Goal: Task Accomplishment & Management: Manage account settings

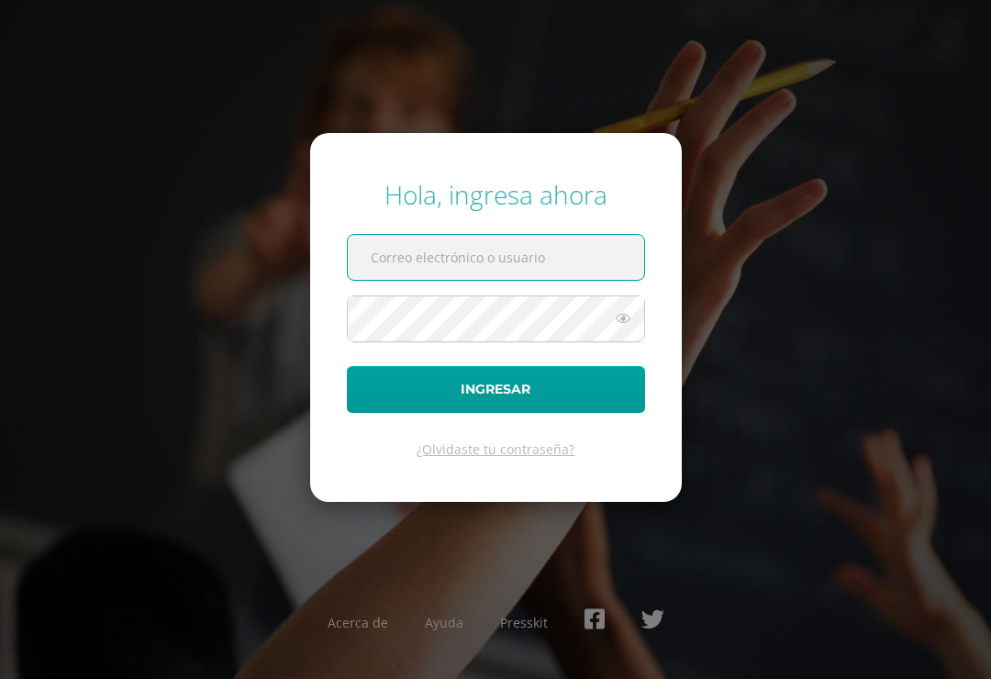
click at [476, 274] on input "text" at bounding box center [496, 257] width 296 height 45
type input "grecia.carrera@liceoguatemala.edu.gt"
click at [496, 404] on button "Ingresar" at bounding box center [496, 389] width 298 height 47
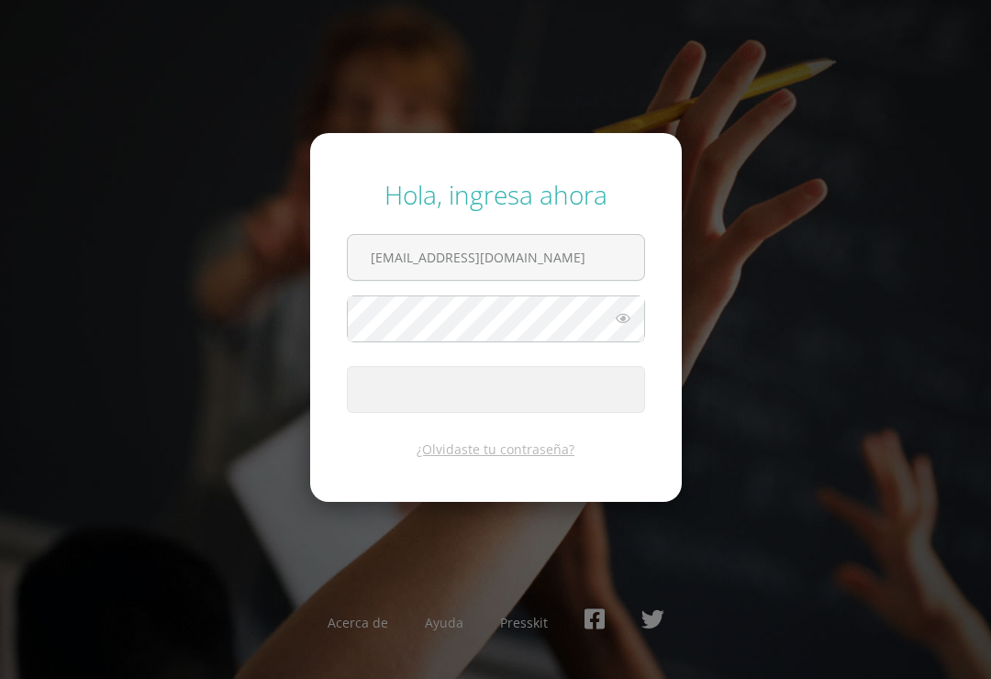
click at [558, 400] on span "submit" at bounding box center [496, 389] width 296 height 45
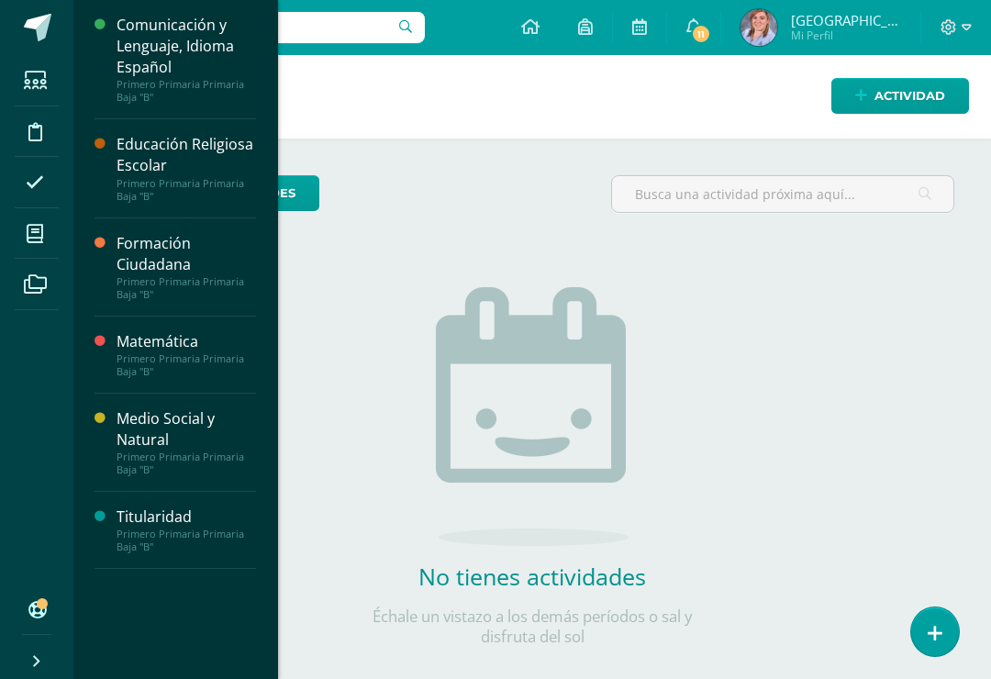
click at [236, 61] on div "Comunicación y Lenguaje, Idioma Español" at bounding box center [187, 46] width 140 height 63
click at [180, 128] on span "Actividades" at bounding box center [172, 128] width 71 height 17
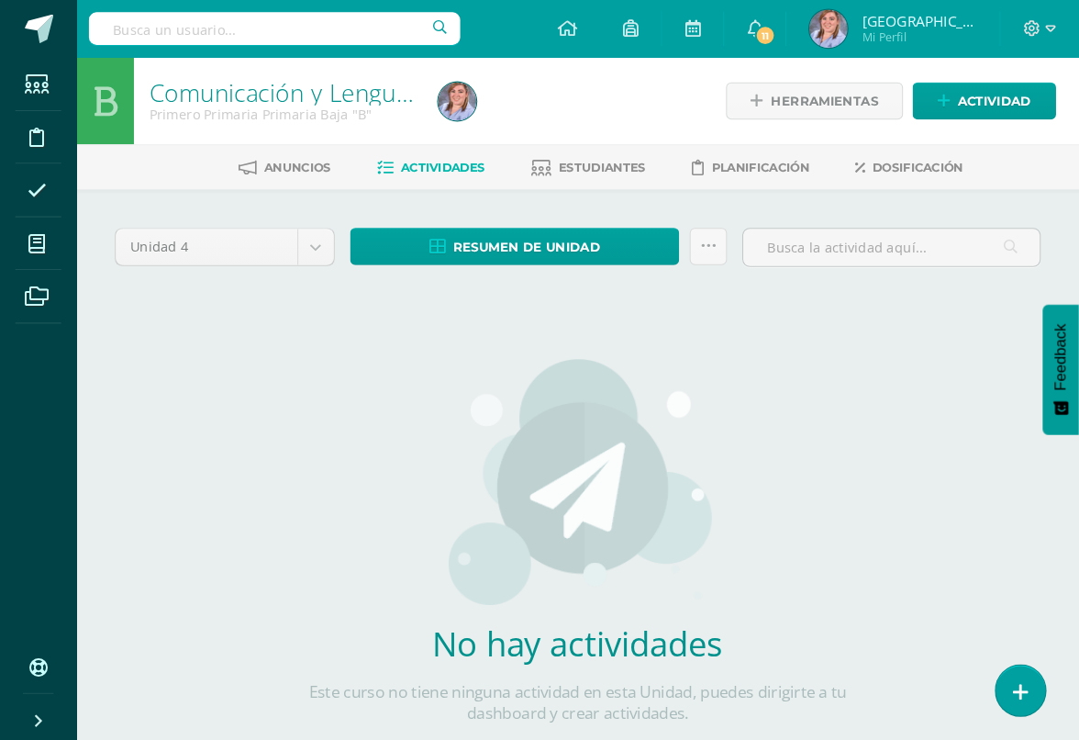
scroll to position [3, 0]
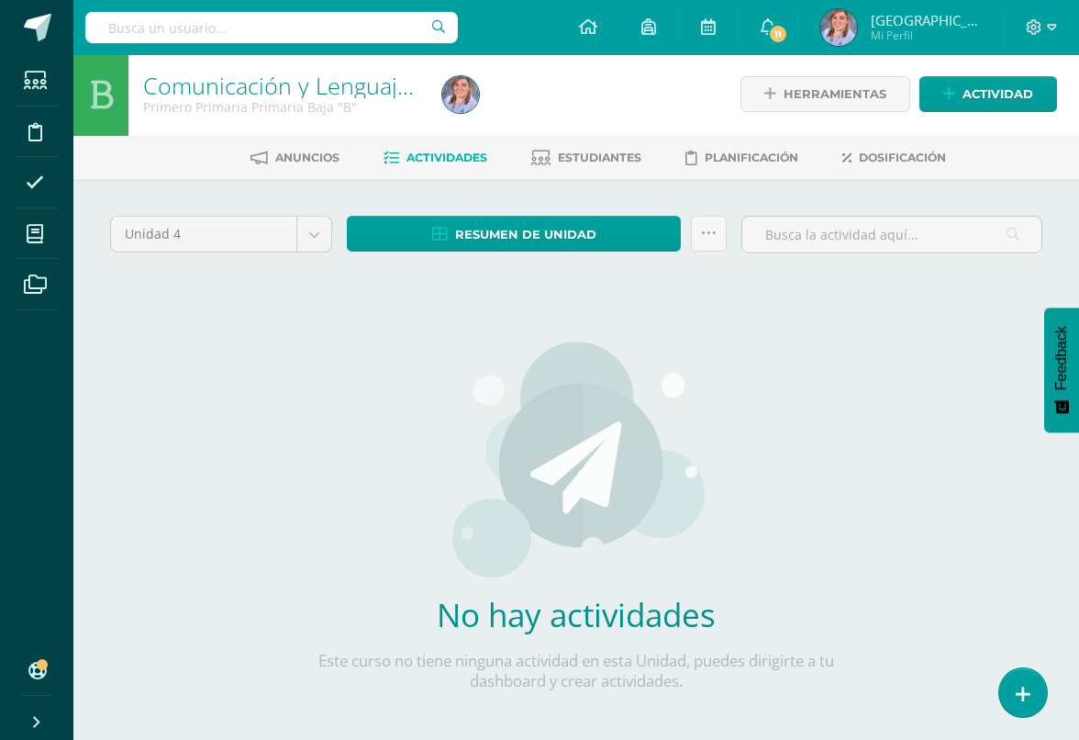
click at [989, 95] on span "Actividad" at bounding box center [998, 94] width 71 height 34
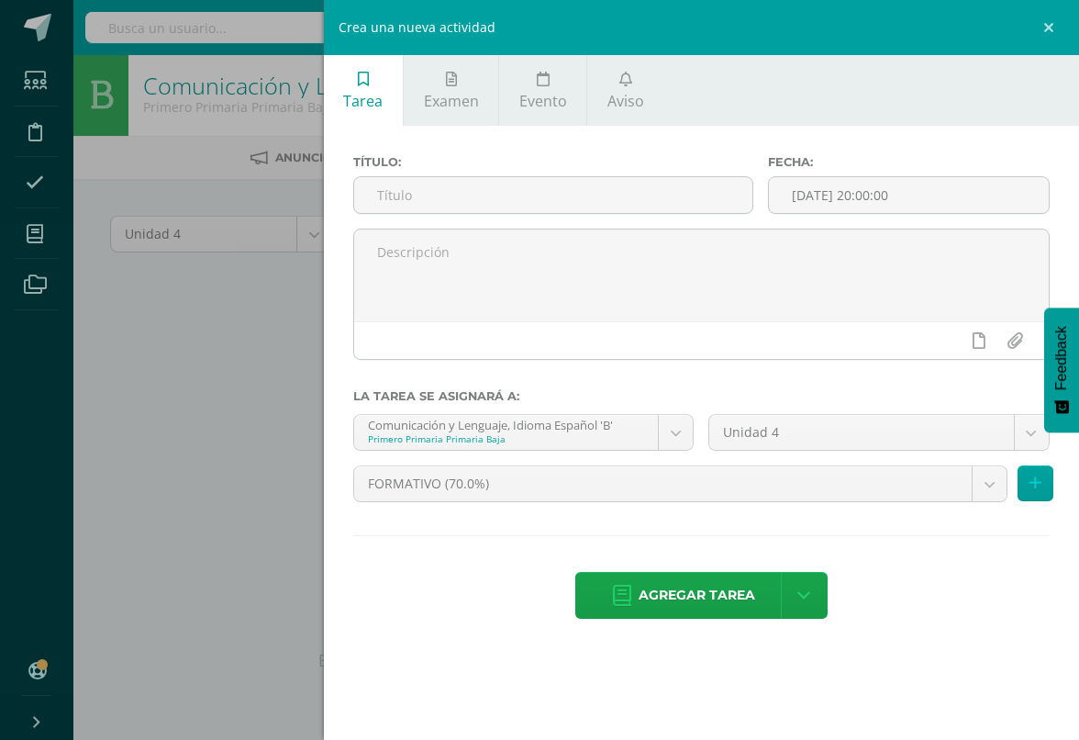
click at [389, 195] on input "text" at bounding box center [553, 195] width 398 height 36
type input "Uap. 4.1 - Ejercicio Onomatopeyas pág 19"
click at [1034, 477] on button at bounding box center [1036, 483] width 36 height 36
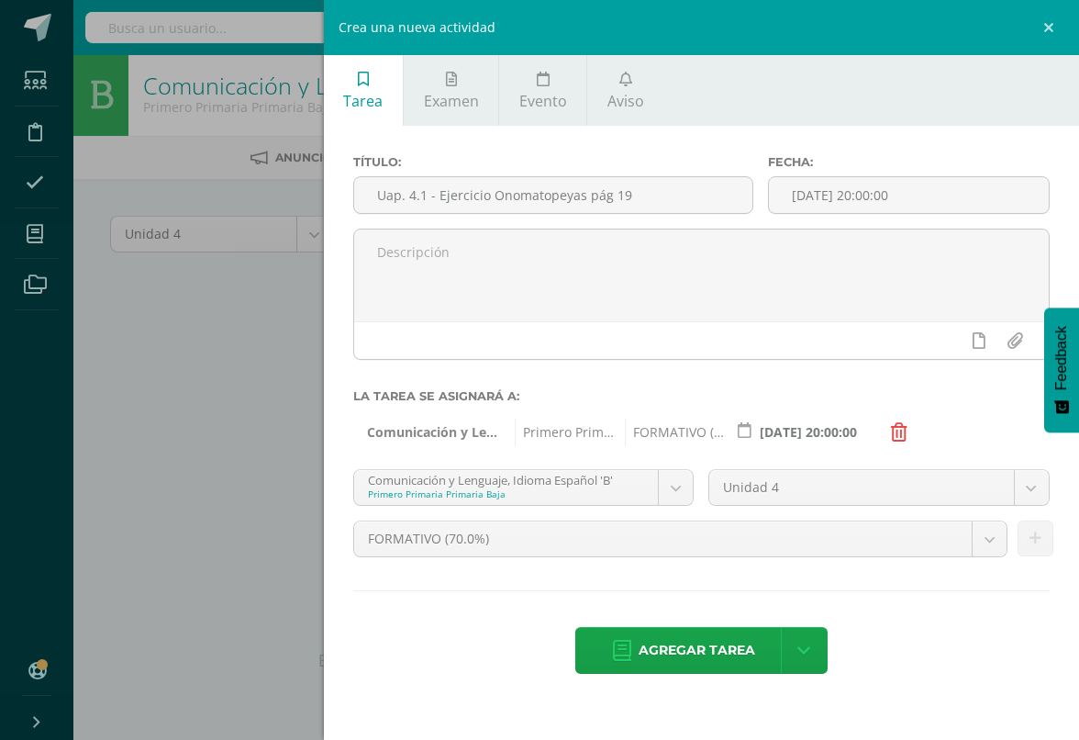
click at [630, 661] on icon at bounding box center [622, 651] width 18 height 20
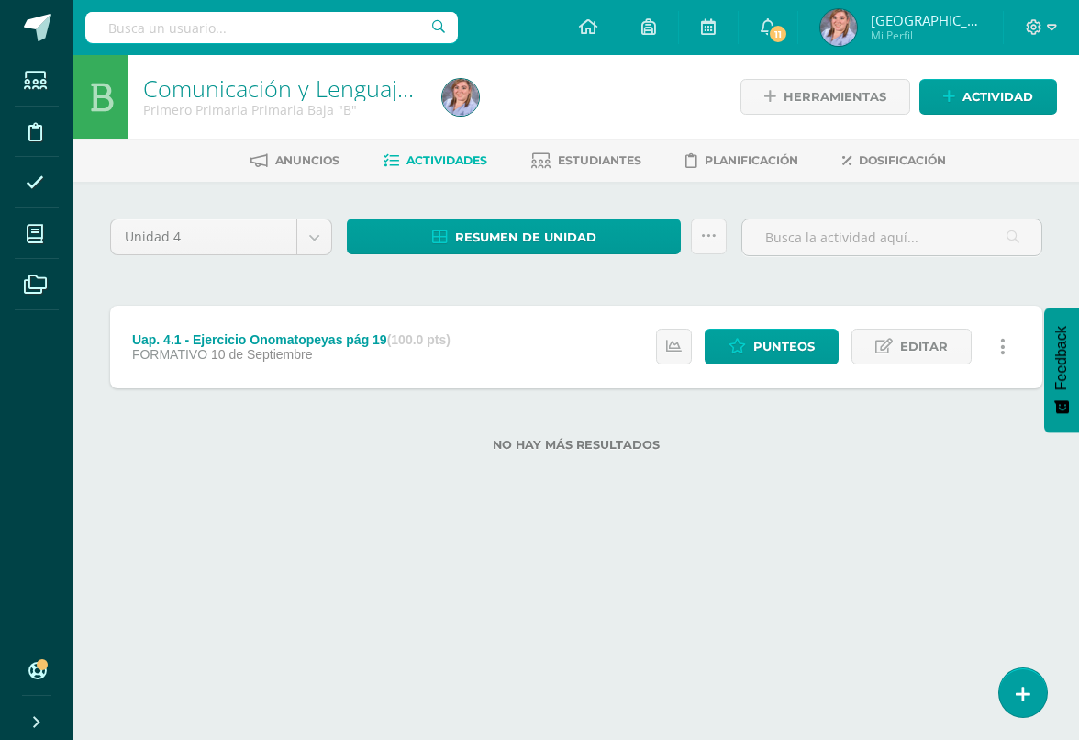
click at [1003, 95] on span "Actividad" at bounding box center [998, 97] width 71 height 34
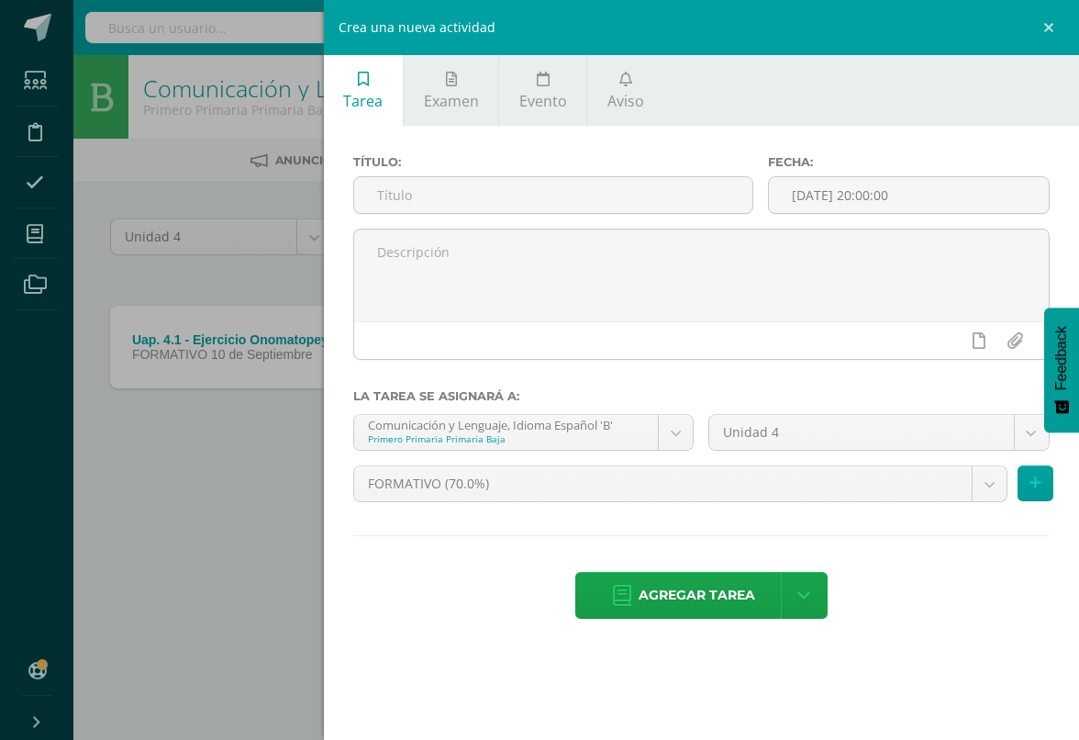
click at [368, 193] on input "text" at bounding box center [553, 195] width 398 height 36
type input "Uap. 4.1 - Reporte de Lectura 1"
click at [1034, 487] on button at bounding box center [1036, 483] width 36 height 36
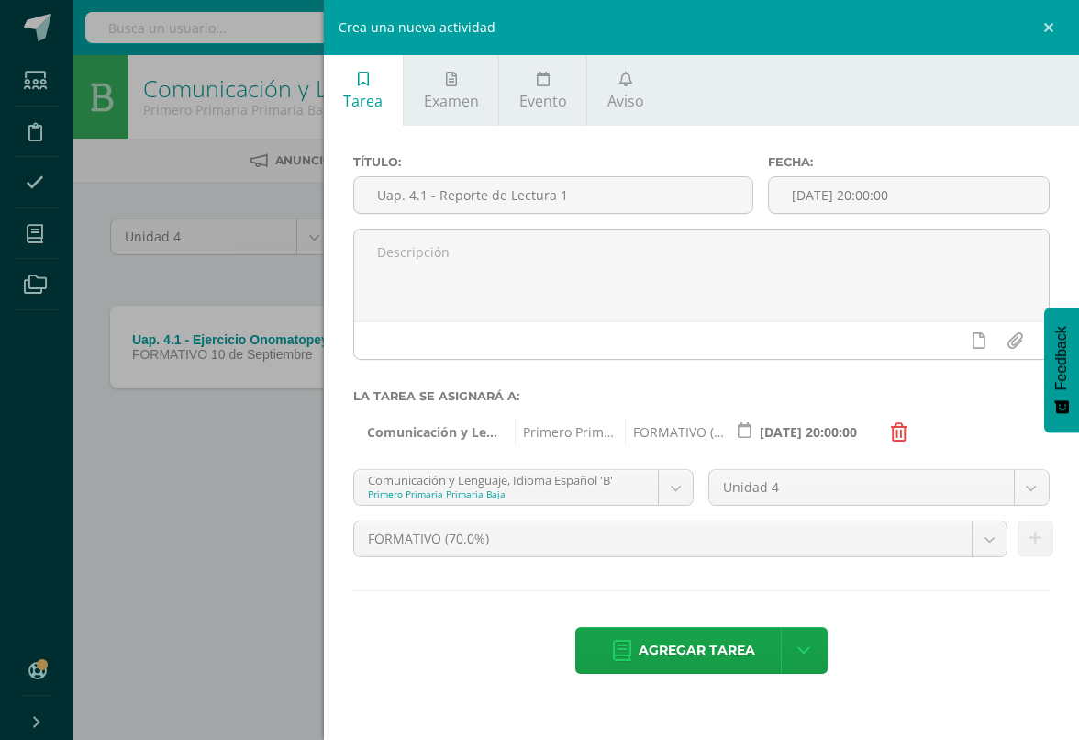
click at [626, 661] on icon at bounding box center [622, 651] width 18 height 20
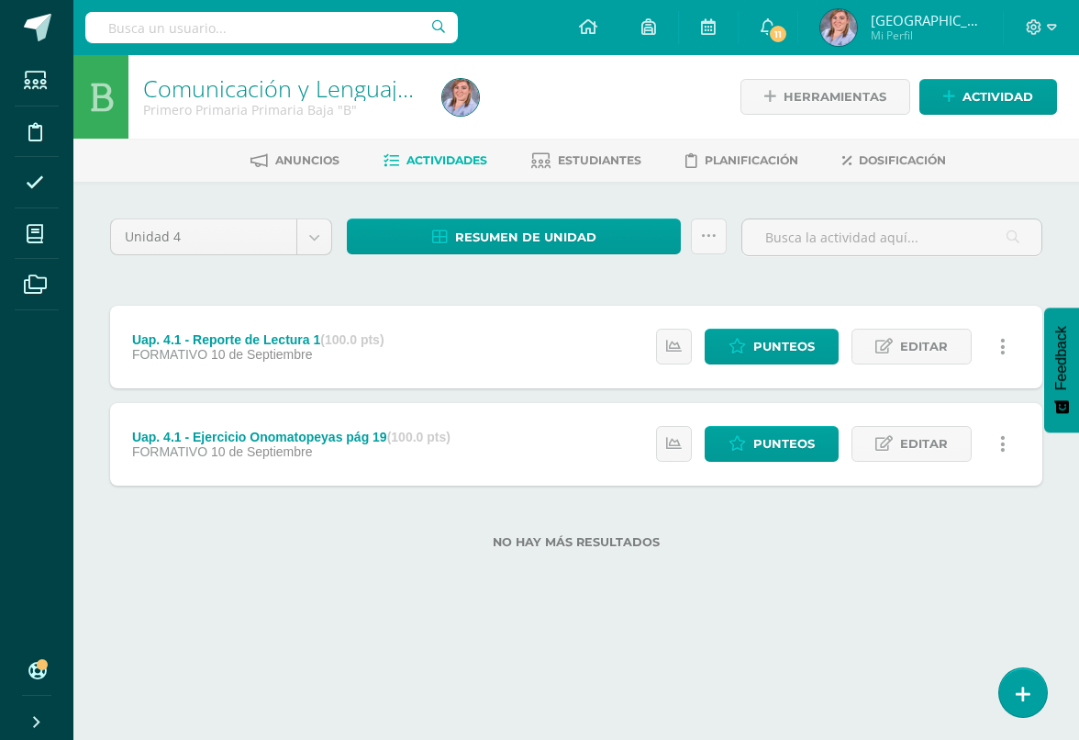
click at [989, 105] on span "Actividad" at bounding box center [998, 97] width 71 height 34
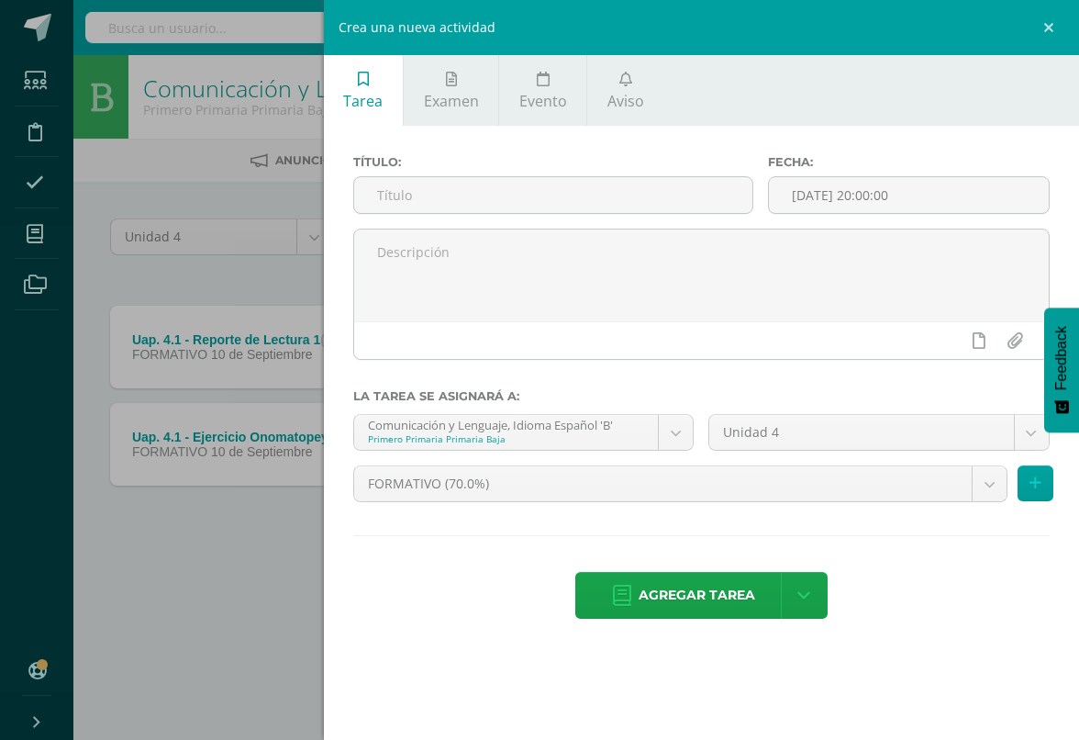
click at [404, 207] on input "text" at bounding box center [553, 195] width 398 height 36
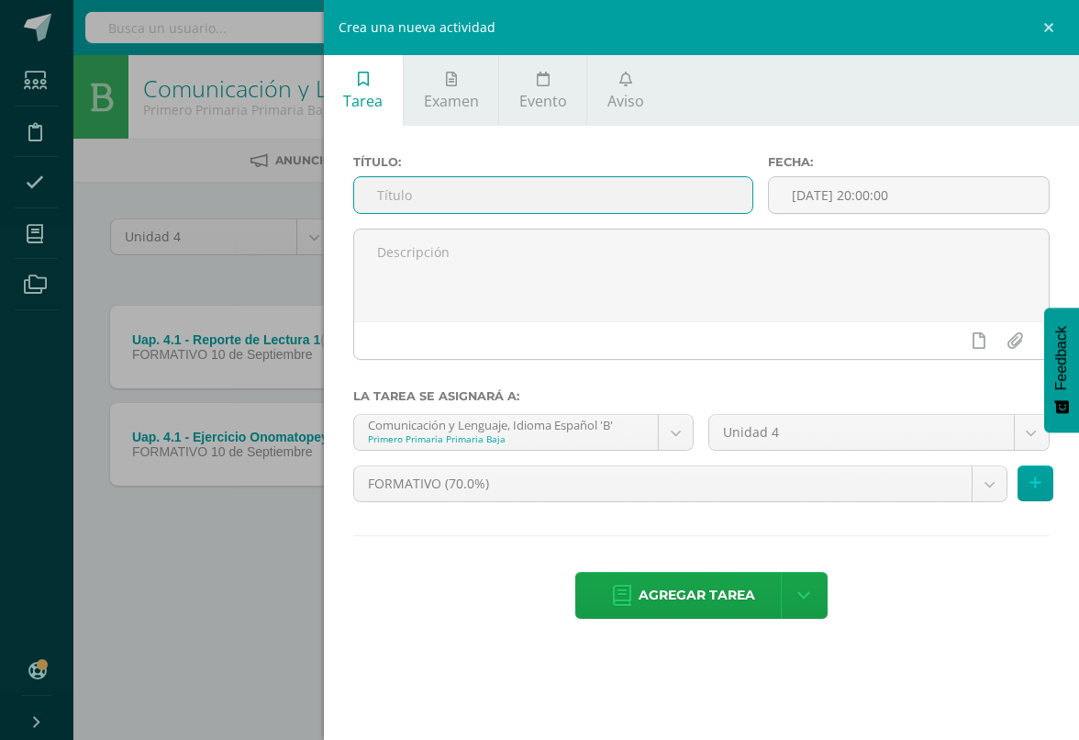
type input "1"
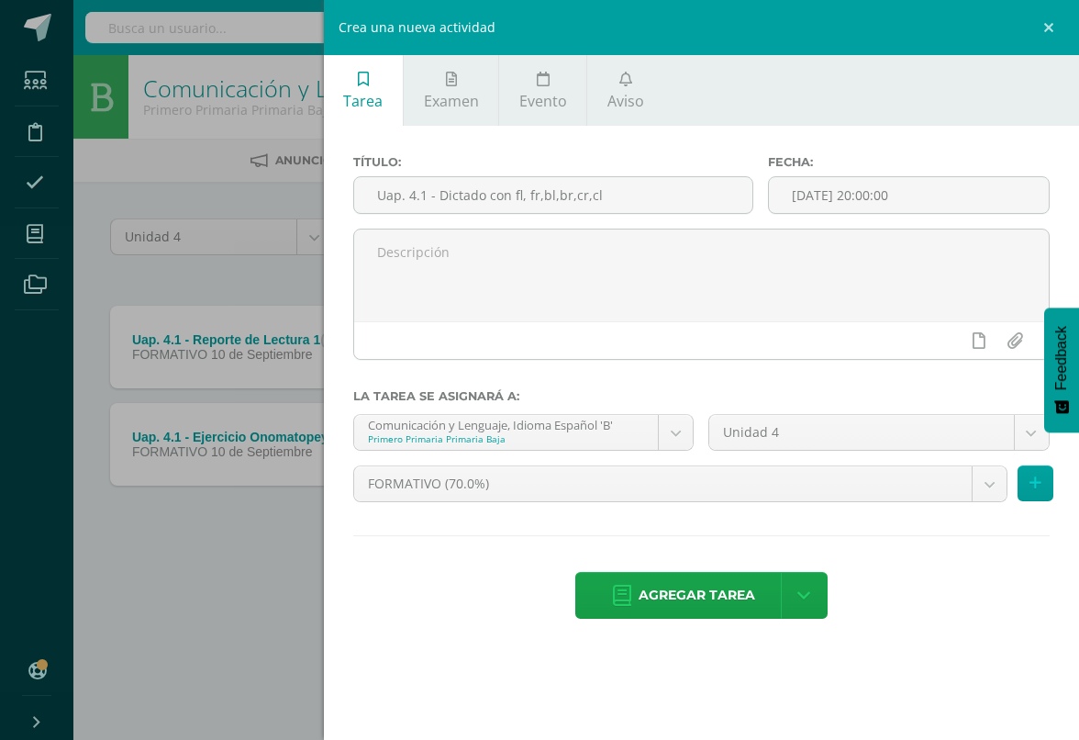
type input "Uap. 4.1 - Dictado con fl, fr,bl,br,cr,cl"
click at [990, 489] on button at bounding box center [1036, 483] width 36 height 36
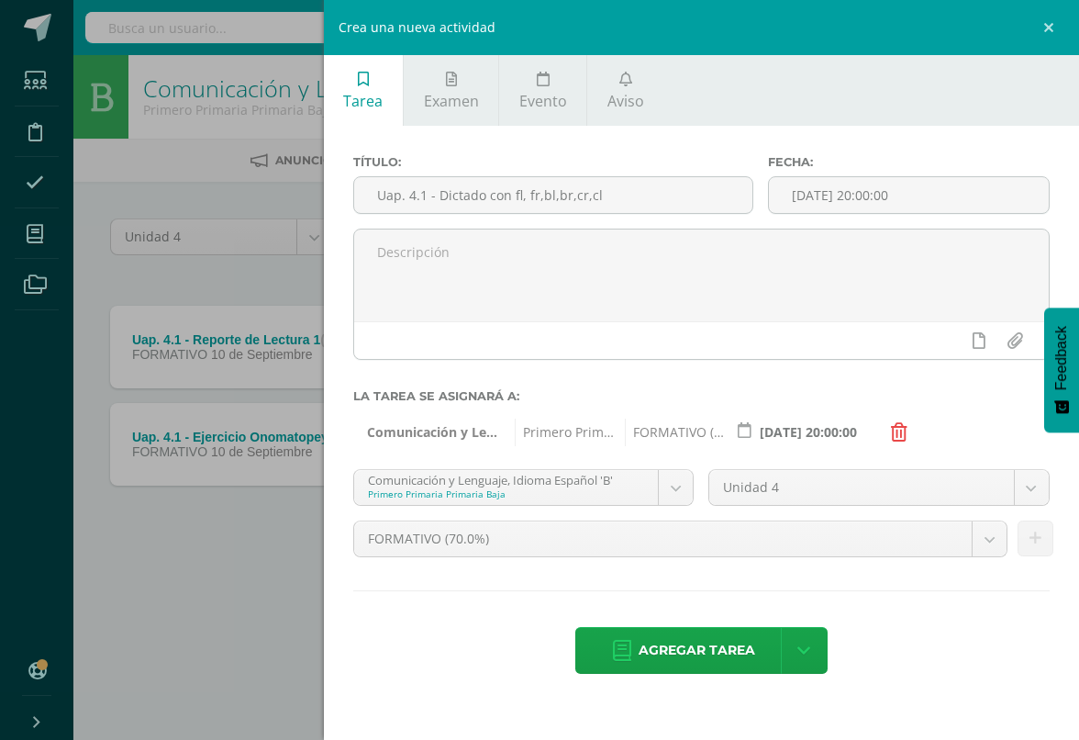
click at [631, 654] on icon at bounding box center [622, 651] width 18 height 20
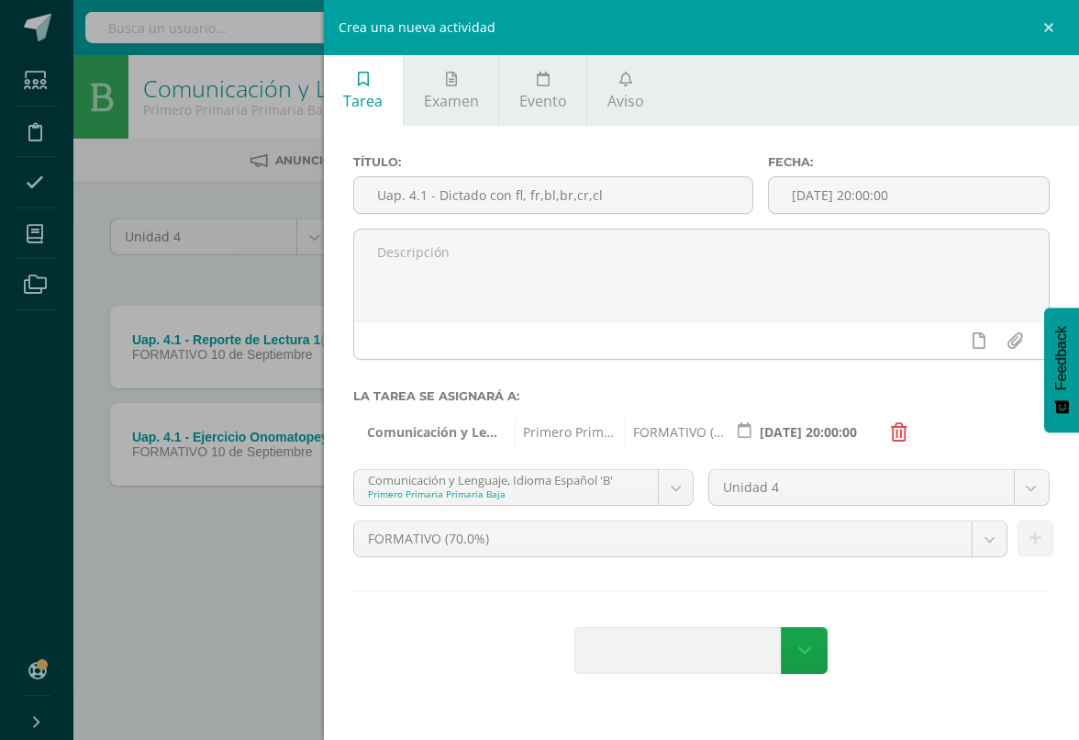
click at [721, 663] on span at bounding box center [683, 650] width 216 height 45
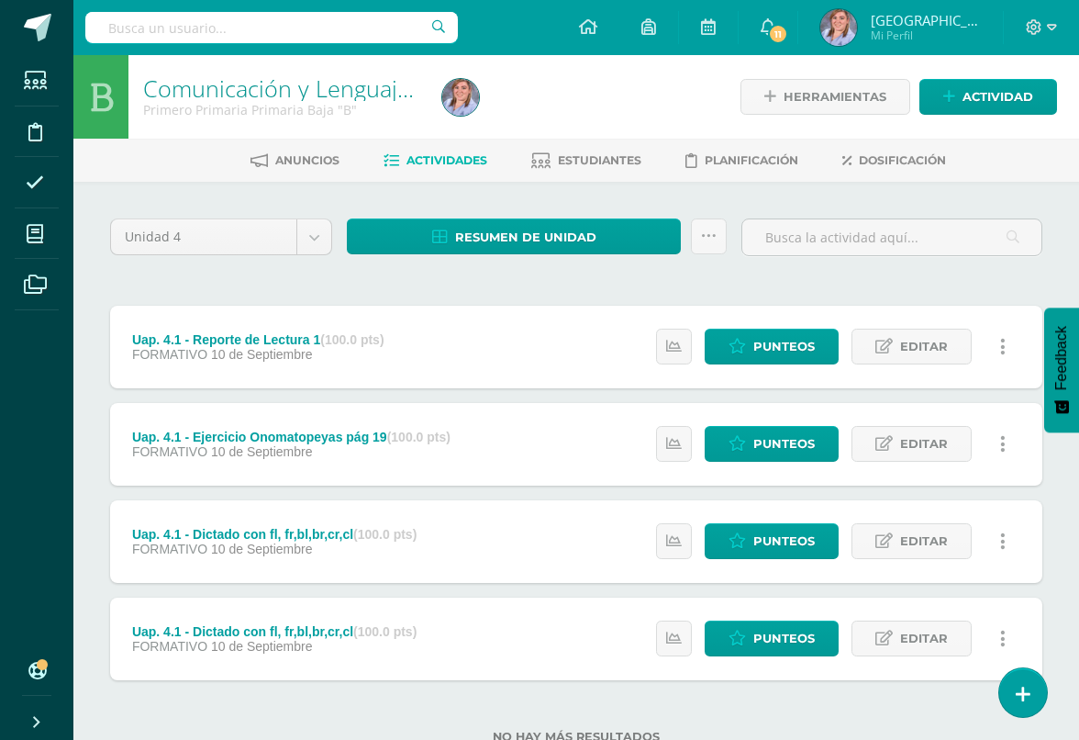
click at [799, 446] on span "Punteos" at bounding box center [784, 444] width 61 height 34
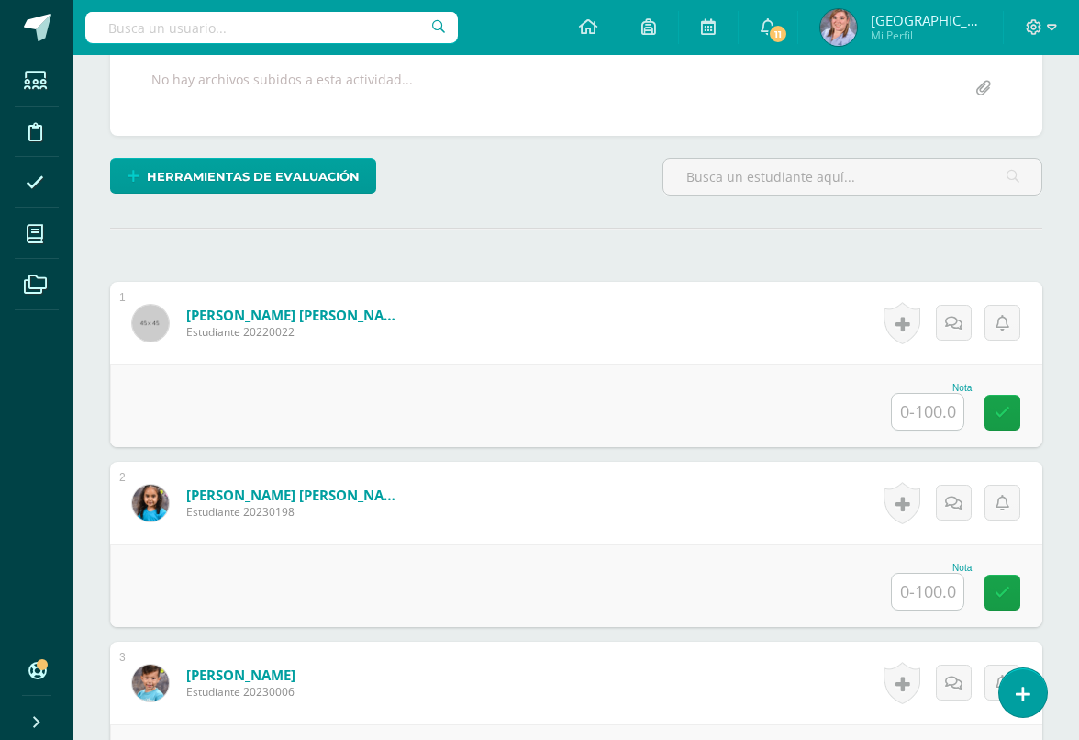
scroll to position [357, 0]
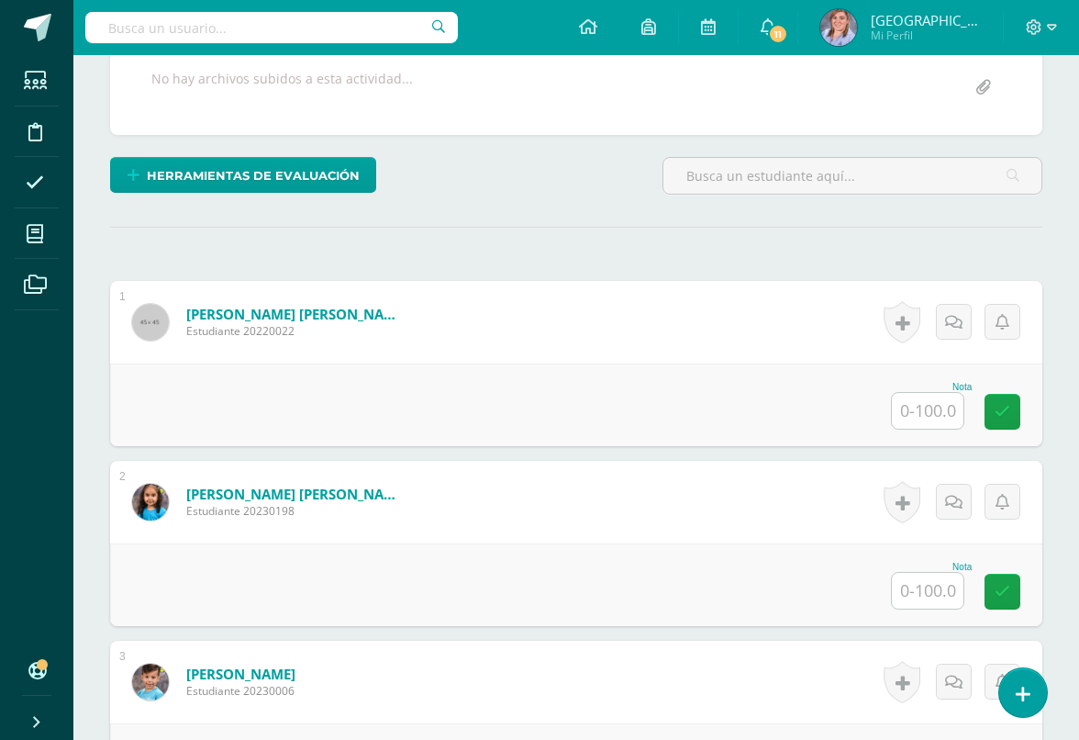
click at [935, 411] on input "text" at bounding box center [928, 411] width 72 height 36
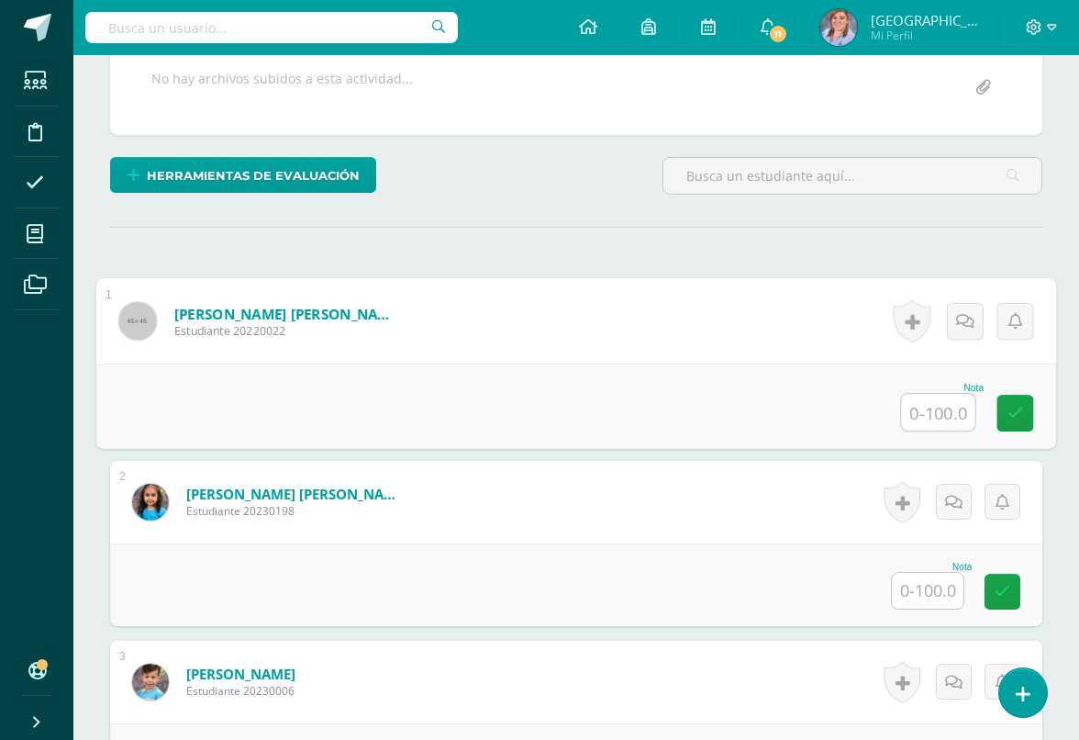
scroll to position [356, 43]
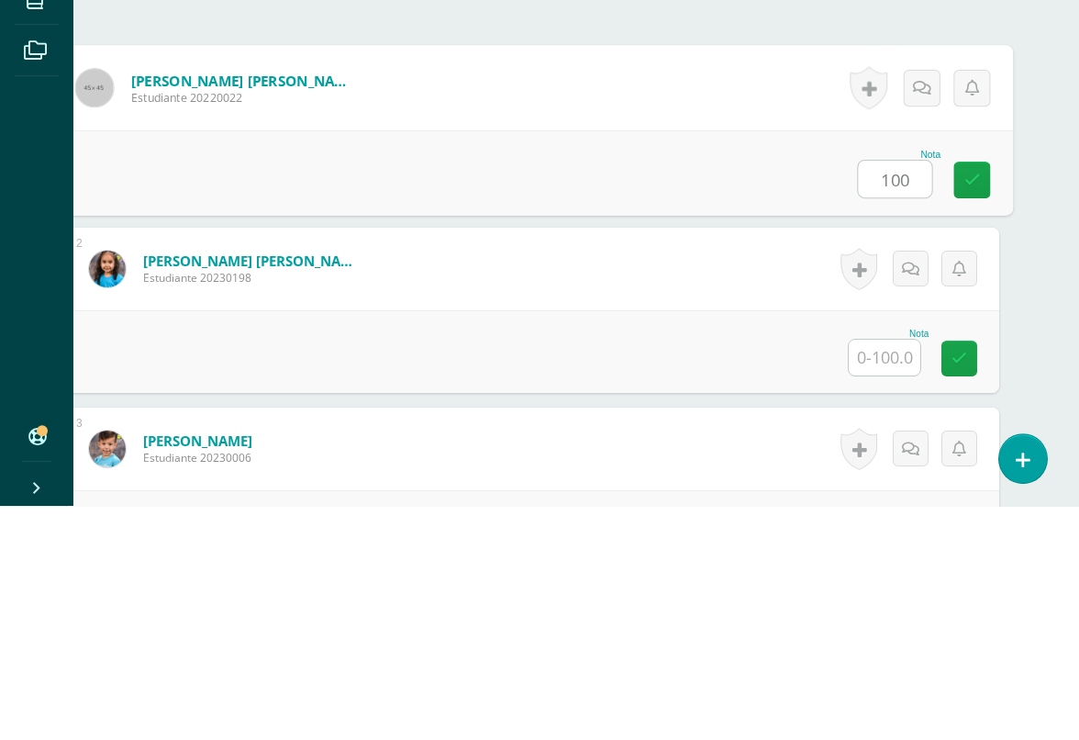
type input "100"
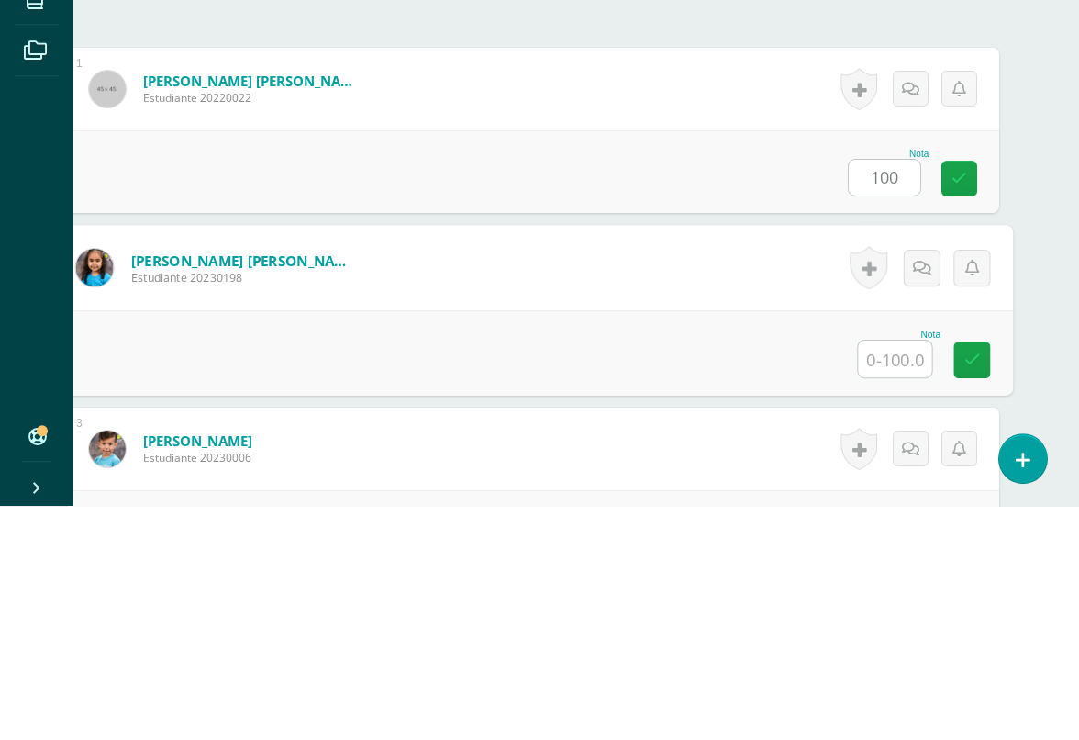
scroll to position [361, 43]
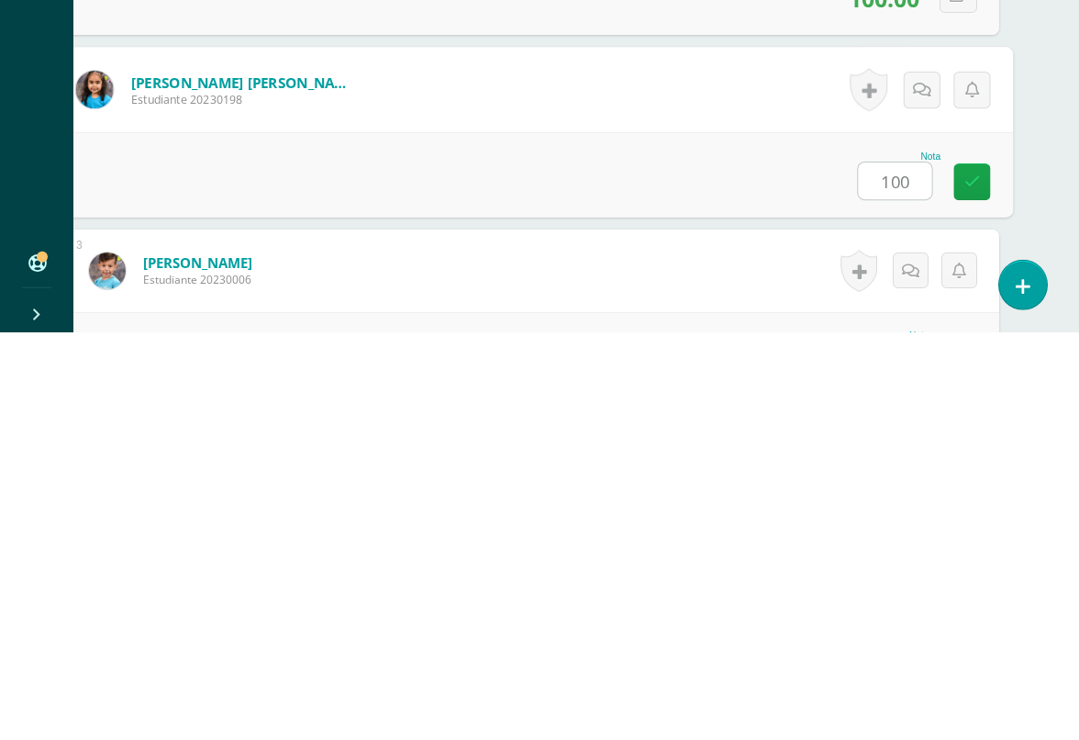
type input "100"
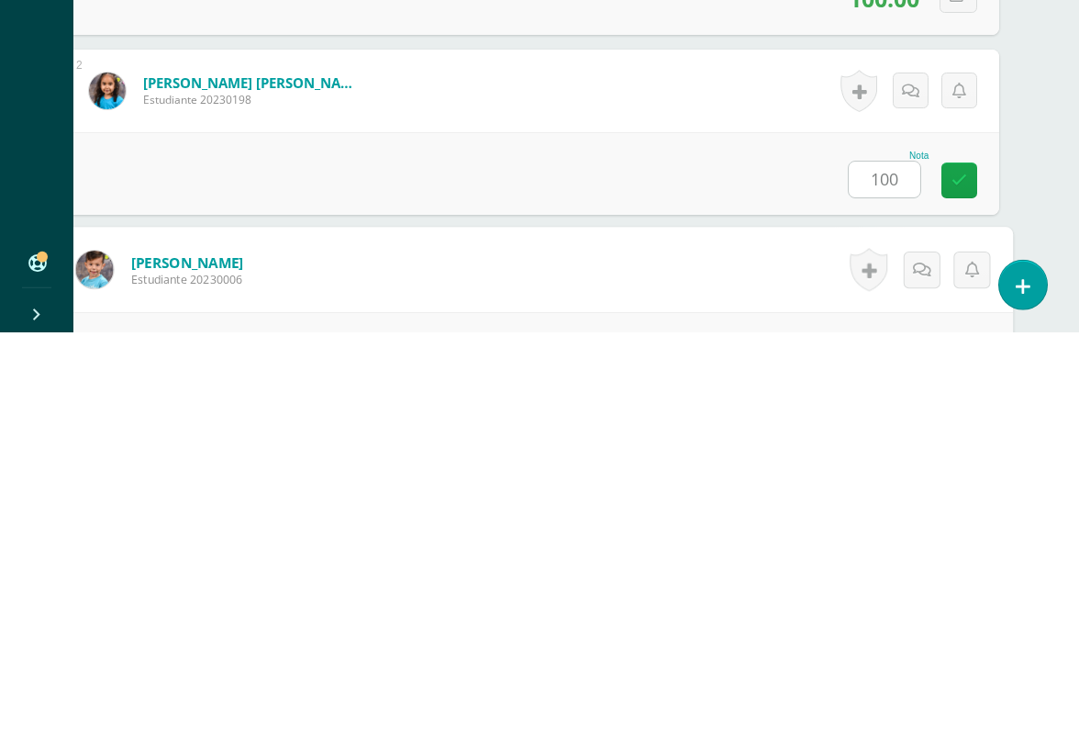
scroll to position [541, 43]
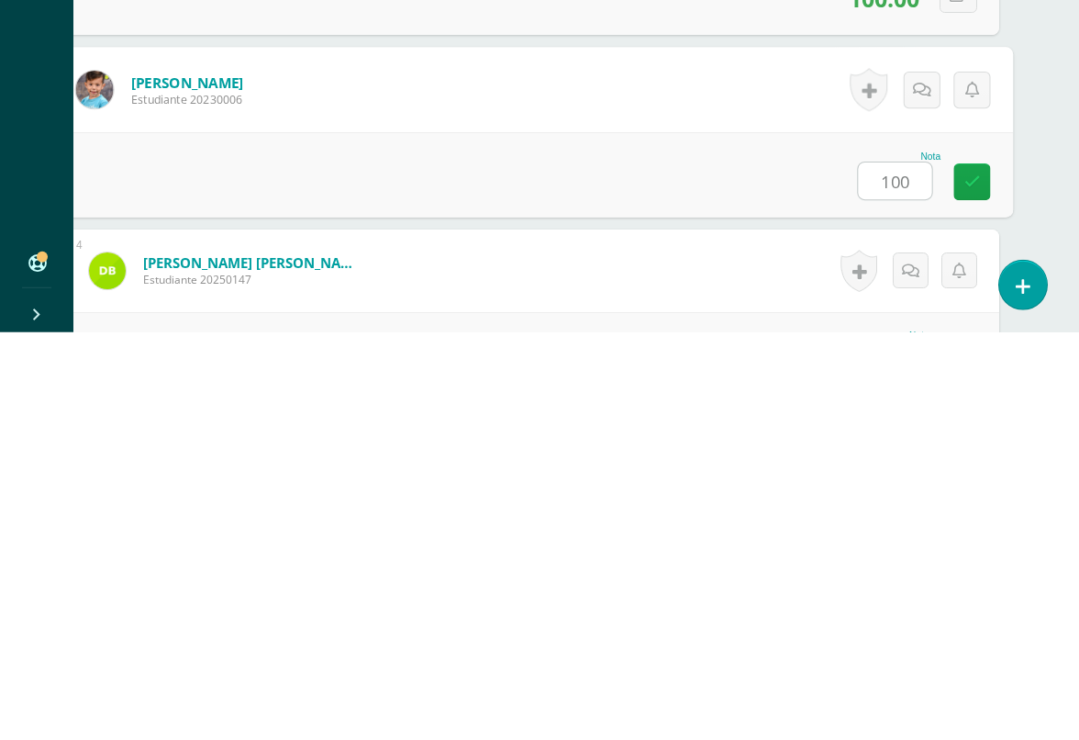
type input "100"
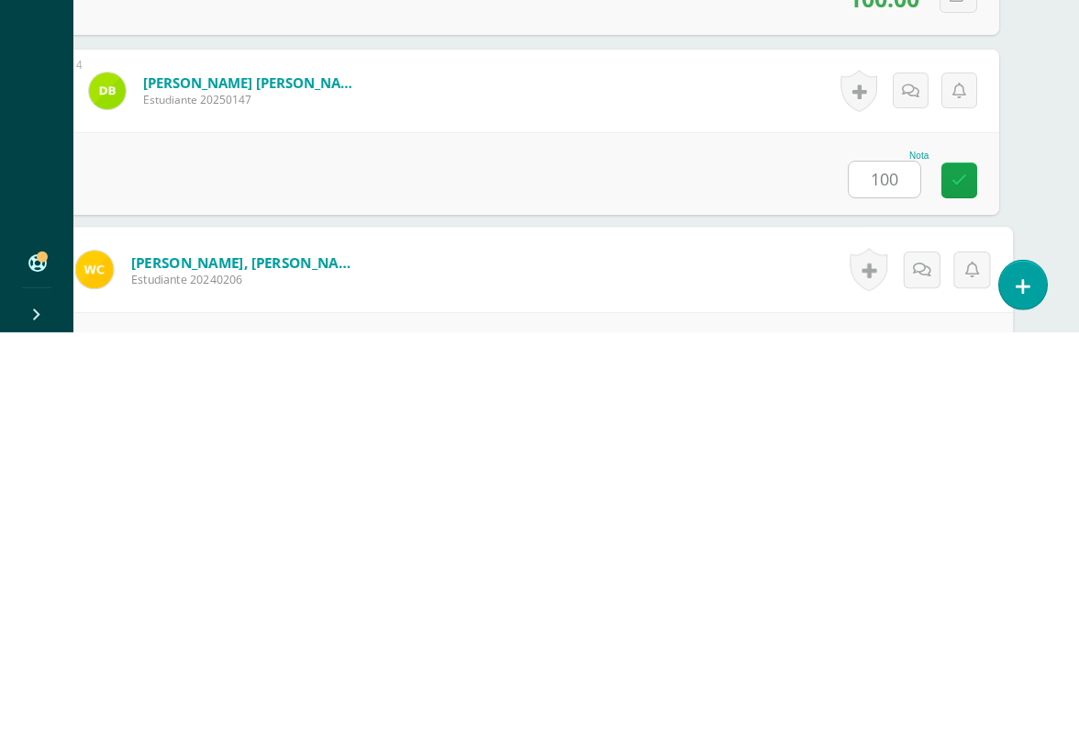
scroll to position [900, 43]
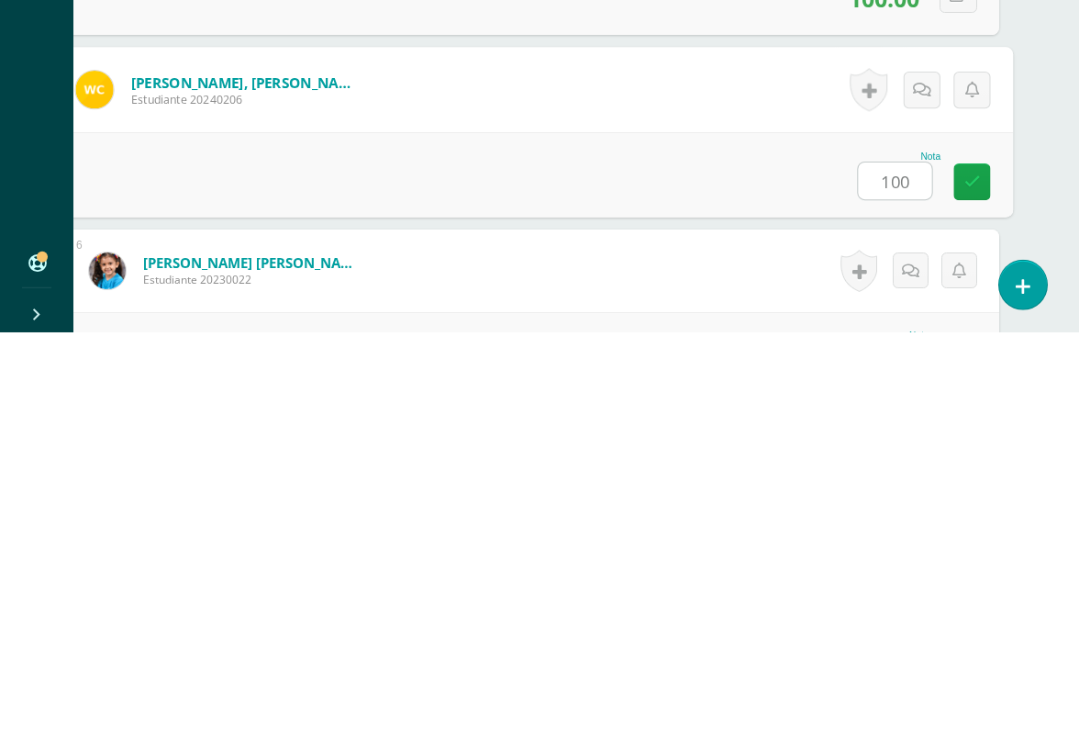
type input "100"
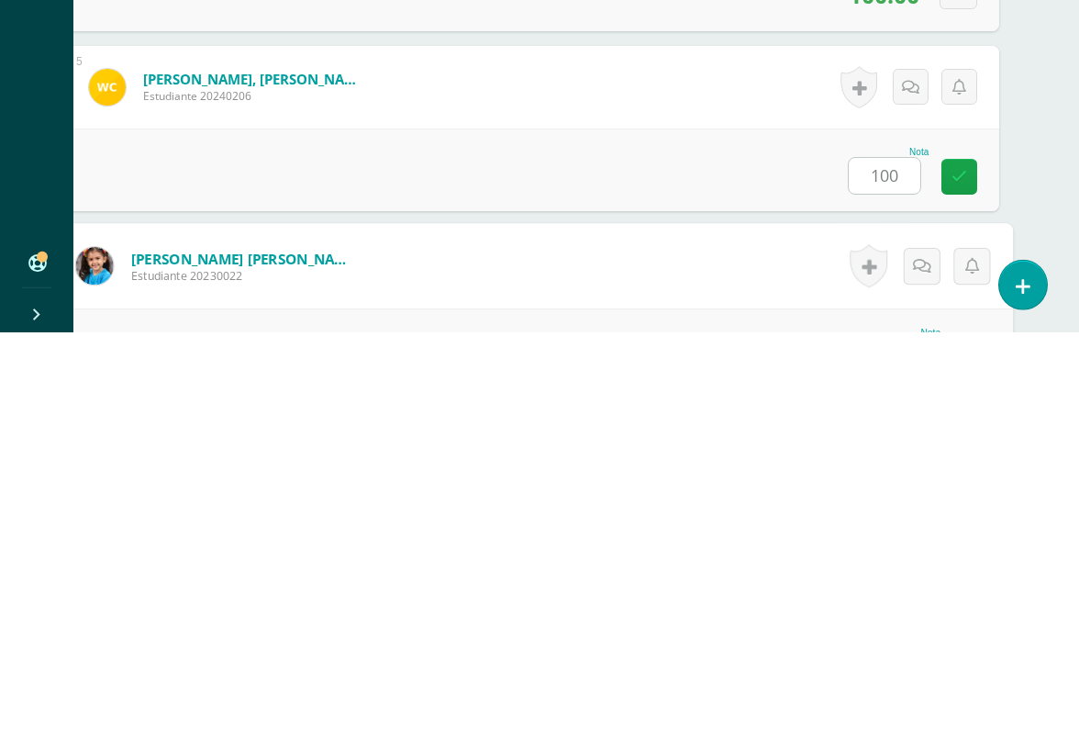
scroll to position [1080, 43]
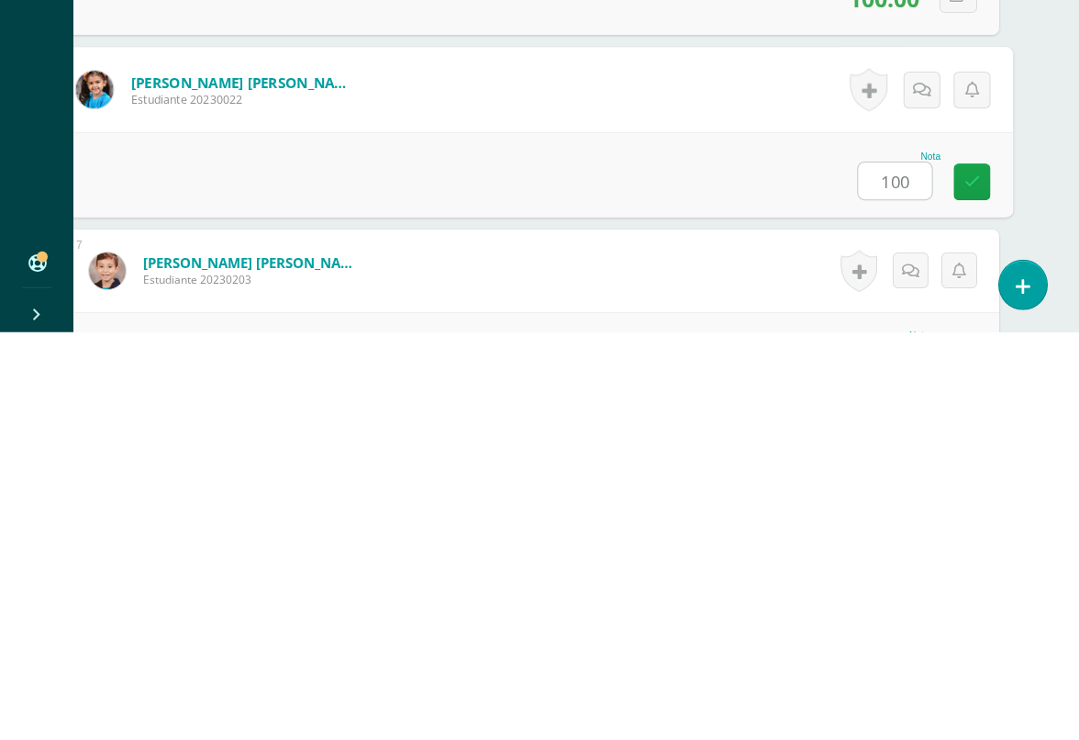
type input "100"
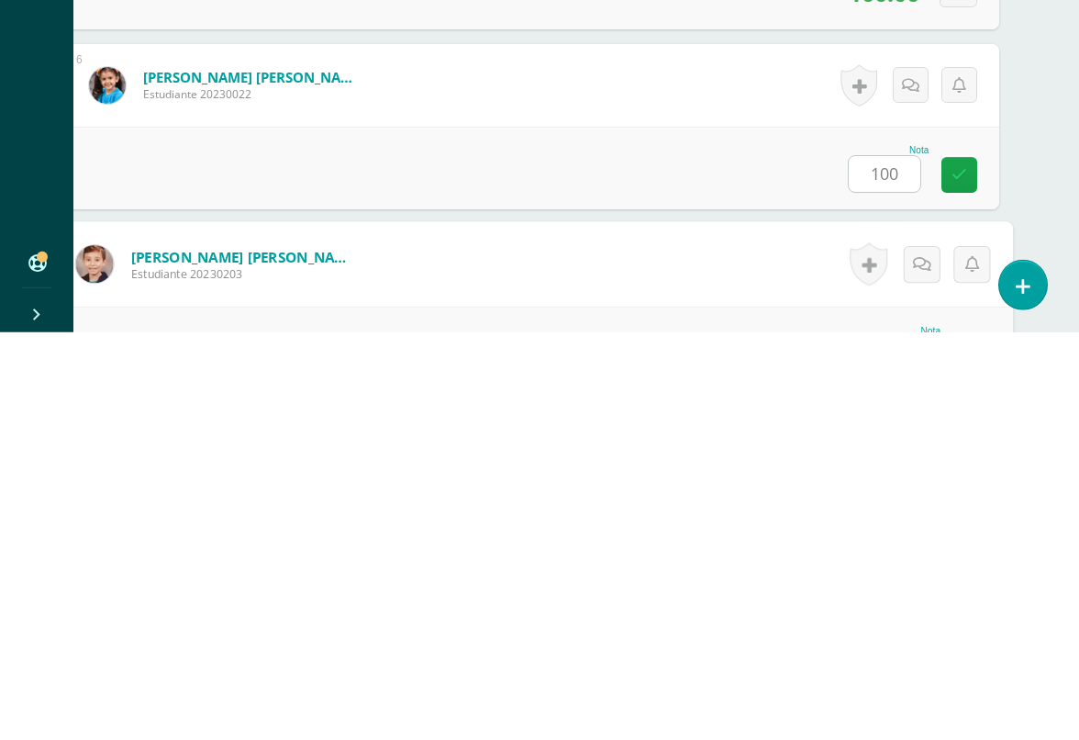
scroll to position [1260, 43]
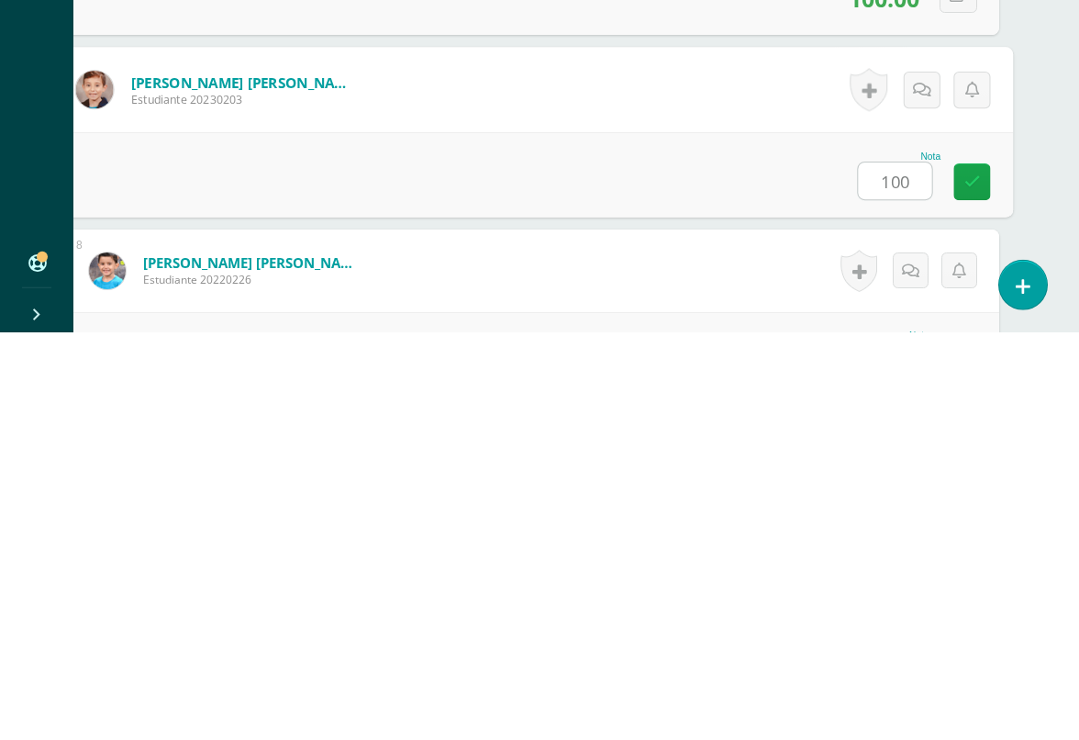
type input "100"
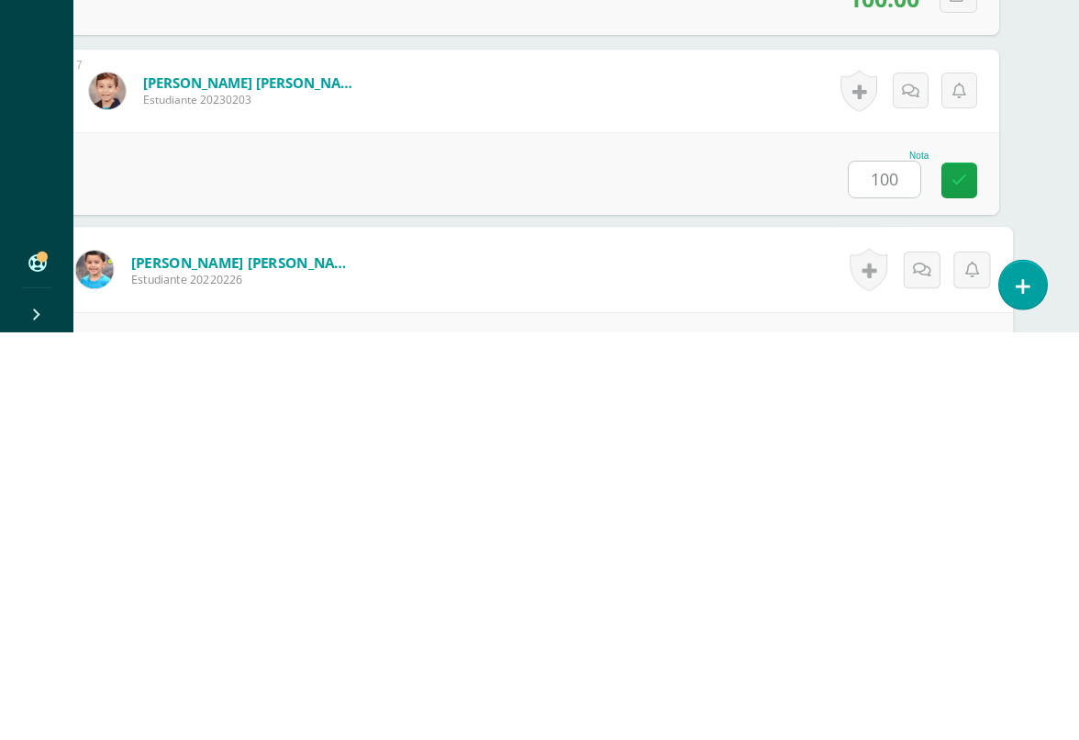
scroll to position [1440, 43]
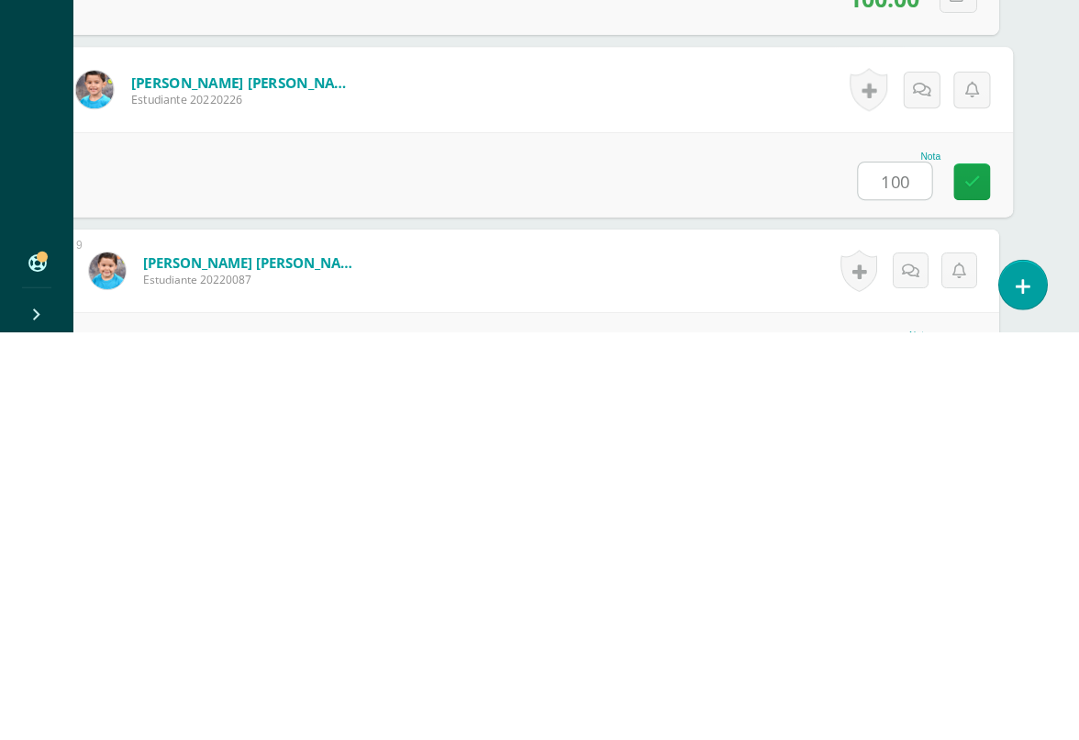
type input "100"
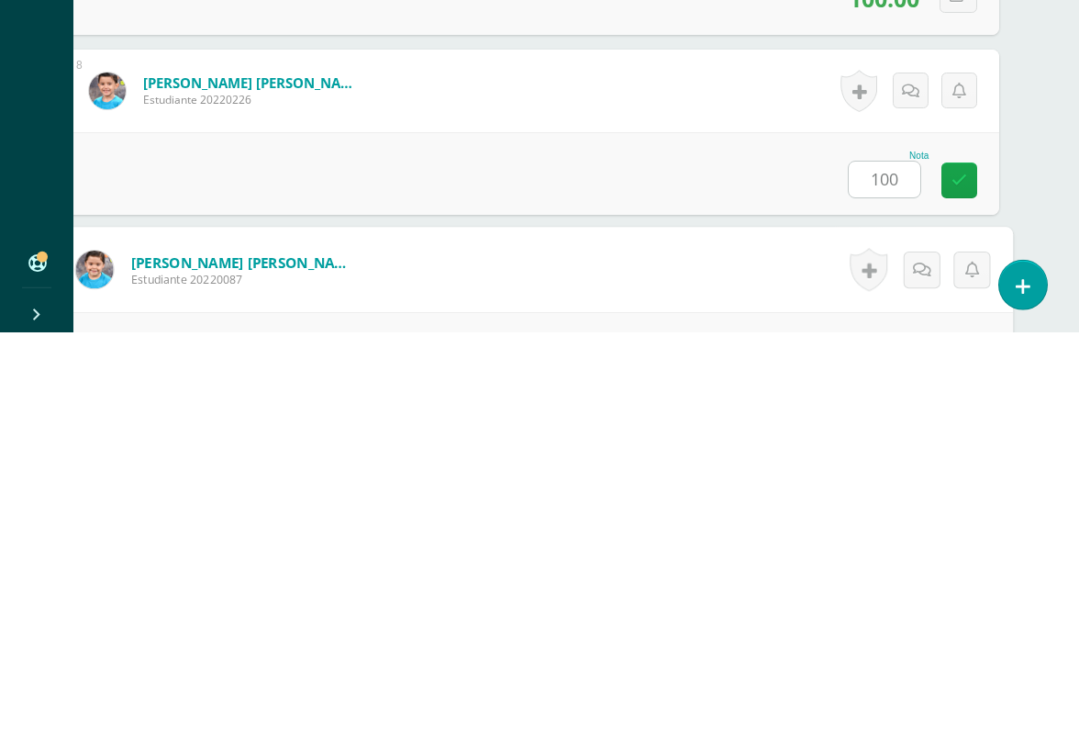
scroll to position [1620, 43]
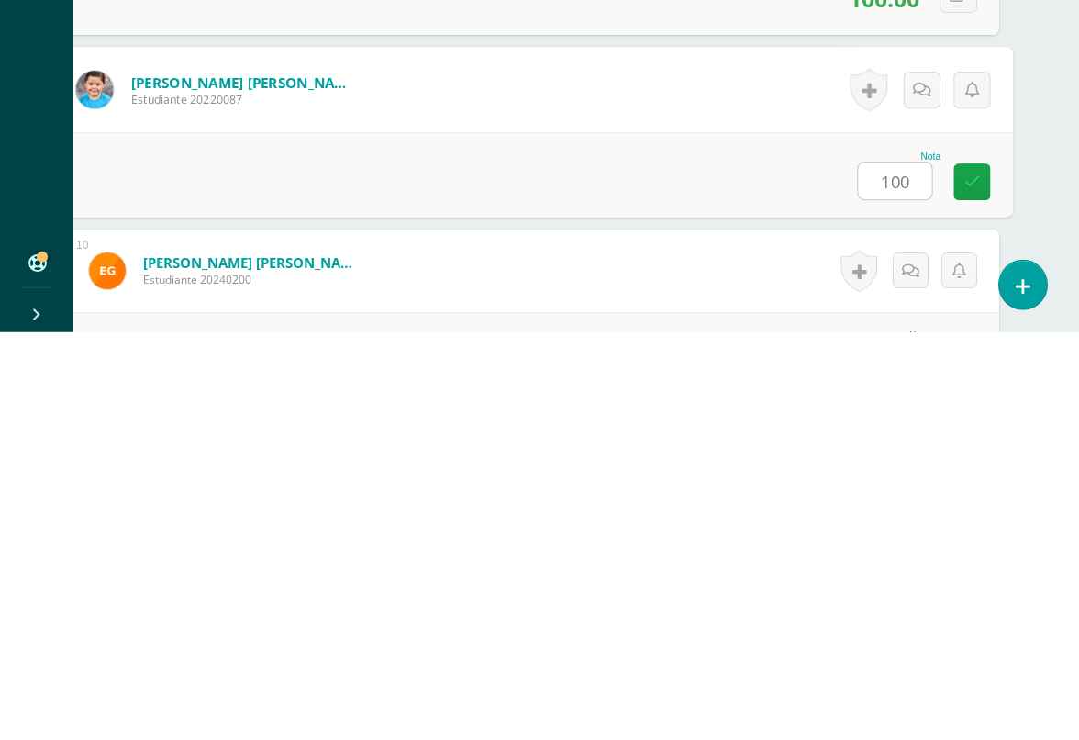
type input "100"
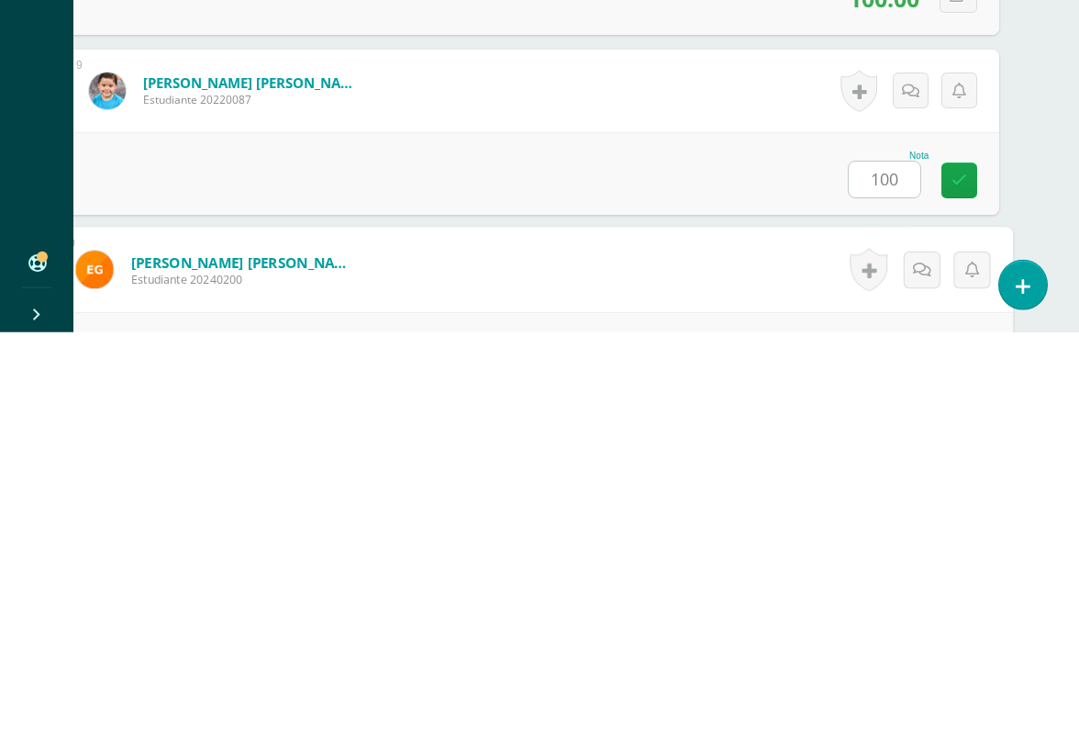
scroll to position [1800, 43]
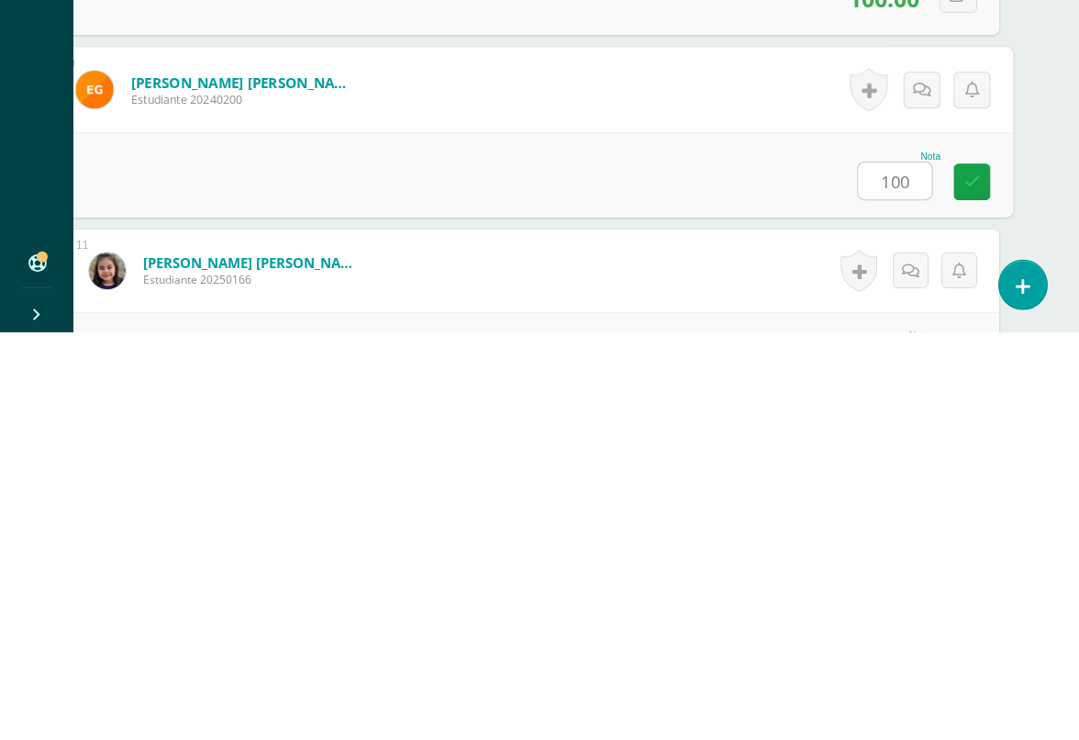
type input "100"
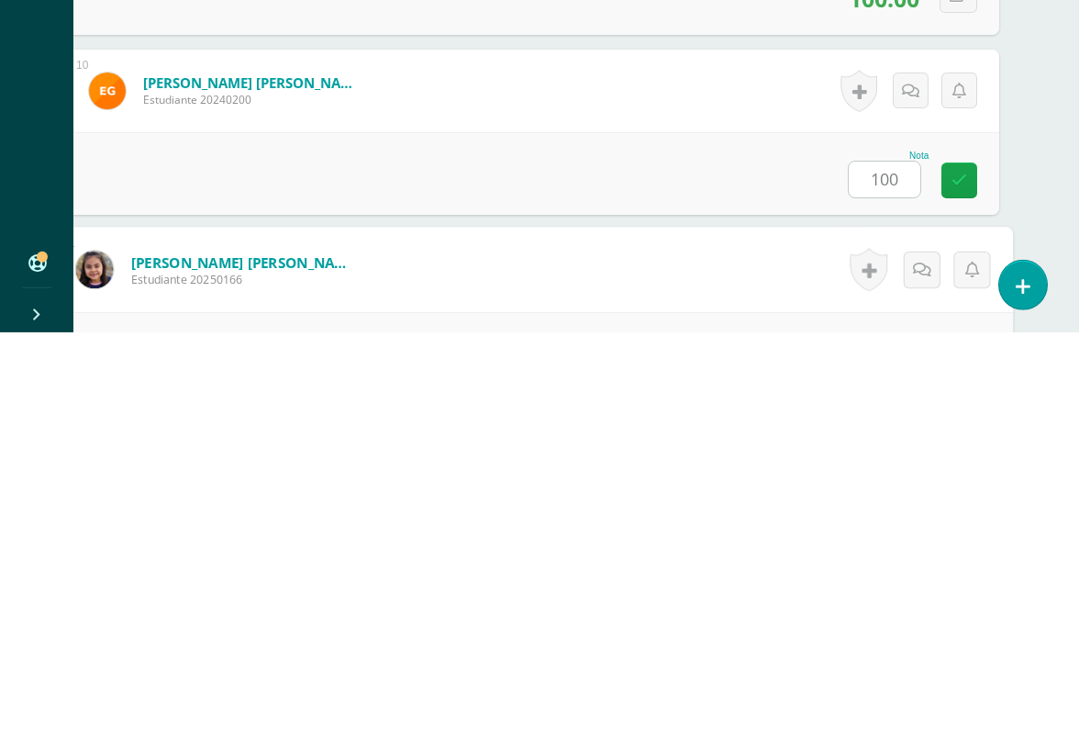
scroll to position [1980, 43]
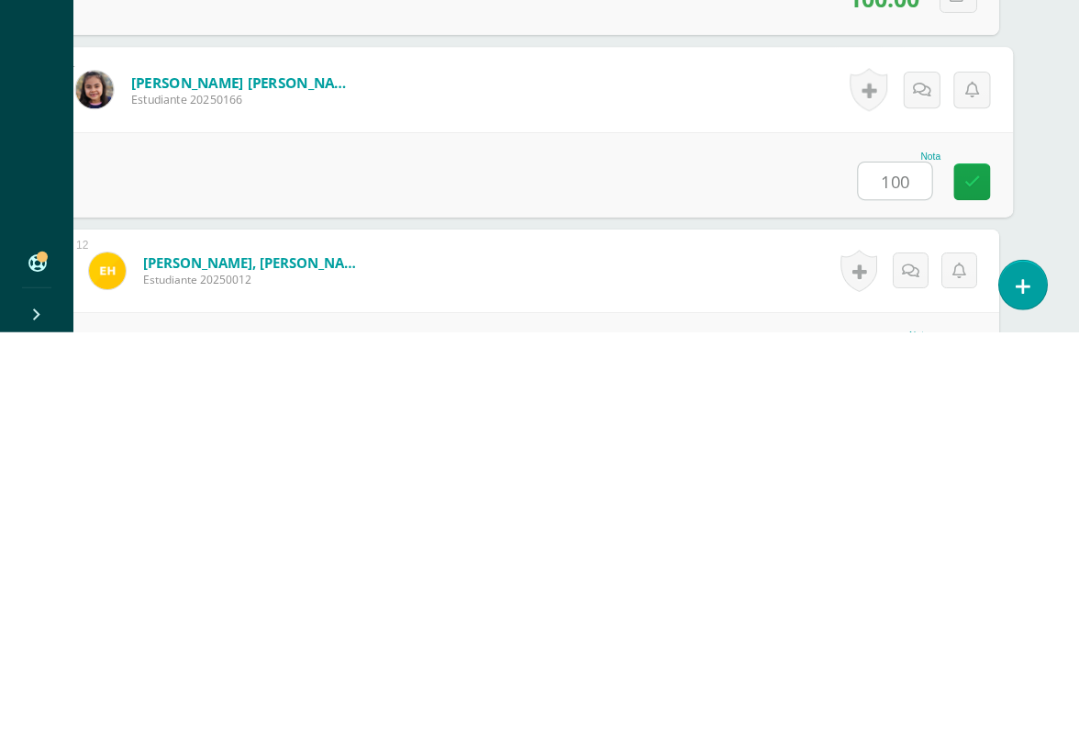
type input "100"
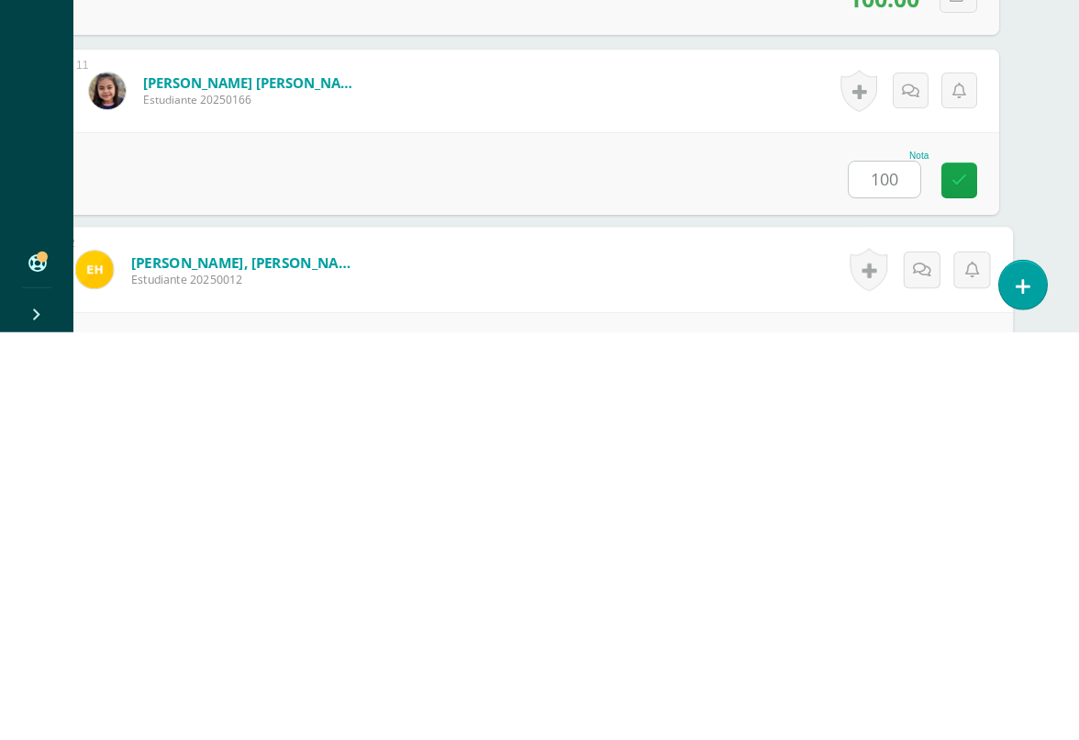
scroll to position [2160, 43]
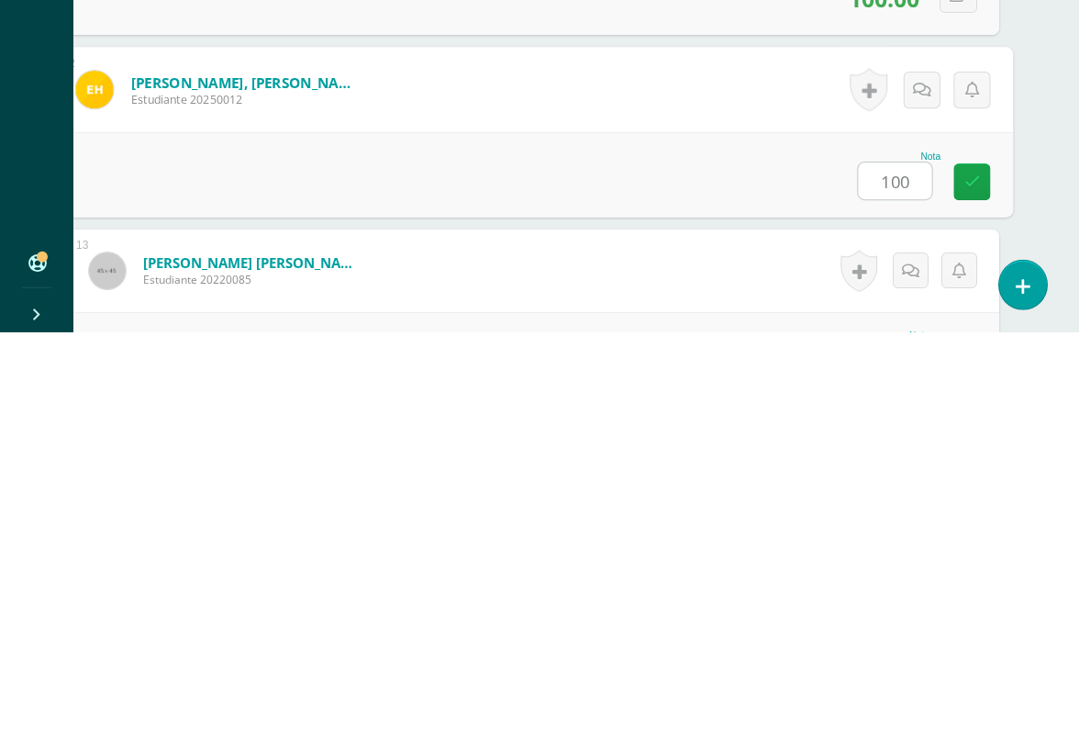
type input "100"
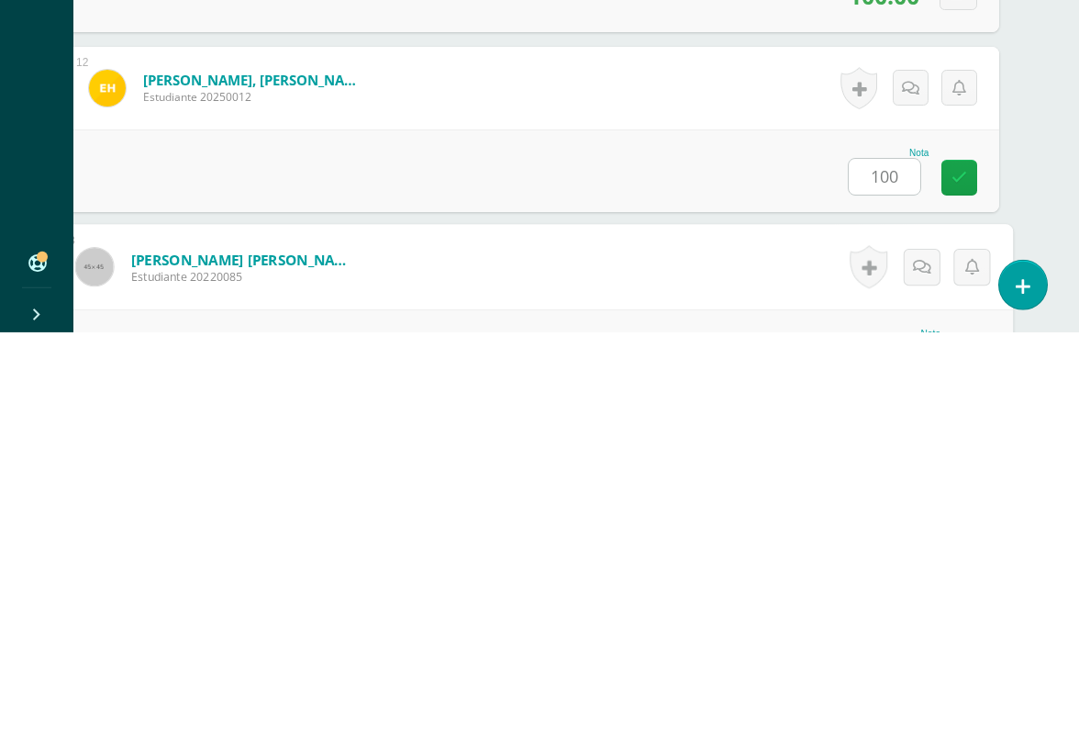
scroll to position [2340, 43]
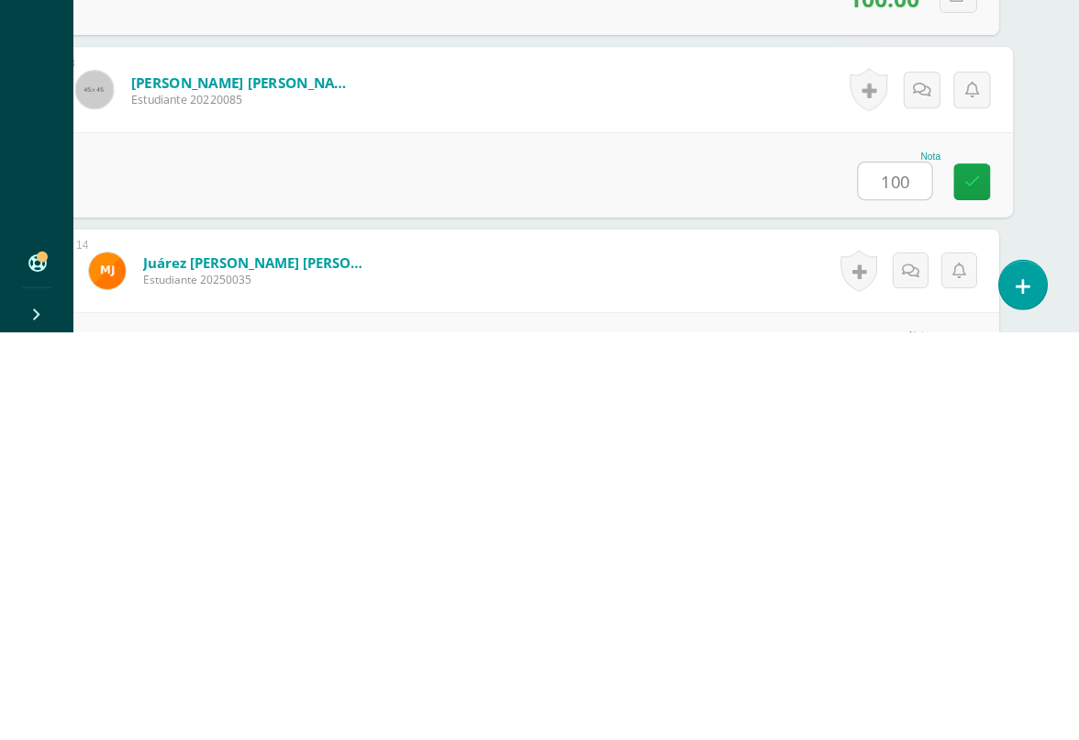
type input "100"
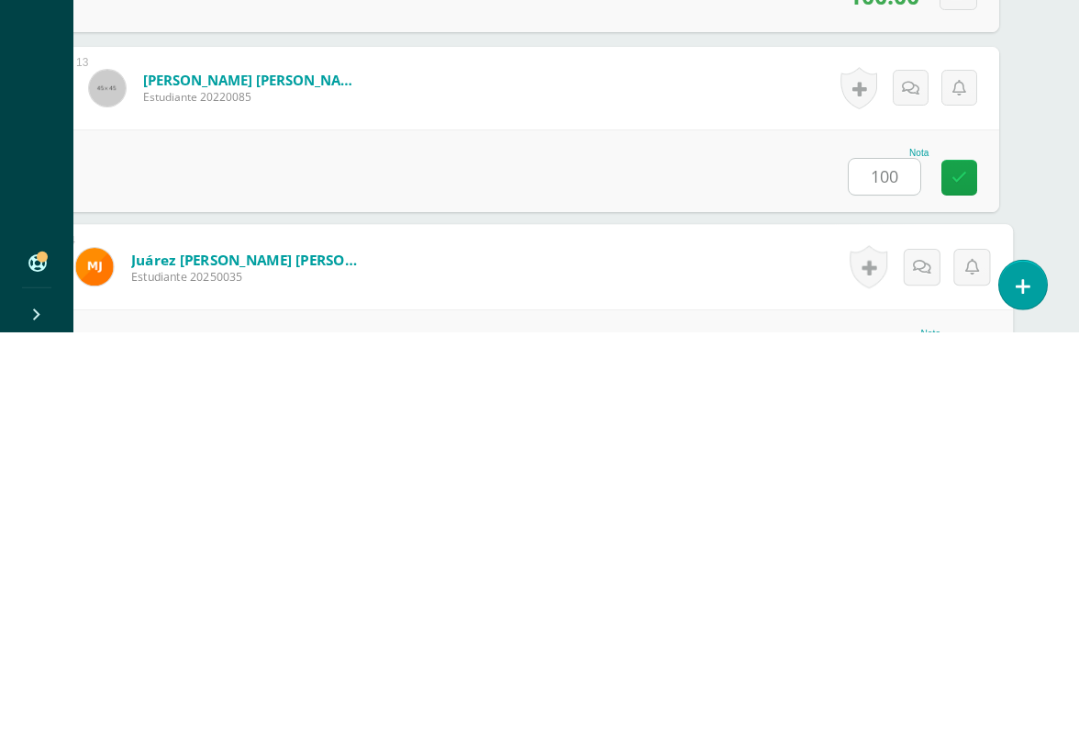
scroll to position [2520, 43]
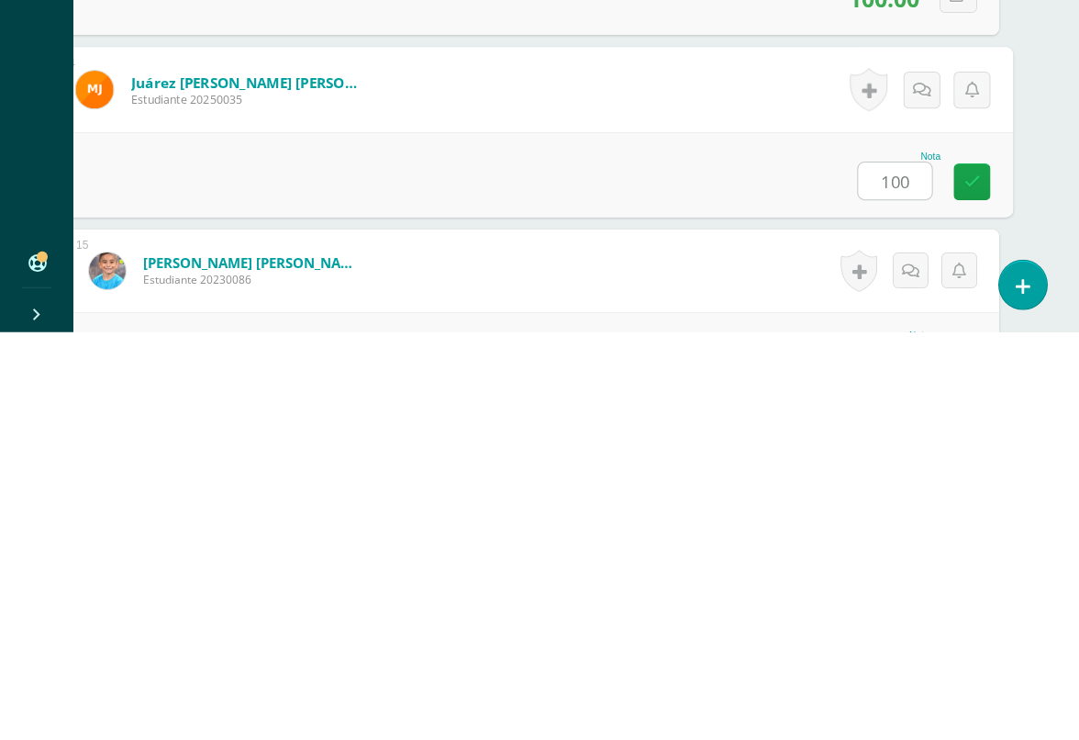
type input "100"
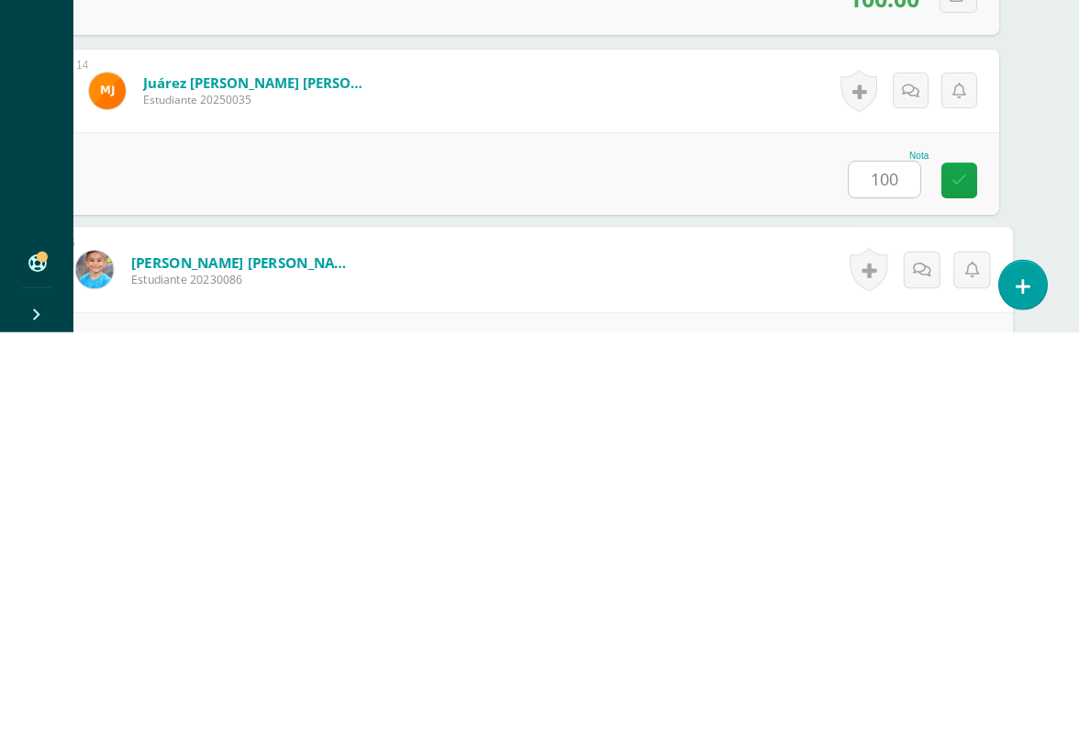
scroll to position [2699, 43]
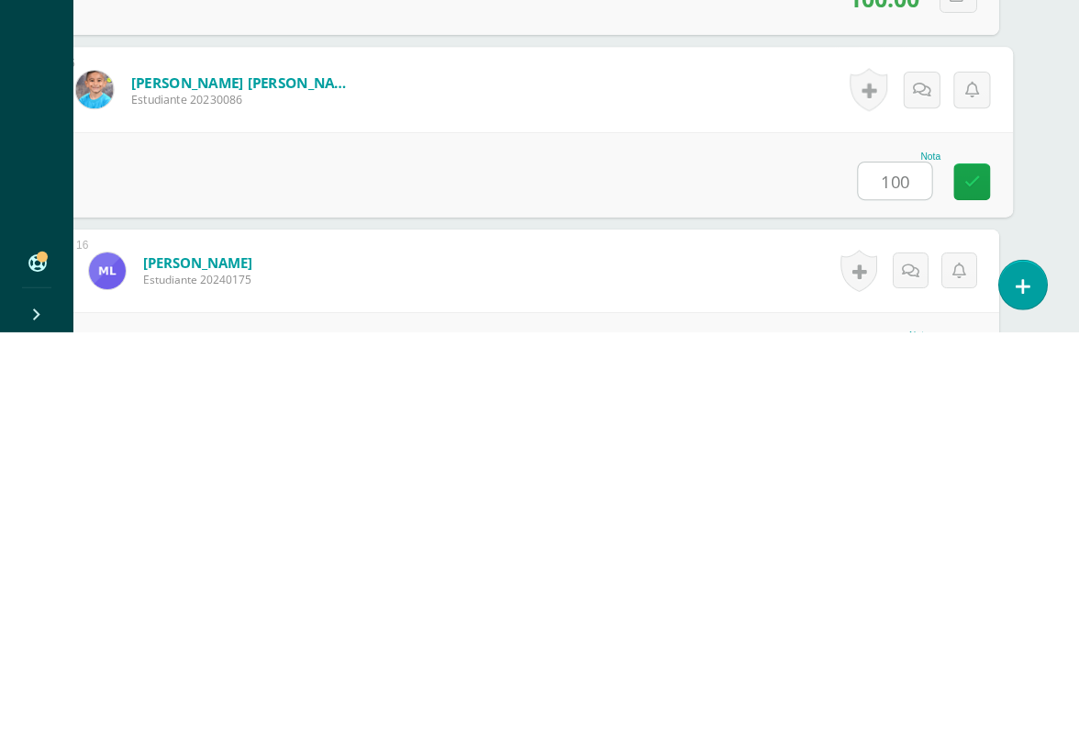
type input "100"
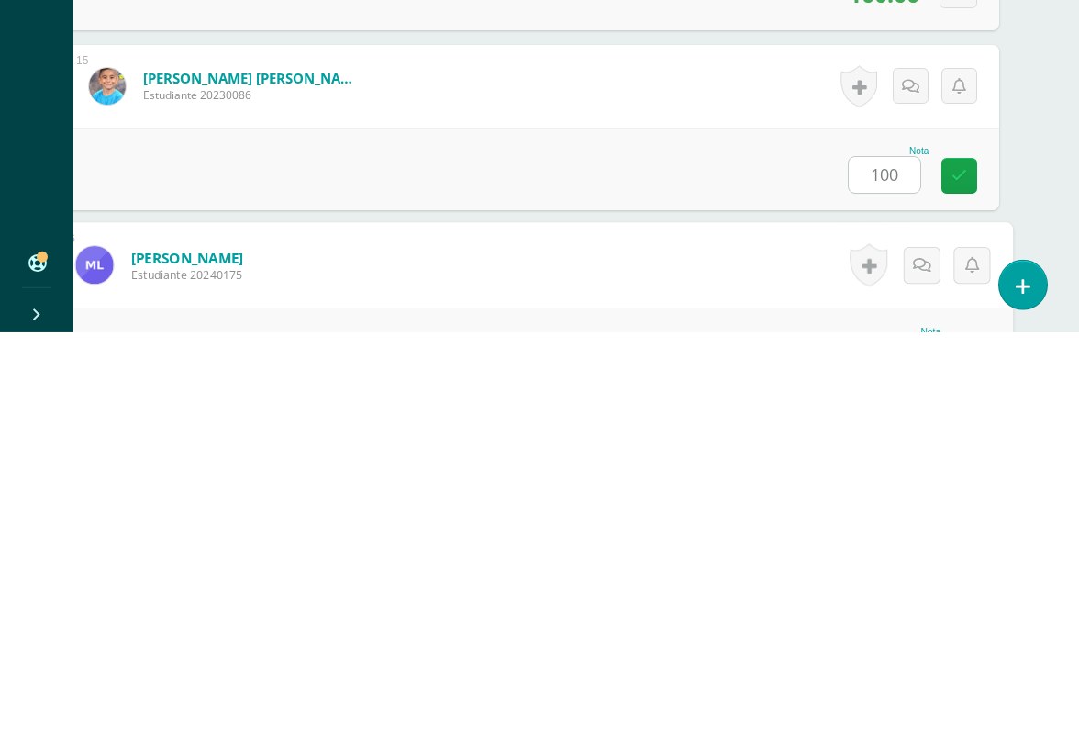
scroll to position [2879, 43]
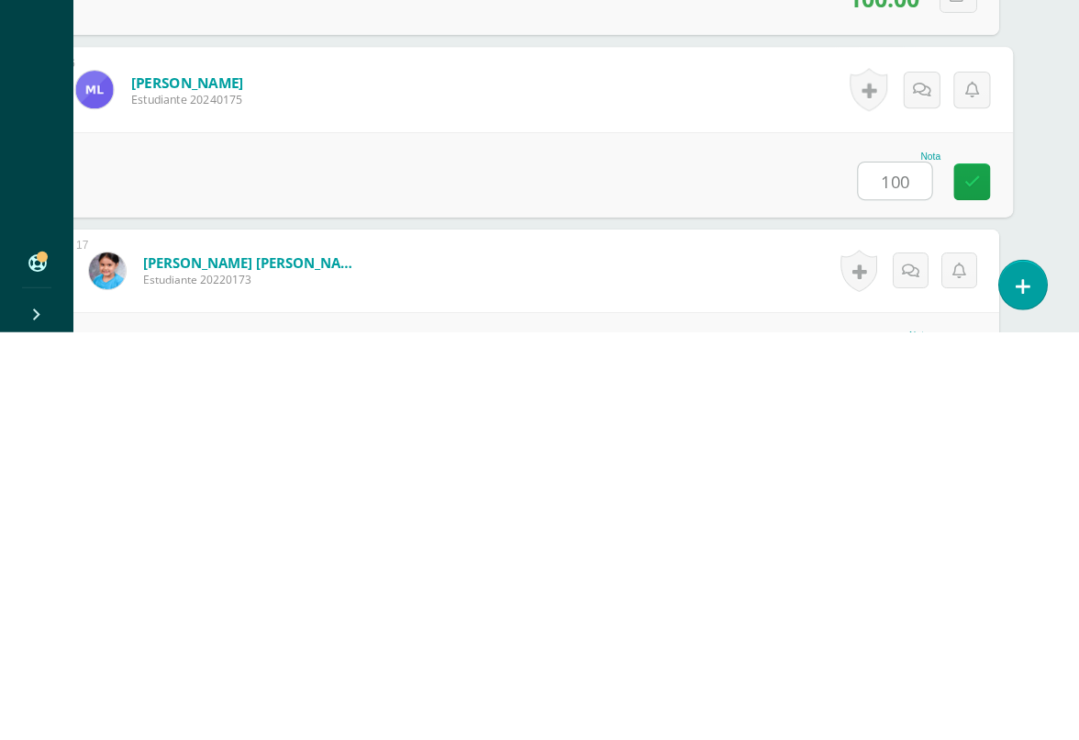
type input "100"
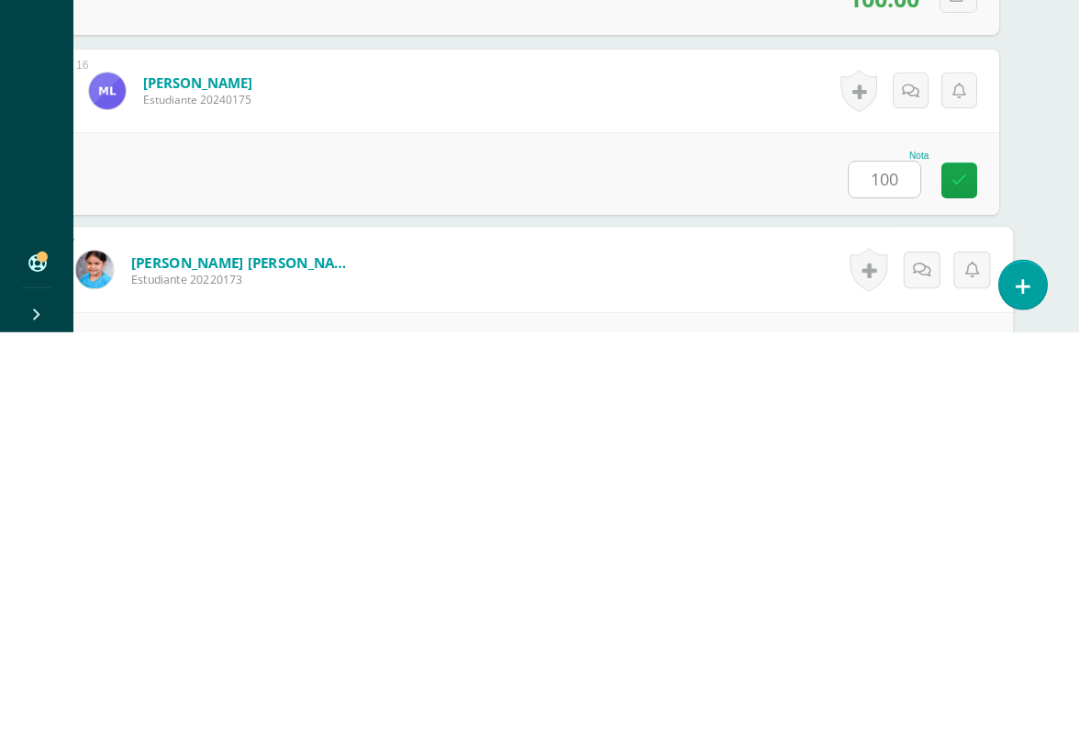
scroll to position [3059, 43]
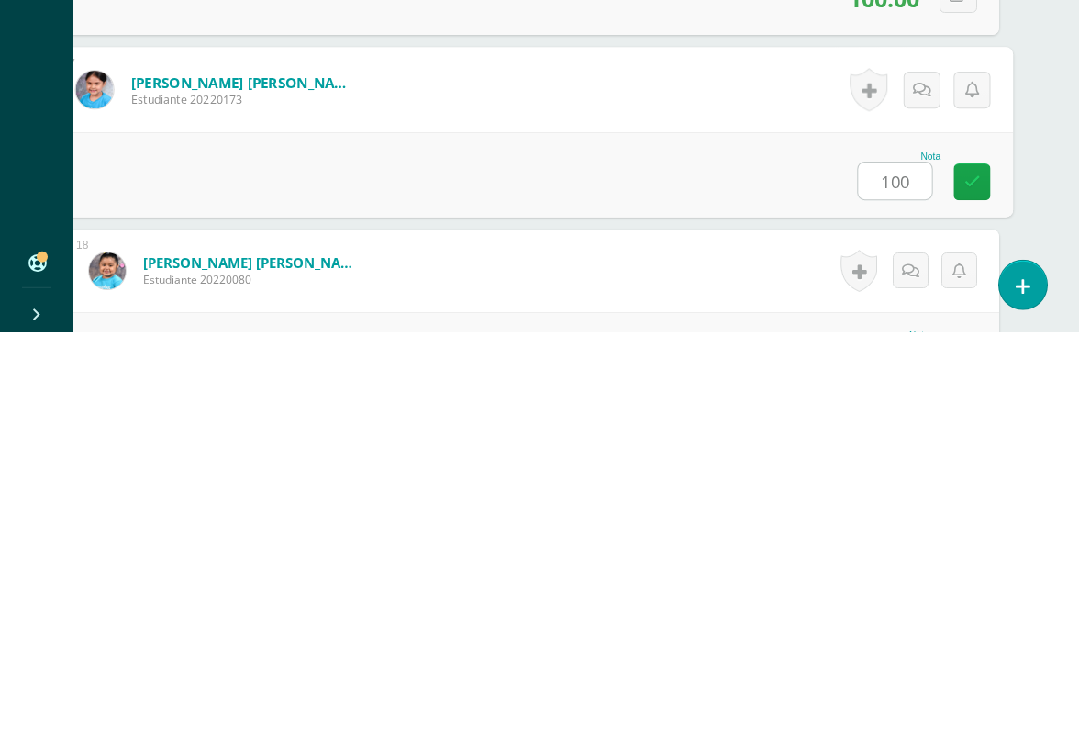
type input "100"
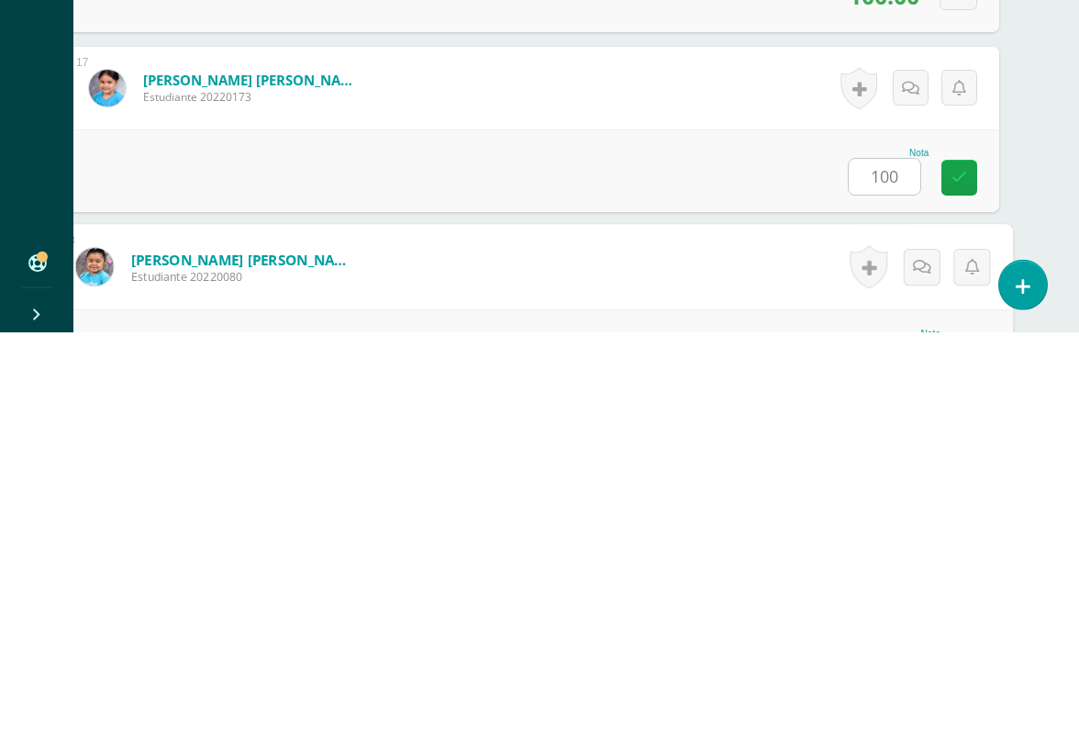
scroll to position [3239, 43]
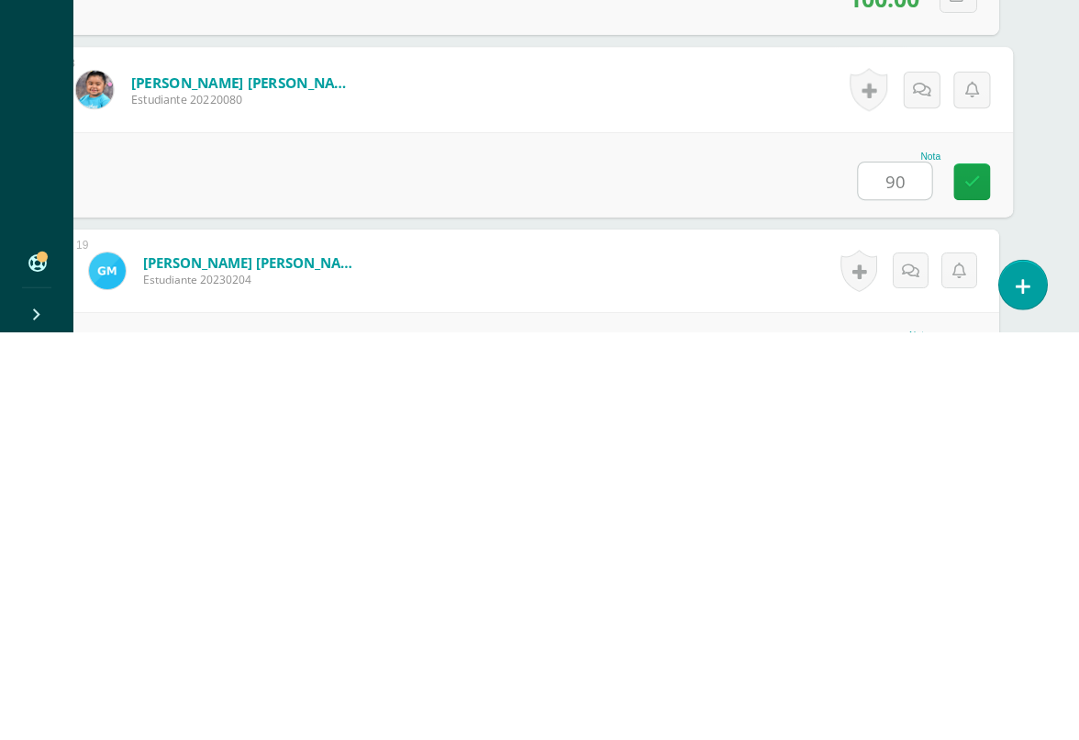
type input "90"
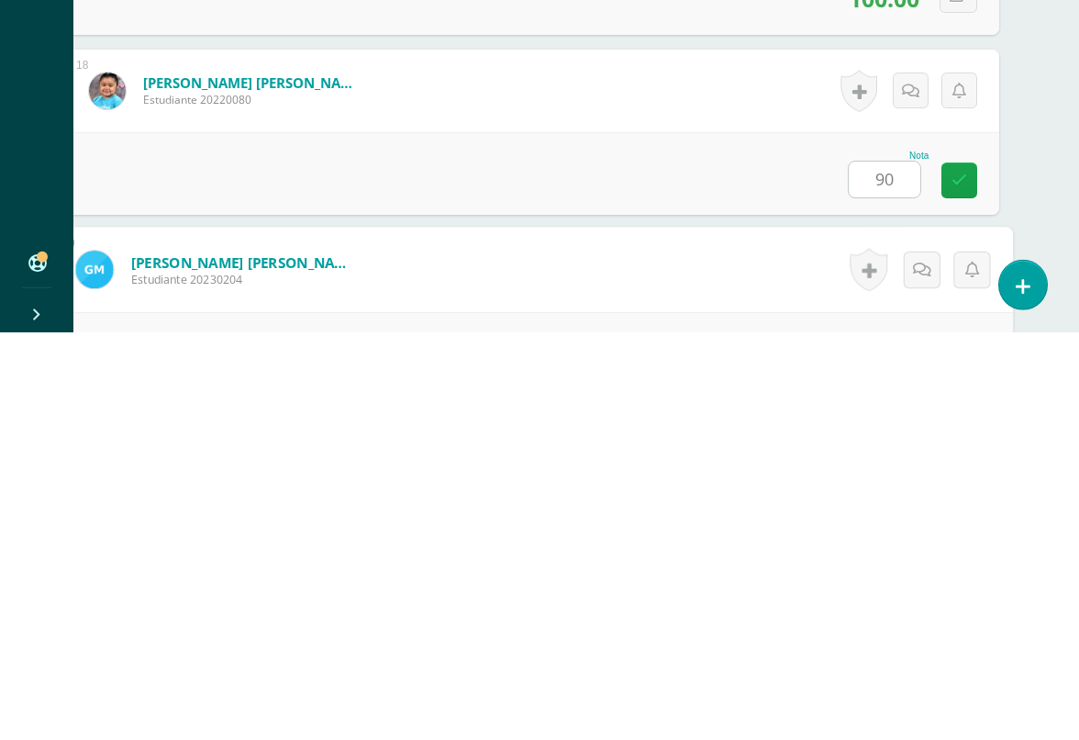
scroll to position [3419, 43]
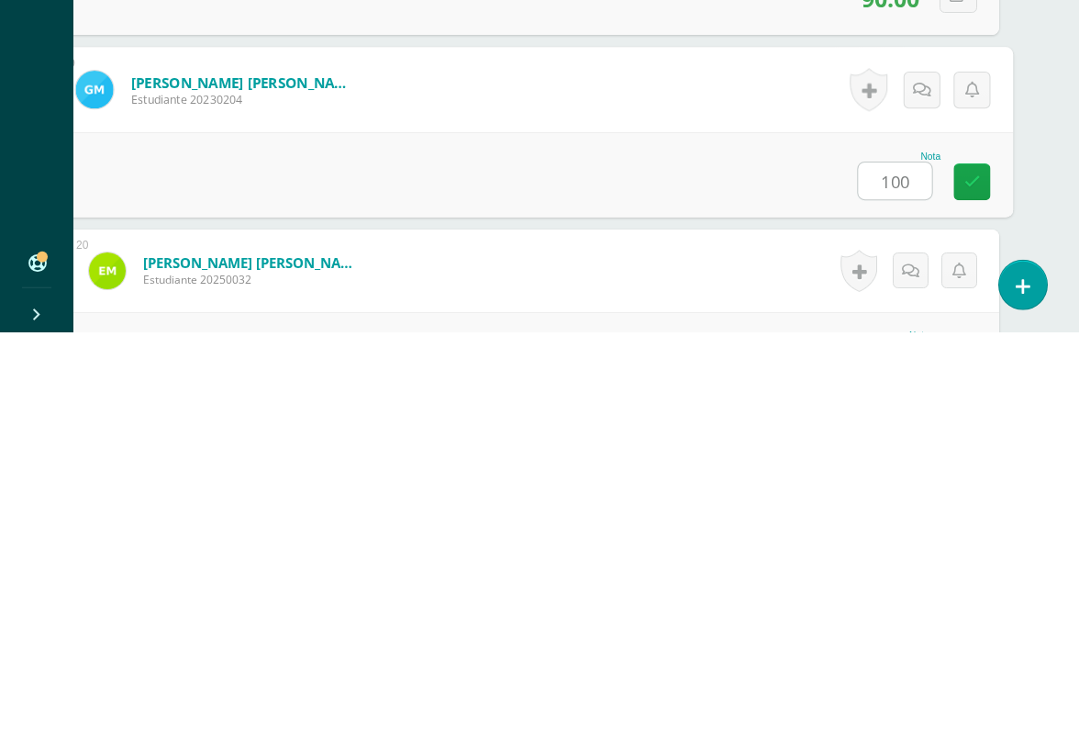
type input "100"
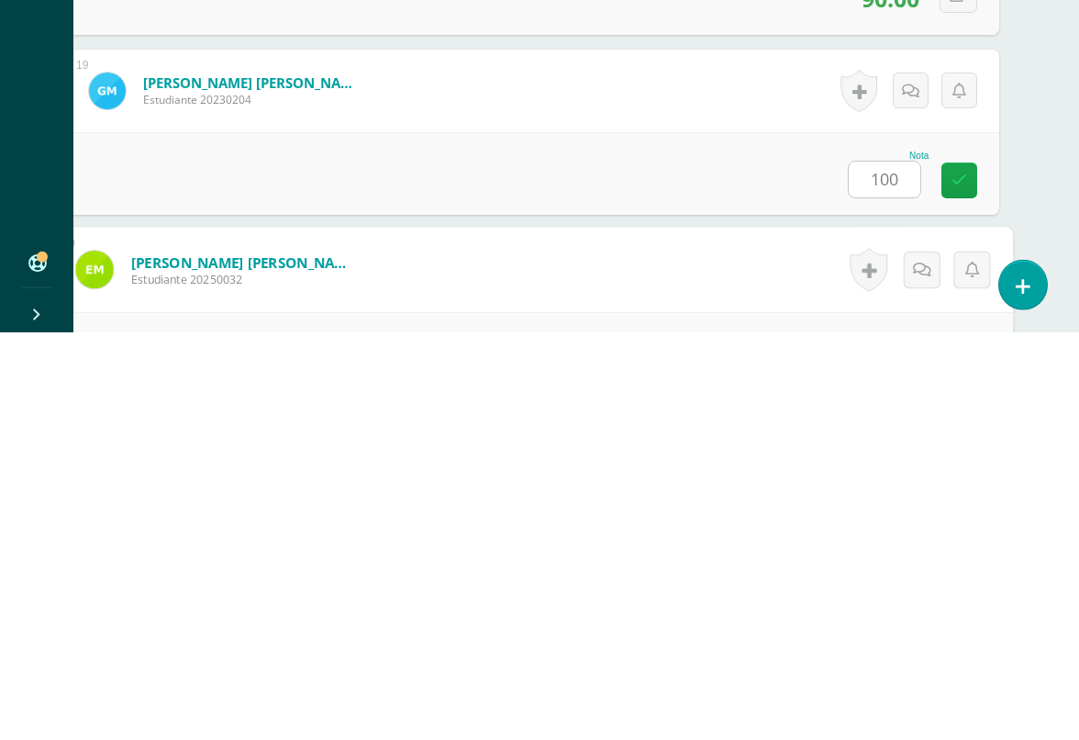
scroll to position [3599, 43]
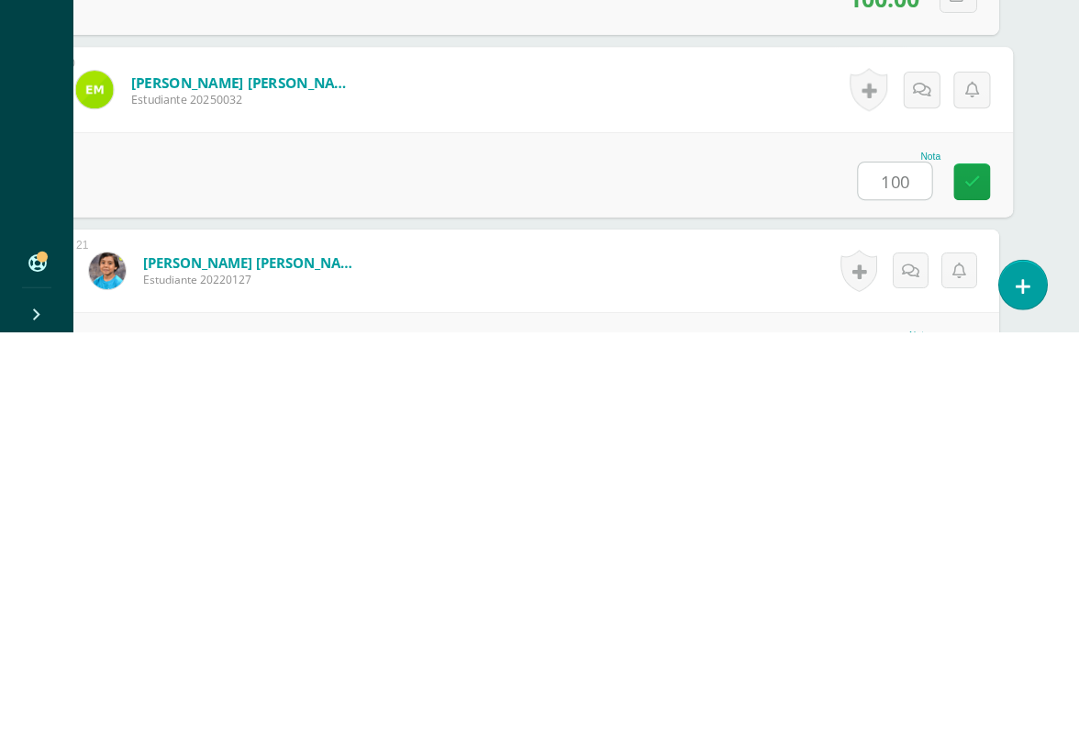
type input "100"
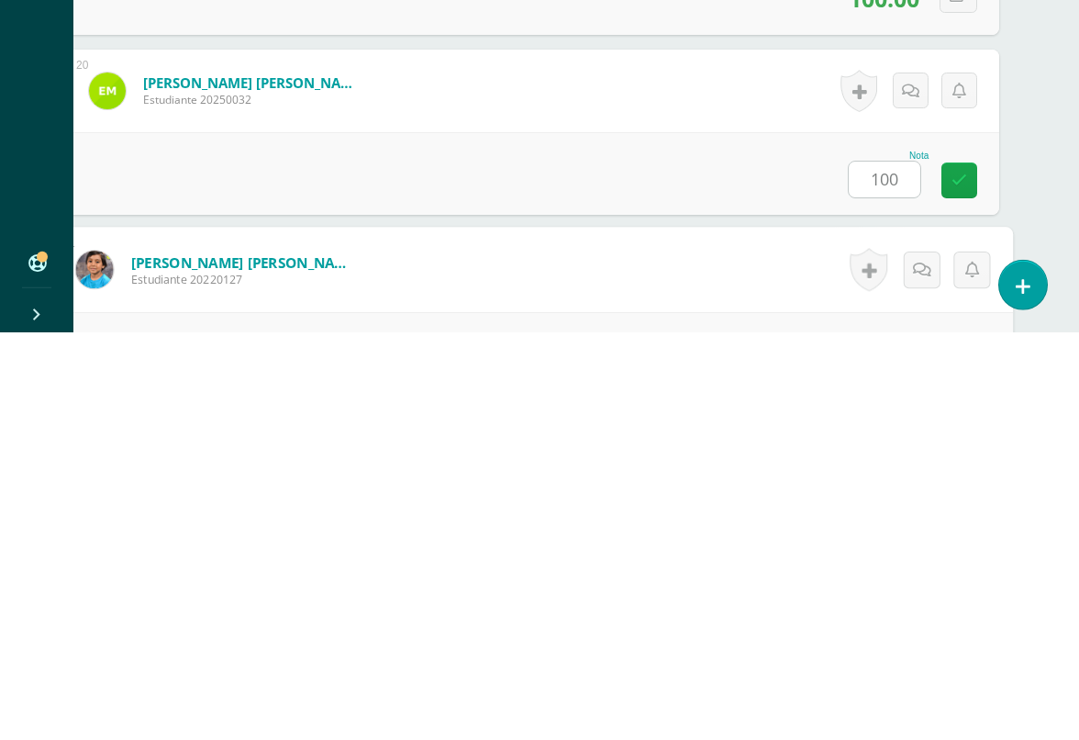
scroll to position [3779, 43]
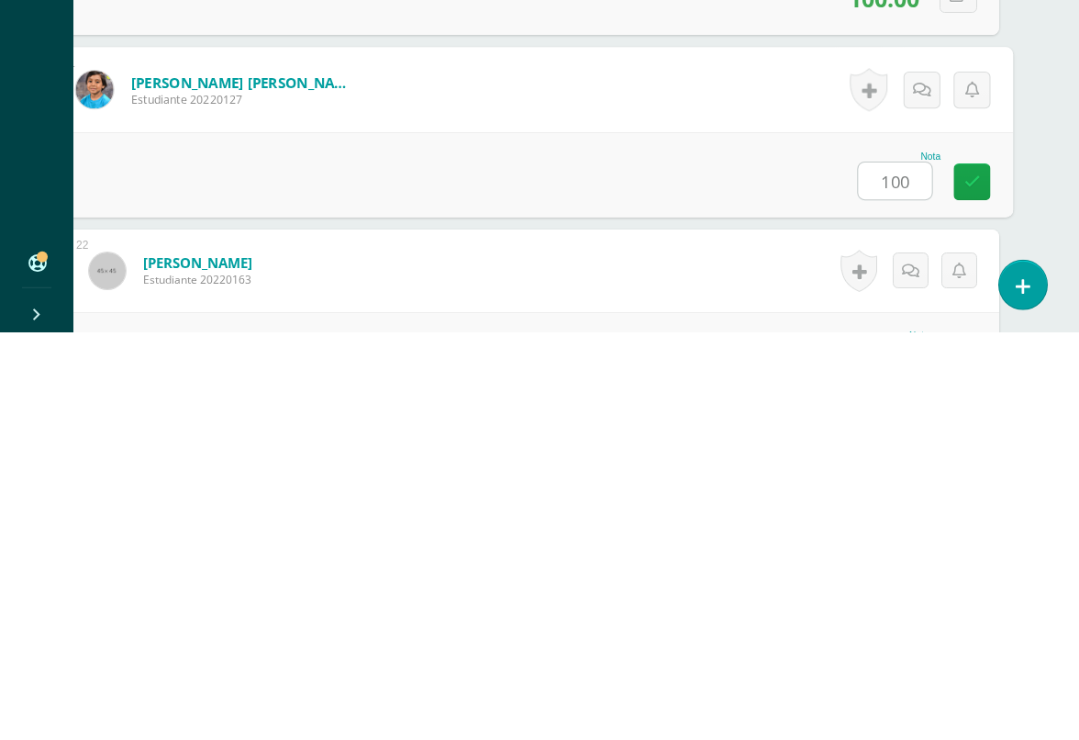
type input "100"
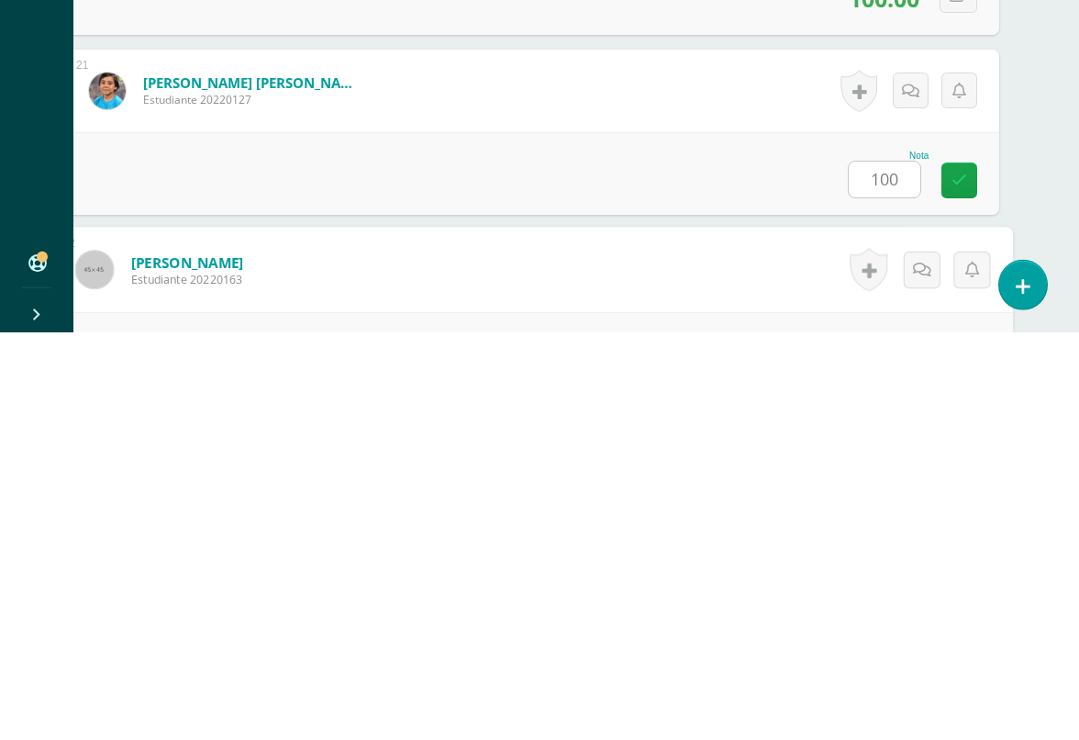
scroll to position [3959, 43]
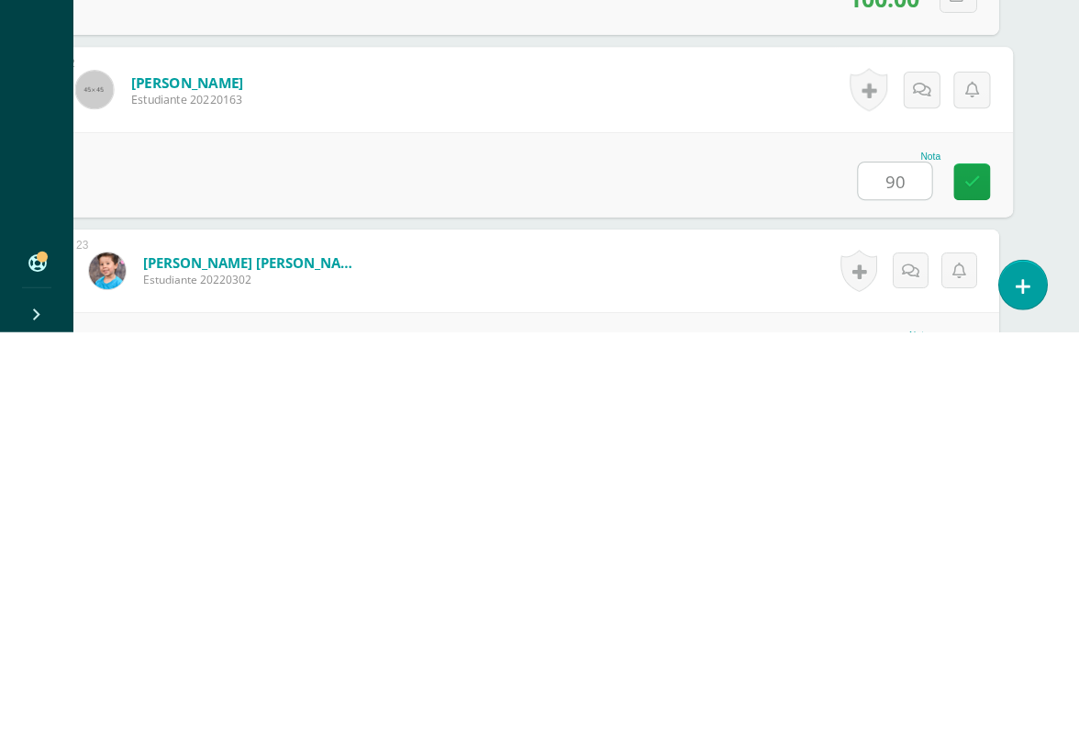
type input "90"
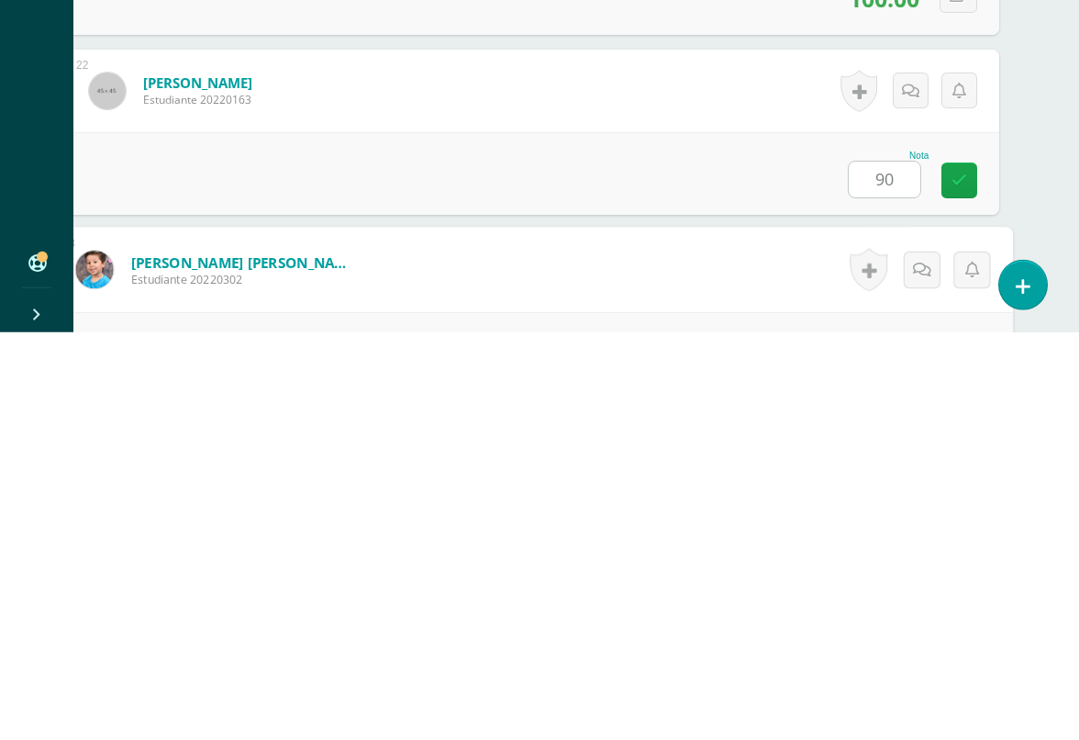
scroll to position [4139, 43]
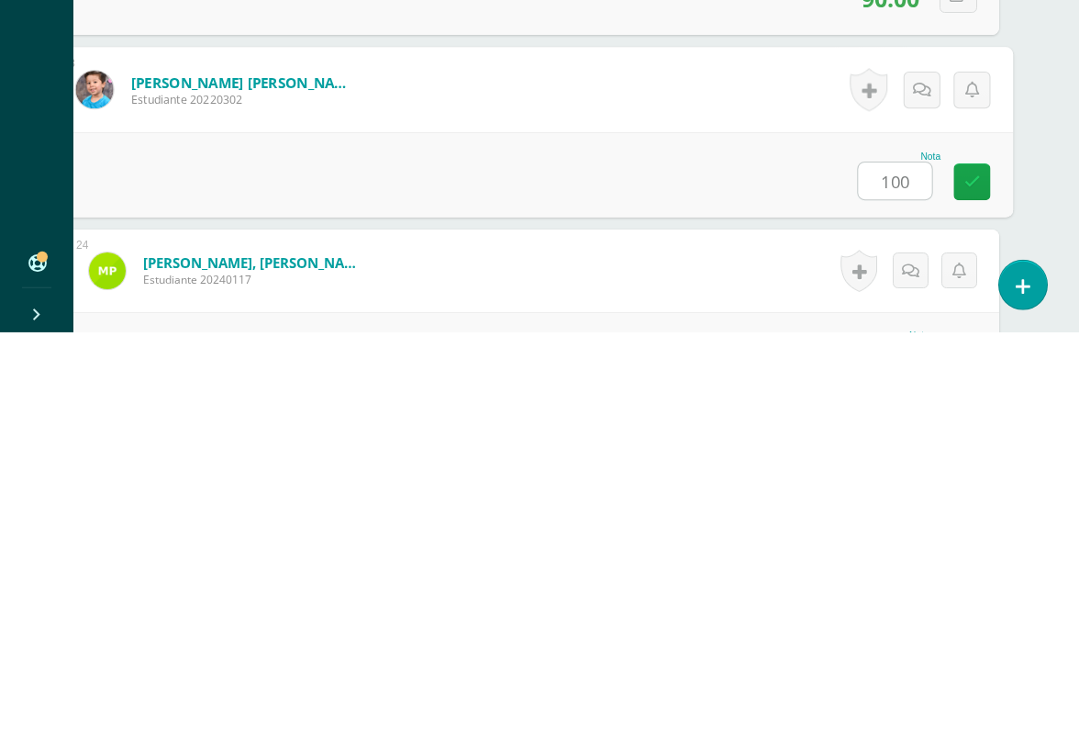
type input "100"
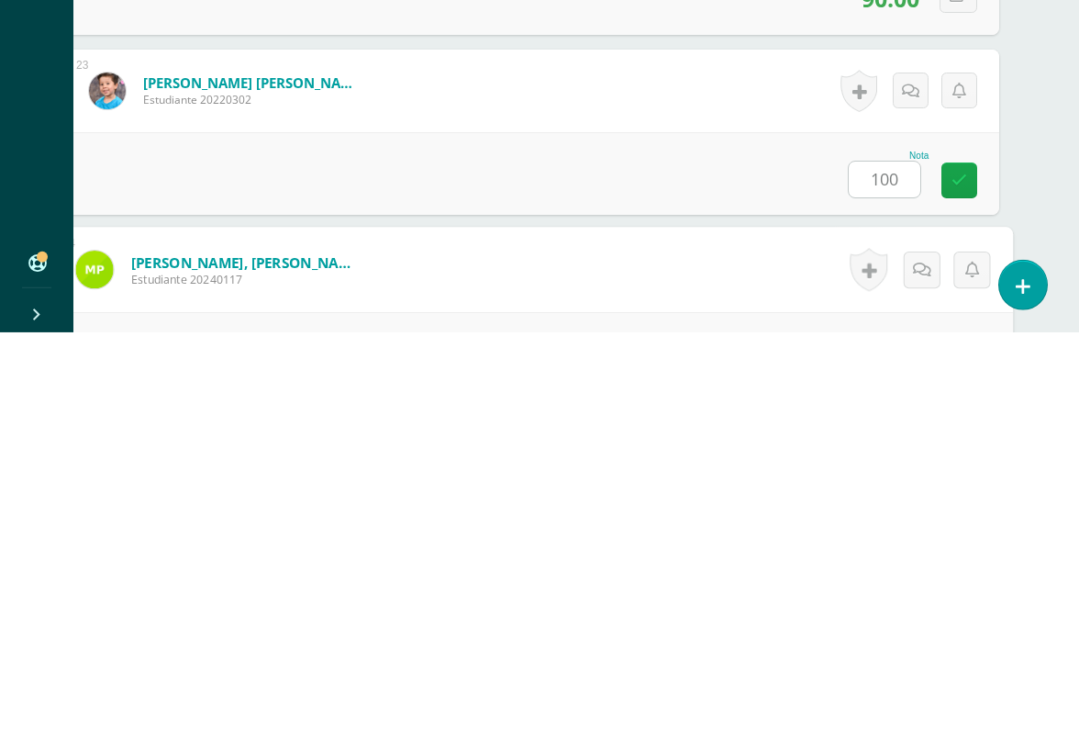
scroll to position [4319, 43]
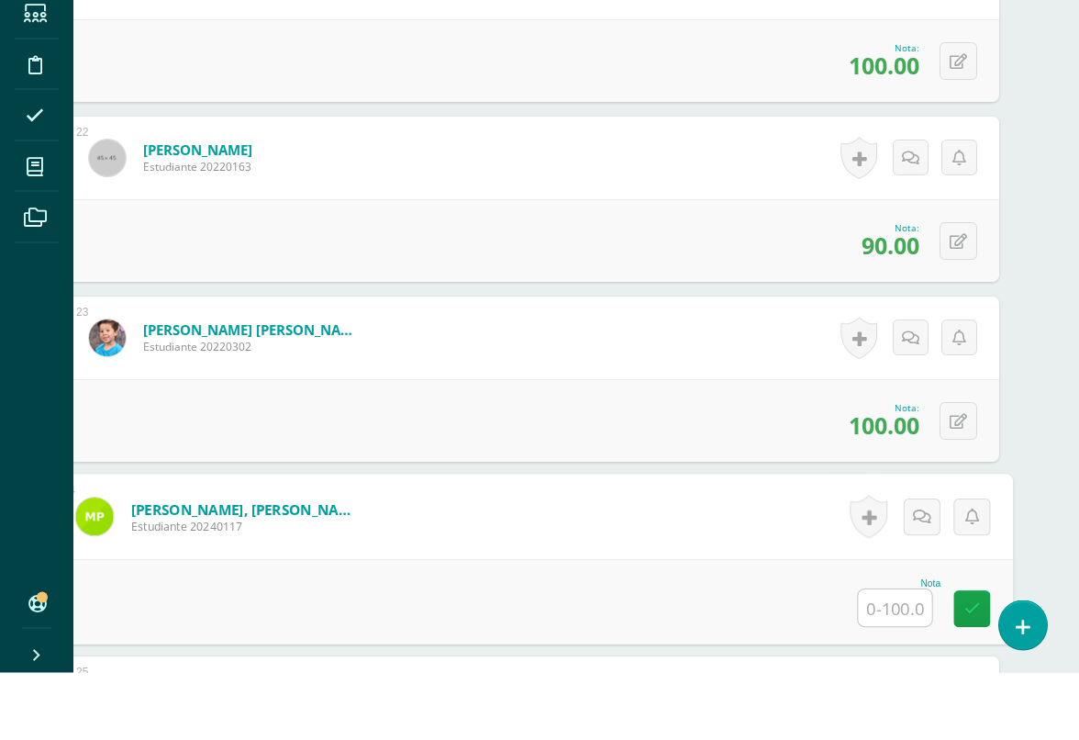
click at [953, 302] on icon at bounding box center [958, 310] width 17 height 16
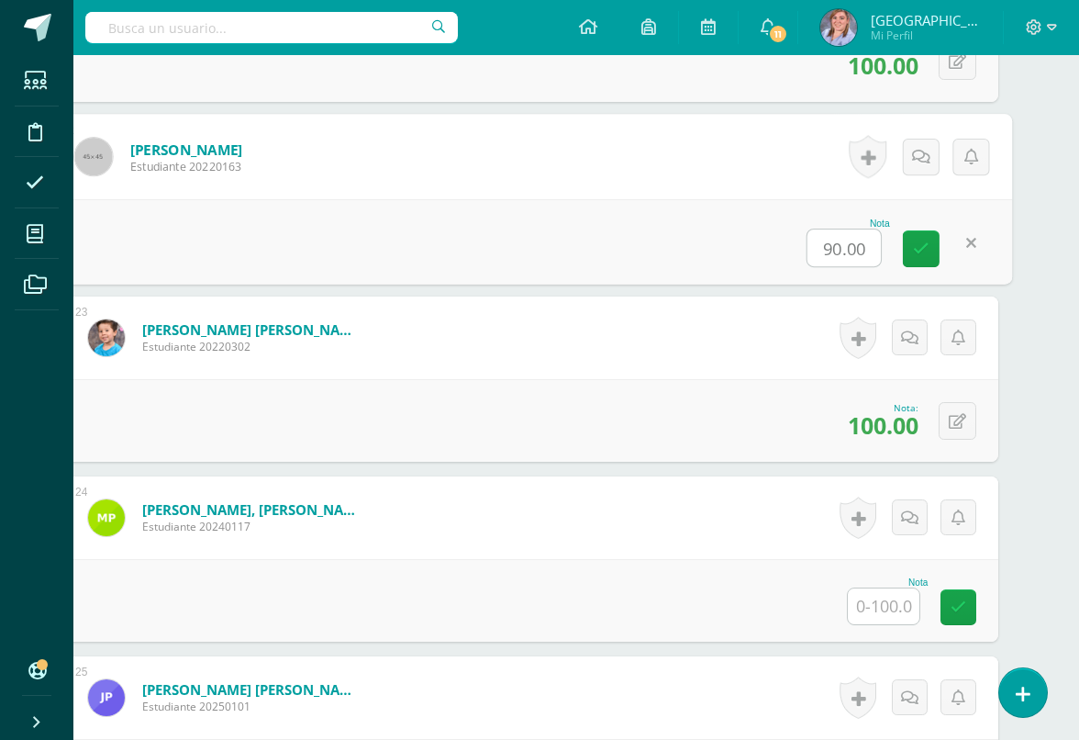
click at [836, 250] on input "90.00" at bounding box center [844, 247] width 73 height 37
type input "40"
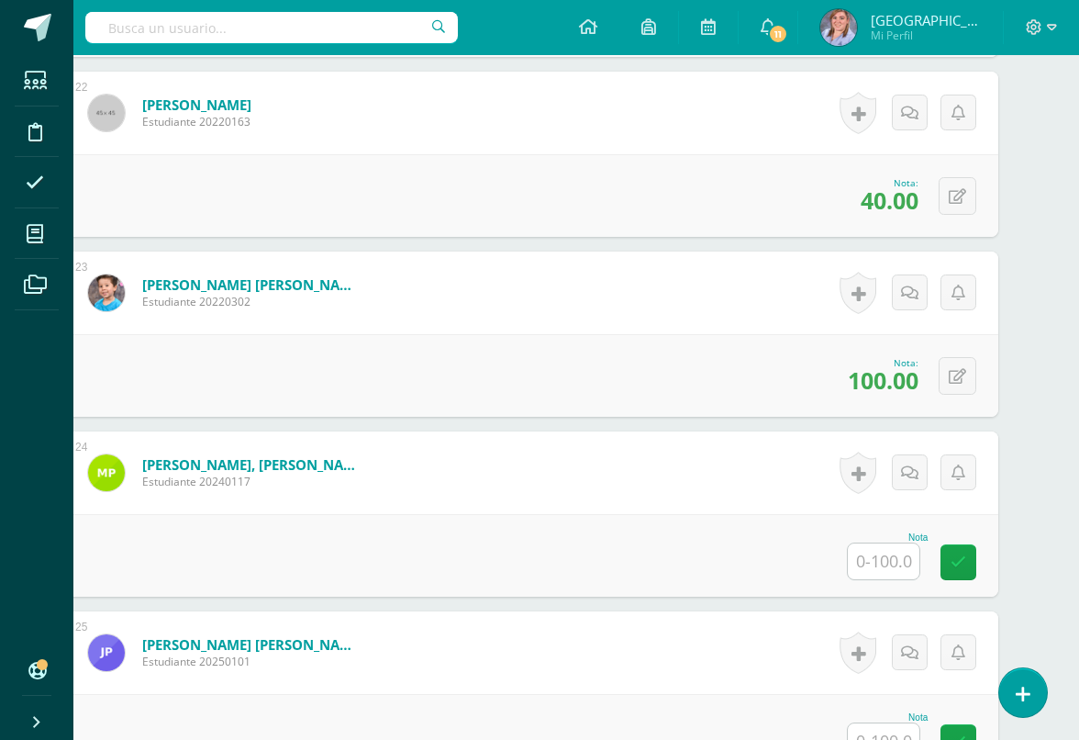
click at [887, 568] on input "text" at bounding box center [884, 561] width 72 height 36
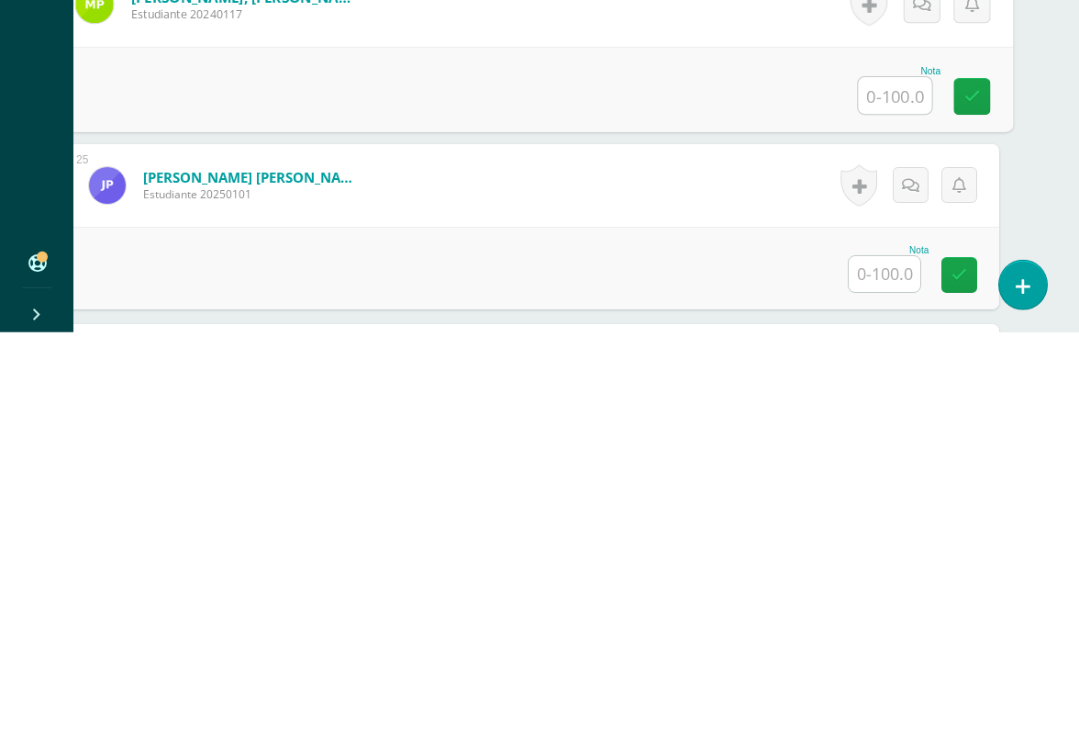
scroll to position [4409, 43]
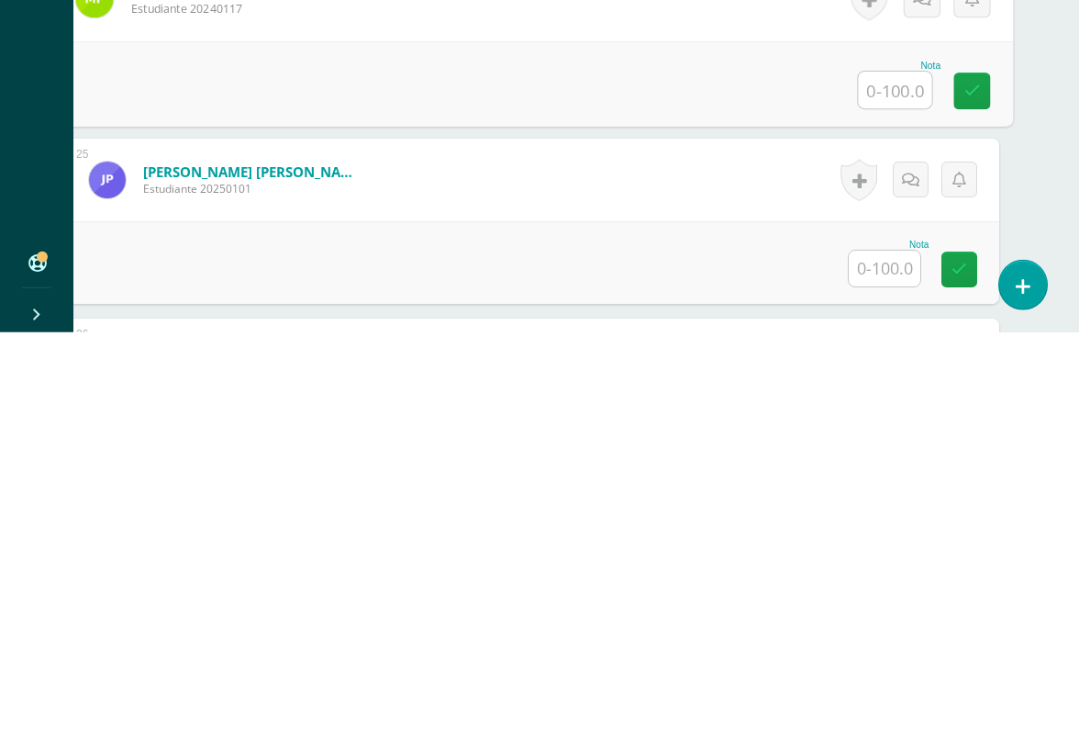
click at [868, 658] on input "text" at bounding box center [885, 676] width 72 height 36
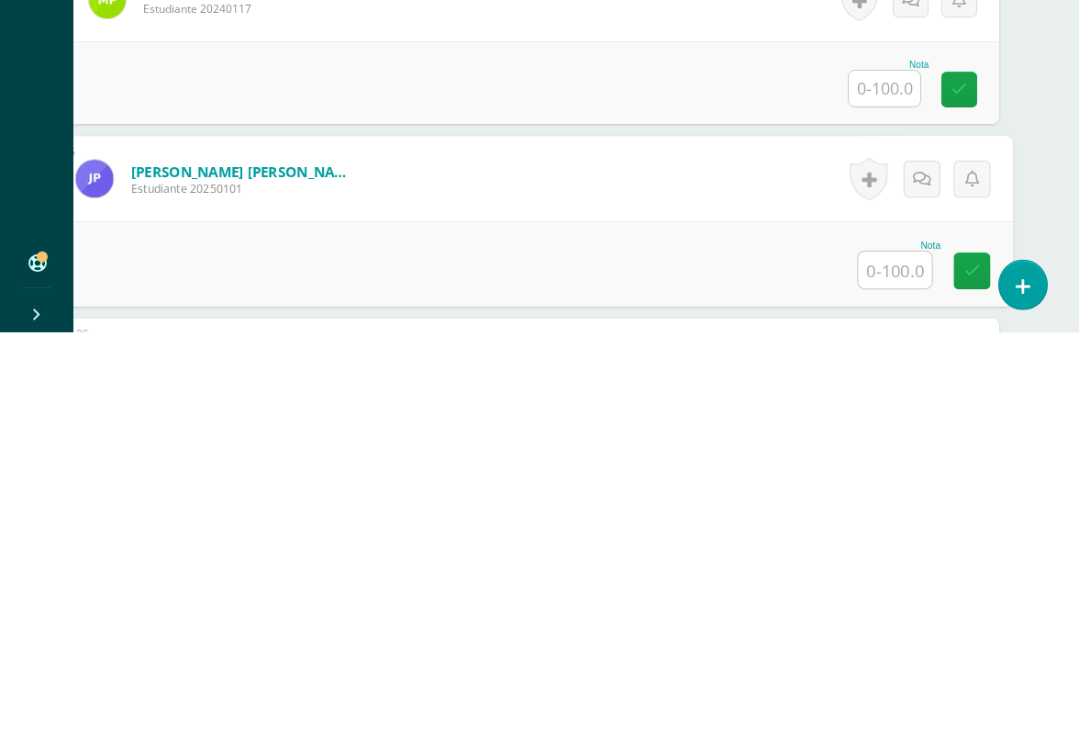
type input "Q"
type input "100"
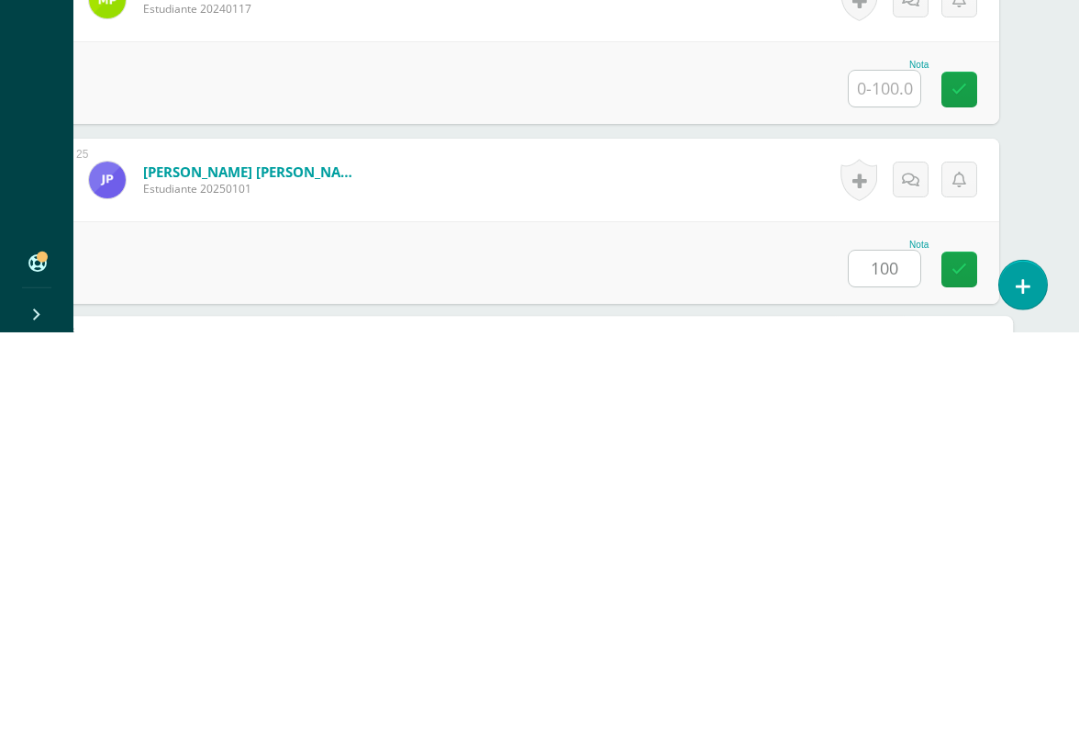
scroll to position [4678, 43]
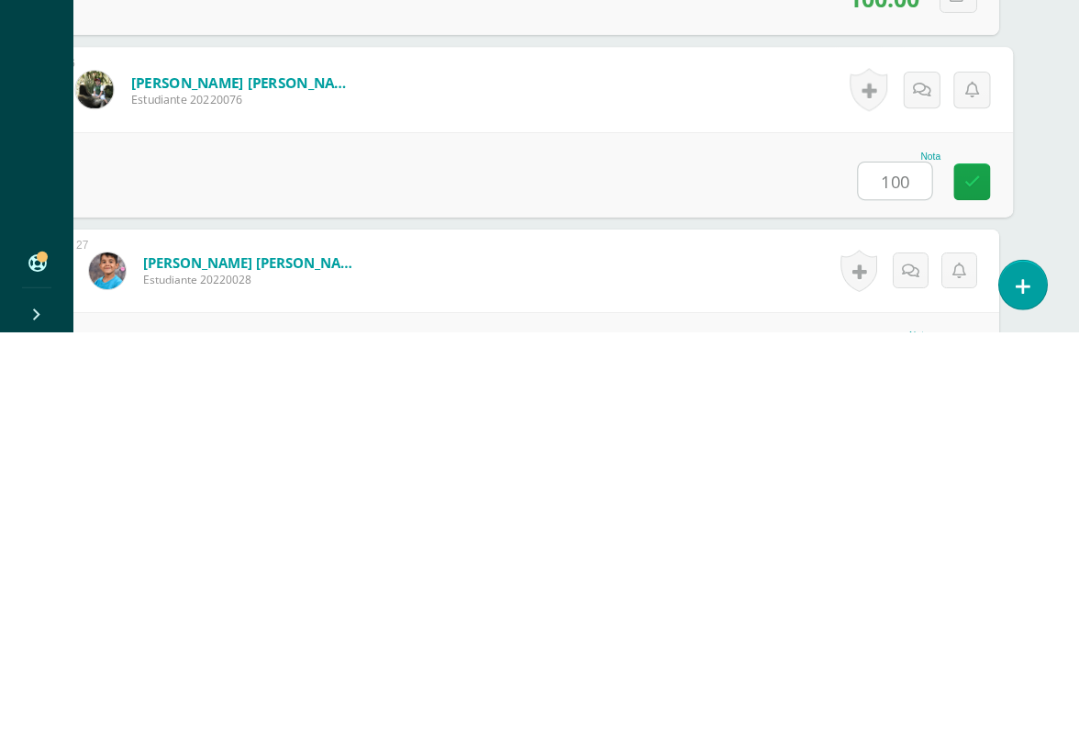
type input "100"
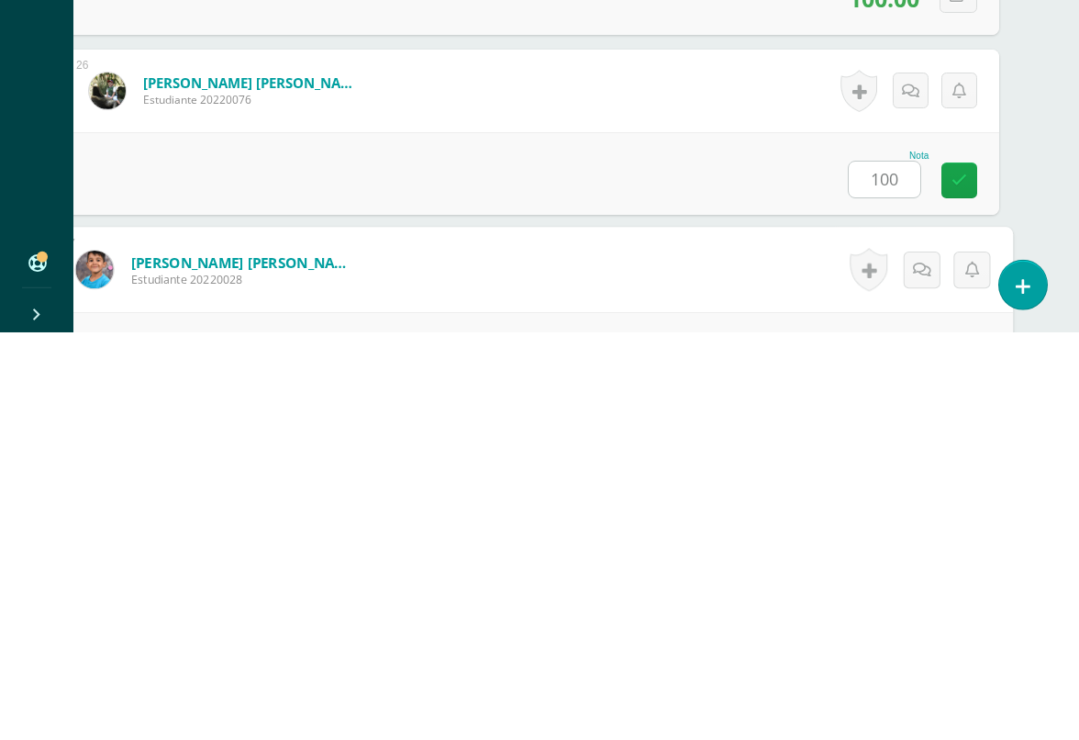
scroll to position [4858, 43]
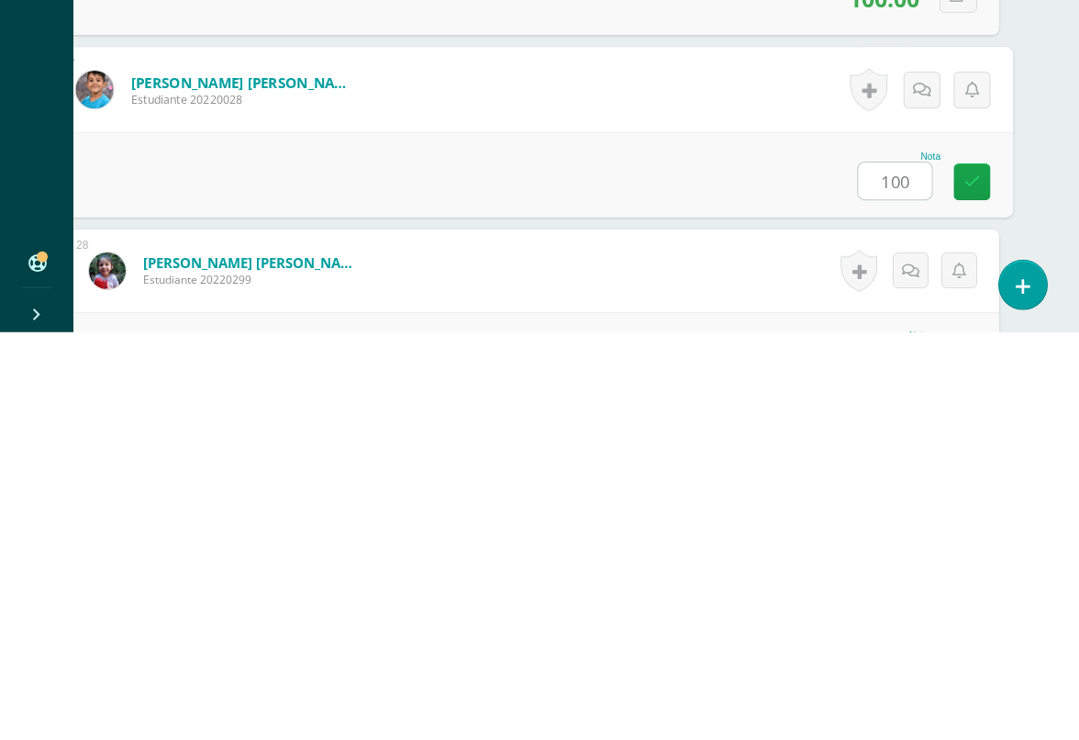
type input "100"
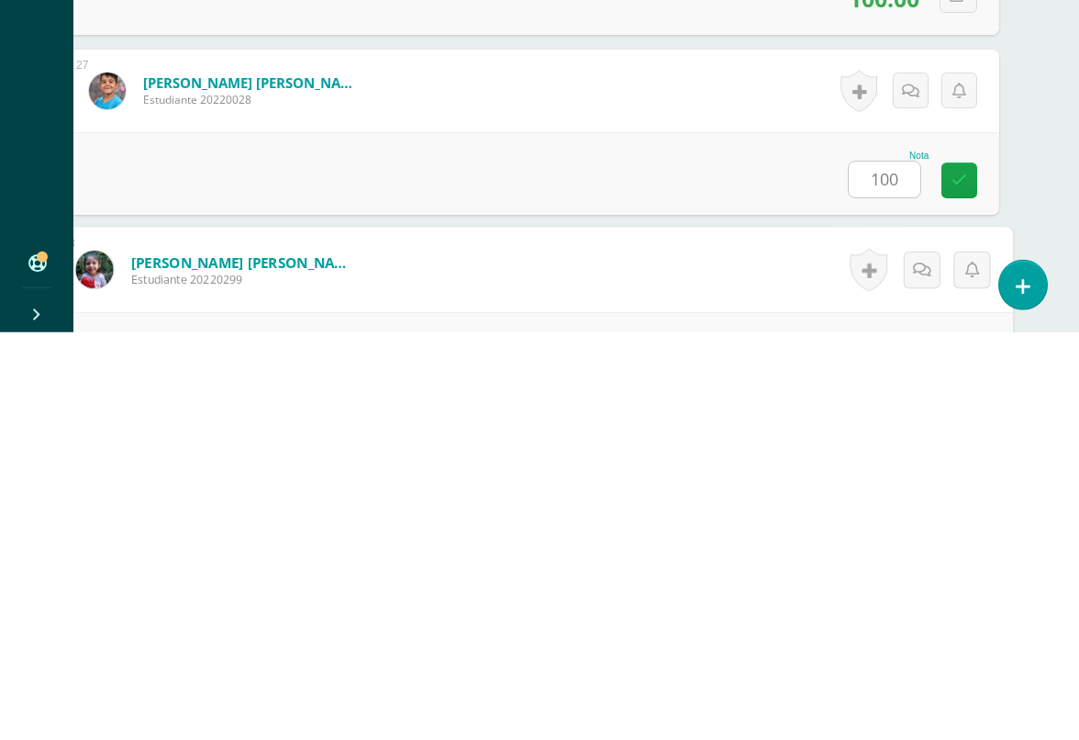
scroll to position [5038, 43]
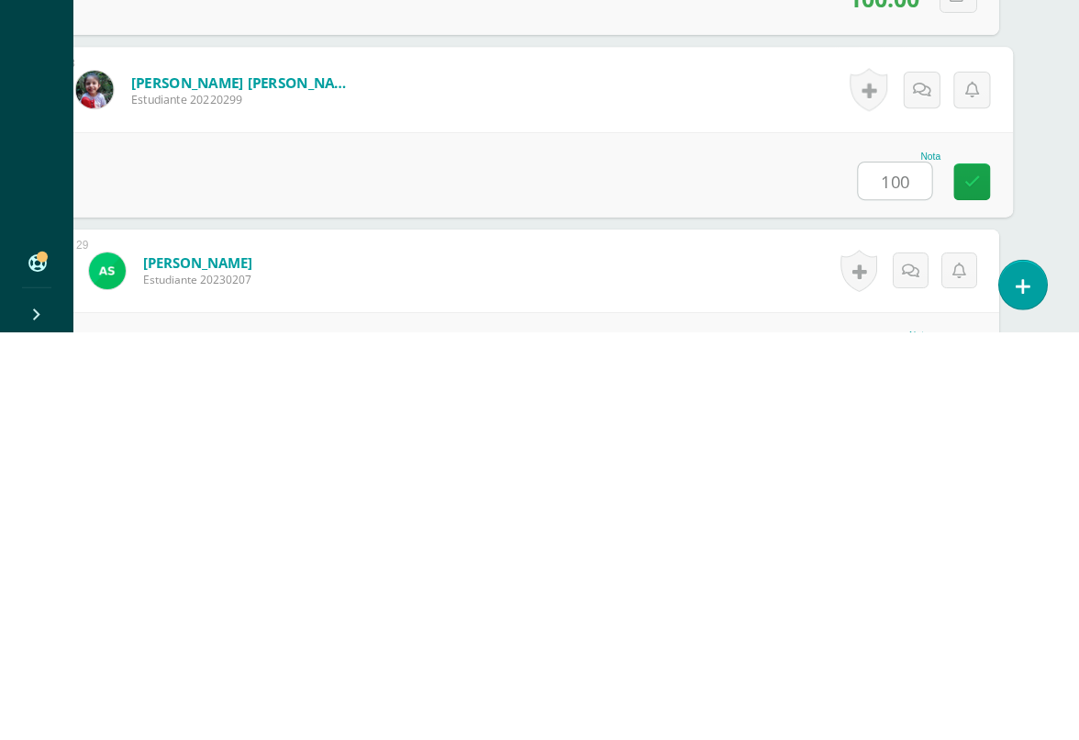
type input "100"
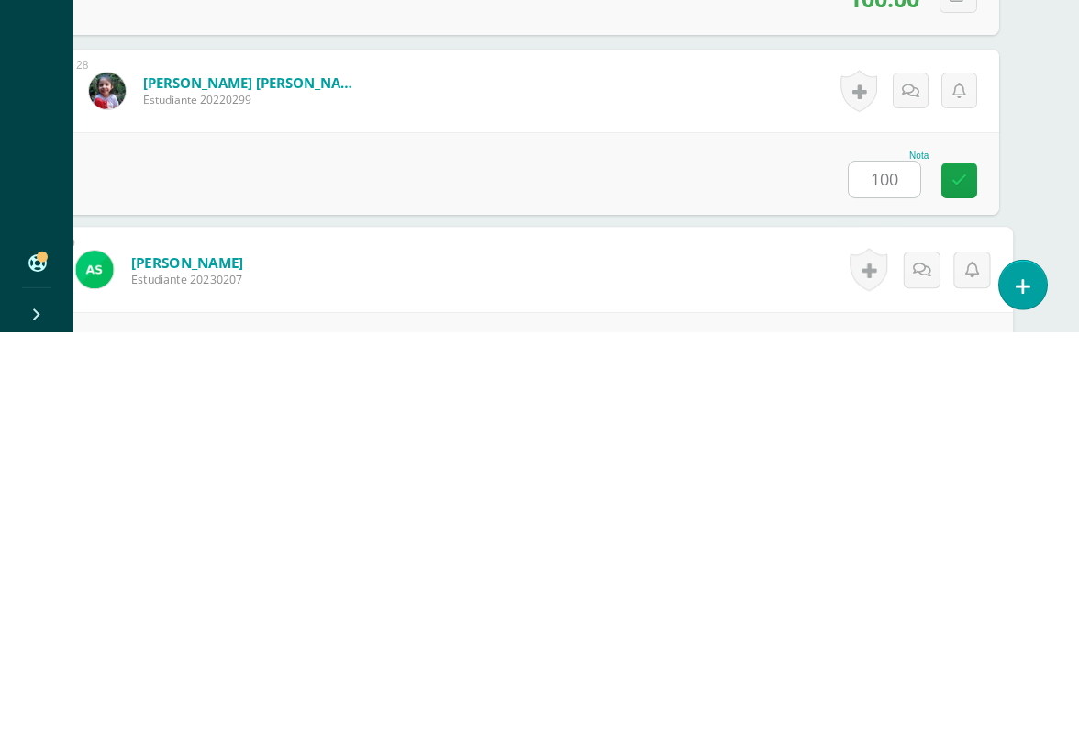
scroll to position [5218, 43]
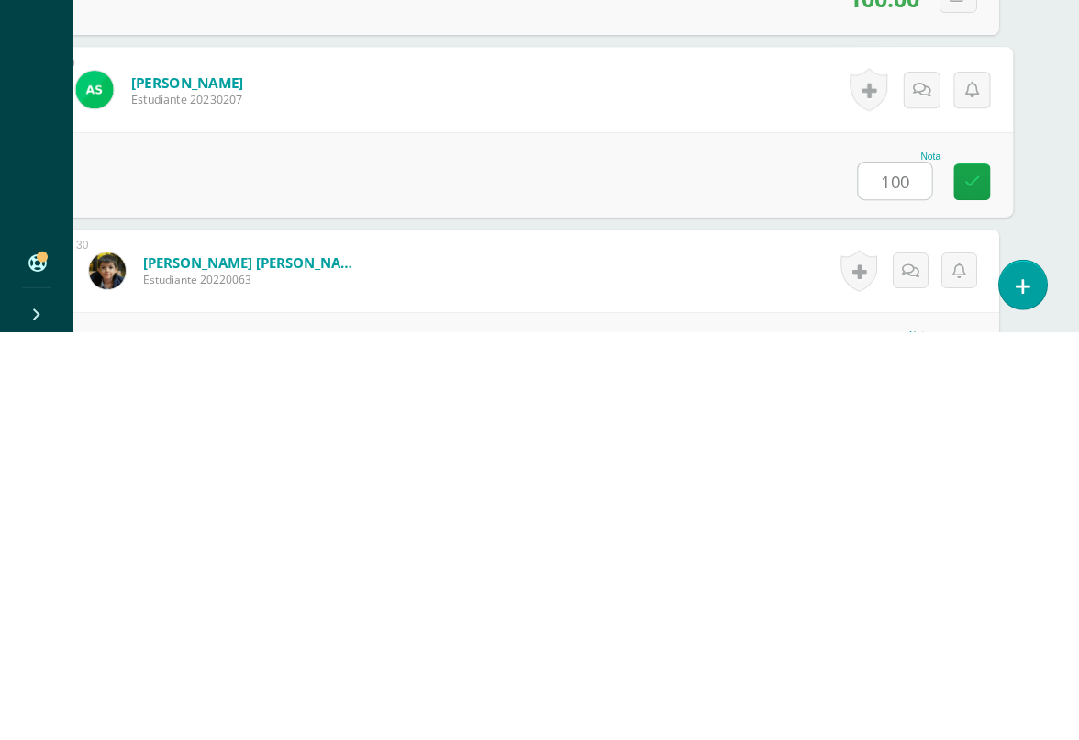
type input "100"
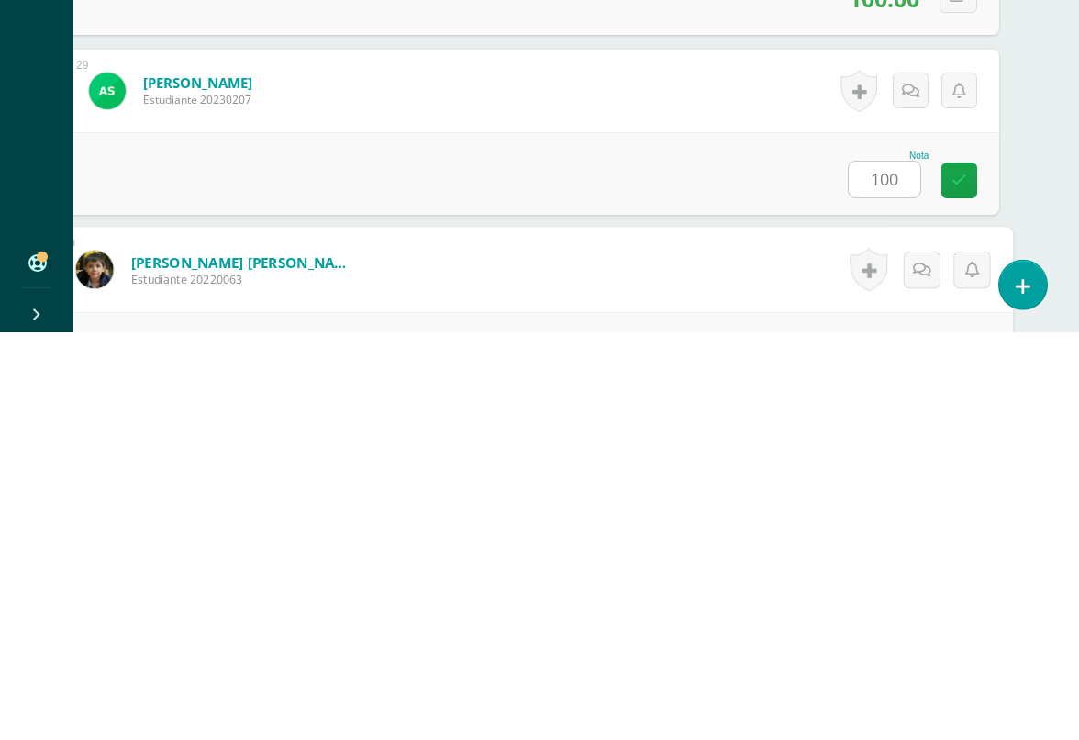
scroll to position [5398, 43]
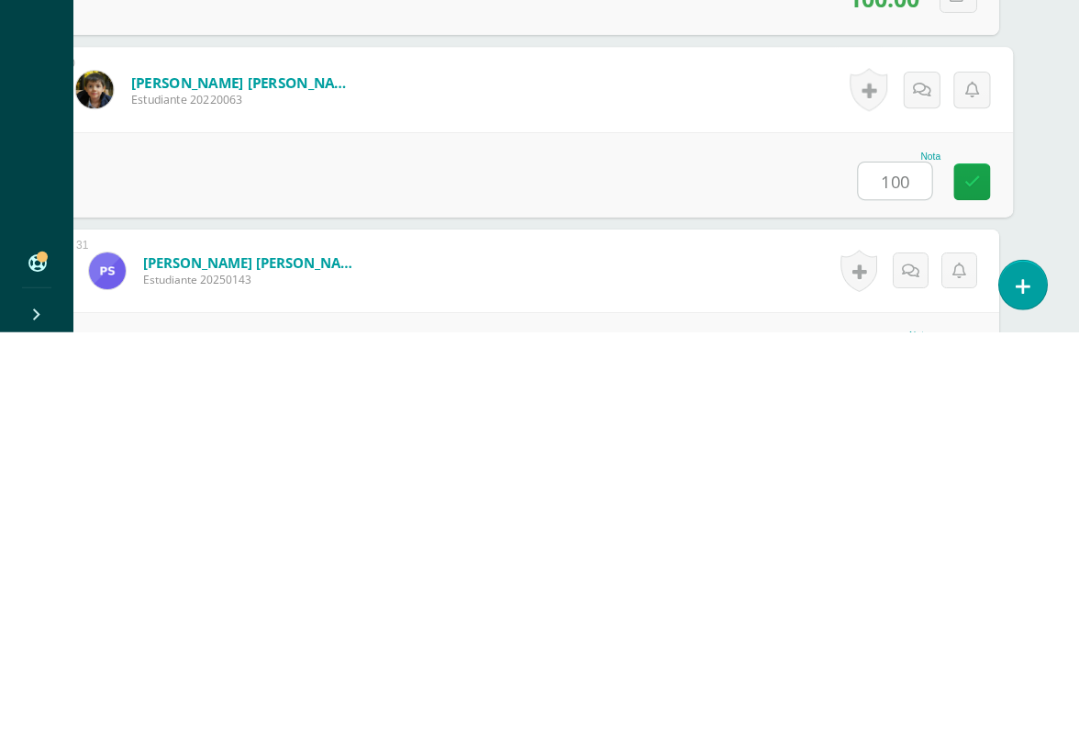
type input "100"
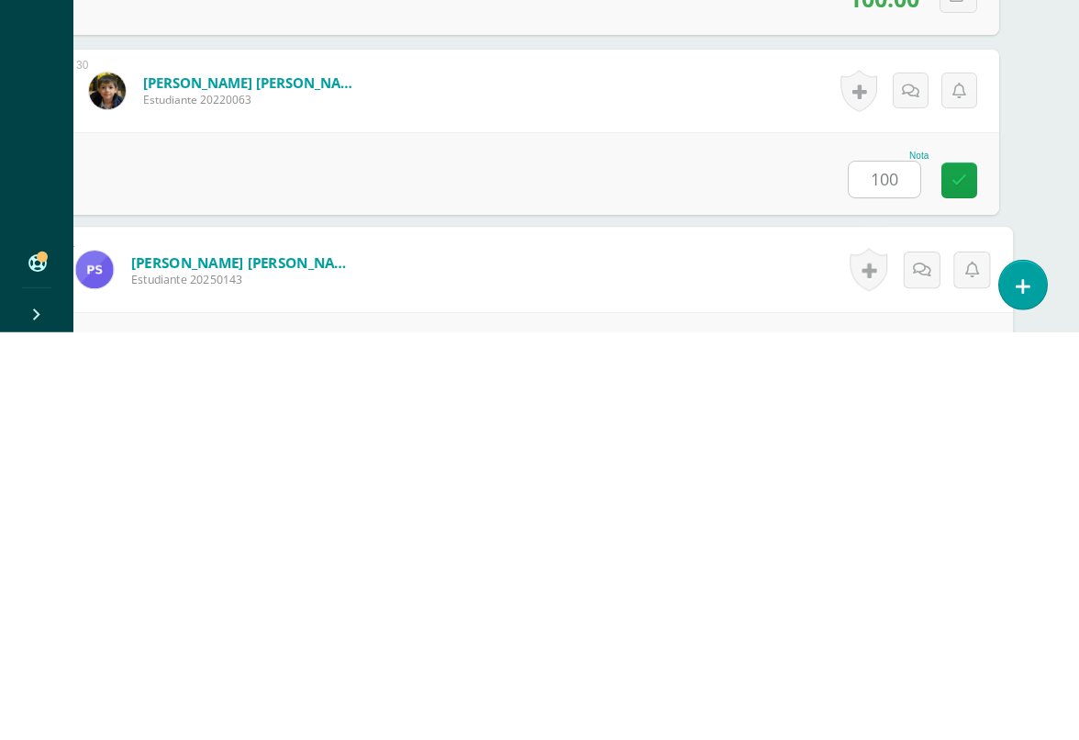
scroll to position [5578, 43]
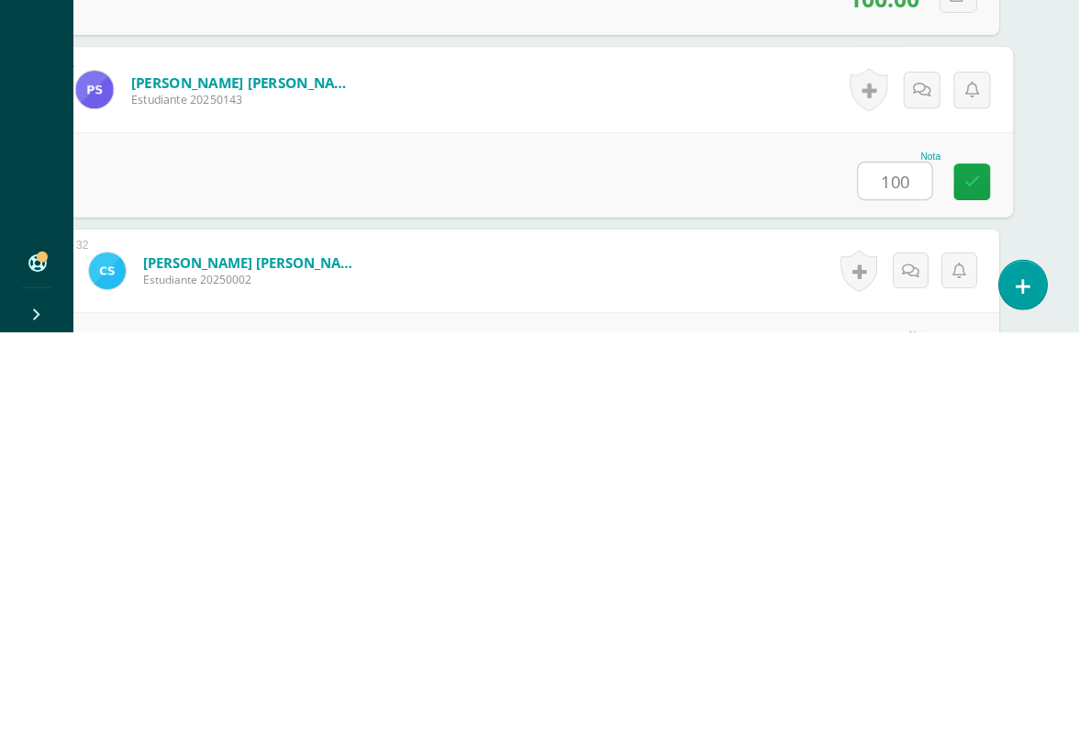
type input "100"
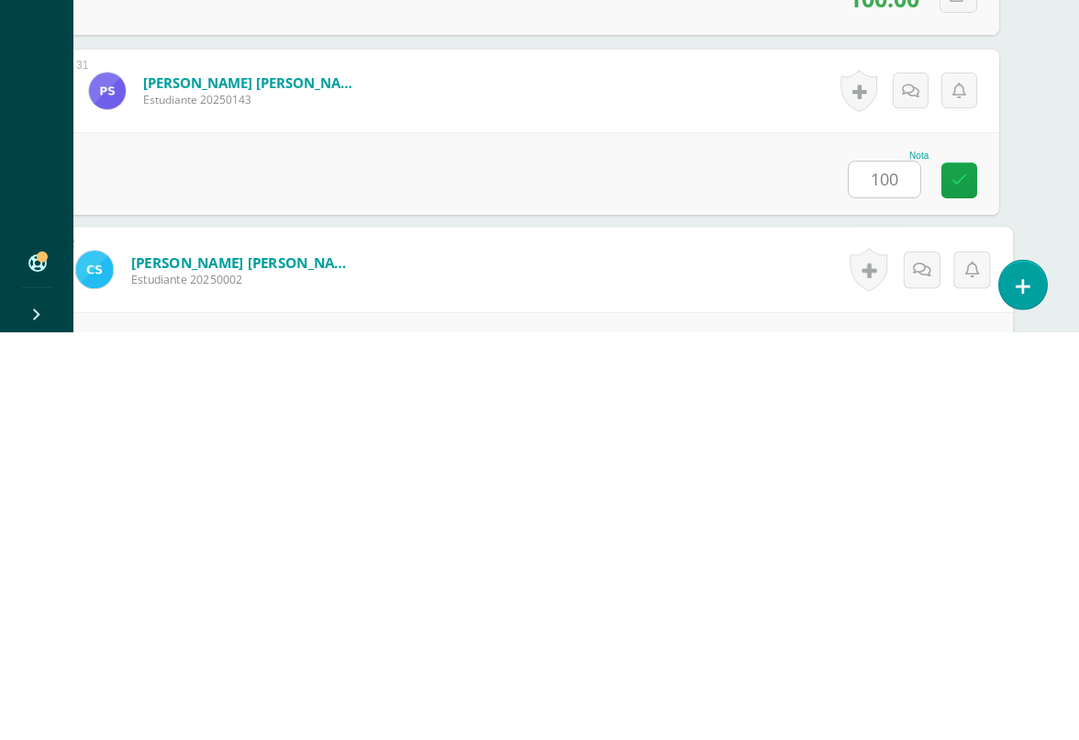
scroll to position [5758, 43]
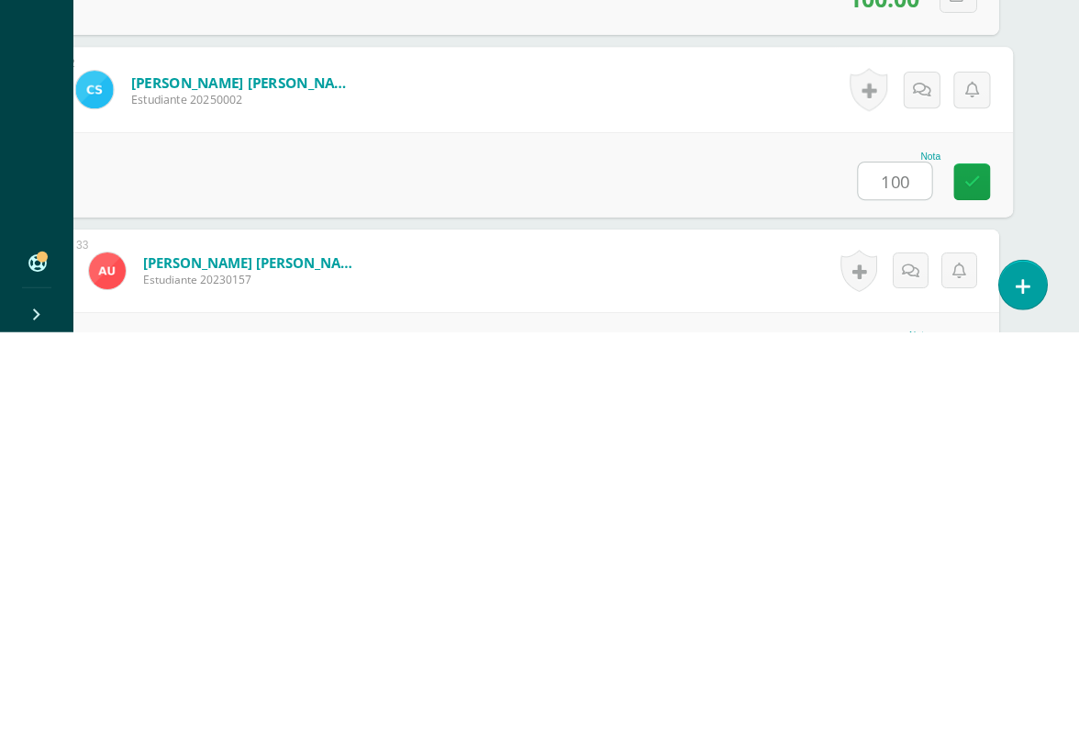
type input "100"
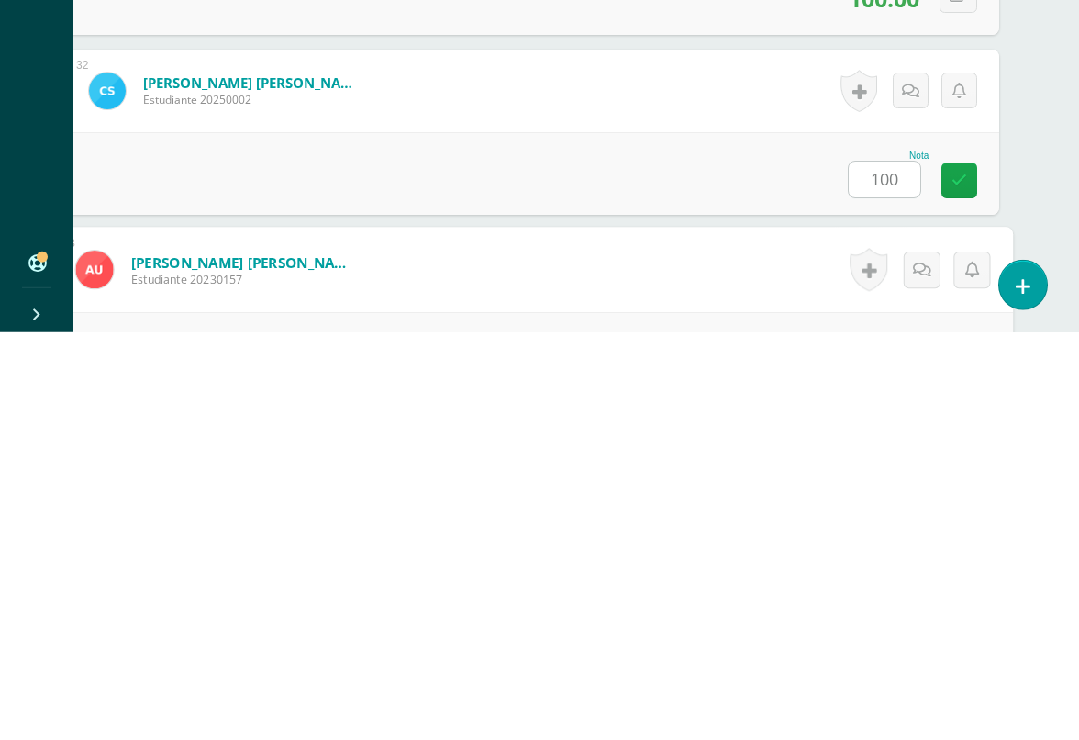
scroll to position [5938, 43]
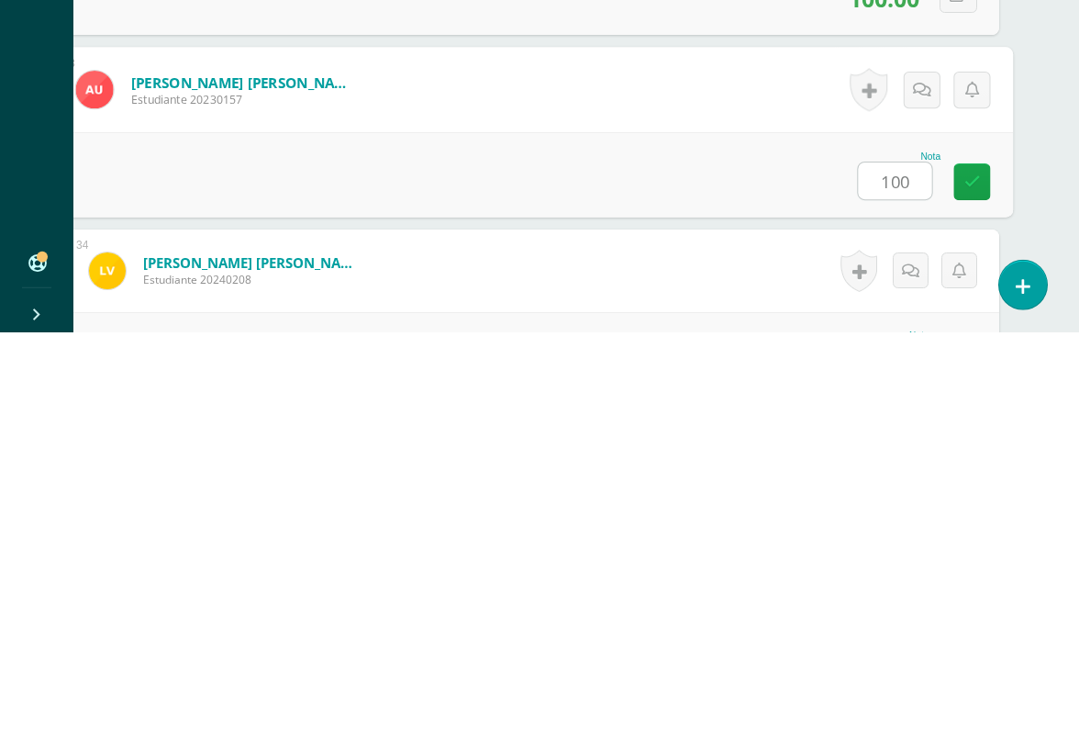
type input "100"
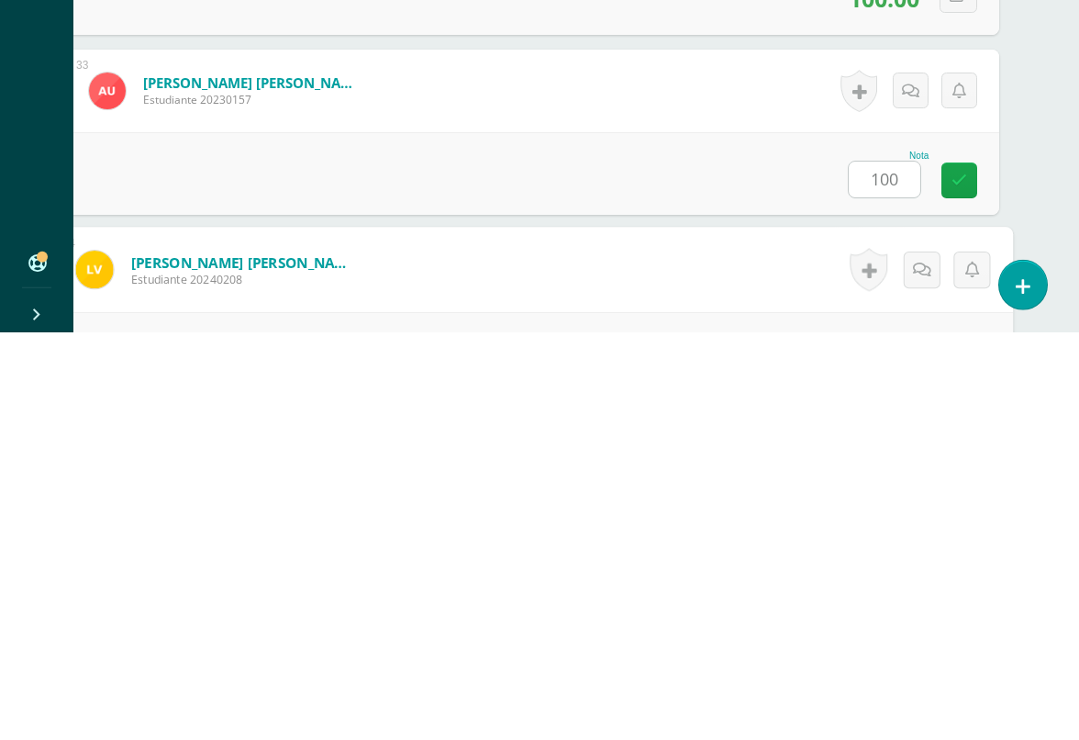
scroll to position [6148, 43]
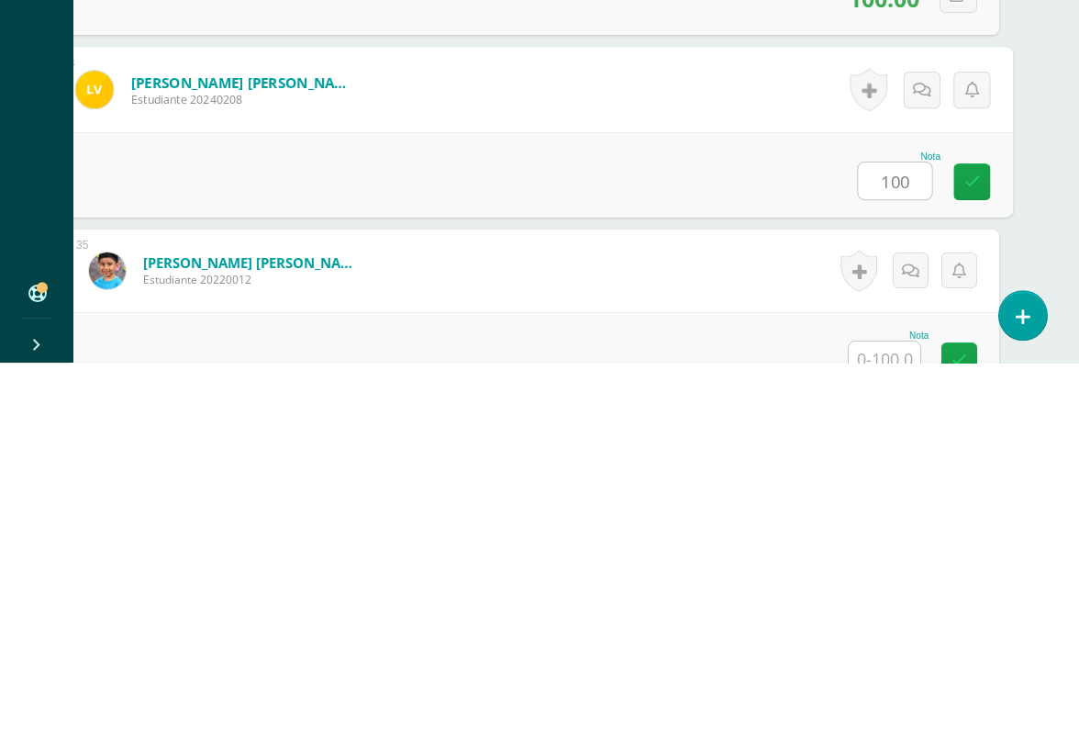
type input "100"
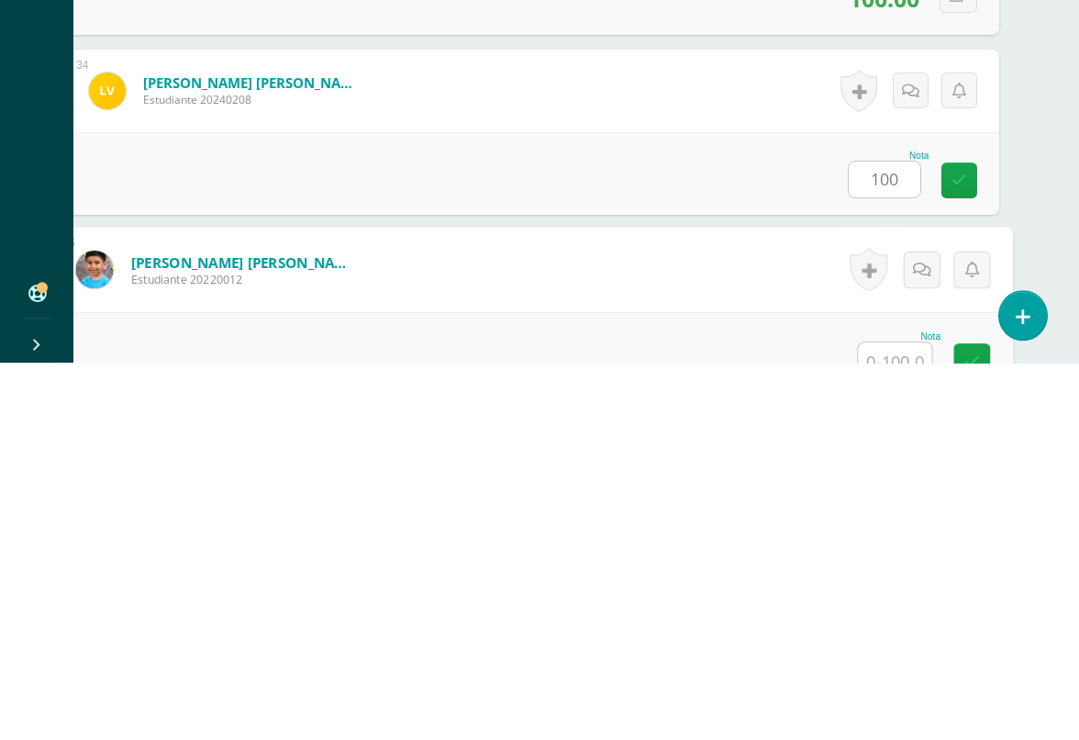
scroll to position [6328, 43]
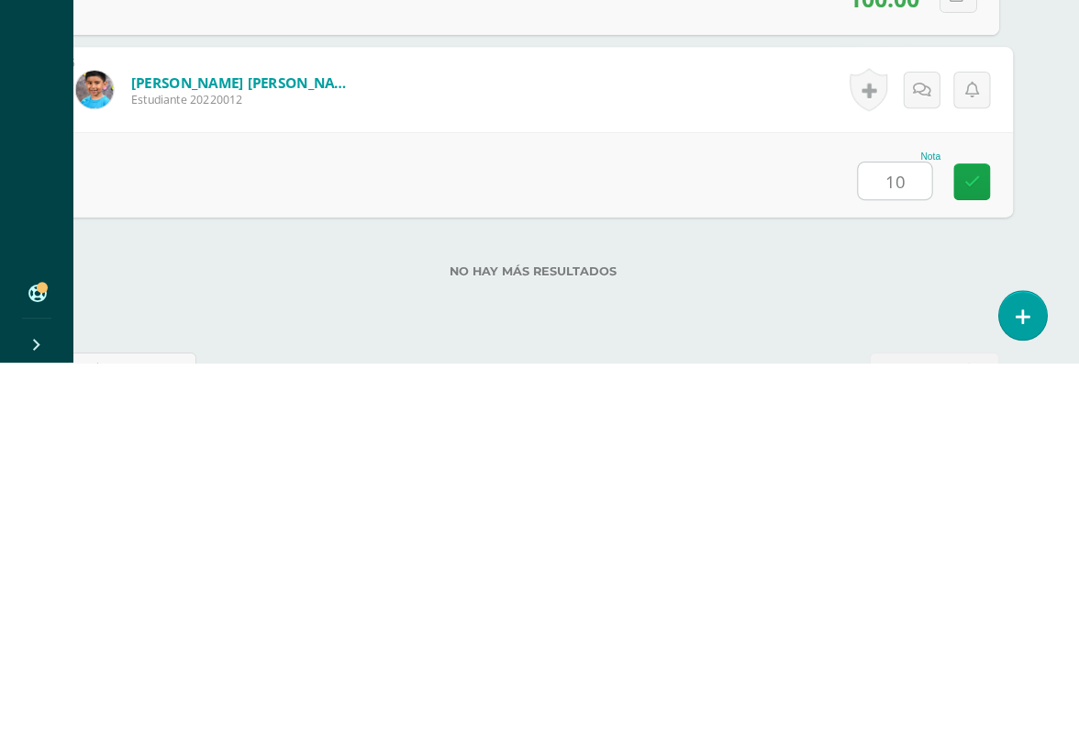
type input "100"
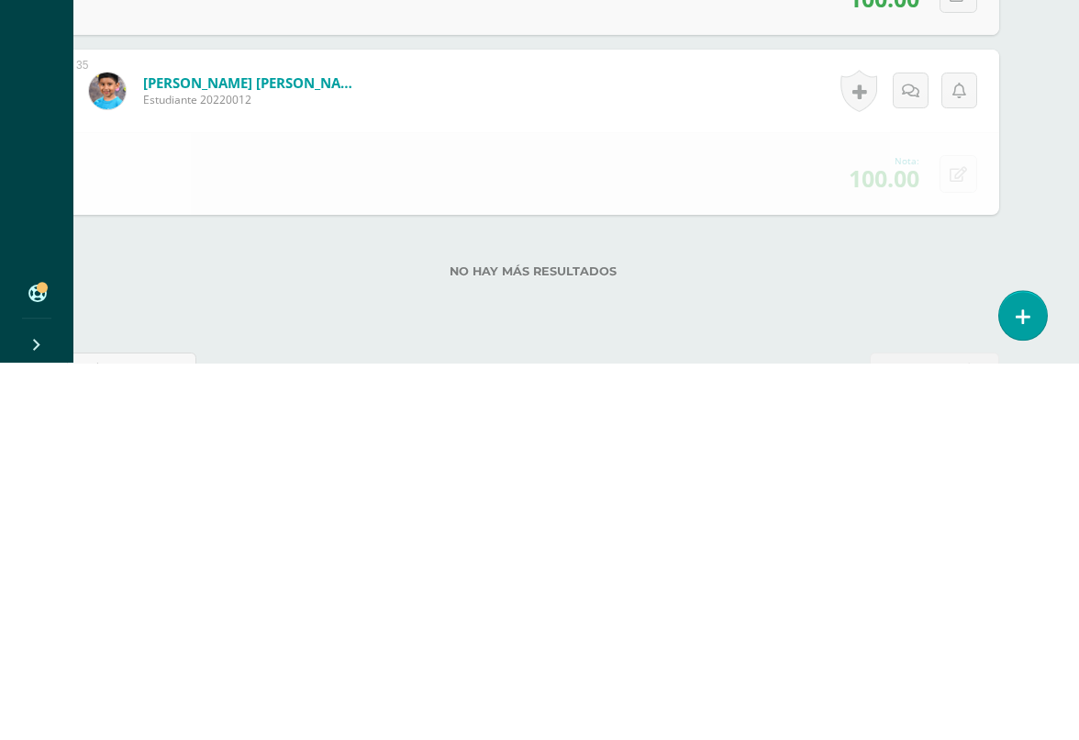
scroll to position [6367, 44]
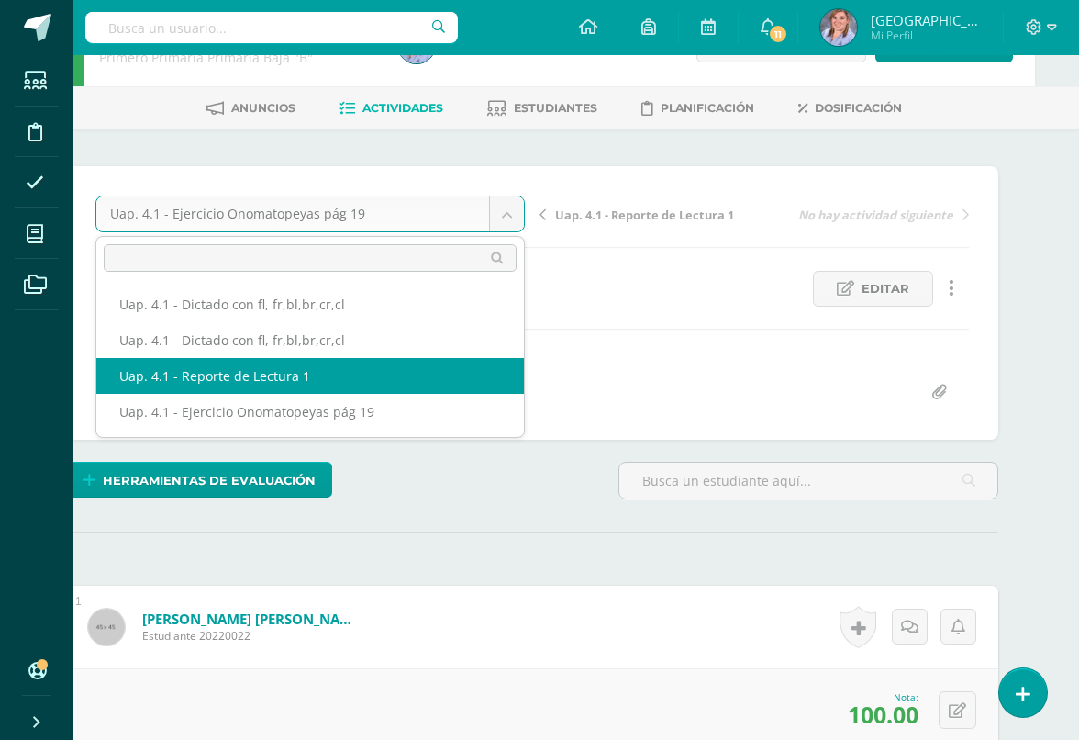
select select "/dashboard/teacher/grade-activity/226118/"
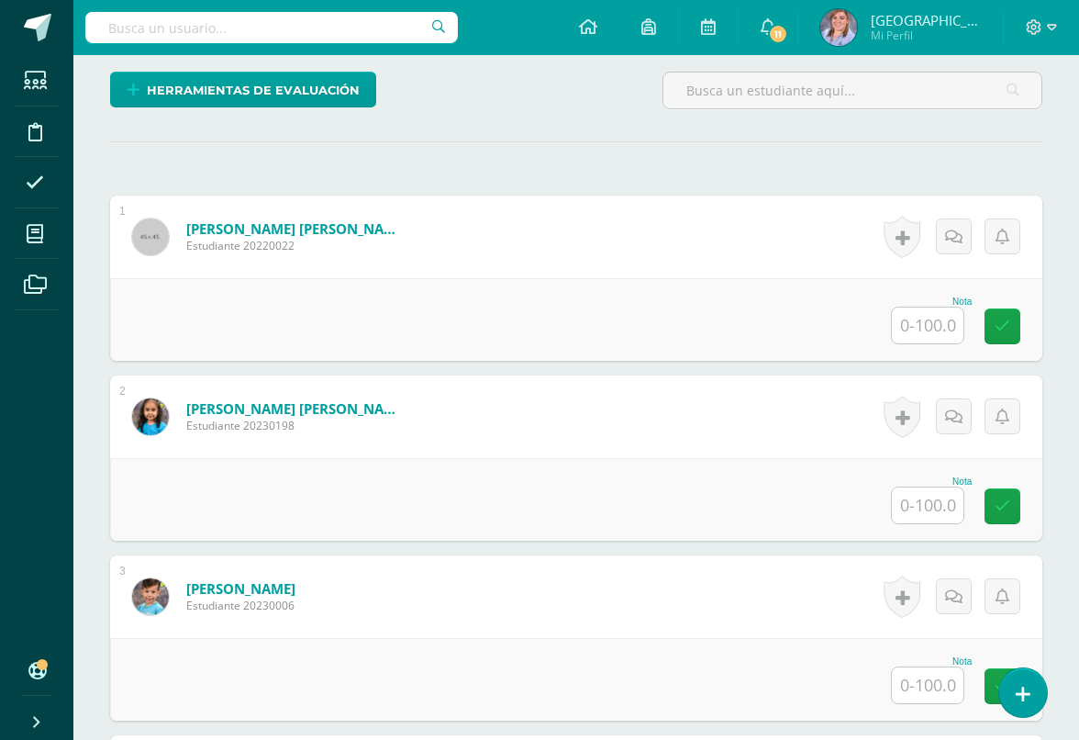
scroll to position [452, 0]
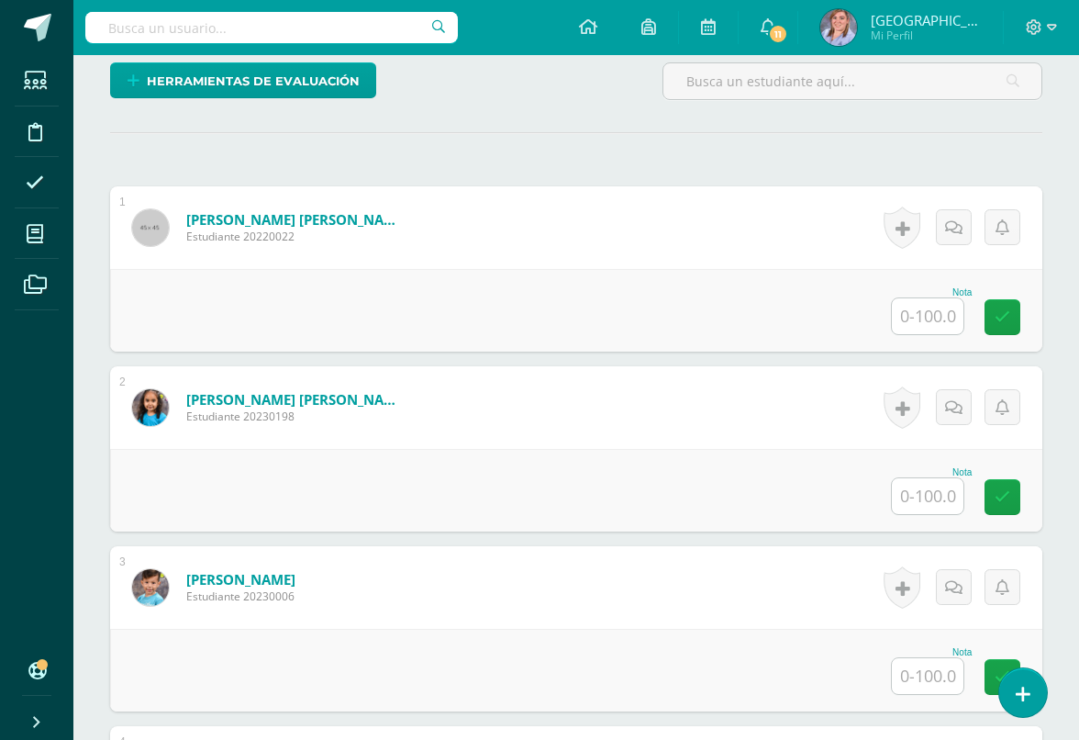
click at [930, 310] on input "text" at bounding box center [928, 316] width 72 height 36
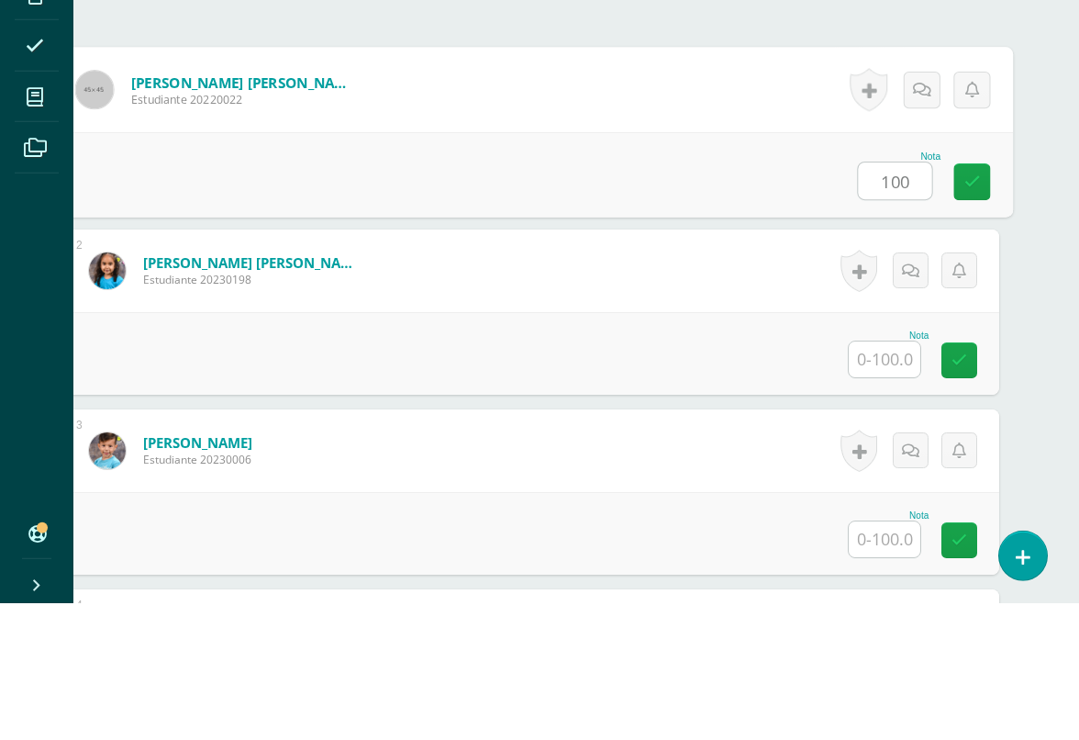
type input "100"
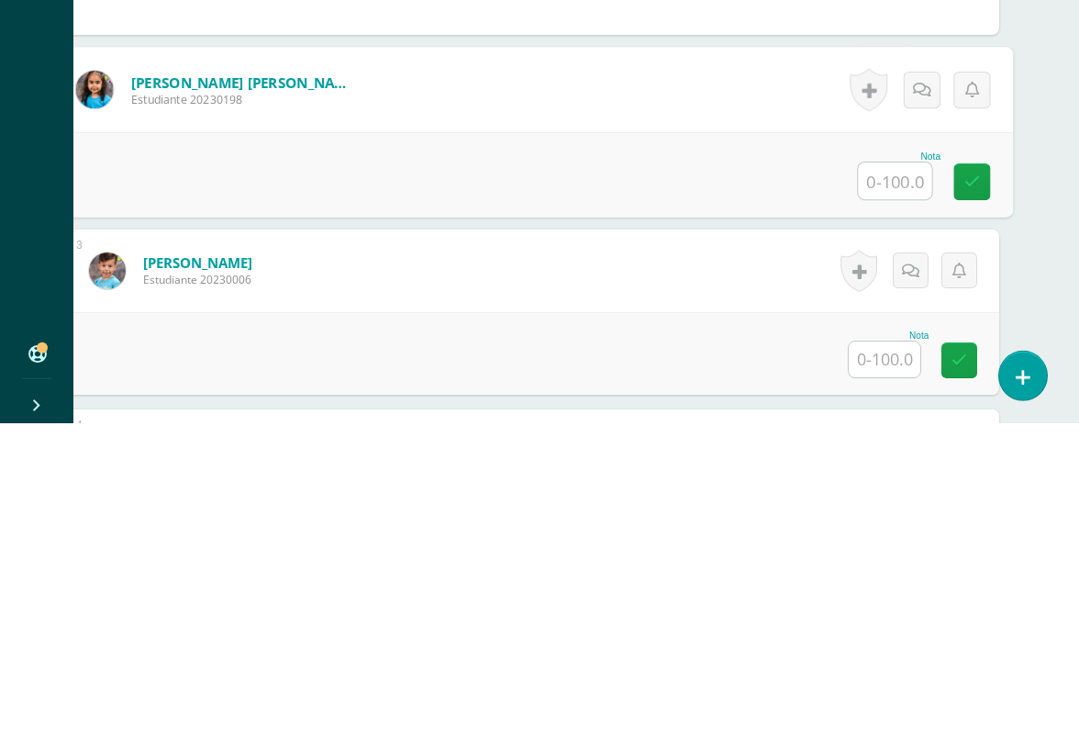
type input "q"
type input "100"
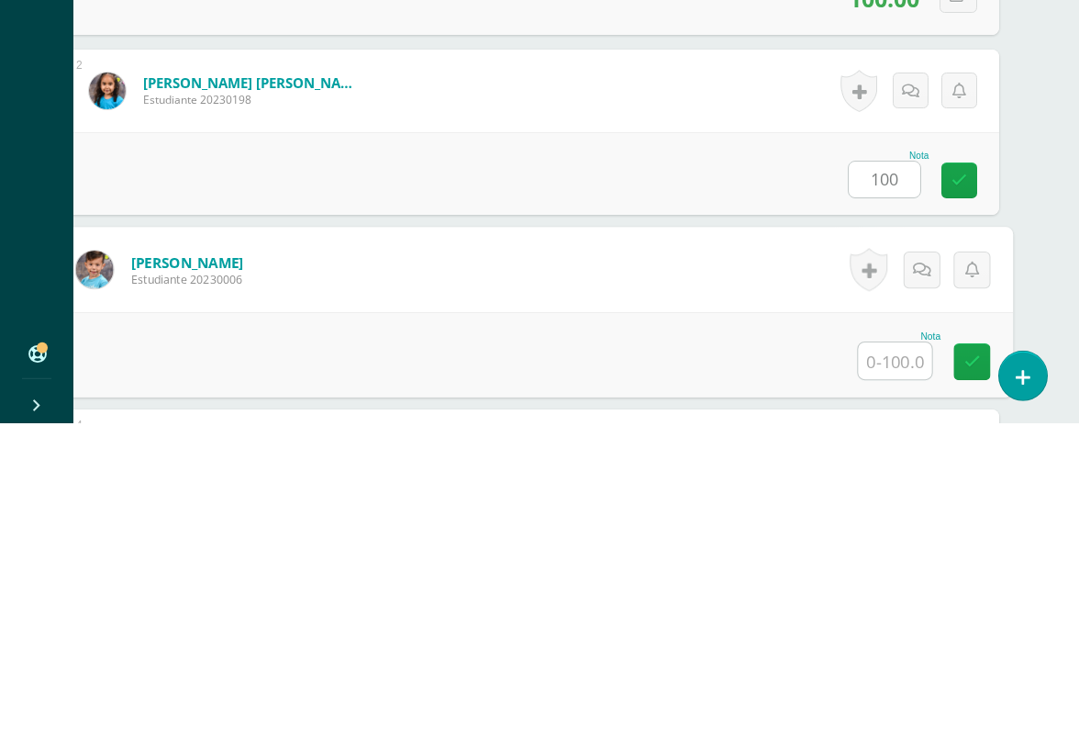
scroll to position [541, 43]
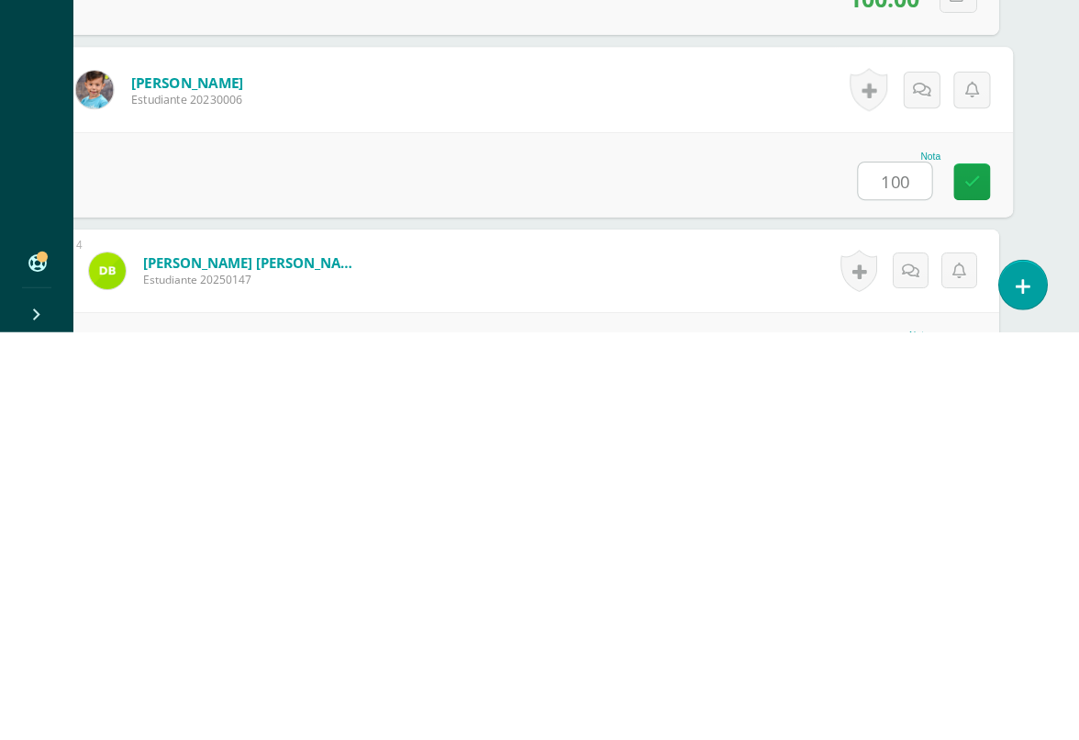
type input "100"
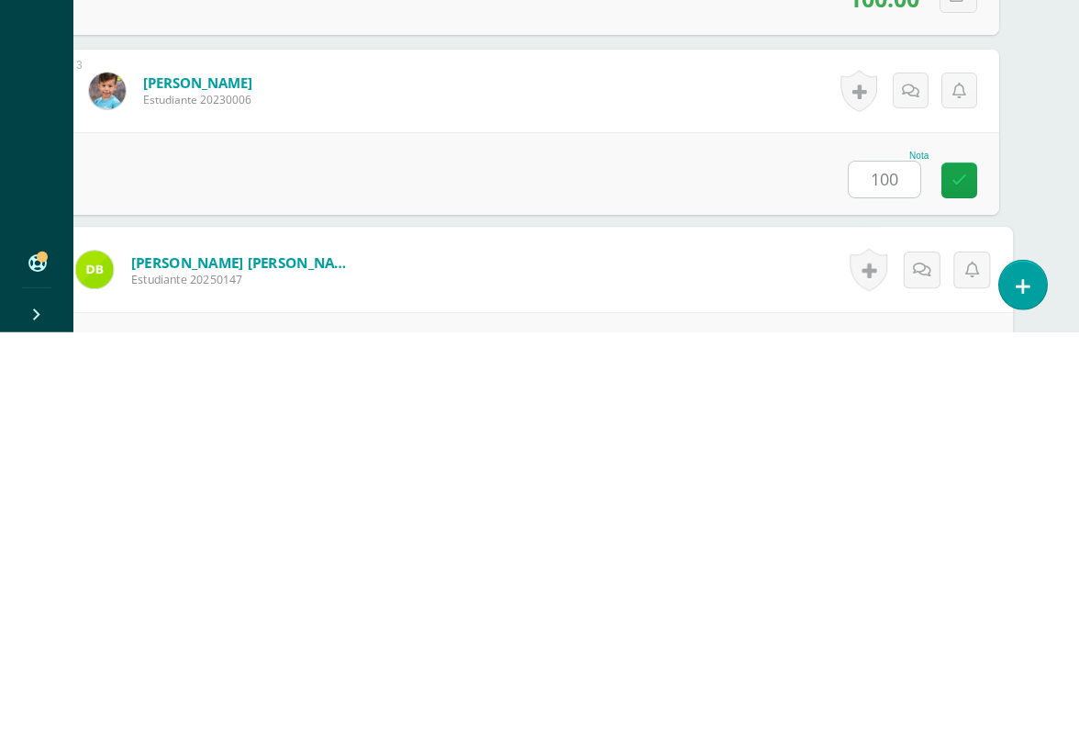
scroll to position [721, 43]
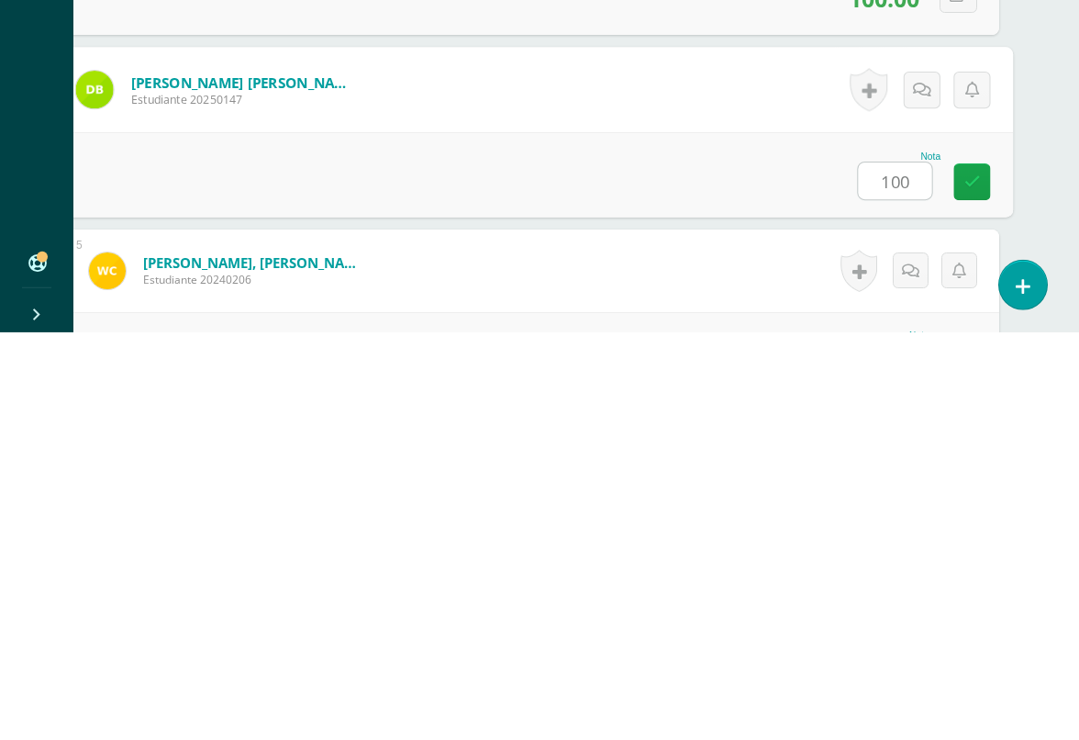
type input "100"
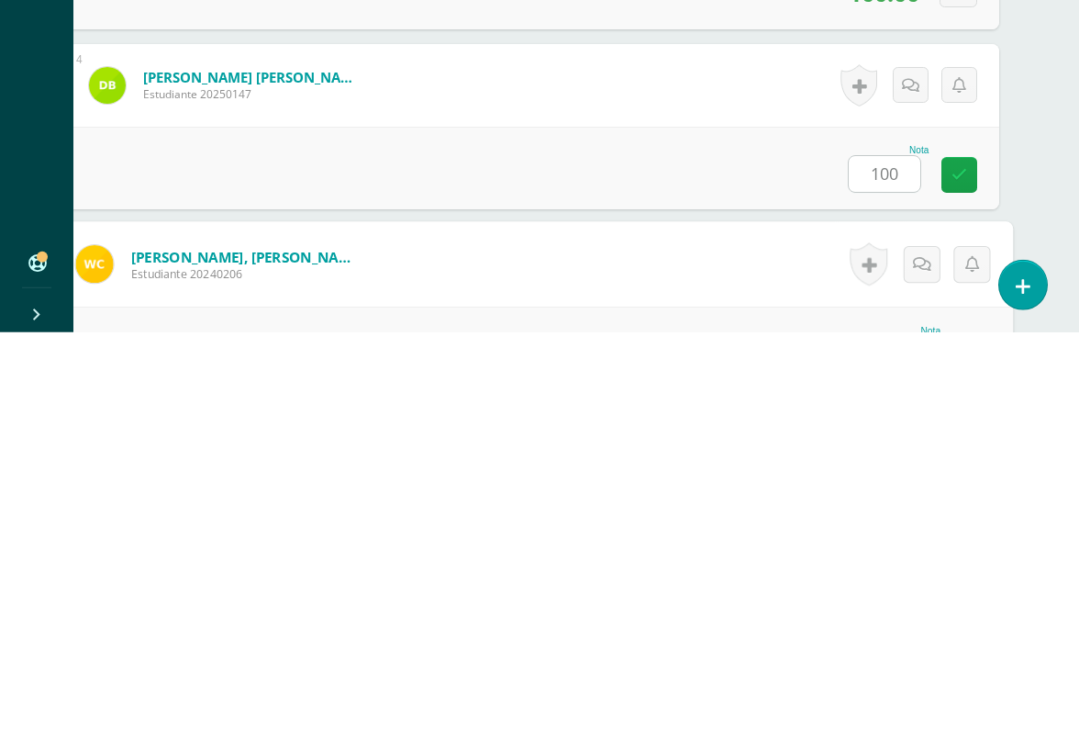
scroll to position [900, 43]
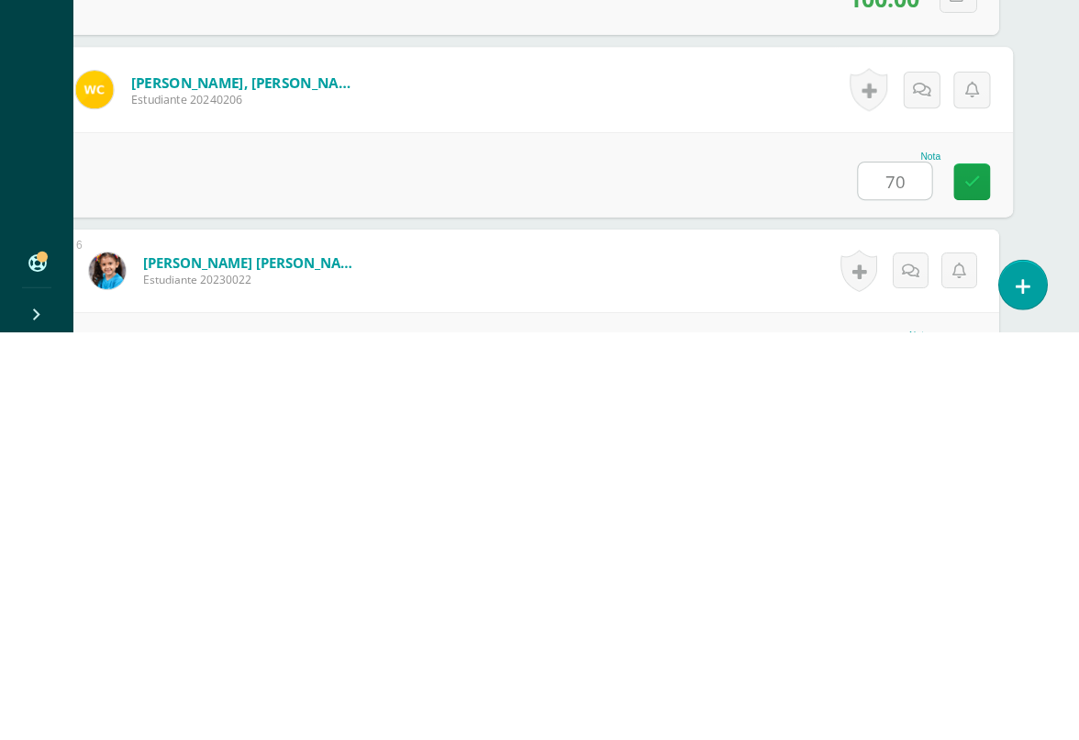
type input "70"
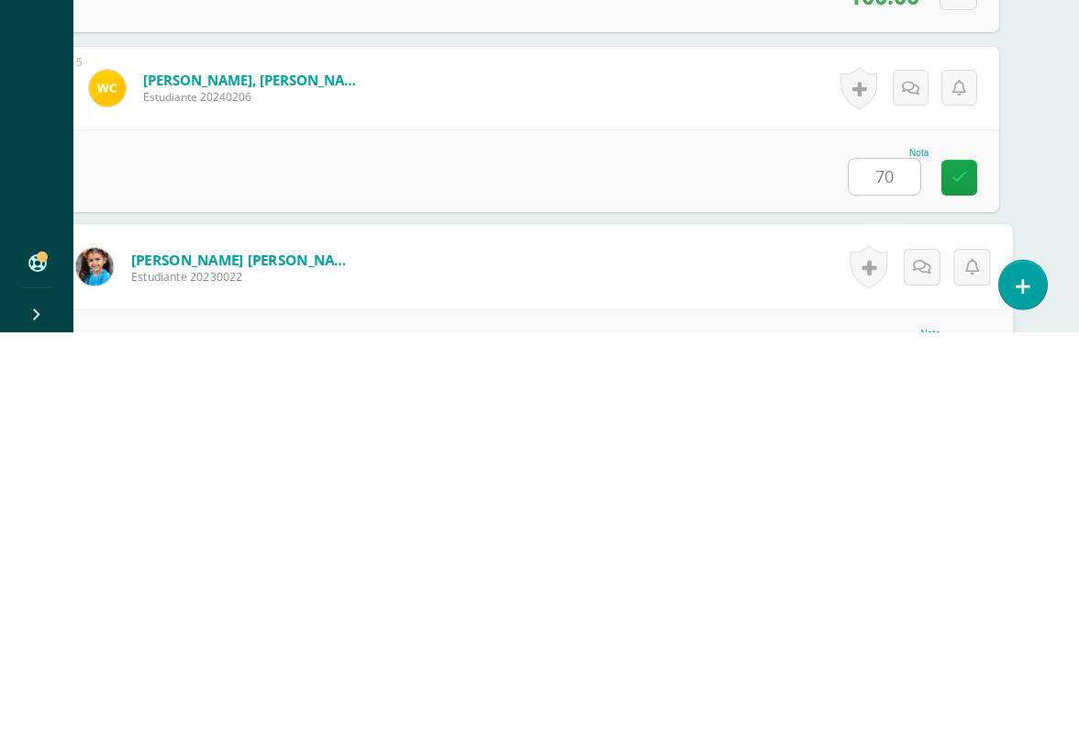
scroll to position [1080, 43]
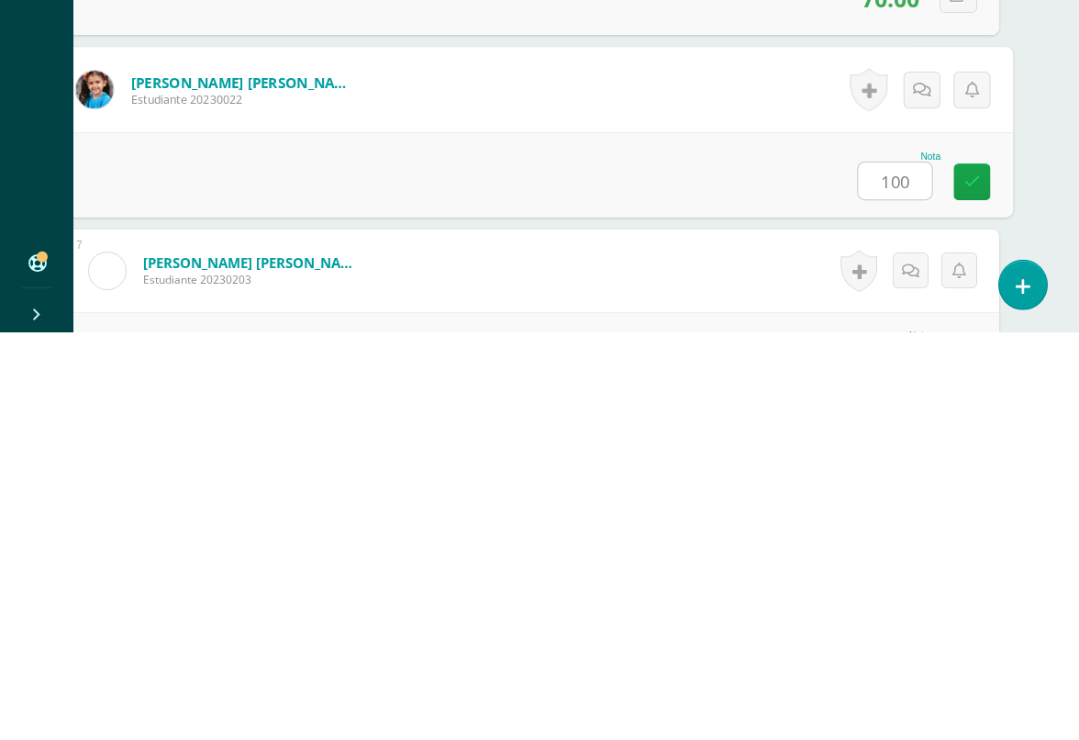
type input "100"
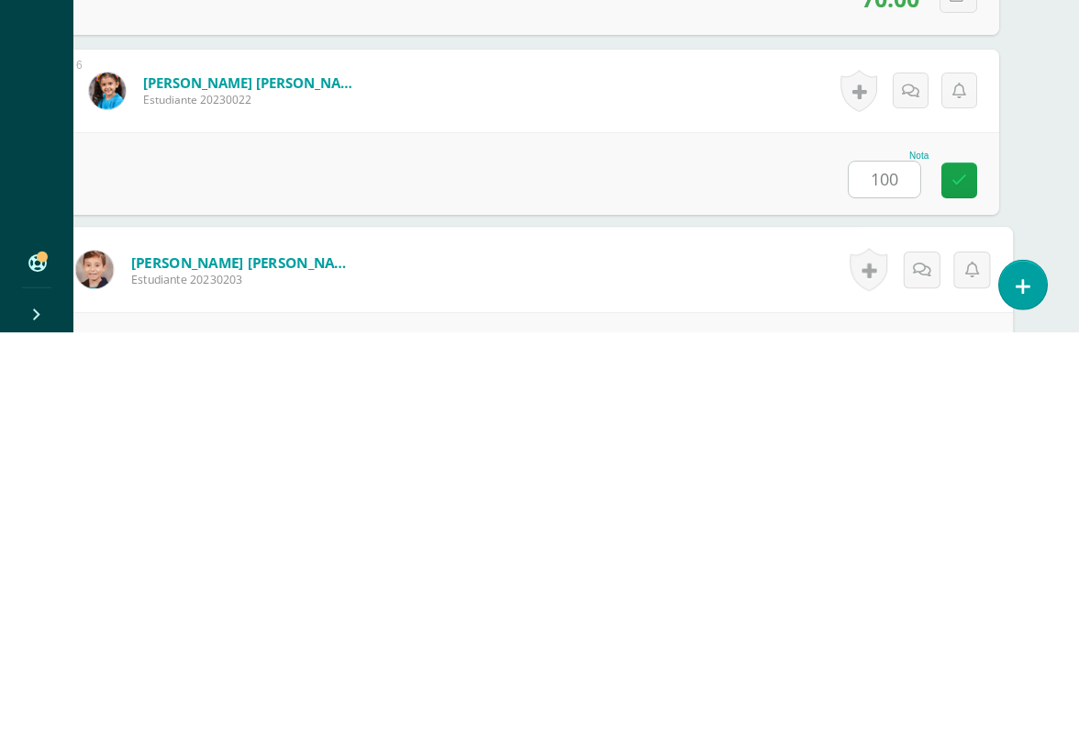
scroll to position [1260, 43]
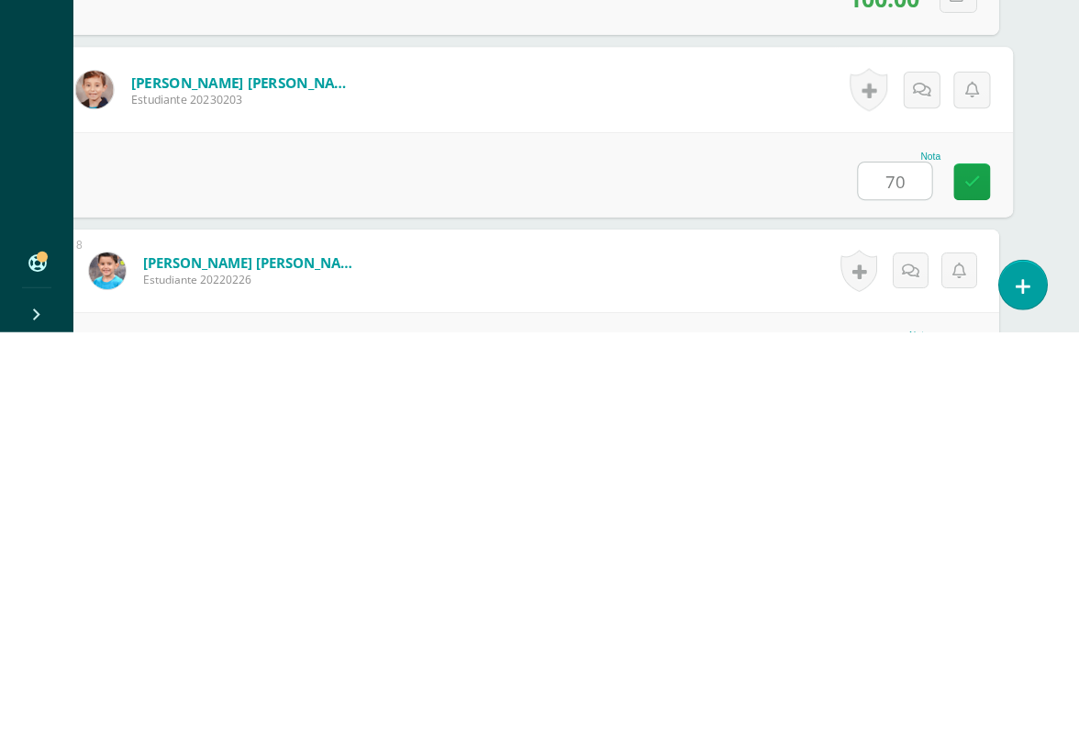
type input "70"
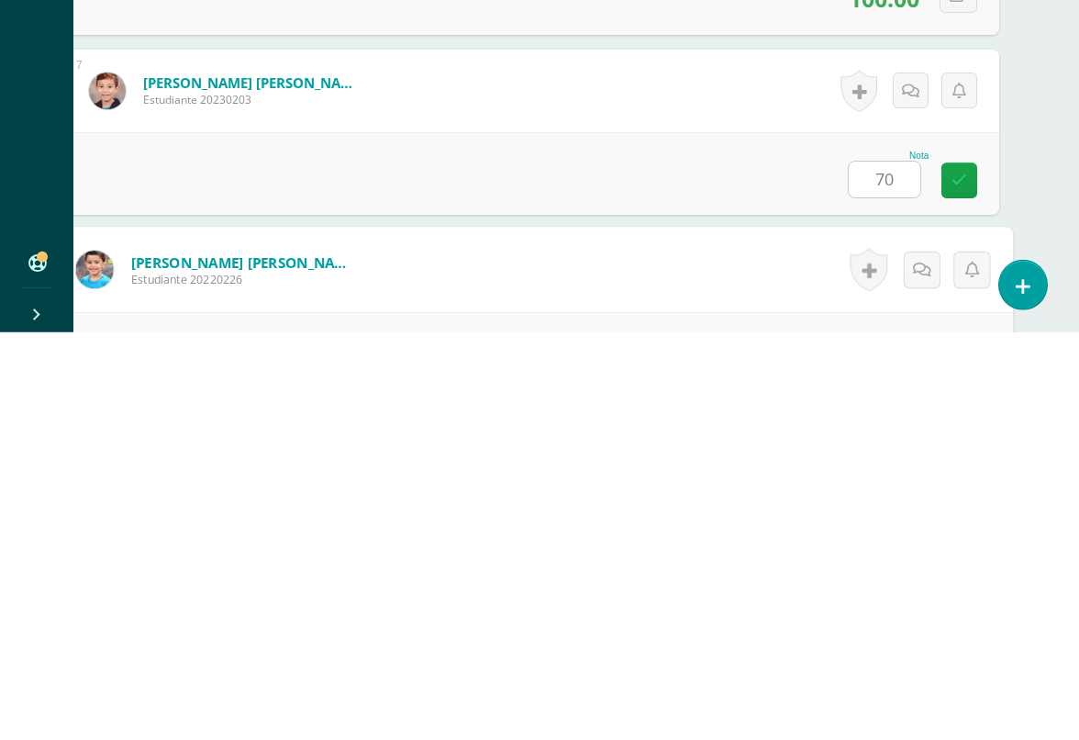
scroll to position [1440, 43]
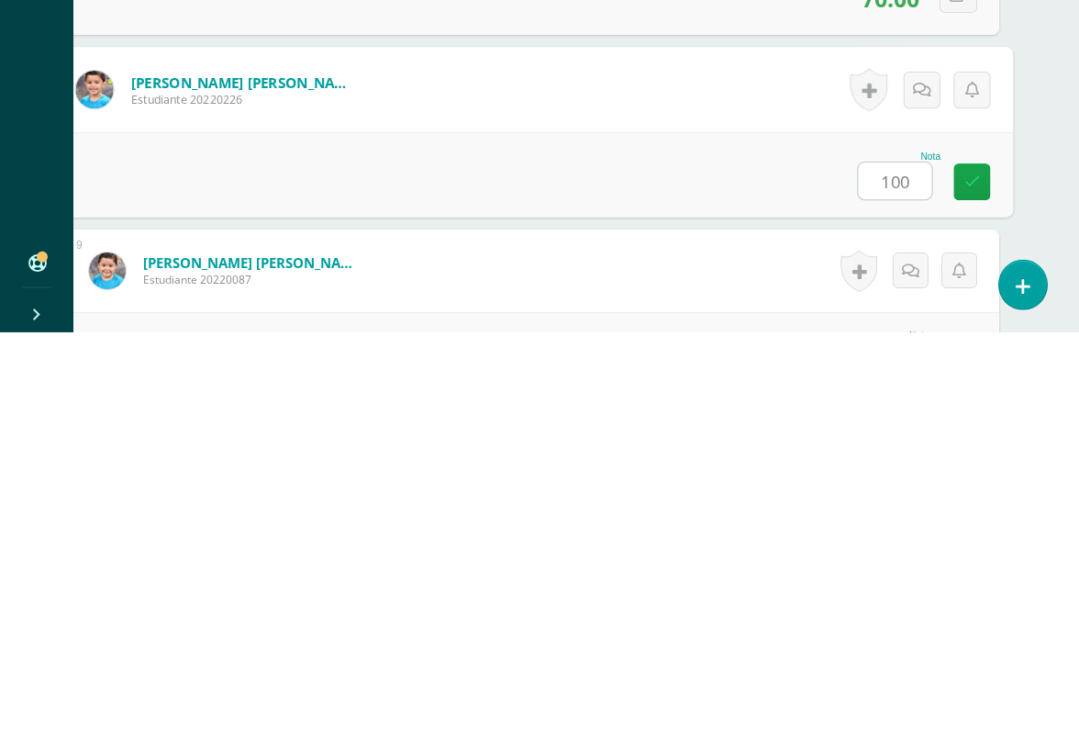
type input "100"
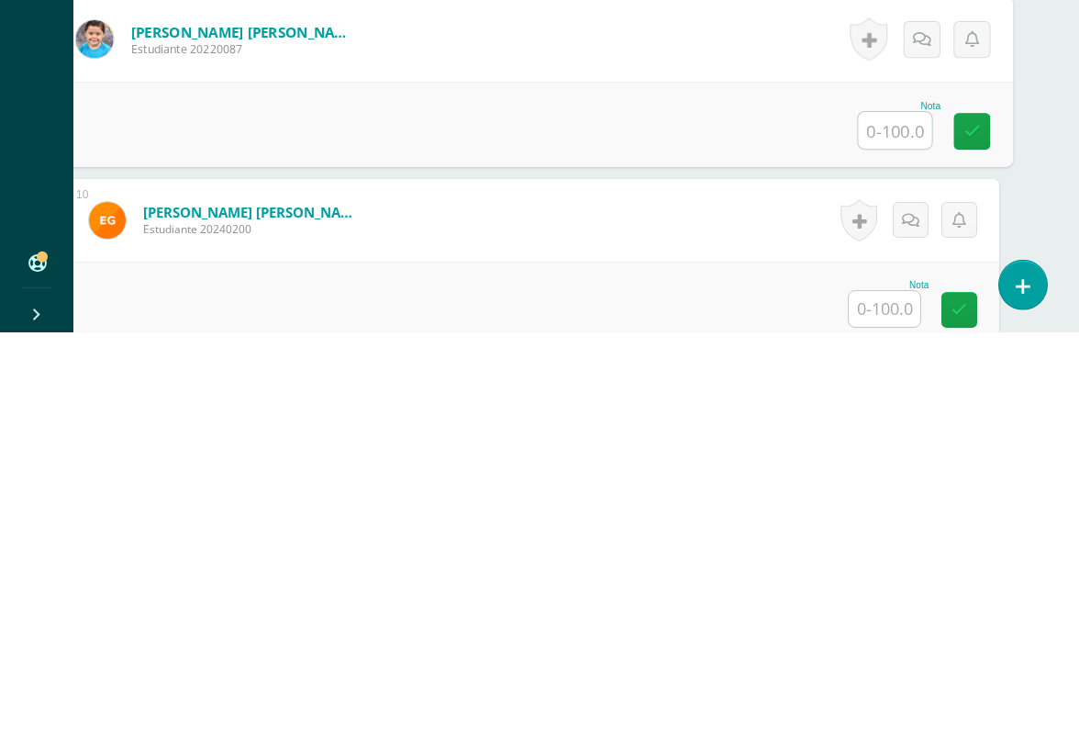
scroll to position [1682, 43]
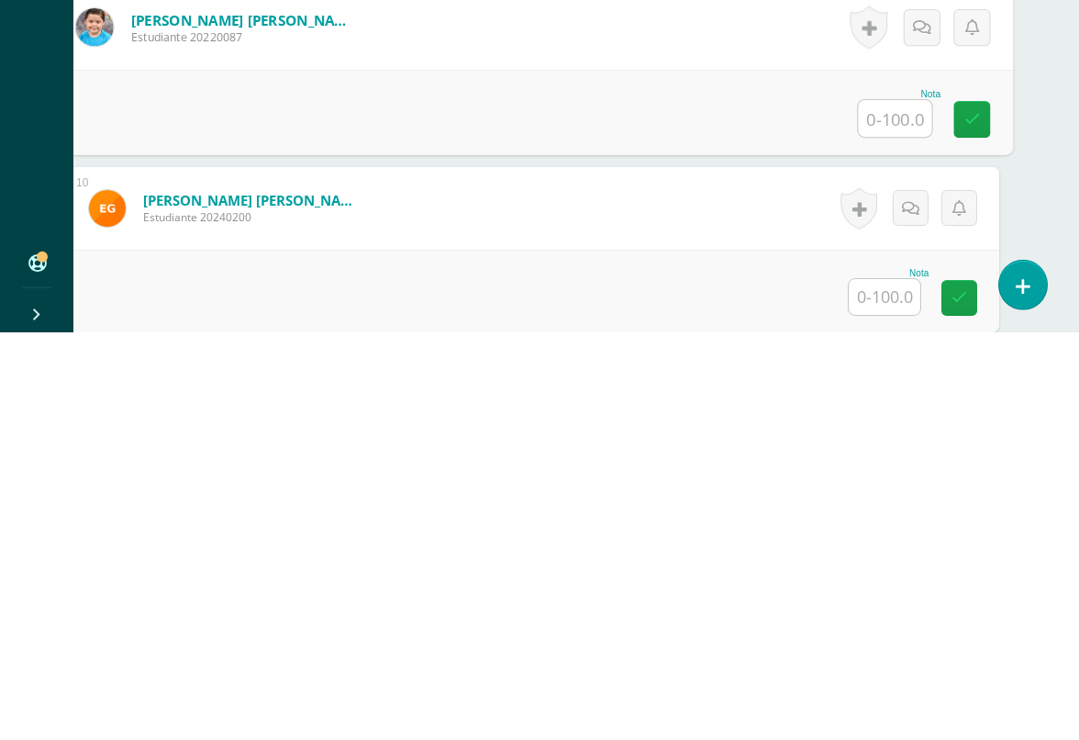
click at [885, 687] on input "text" at bounding box center [885, 705] width 72 height 36
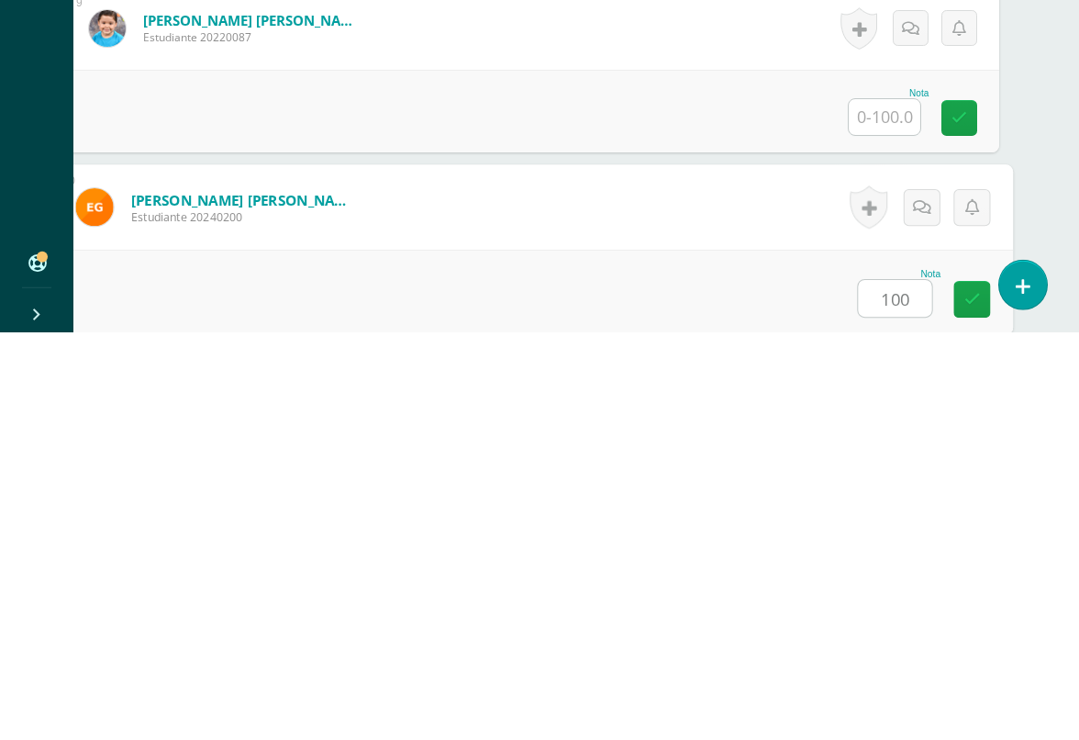
type input "100"
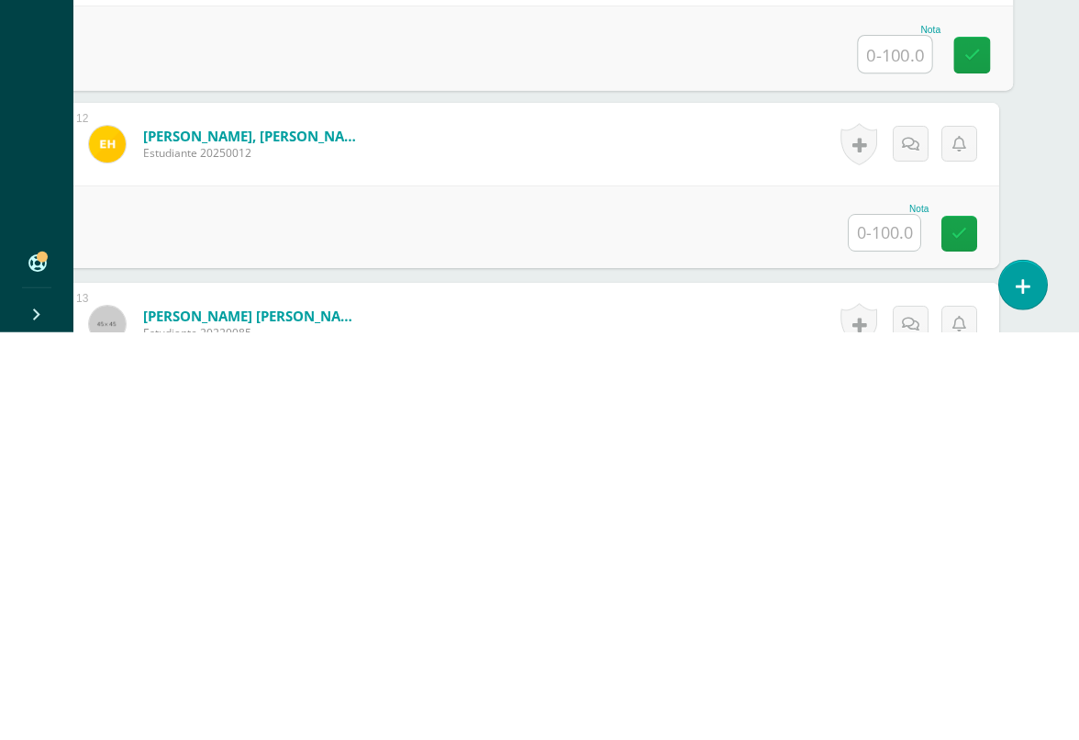
scroll to position [2108, 43]
click at [901, 620] on input "text" at bounding box center [885, 638] width 72 height 36
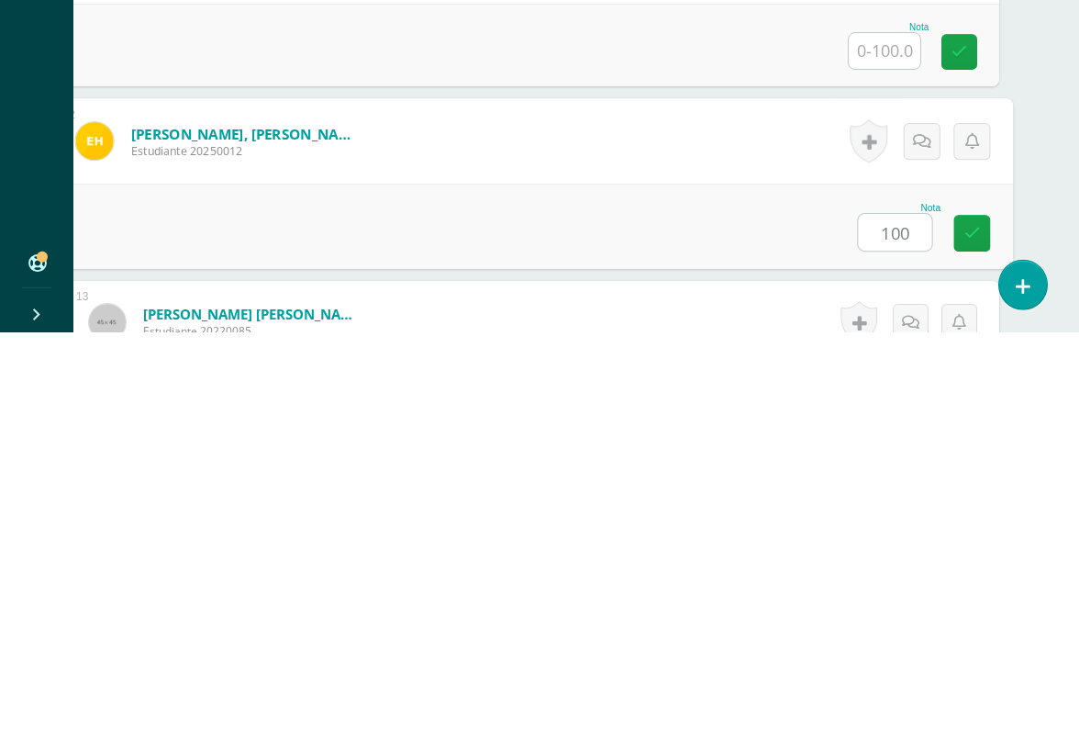
type input "100"
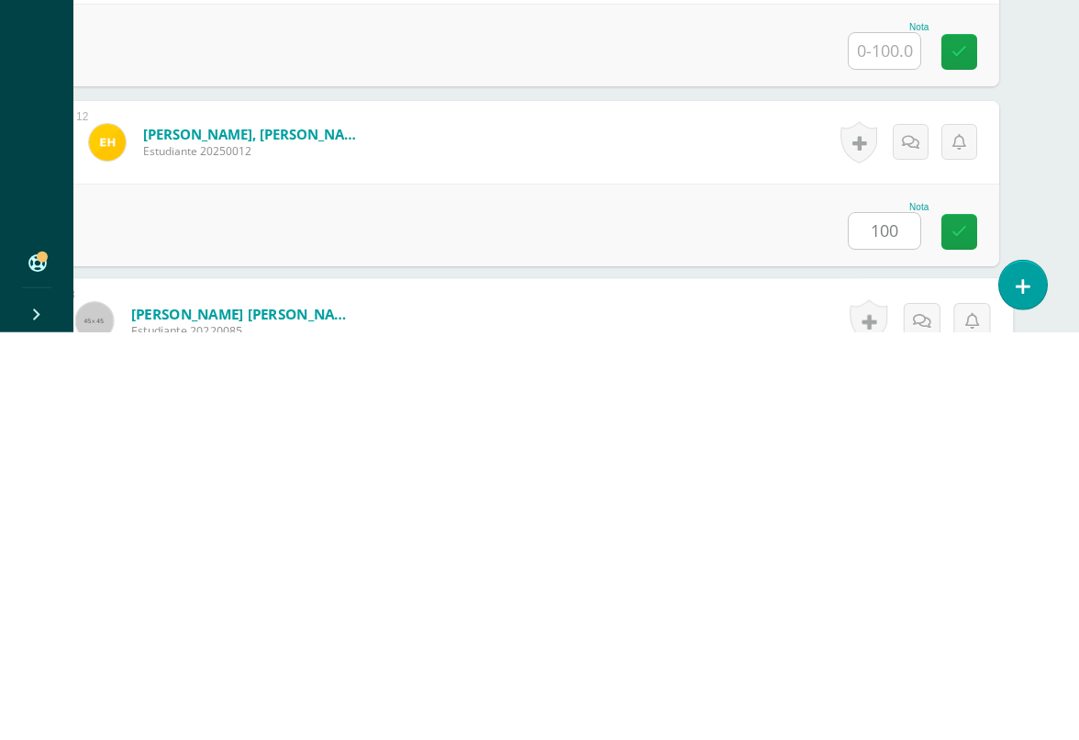
scroll to position [2340, 43]
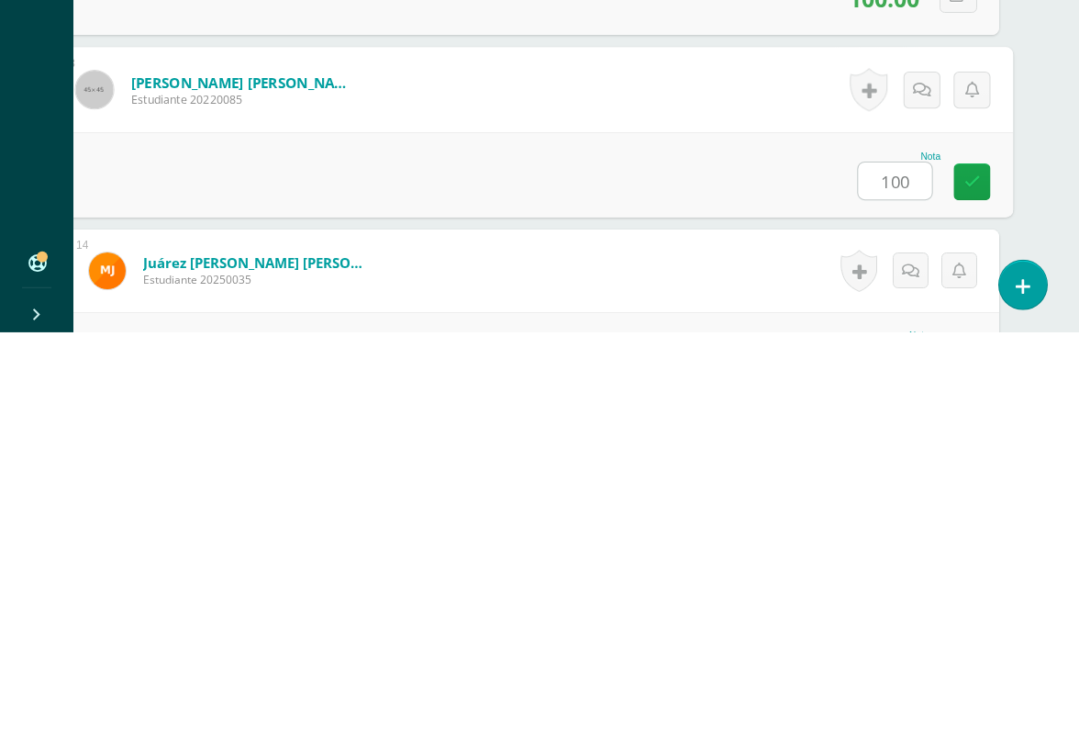
type input "100"
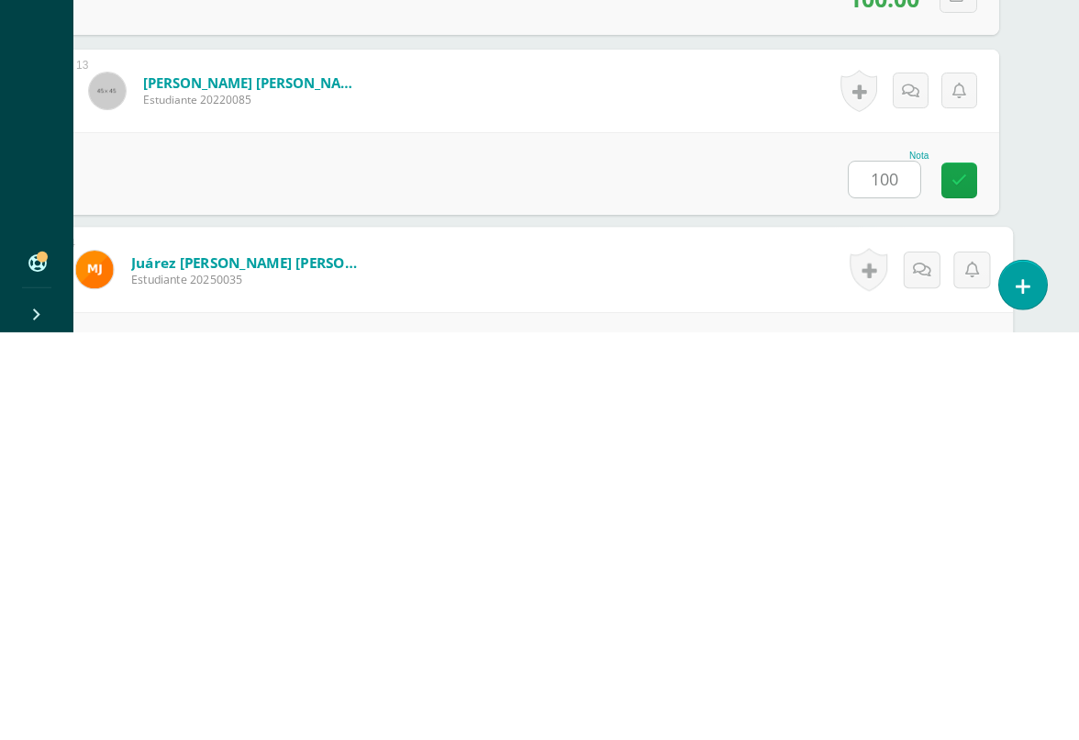
scroll to position [2520, 43]
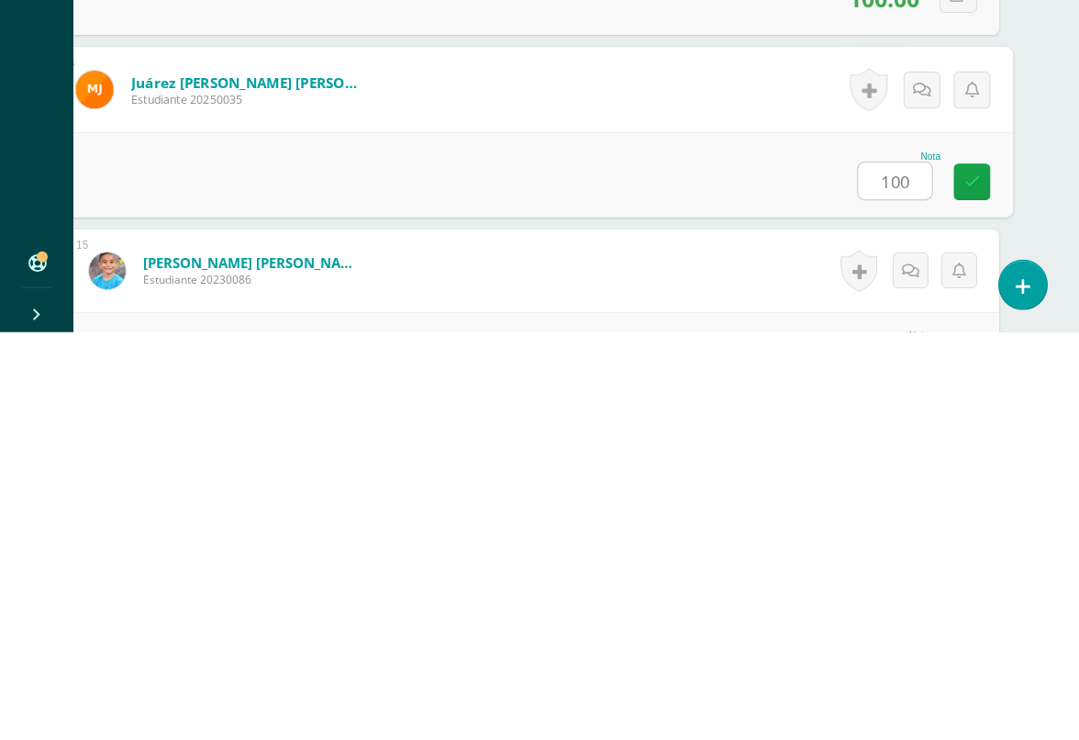
type input "100"
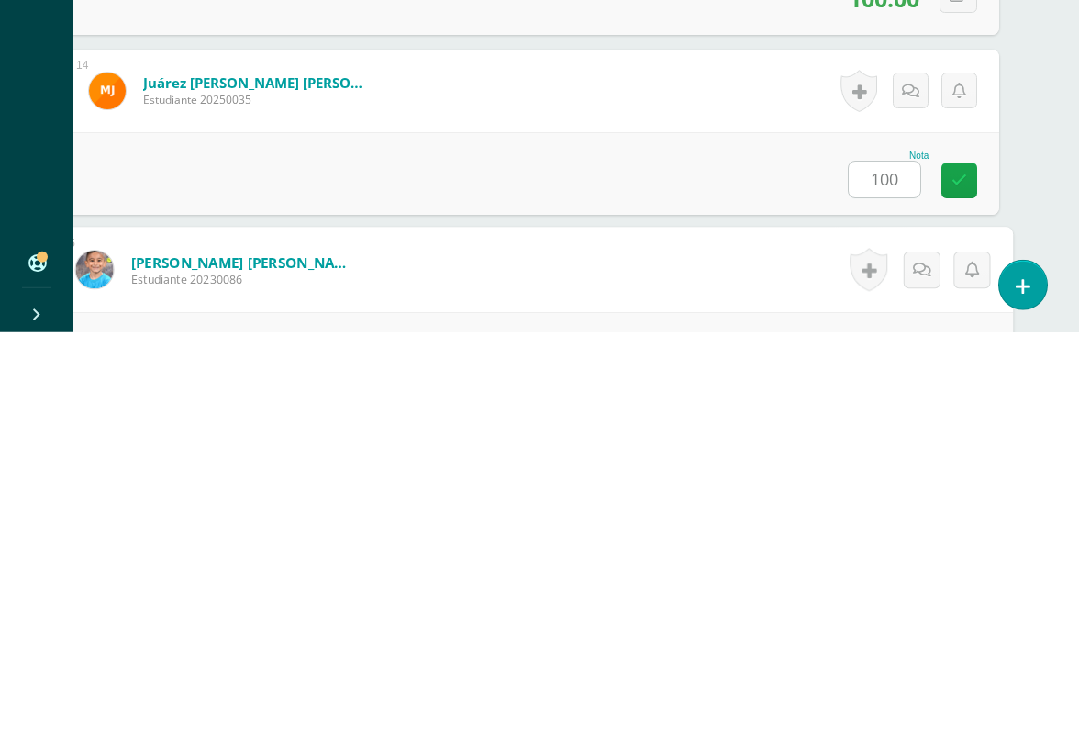
scroll to position [2699, 43]
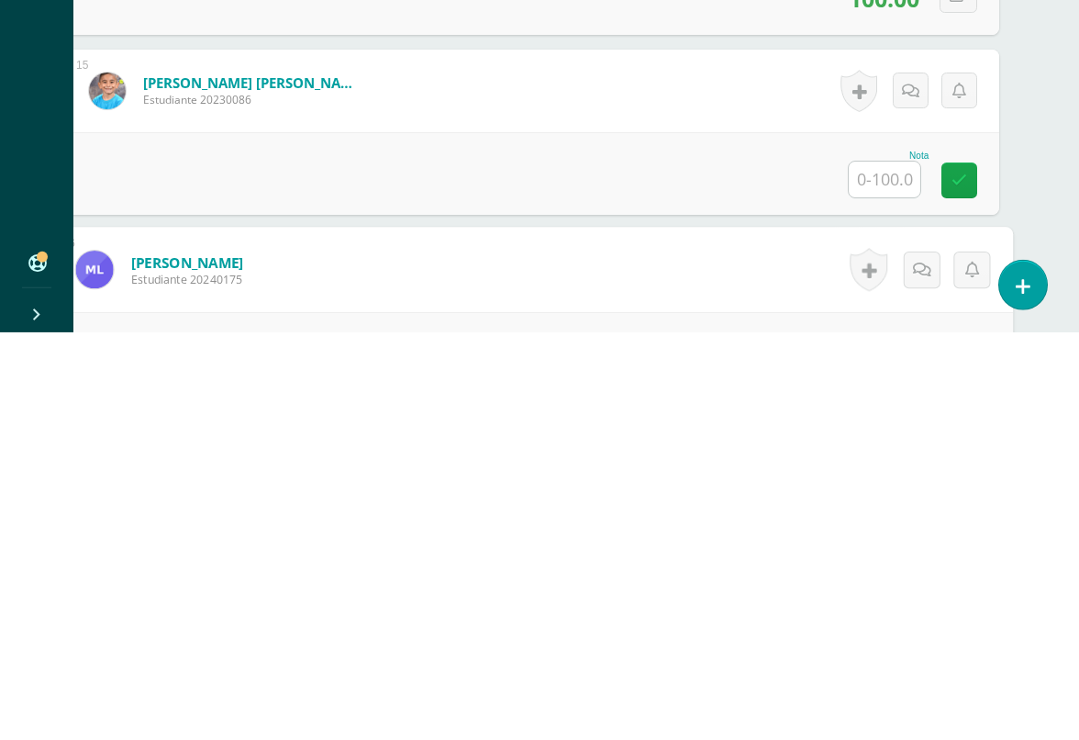
scroll to position [2879, 43]
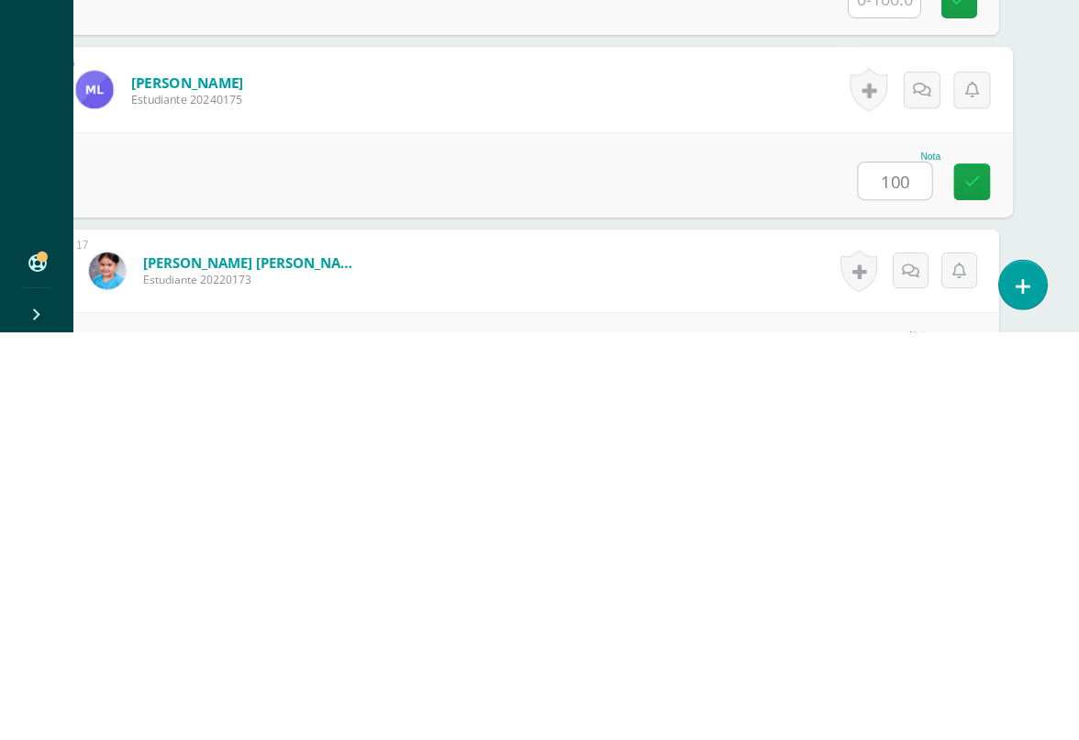
type input "100"
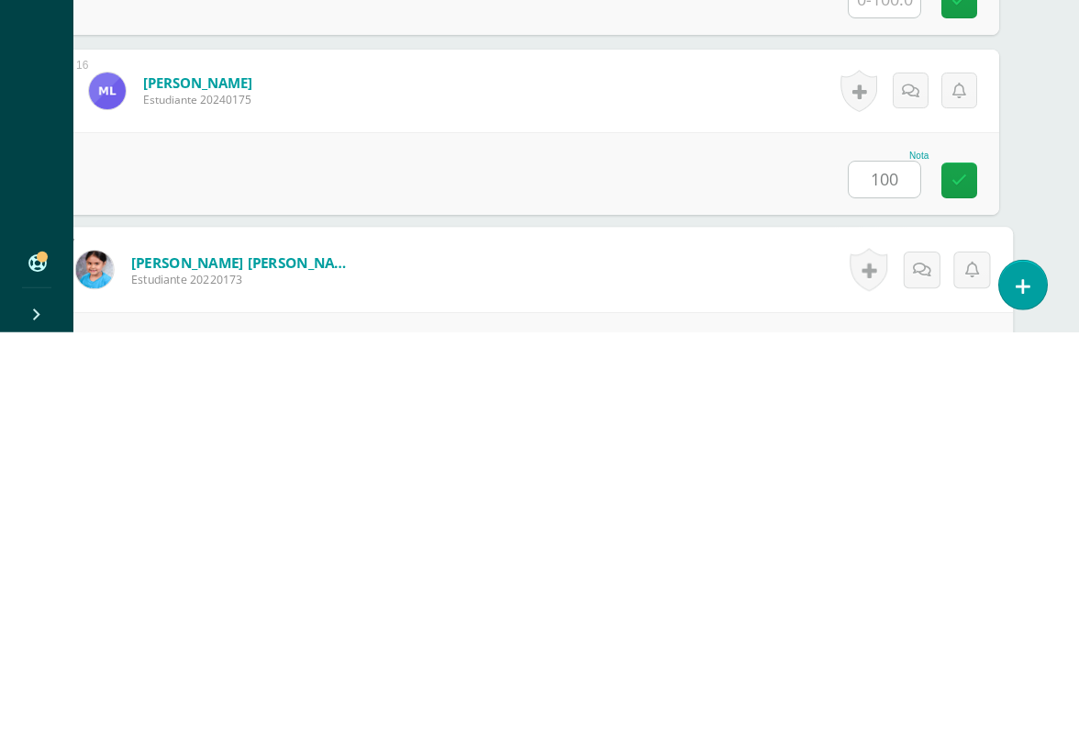
scroll to position [3059, 43]
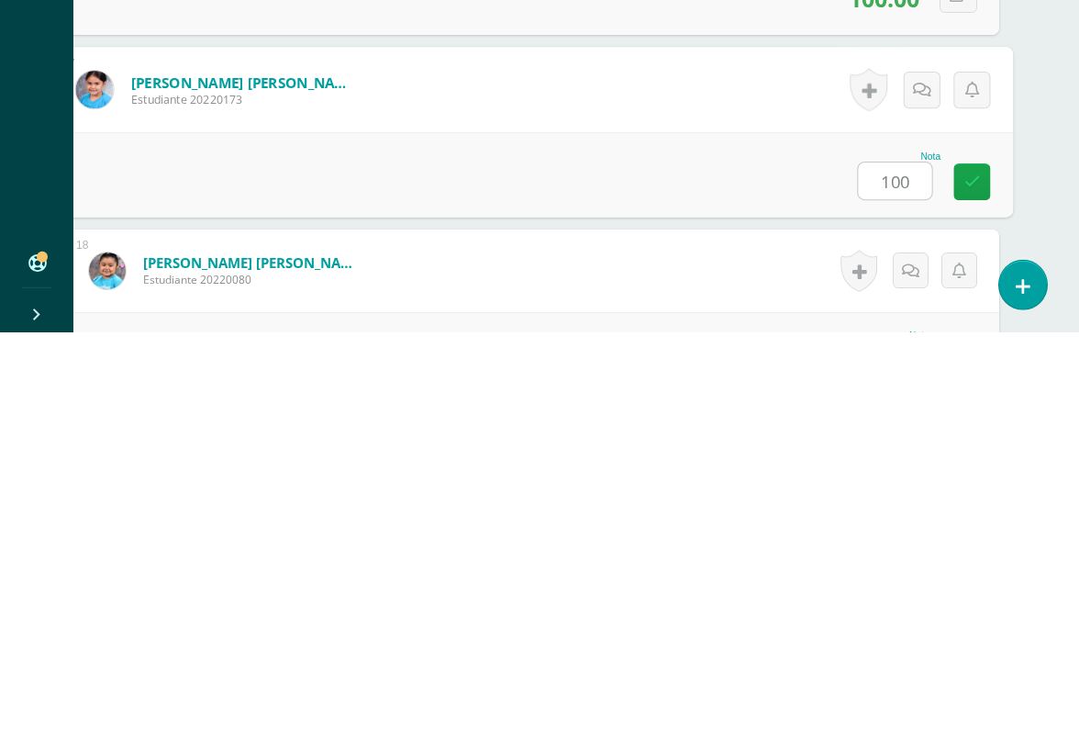
type input "100"
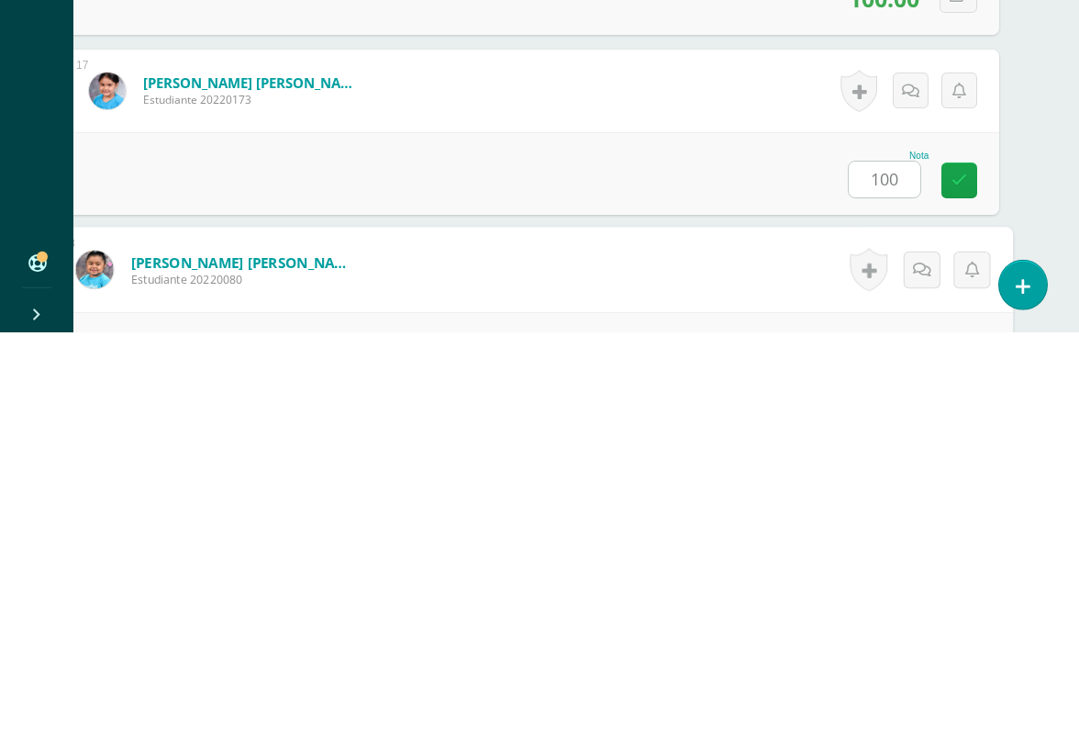
scroll to position [3239, 43]
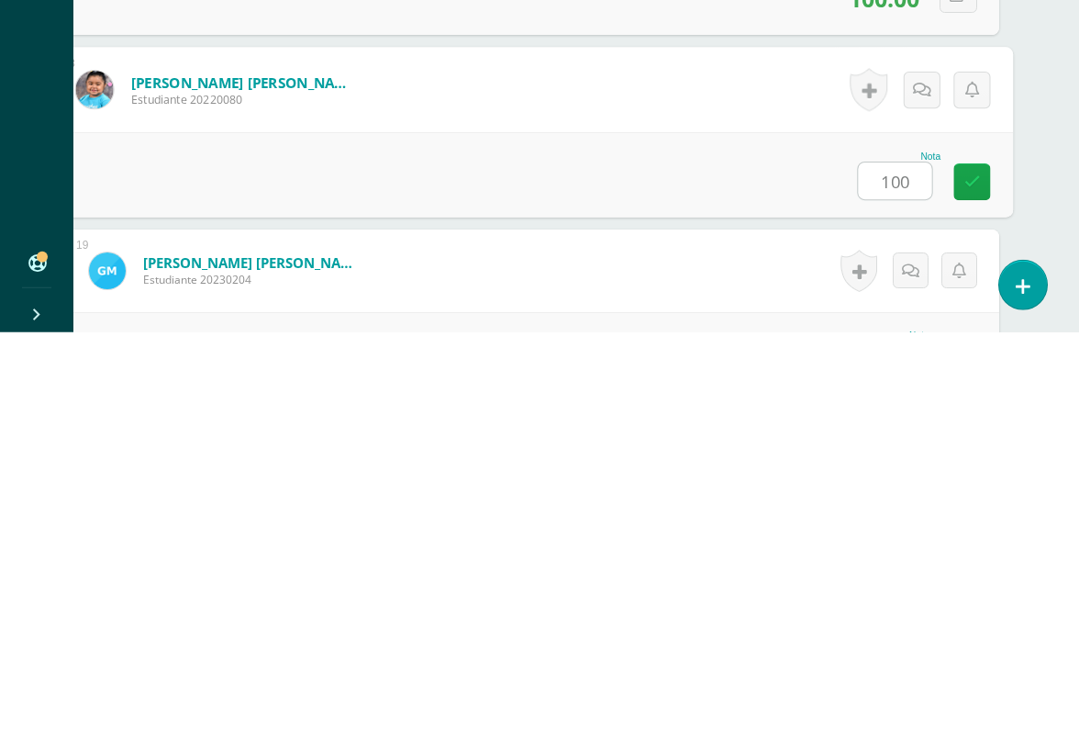
type input "100"
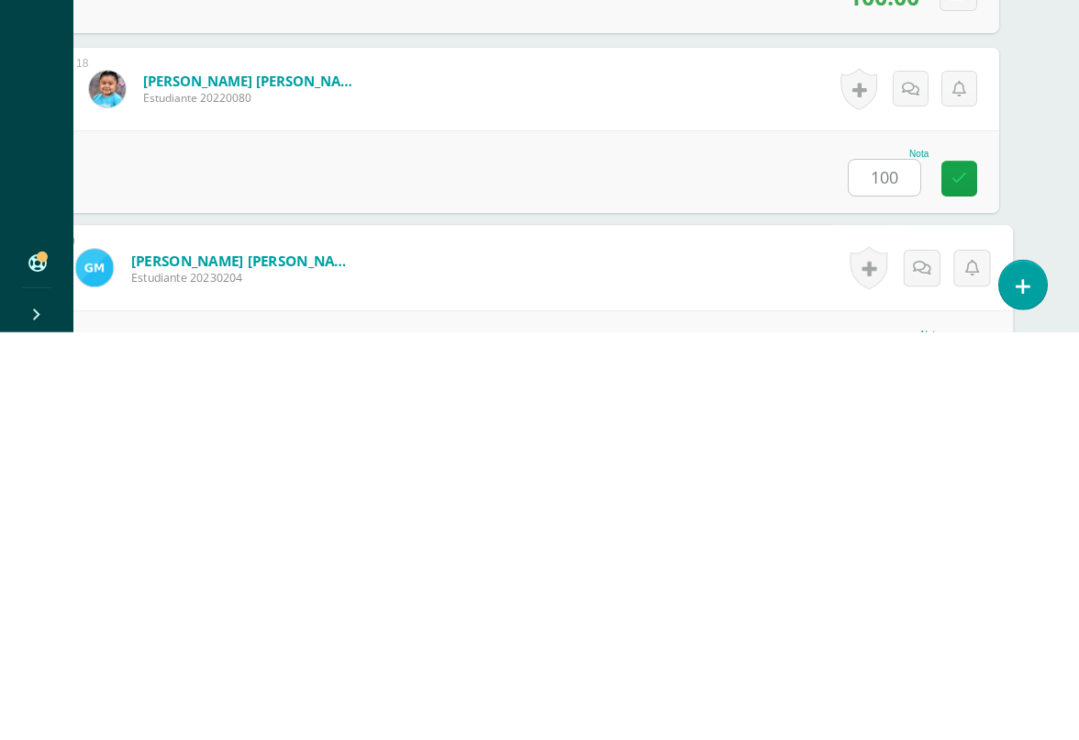
scroll to position [3419, 43]
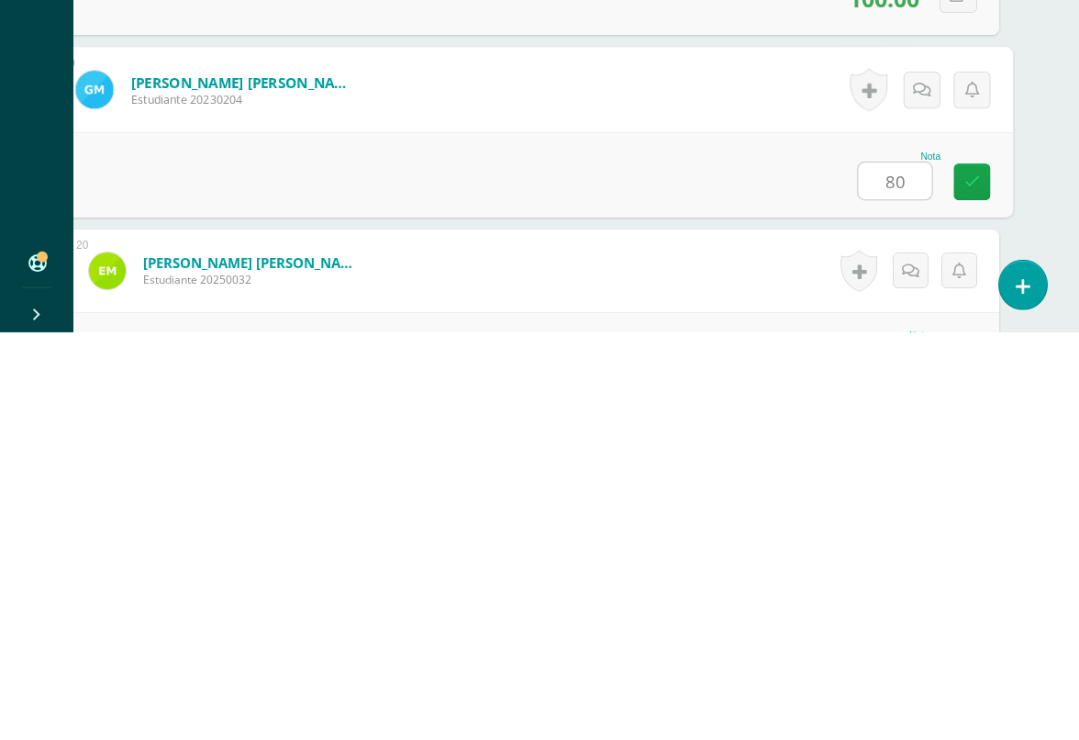
type input "80"
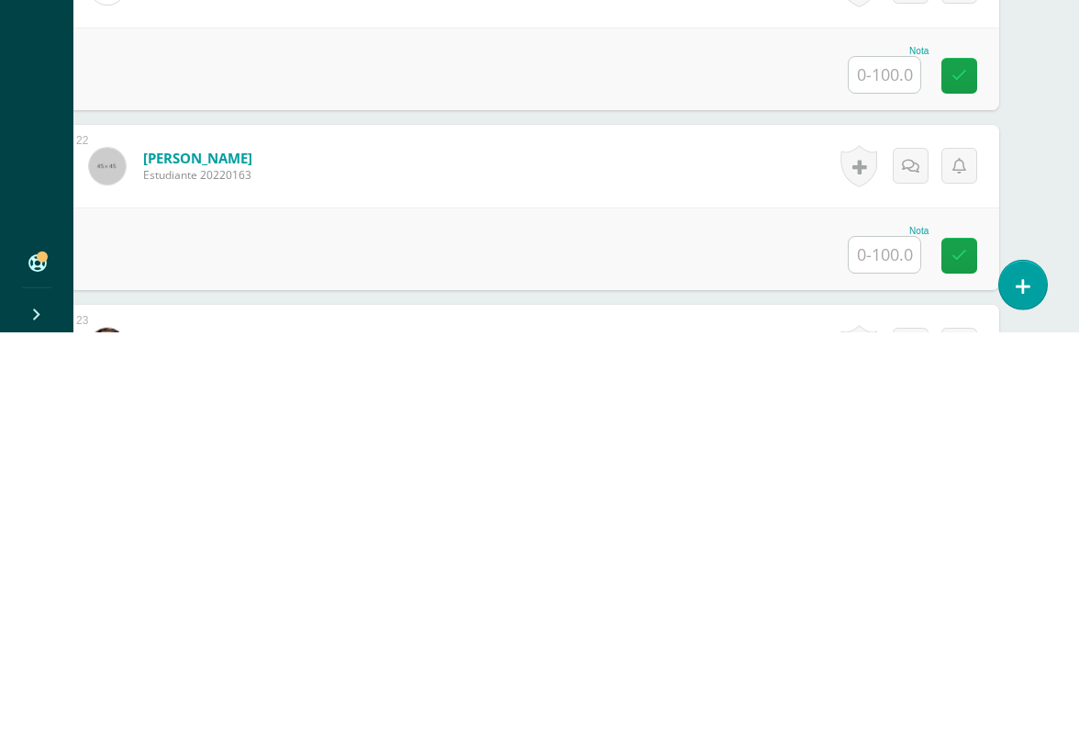
scroll to position [3887, 43]
click at [891, 641] on input "text" at bounding box center [885, 659] width 72 height 36
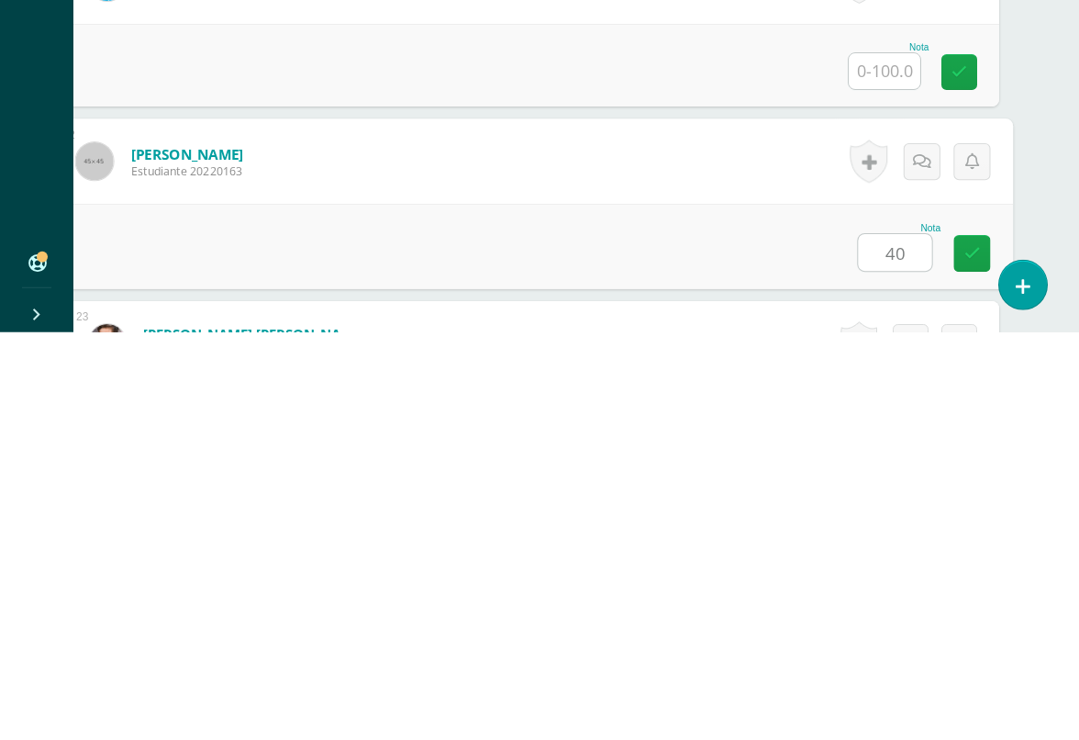
type input "40"
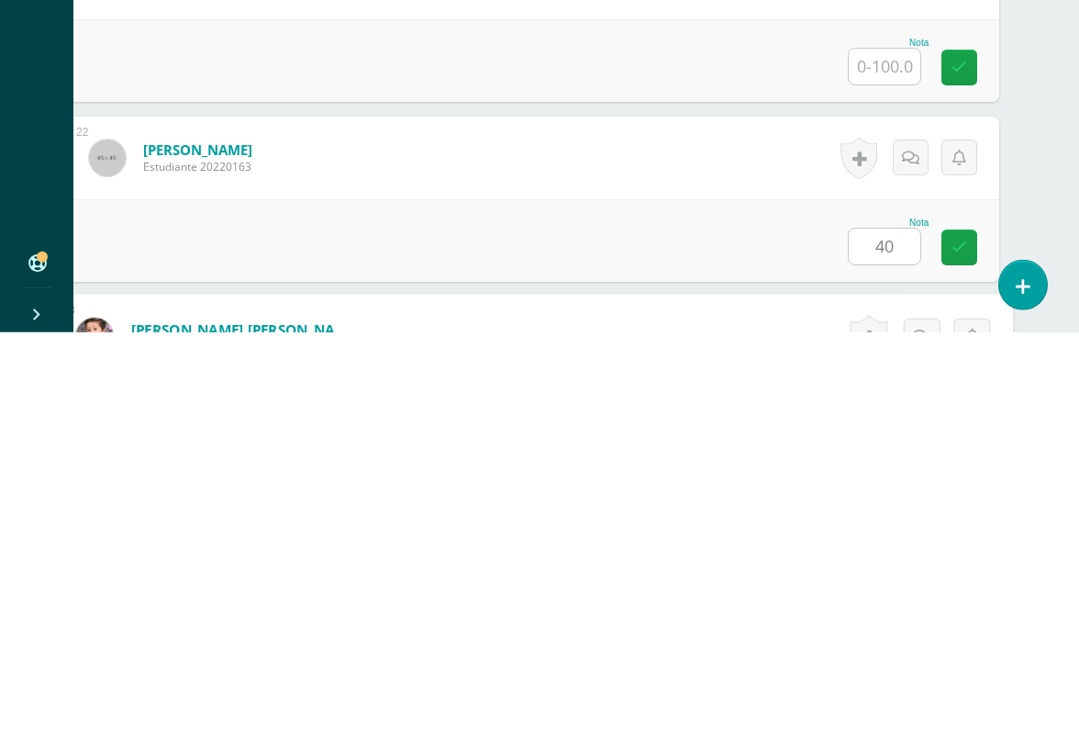
scroll to position [4139, 43]
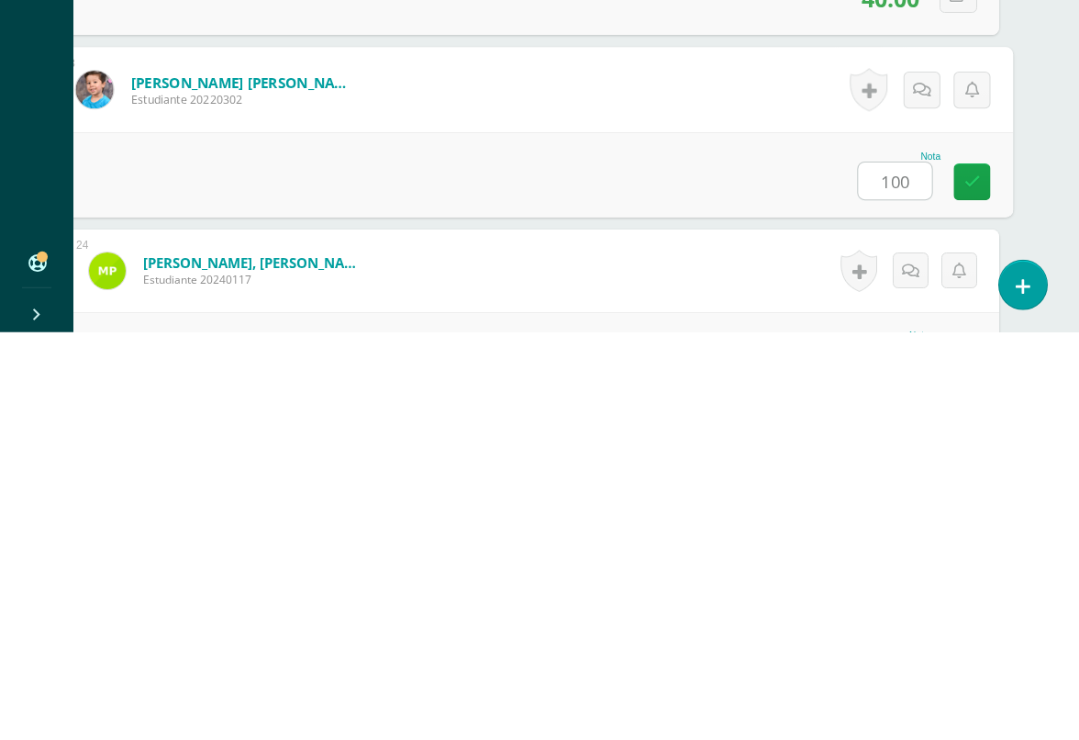
type input "100"
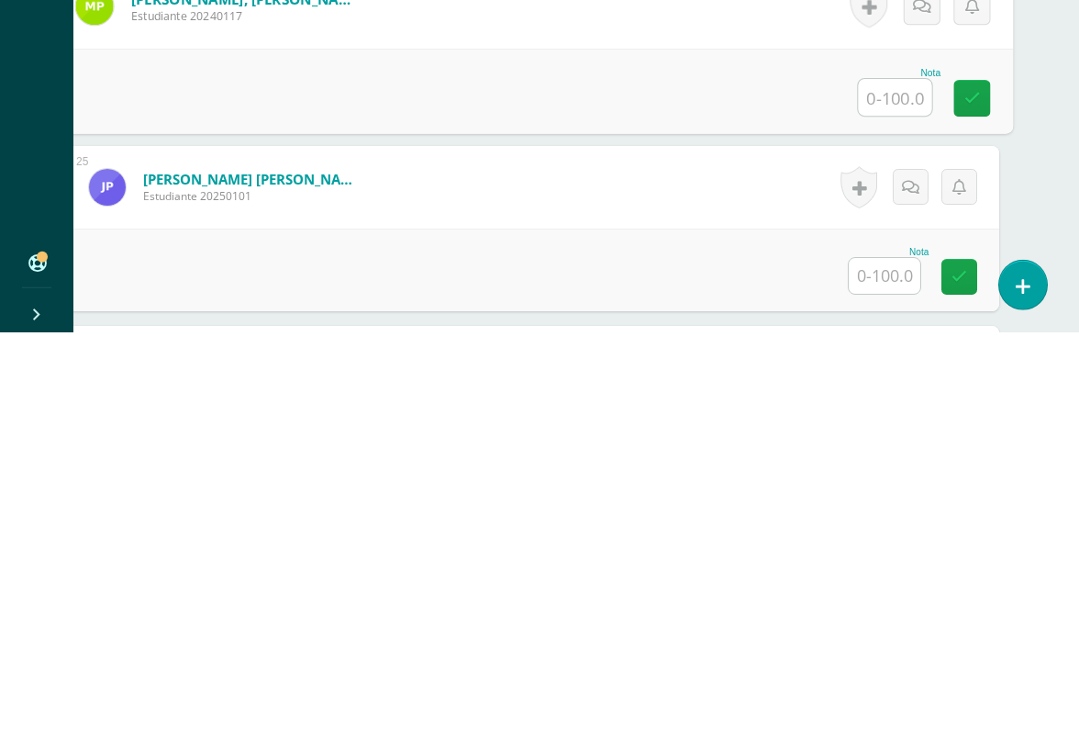
scroll to position [4408, 43]
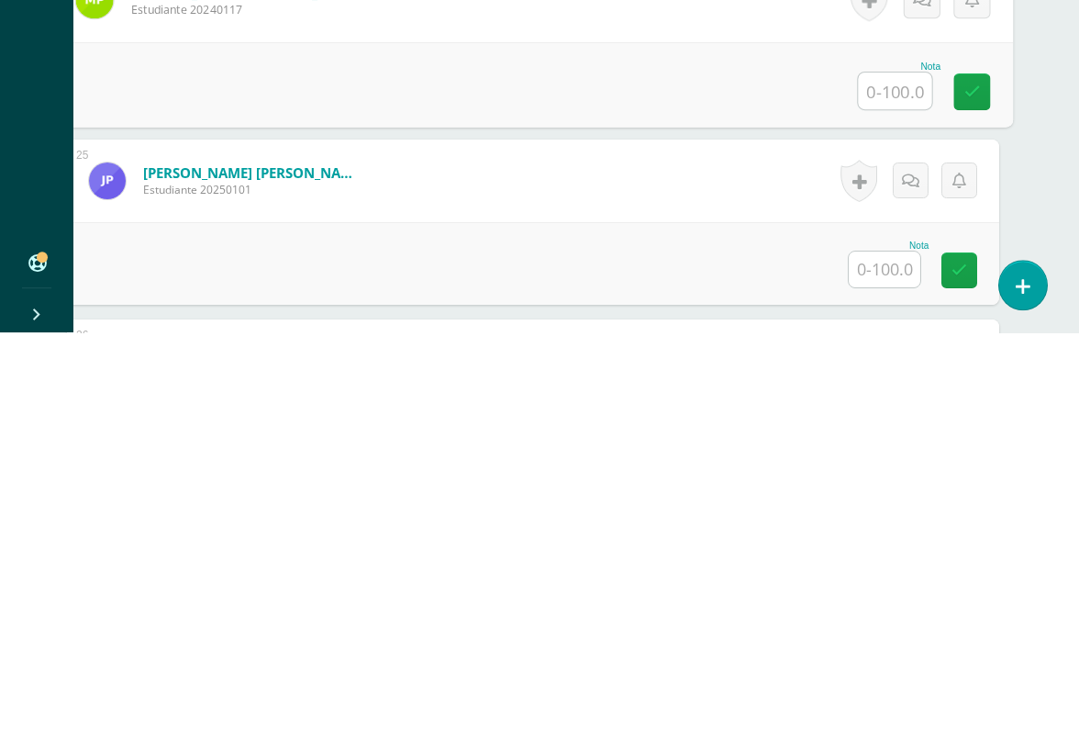
click at [882, 659] on input "text" at bounding box center [885, 677] width 72 height 36
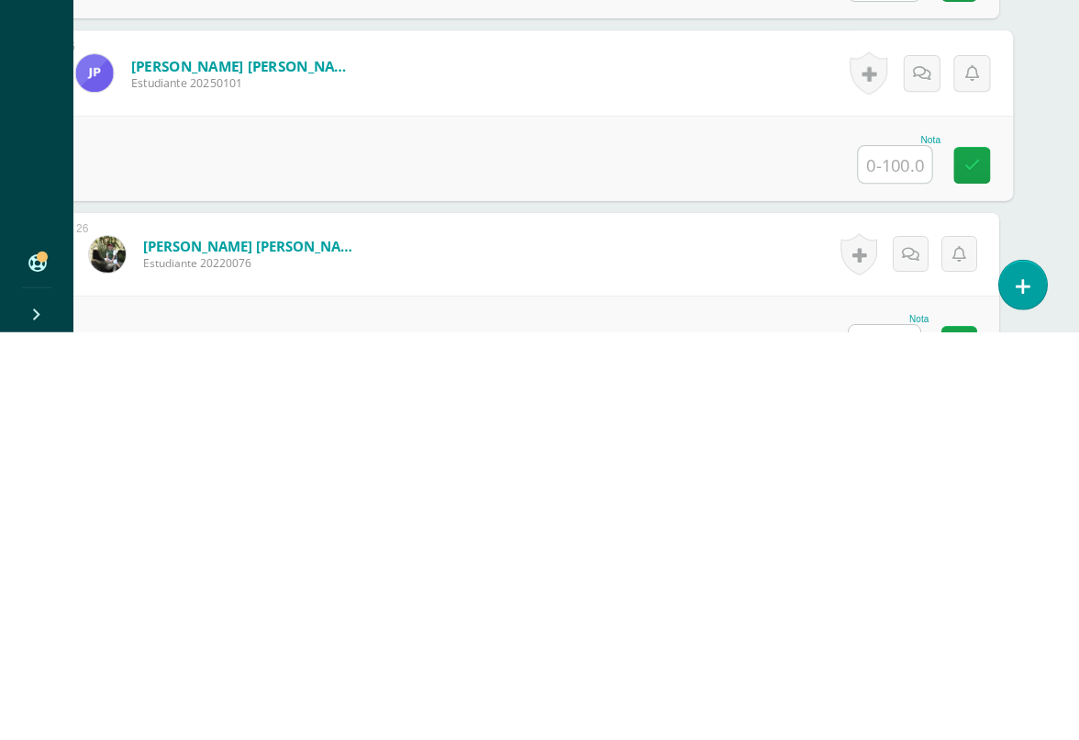
scroll to position [4516, 43]
click at [886, 709] on input "text" at bounding box center [885, 750] width 72 height 36
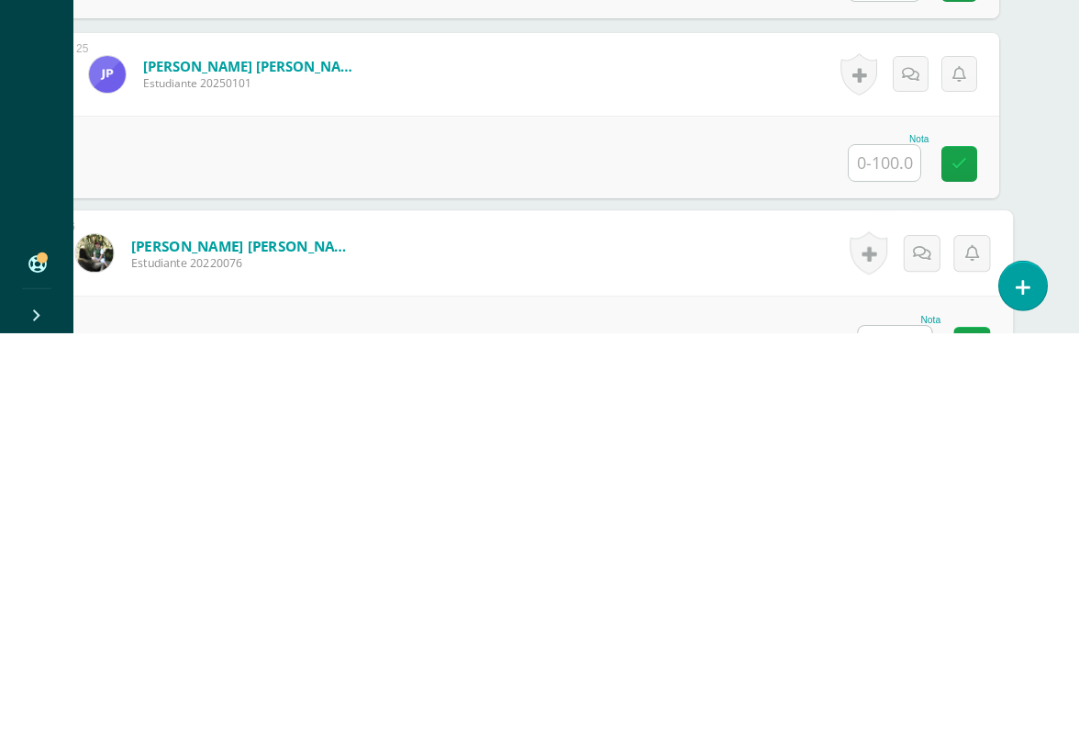
scroll to position [4678, 43]
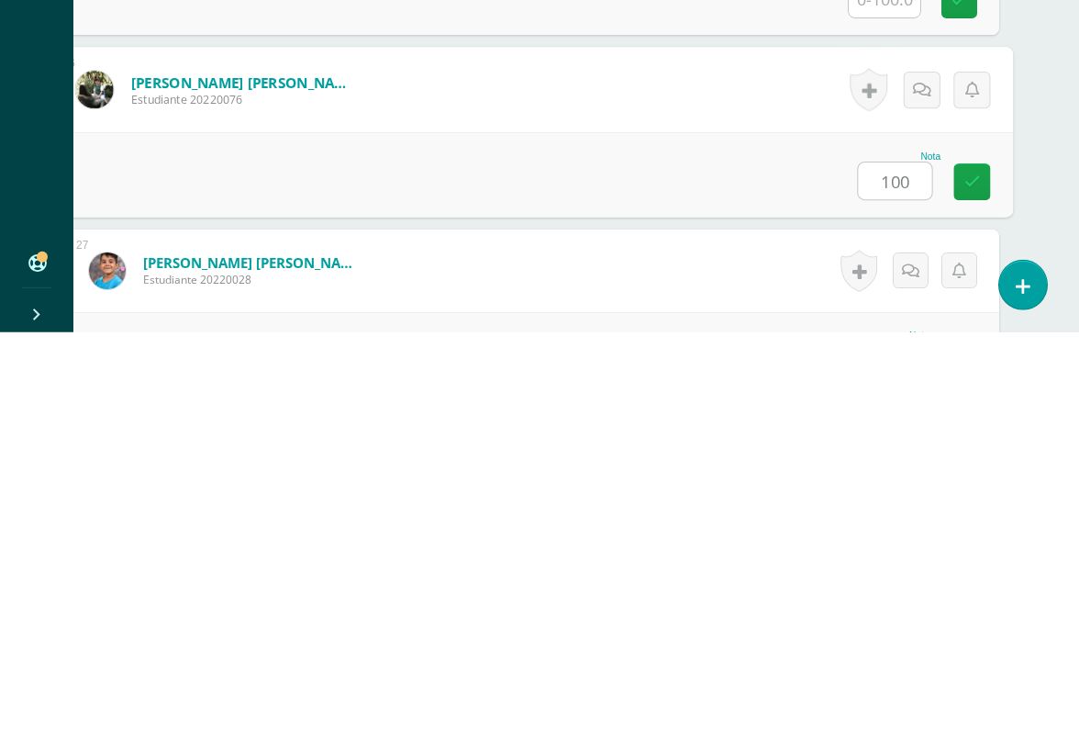
type input "100"
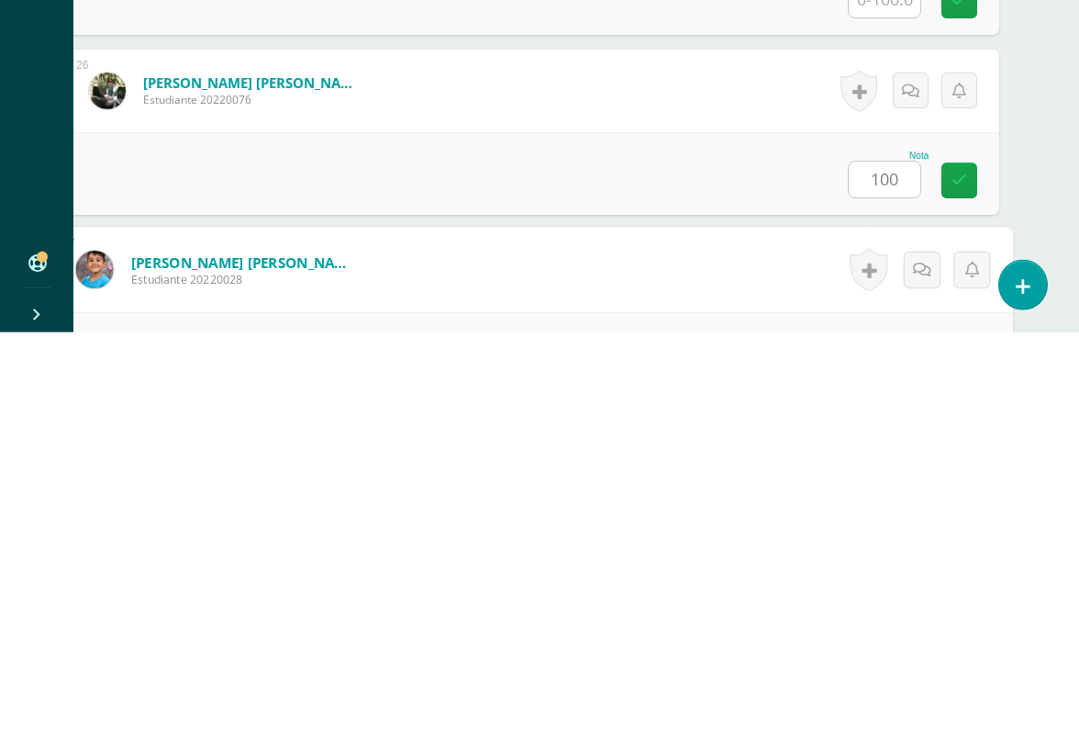
scroll to position [4858, 43]
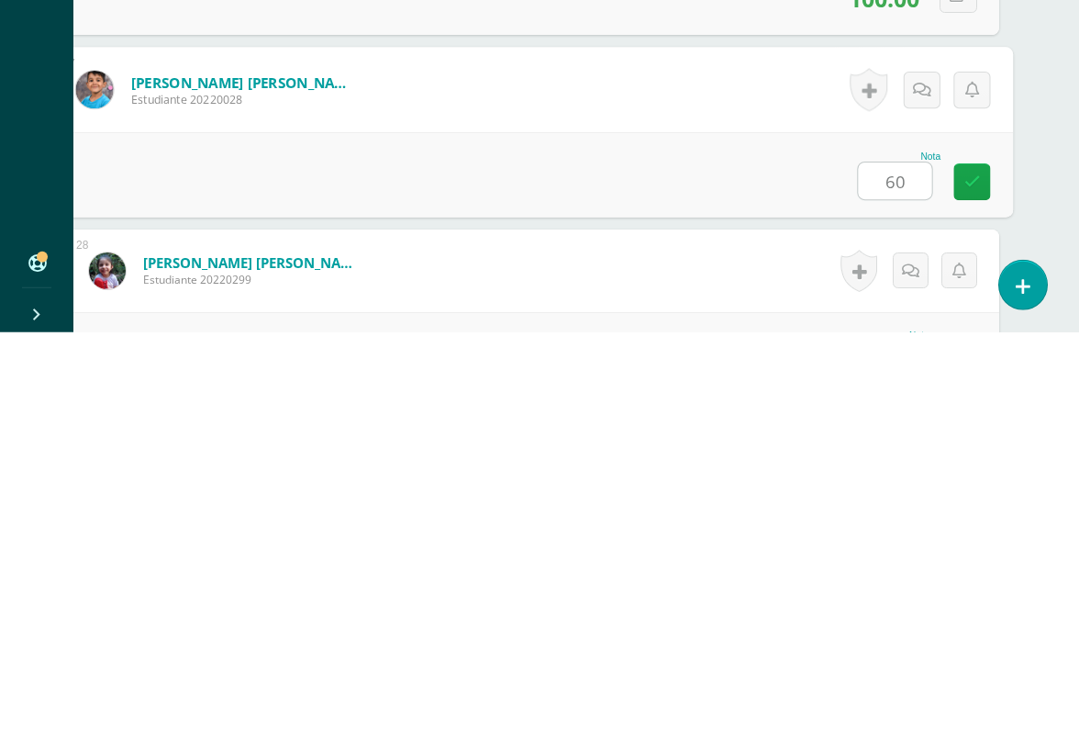
type input "60"
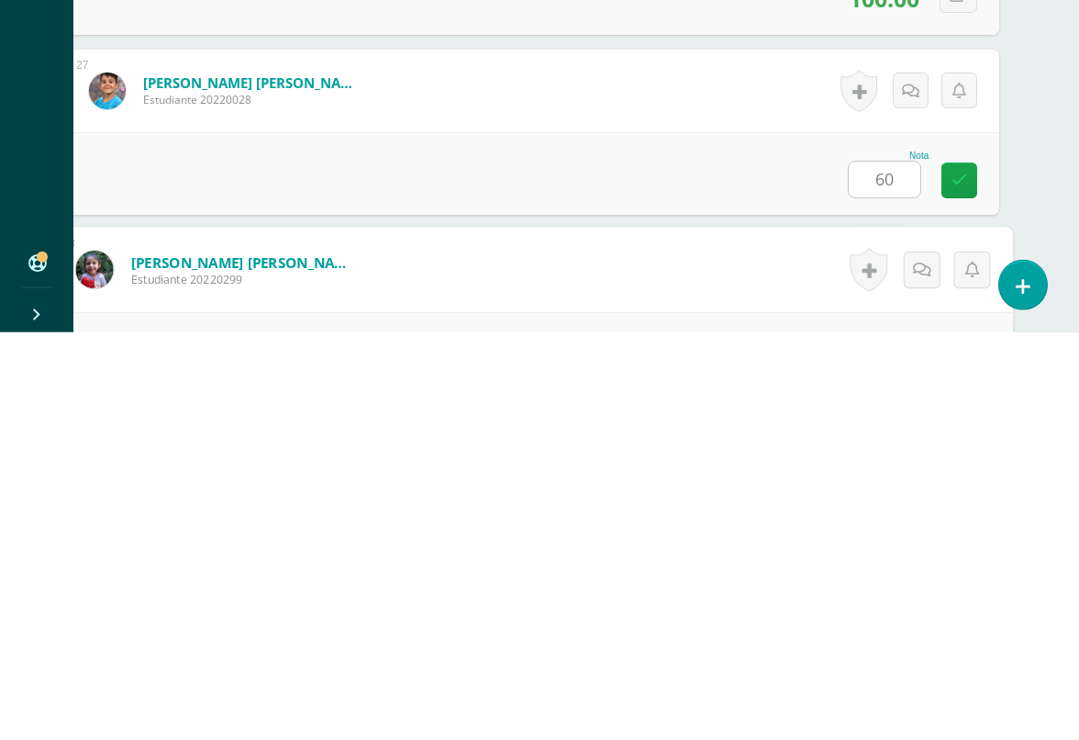
scroll to position [5038, 43]
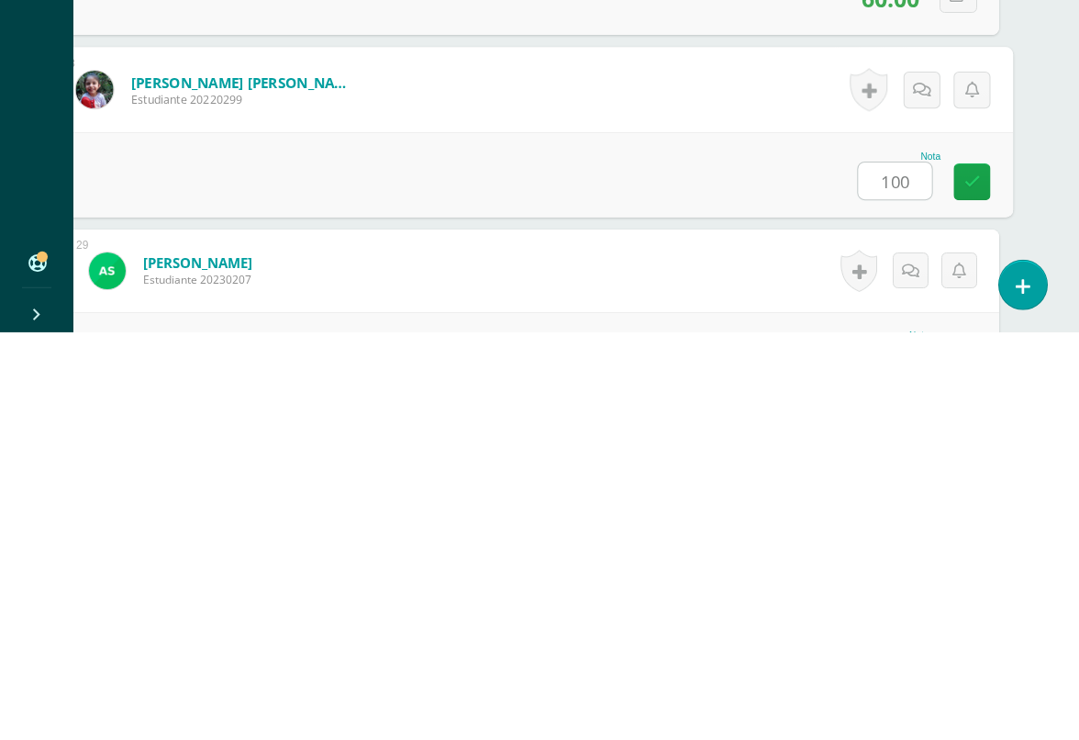
type input "100"
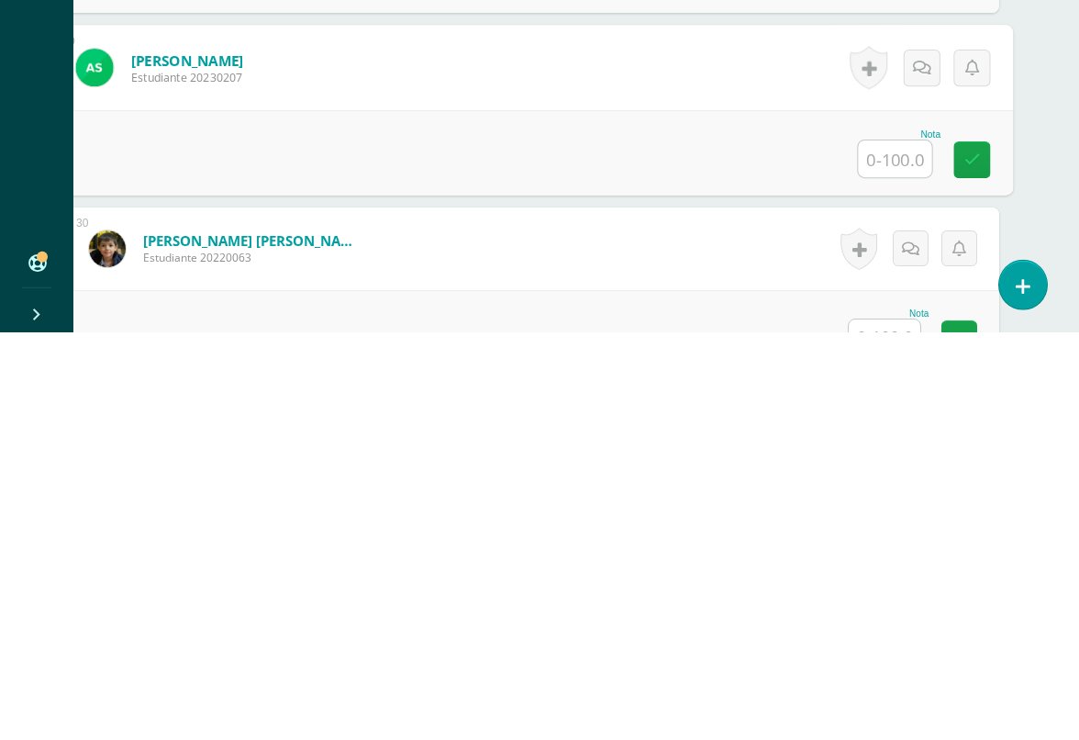
scroll to position [5305, 43]
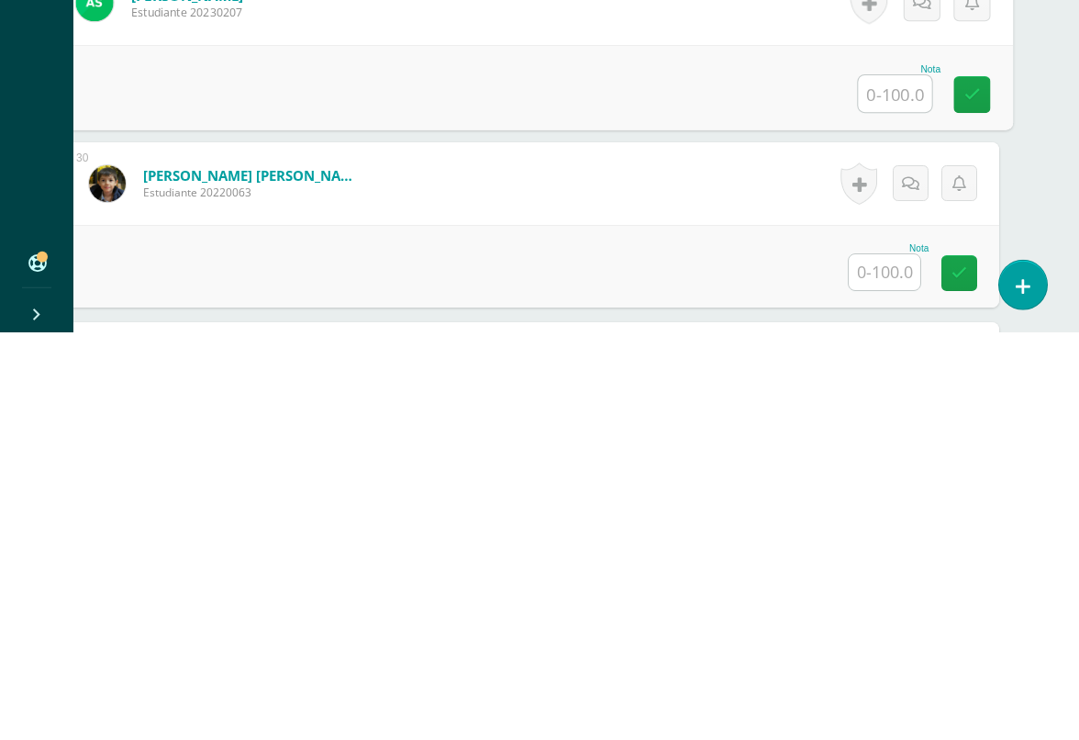
click at [889, 662] on input "text" at bounding box center [885, 680] width 72 height 36
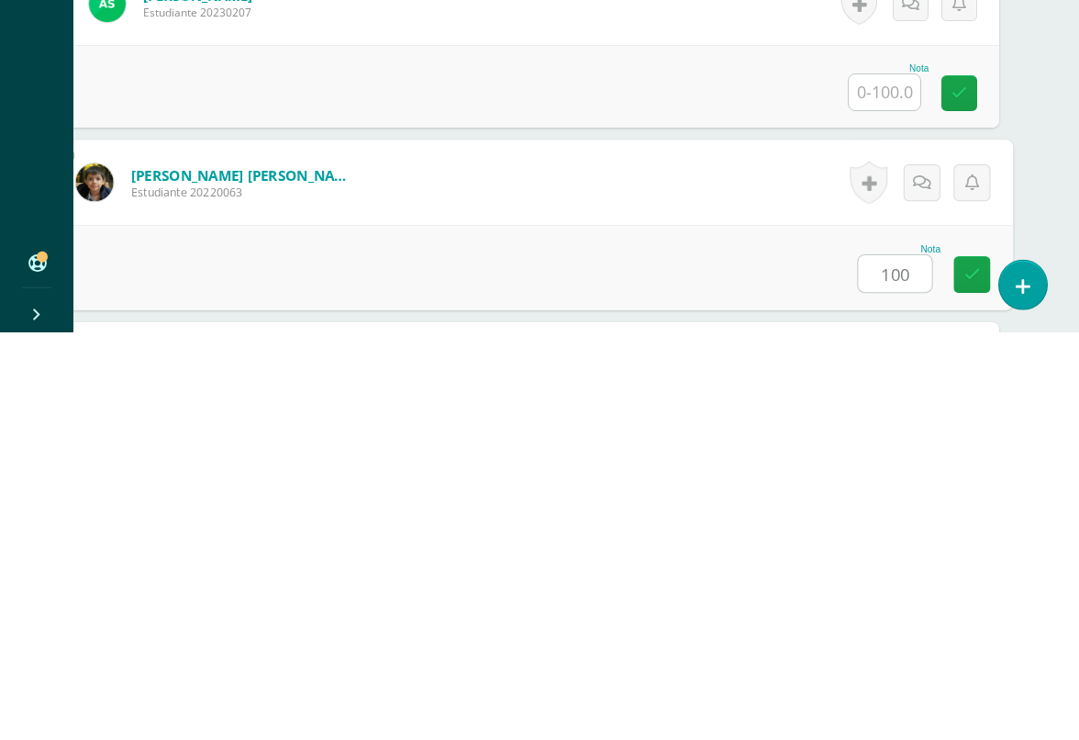
type input "100"
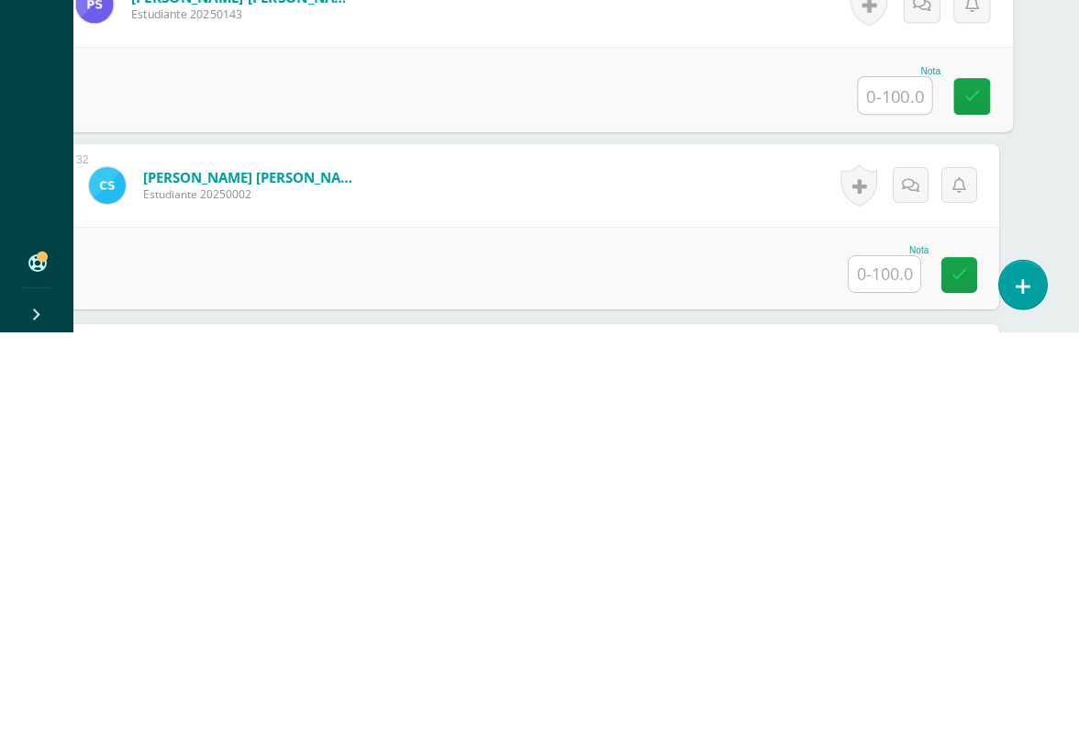
scroll to position [5664, 43]
type input "0"
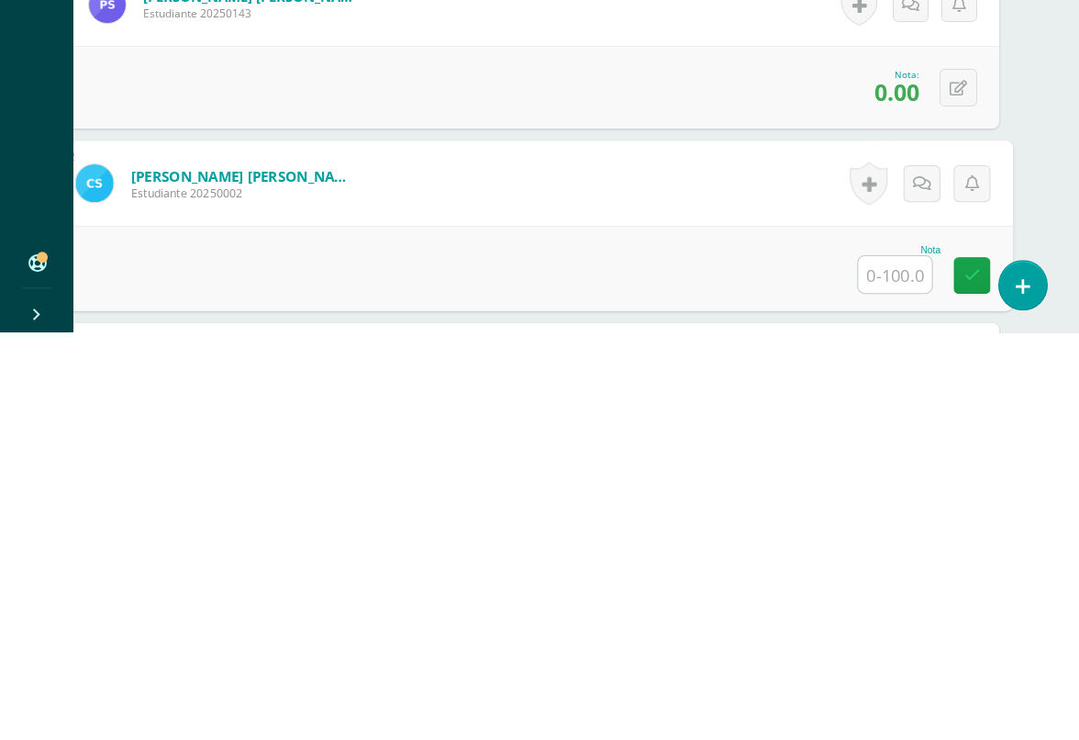
click at [895, 664] on input "text" at bounding box center [895, 682] width 73 height 37
type input "100"
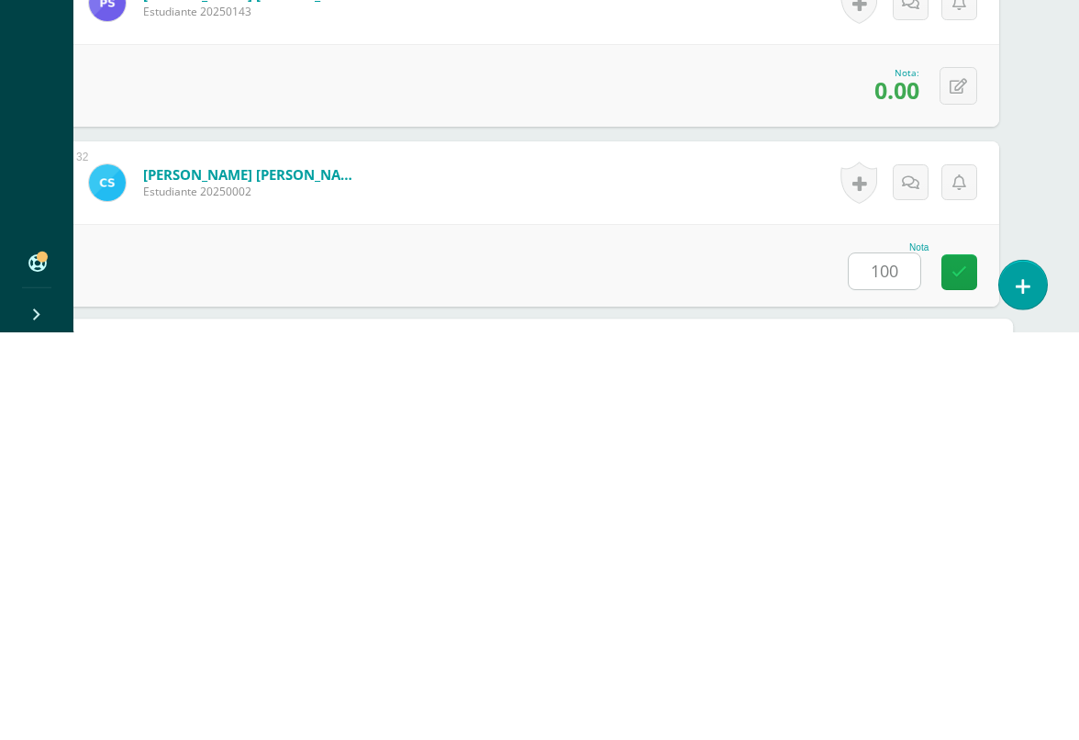
scroll to position [5938, 43]
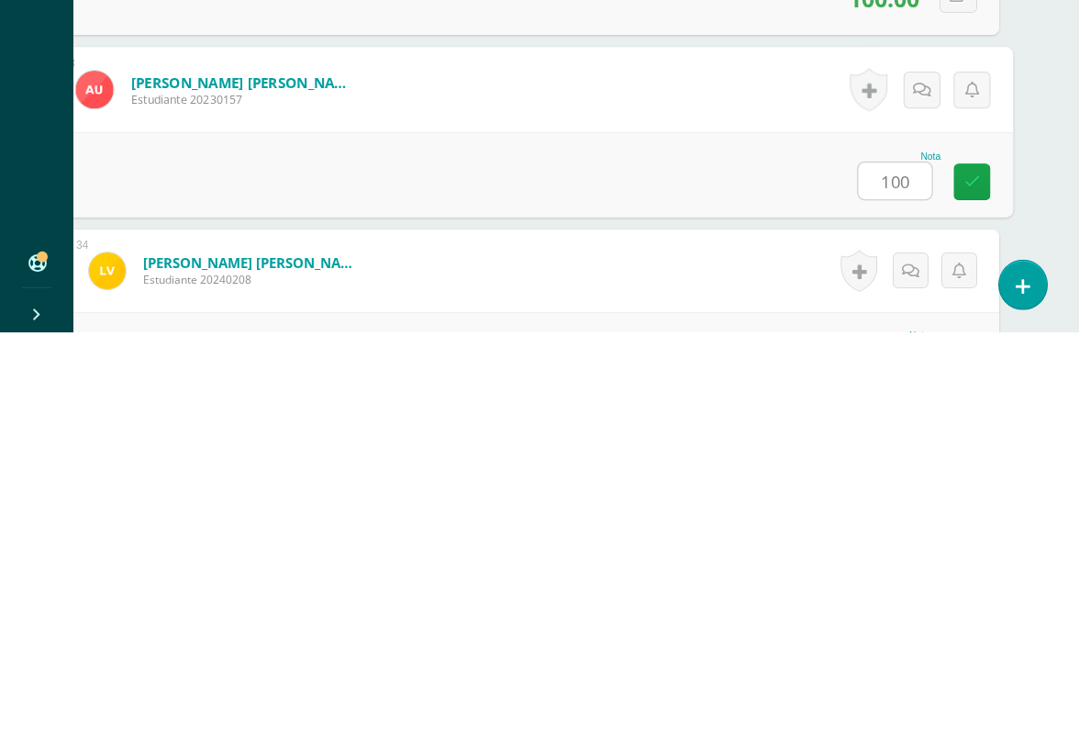
type input "100"
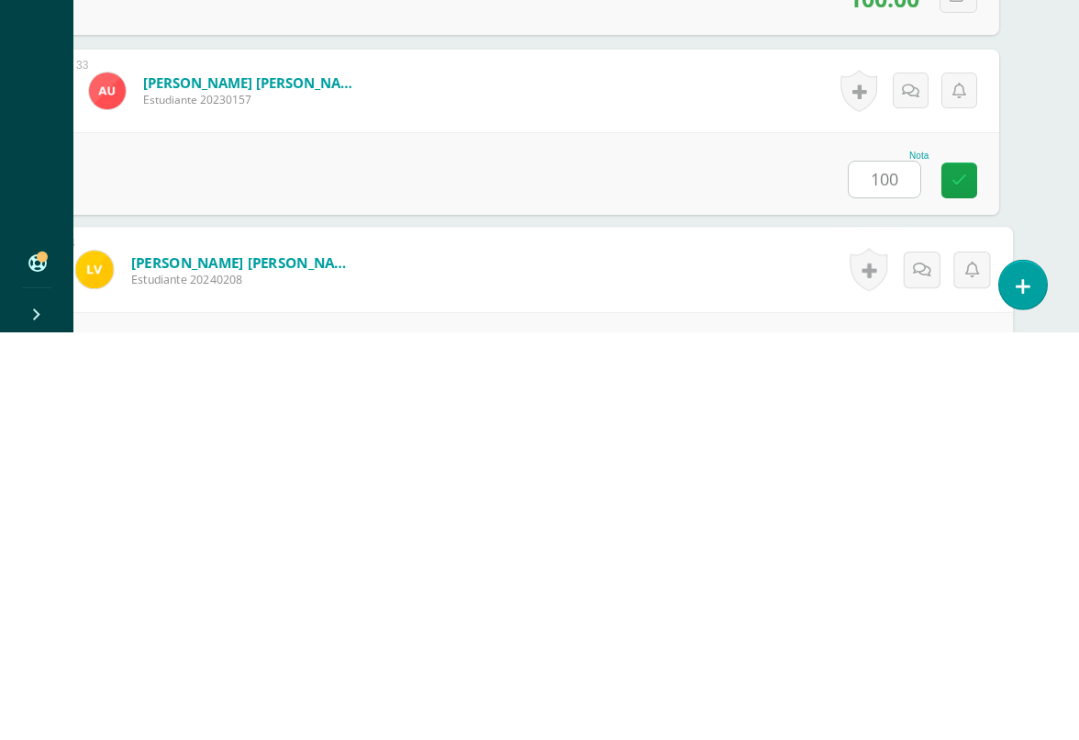
scroll to position [6148, 43]
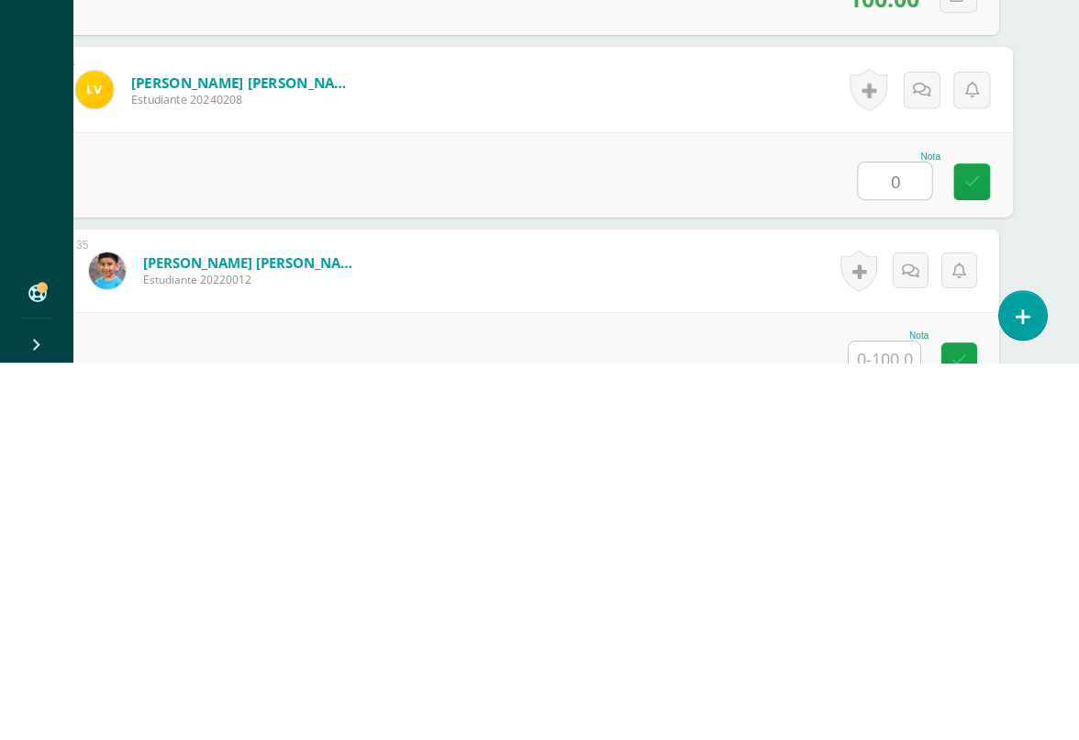
type input "0"
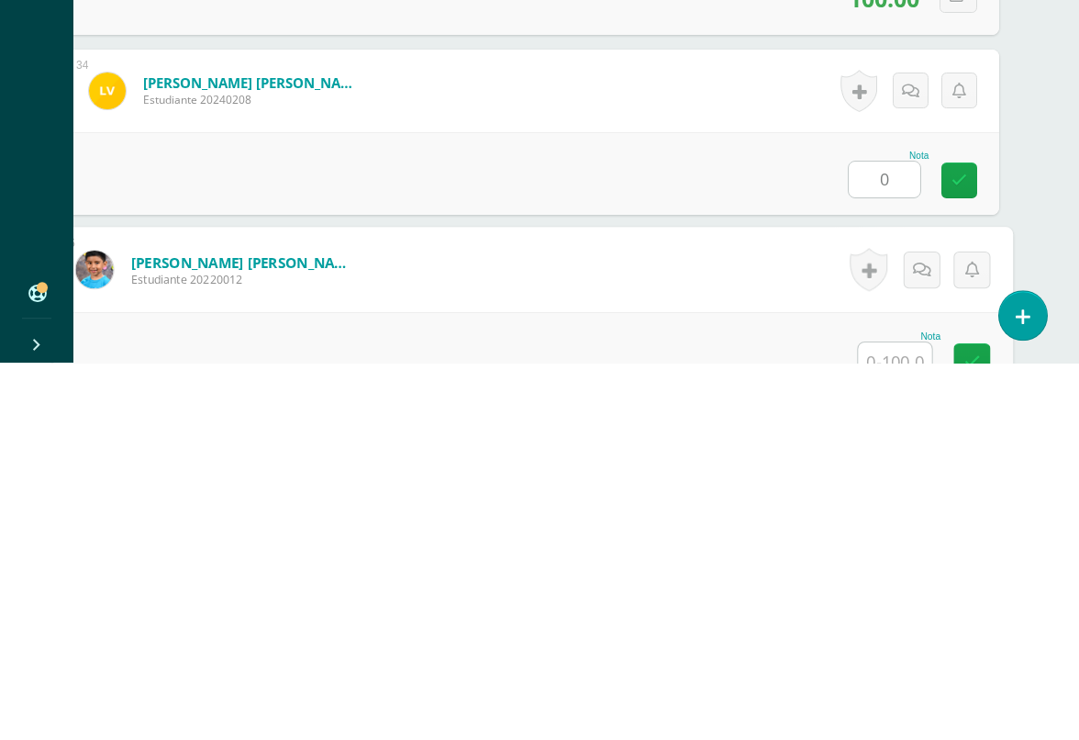
scroll to position [6328, 43]
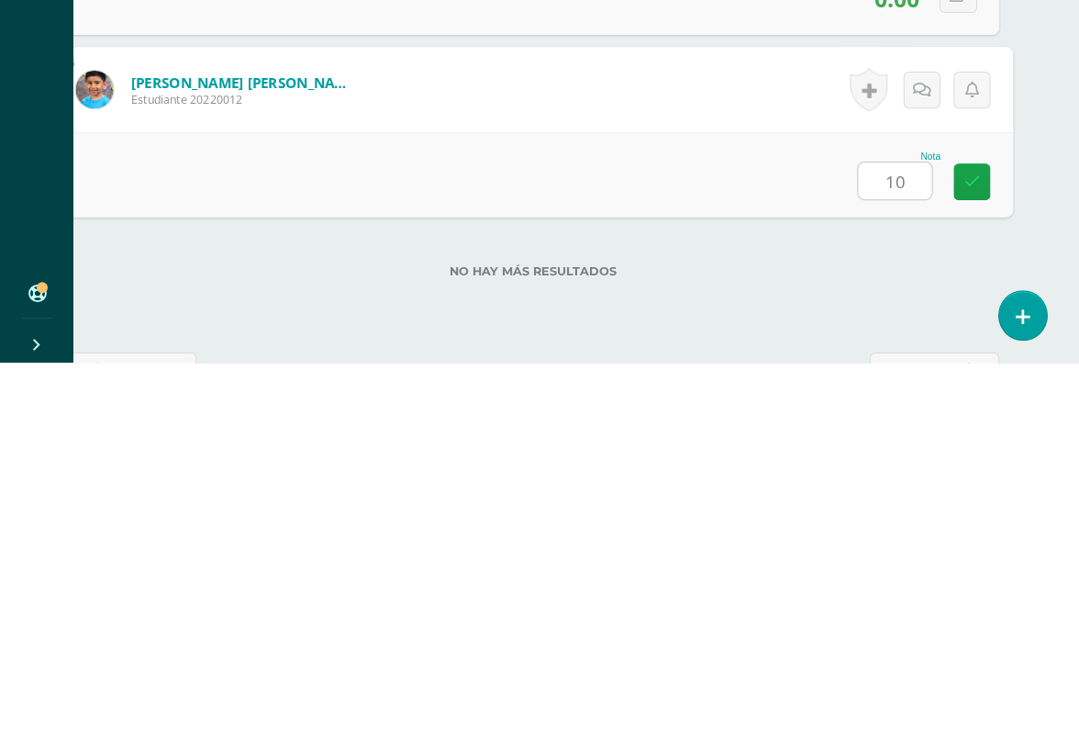
type input "100"
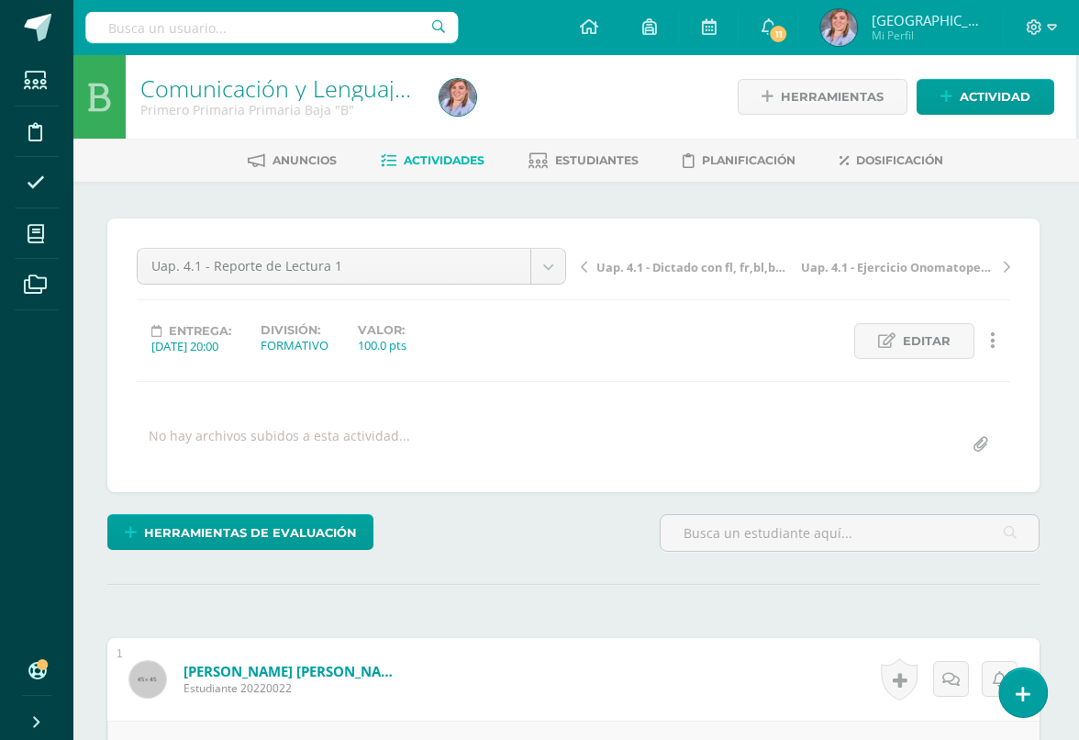
scroll to position [0, 3]
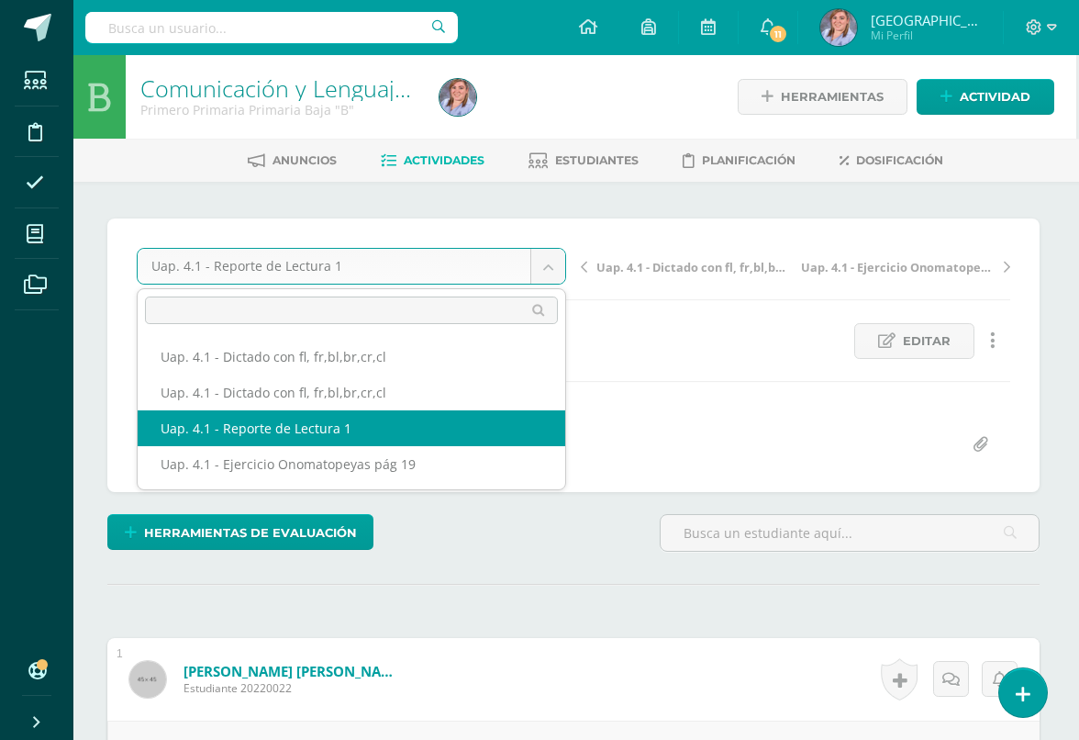
scroll to position [0, 0]
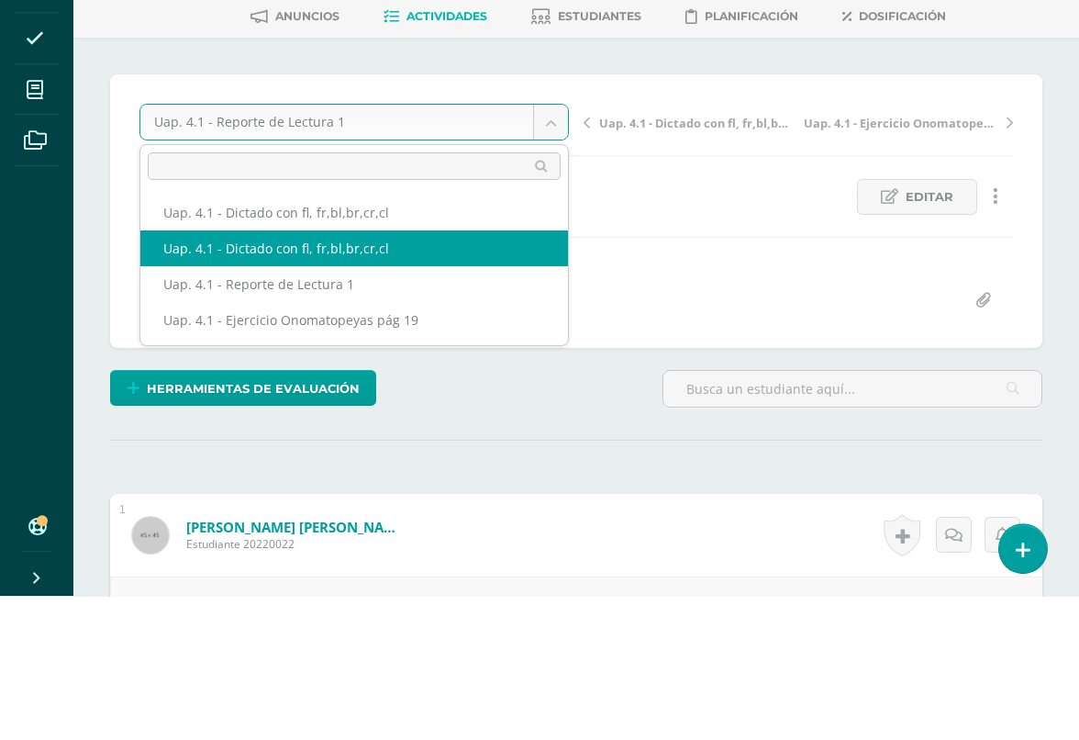
select select "/dashboard/teacher/grade-activity/226119/"
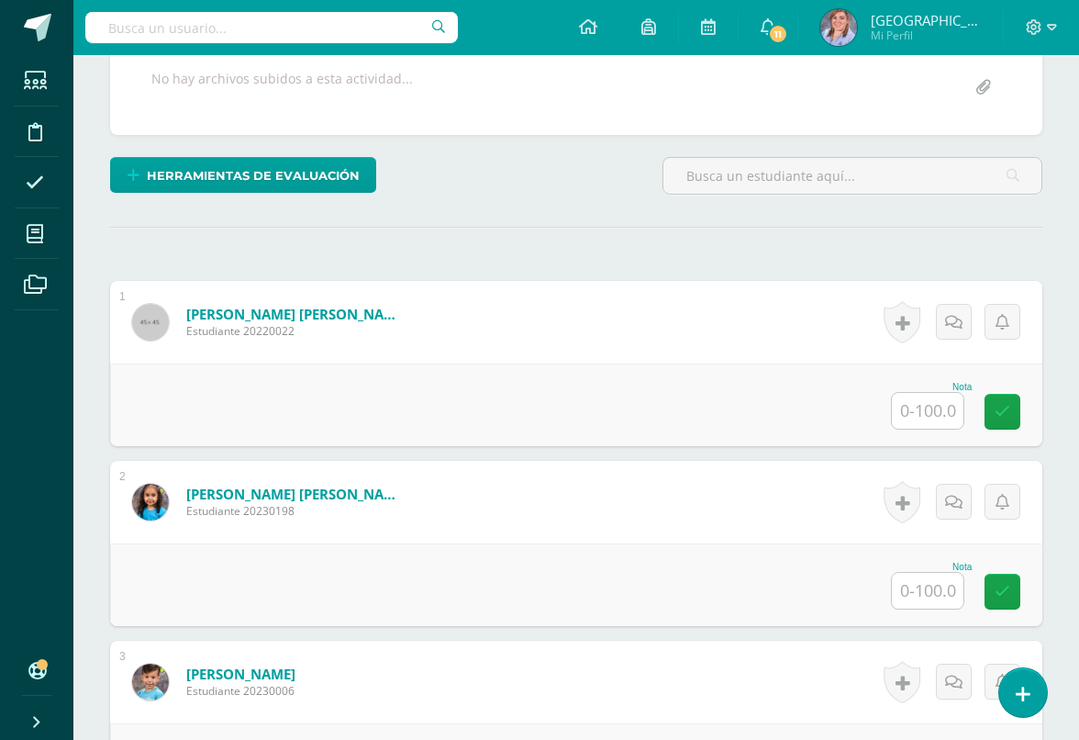
scroll to position [358, 0]
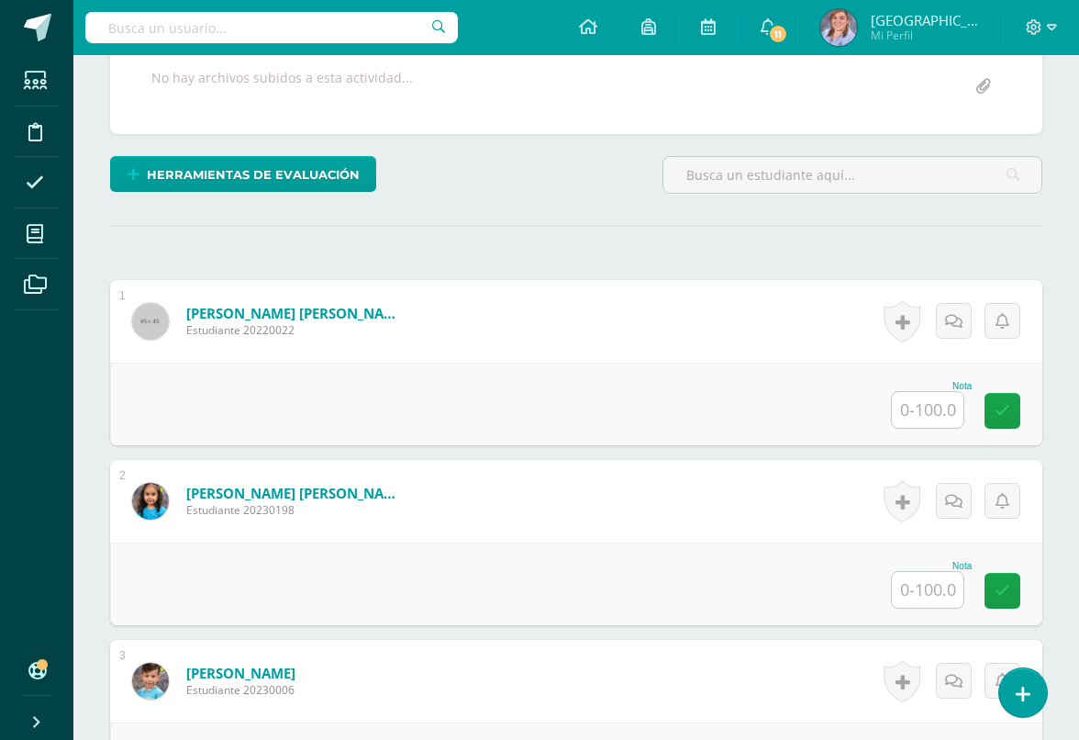
click at [937, 411] on input "text" at bounding box center [928, 410] width 72 height 36
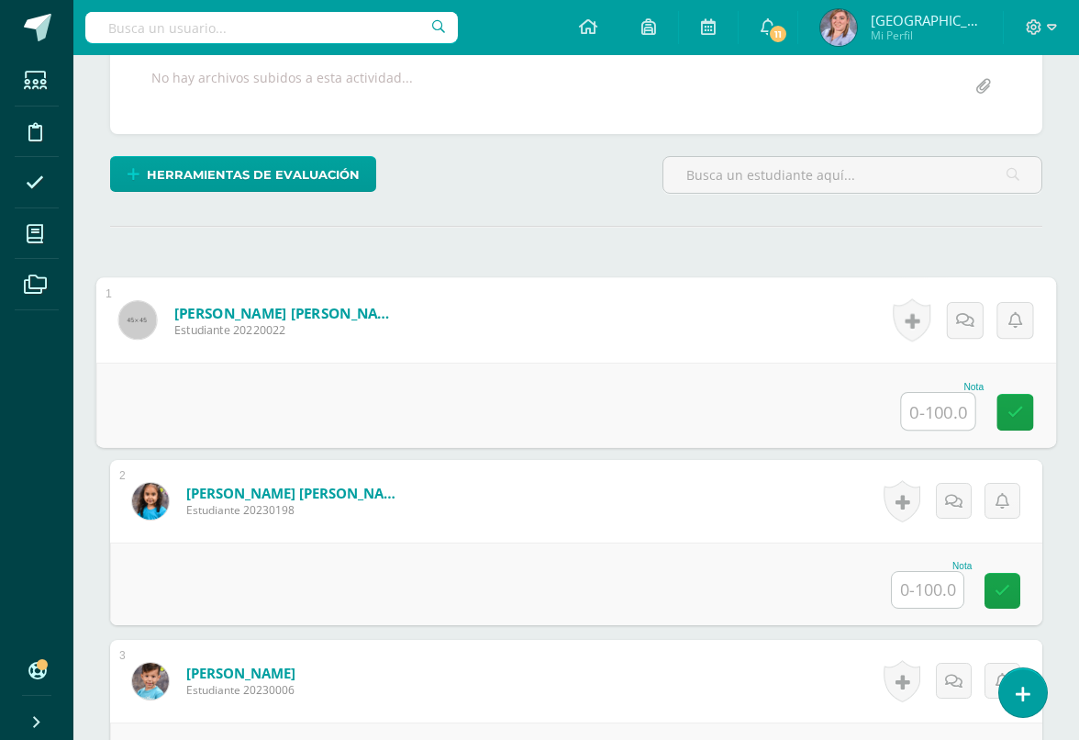
scroll to position [358, 43]
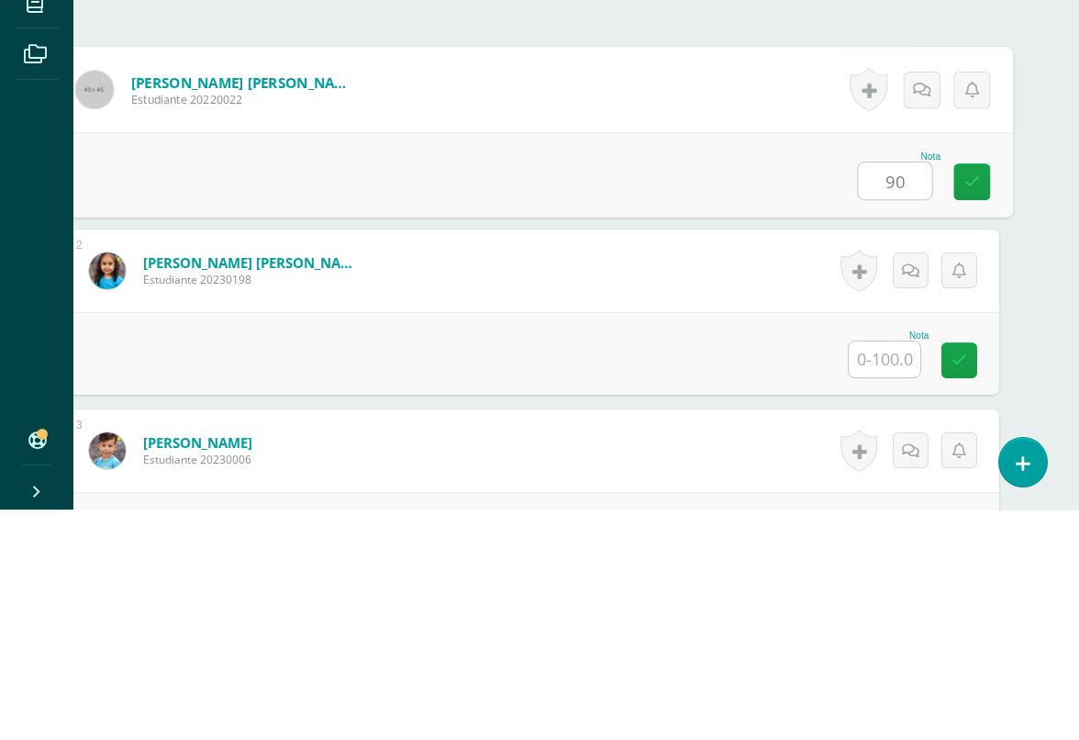
type input "90"
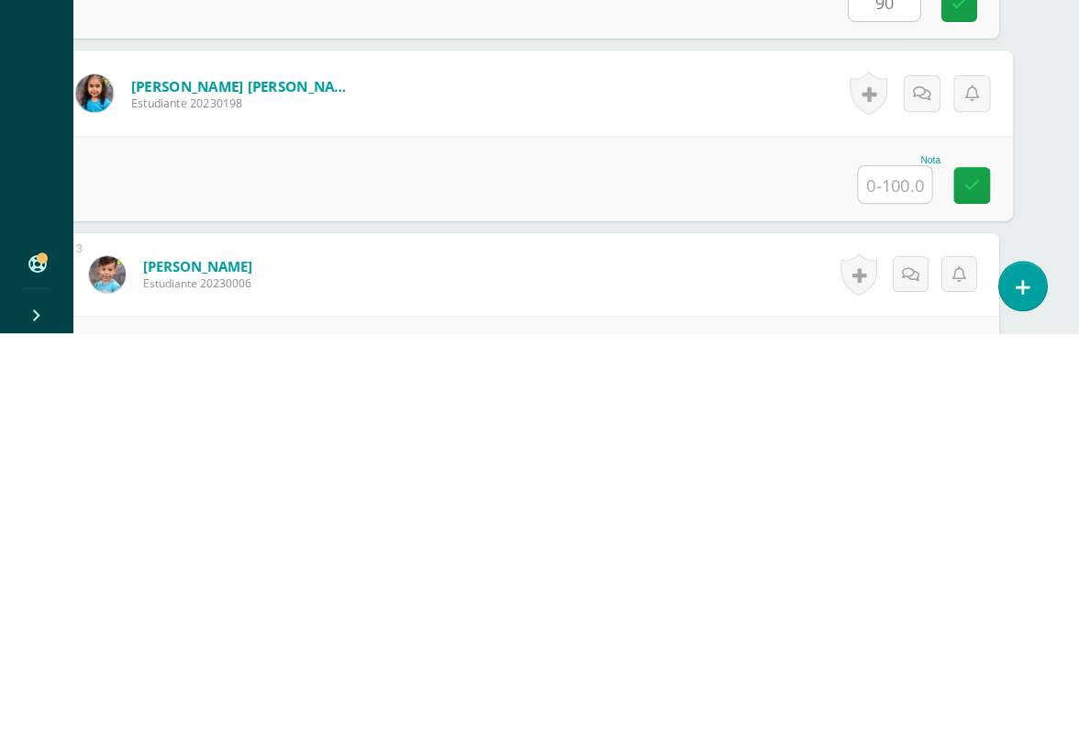
scroll to position [361, 43]
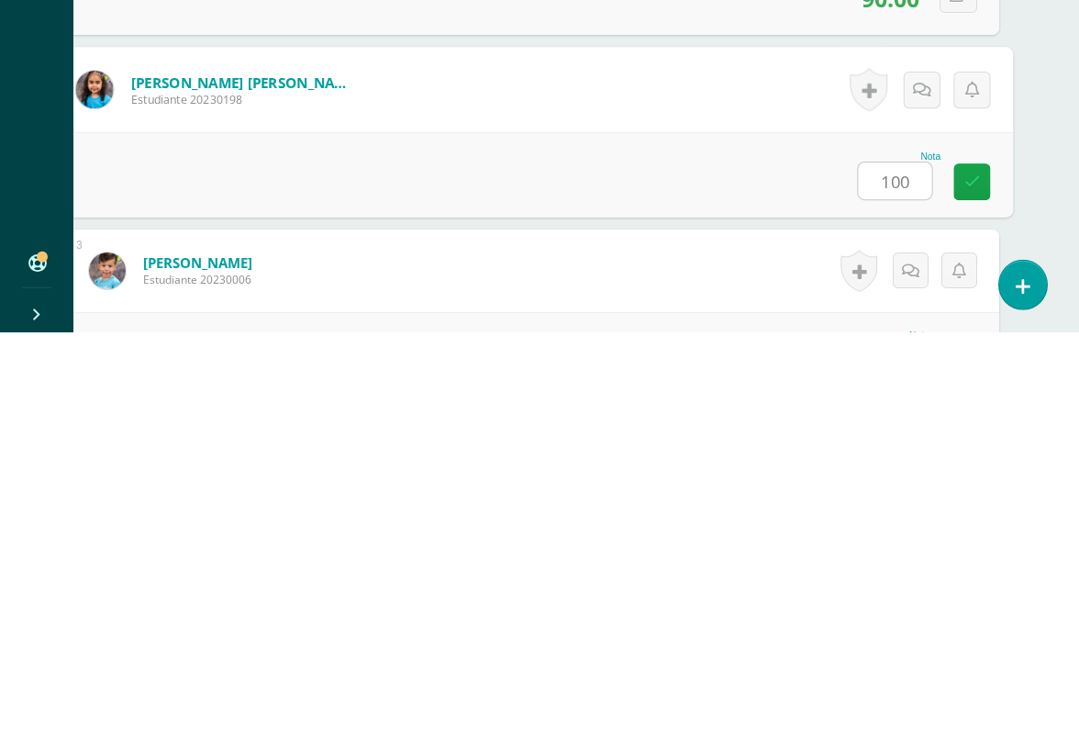
type input "100"
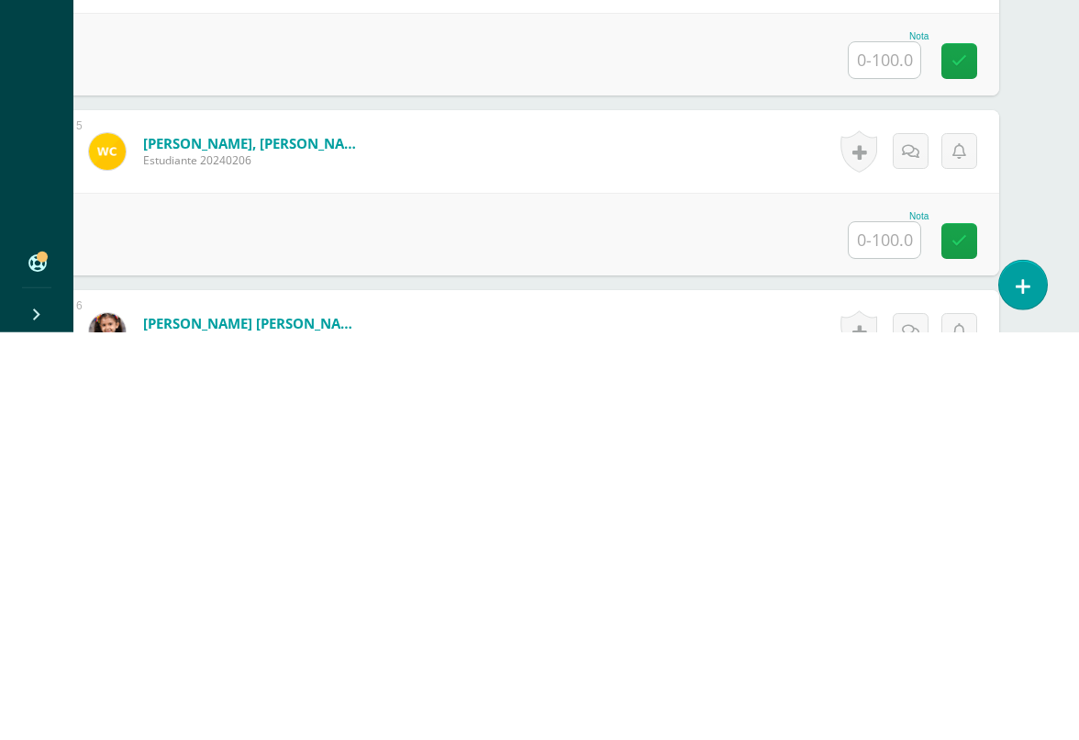
scroll to position [872, 43]
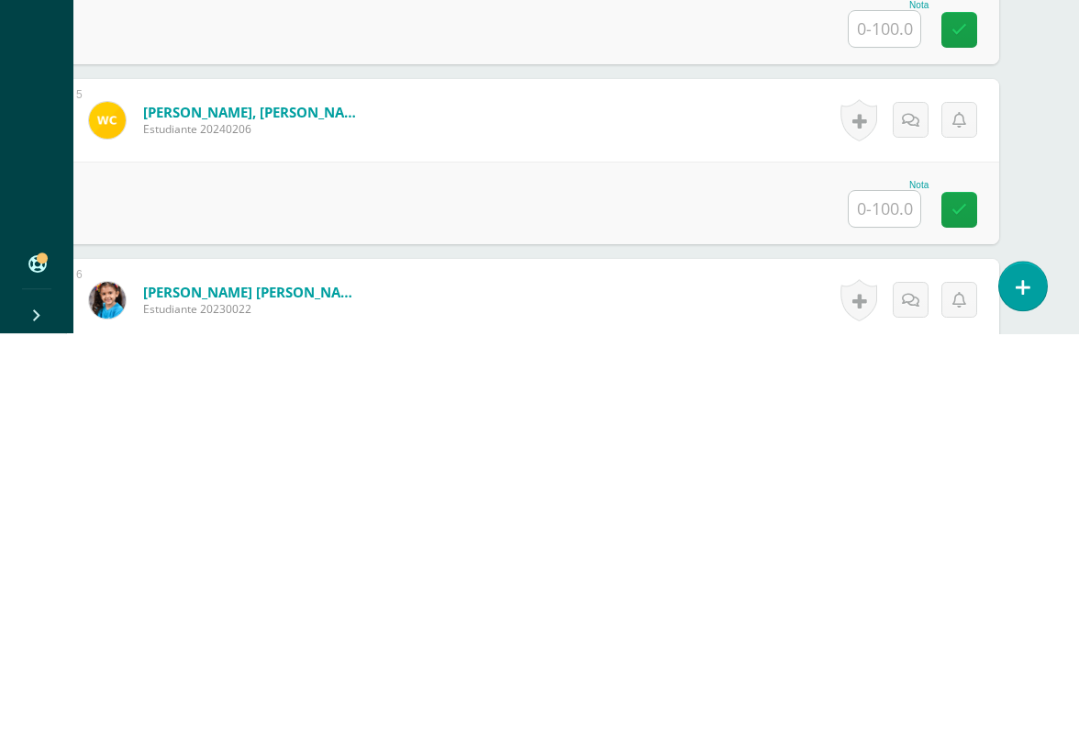
click at [897, 598] on input "text" at bounding box center [885, 616] width 72 height 36
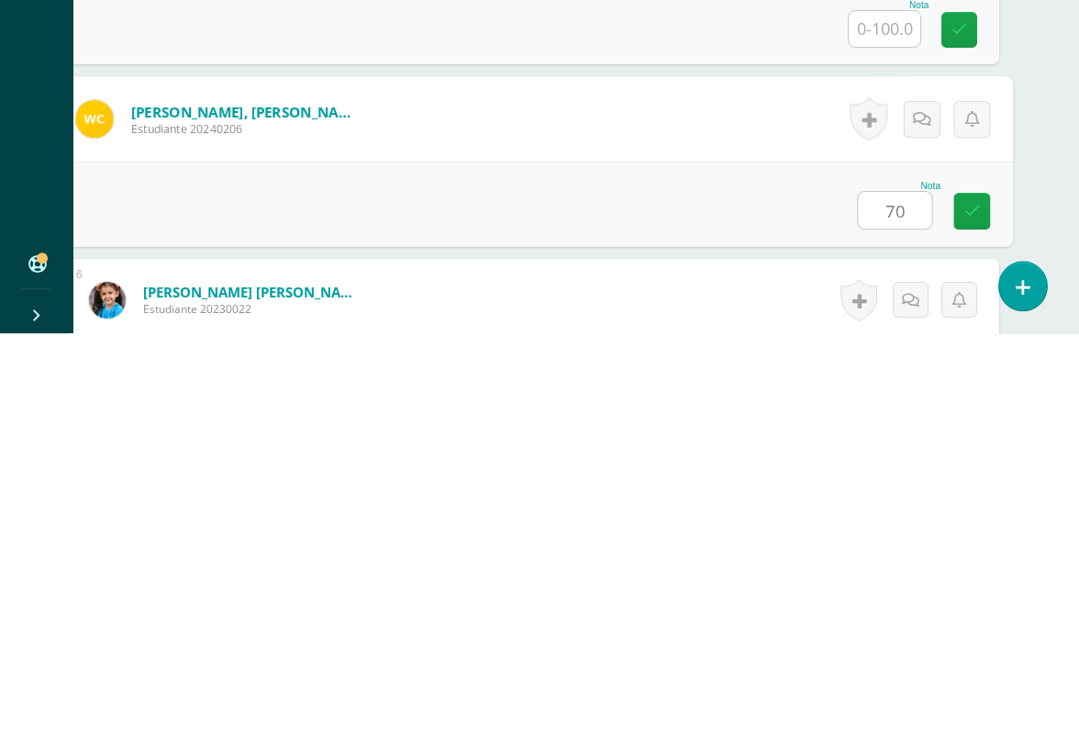
type input "70"
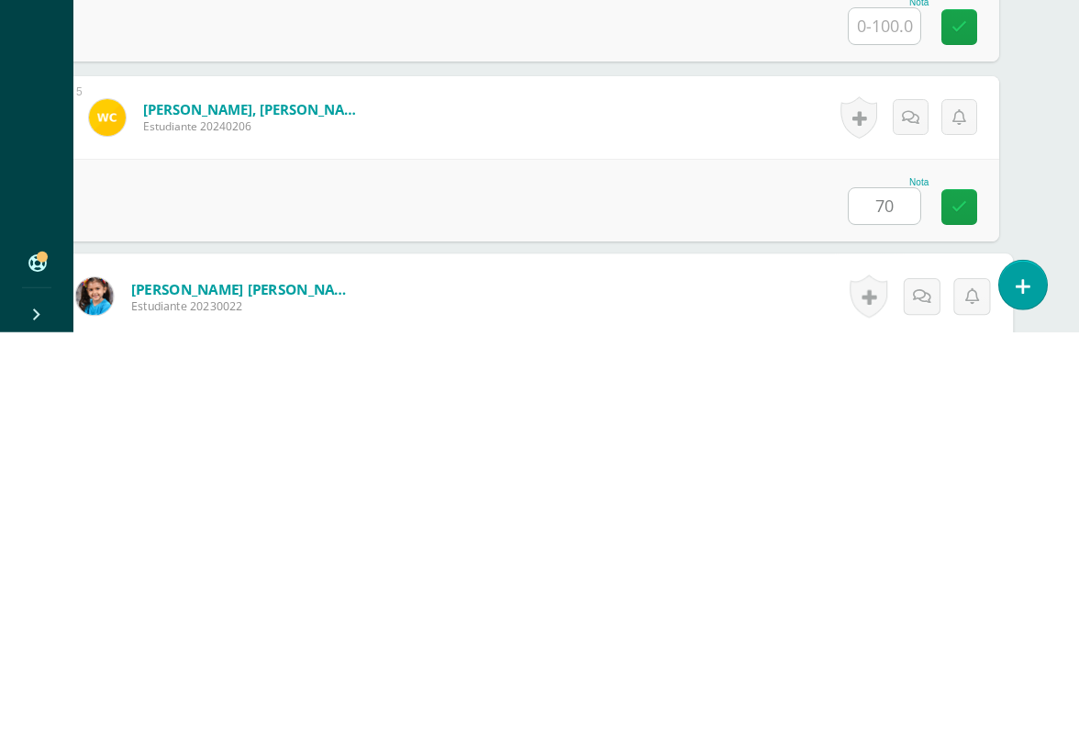
scroll to position [1080, 43]
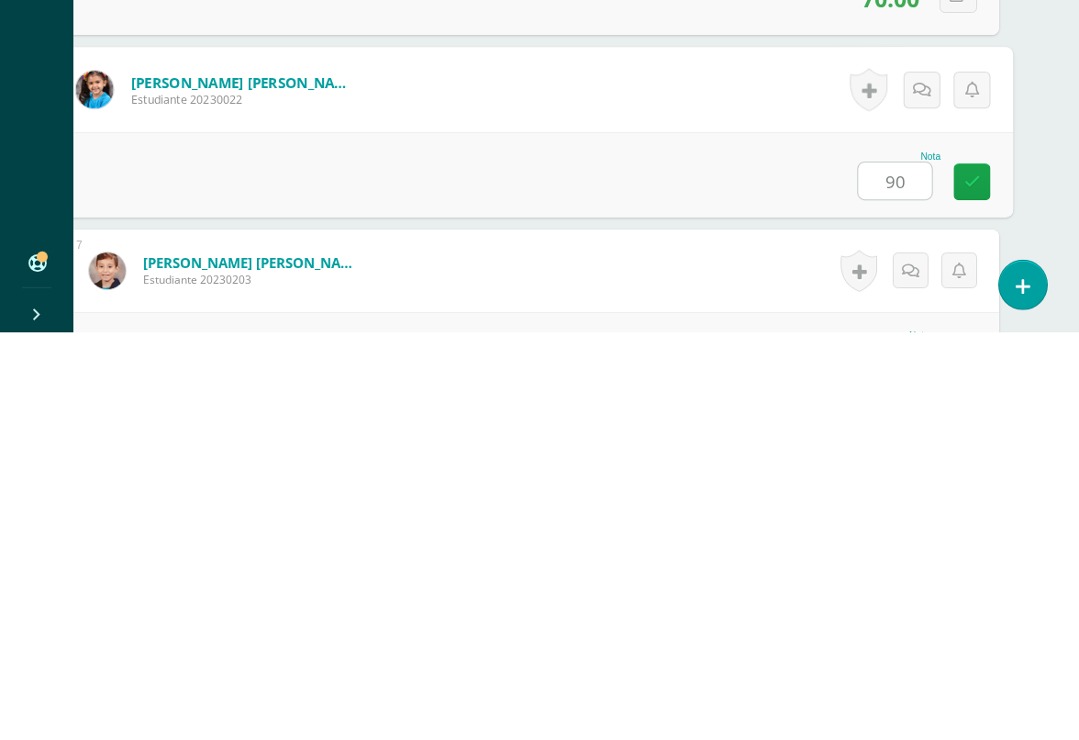
type input "90"
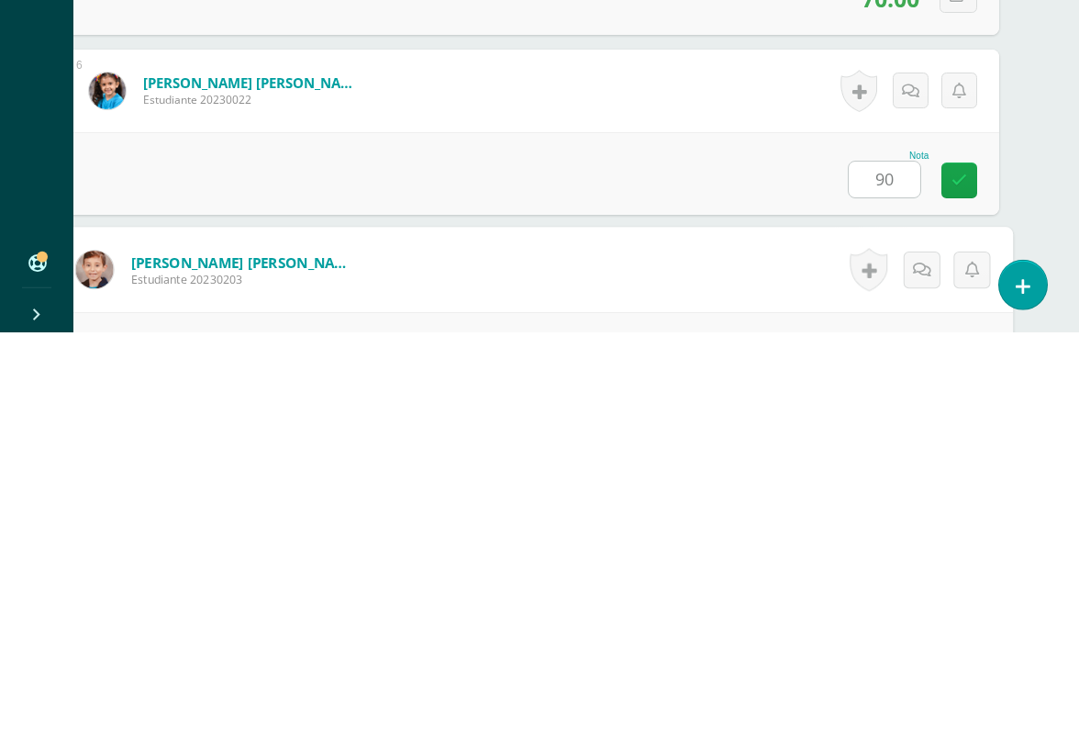
scroll to position [1260, 43]
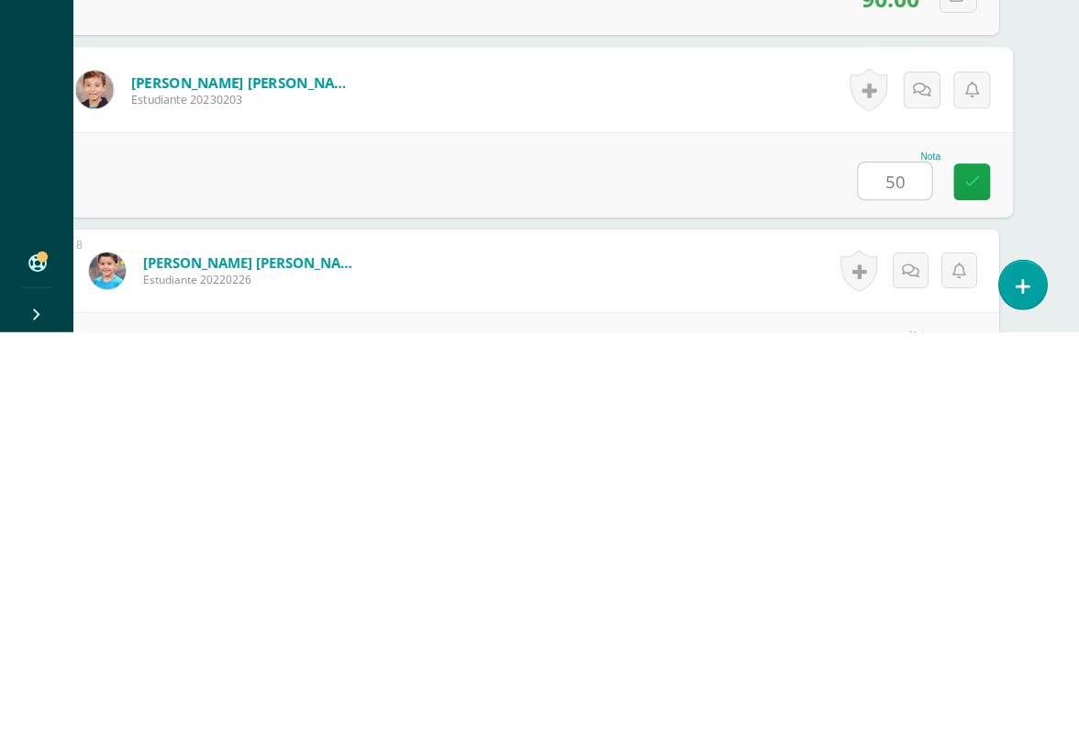
type input "50"
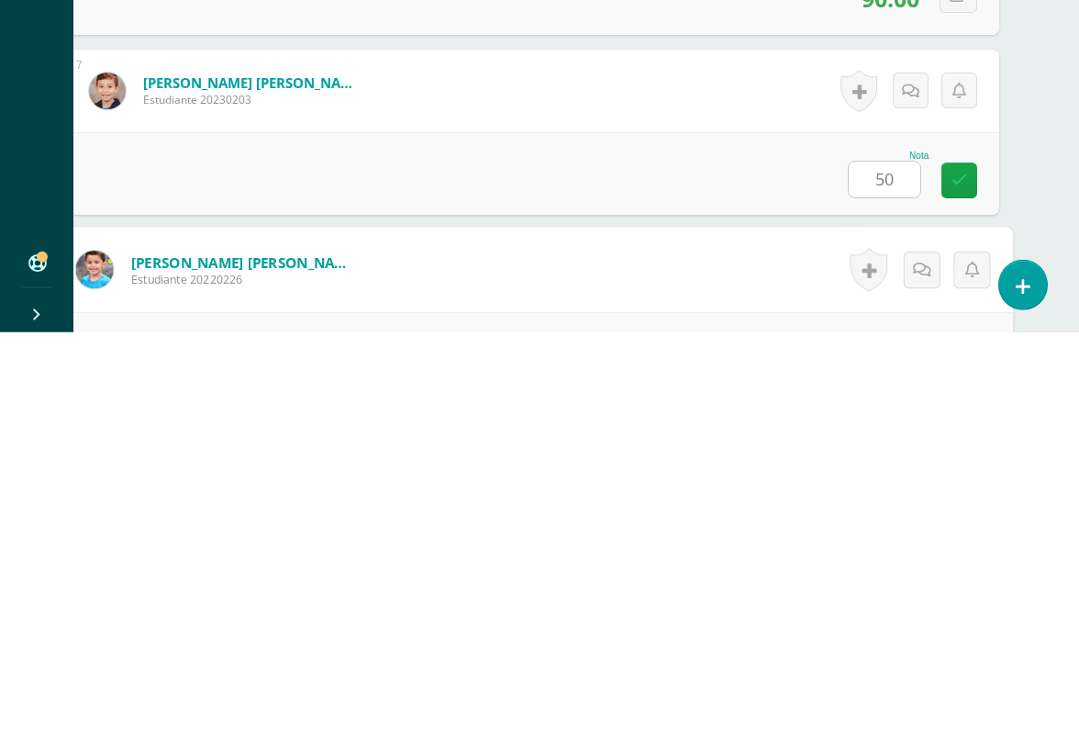
scroll to position [1440, 43]
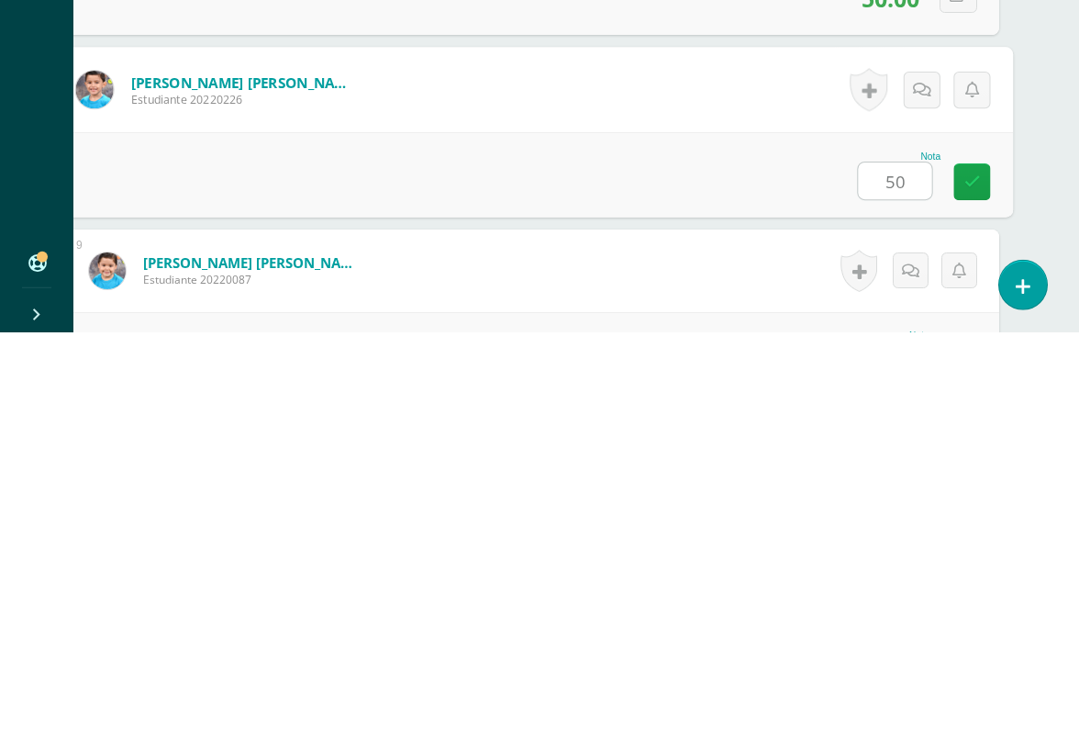
type input "50"
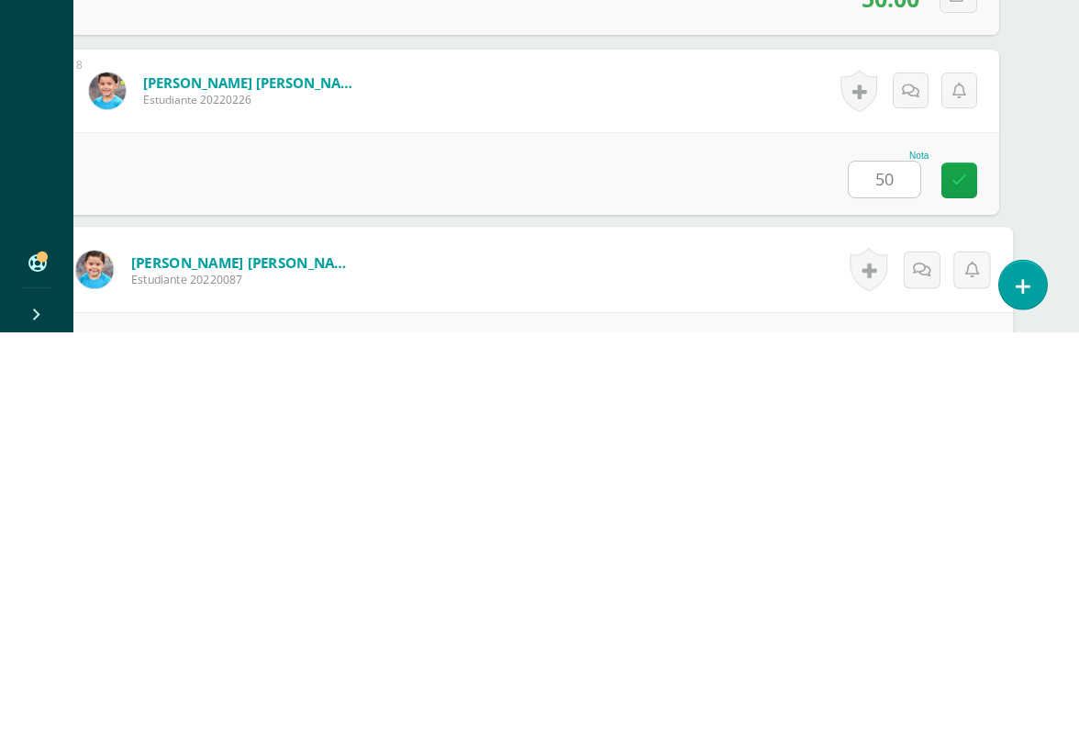
scroll to position [1620, 43]
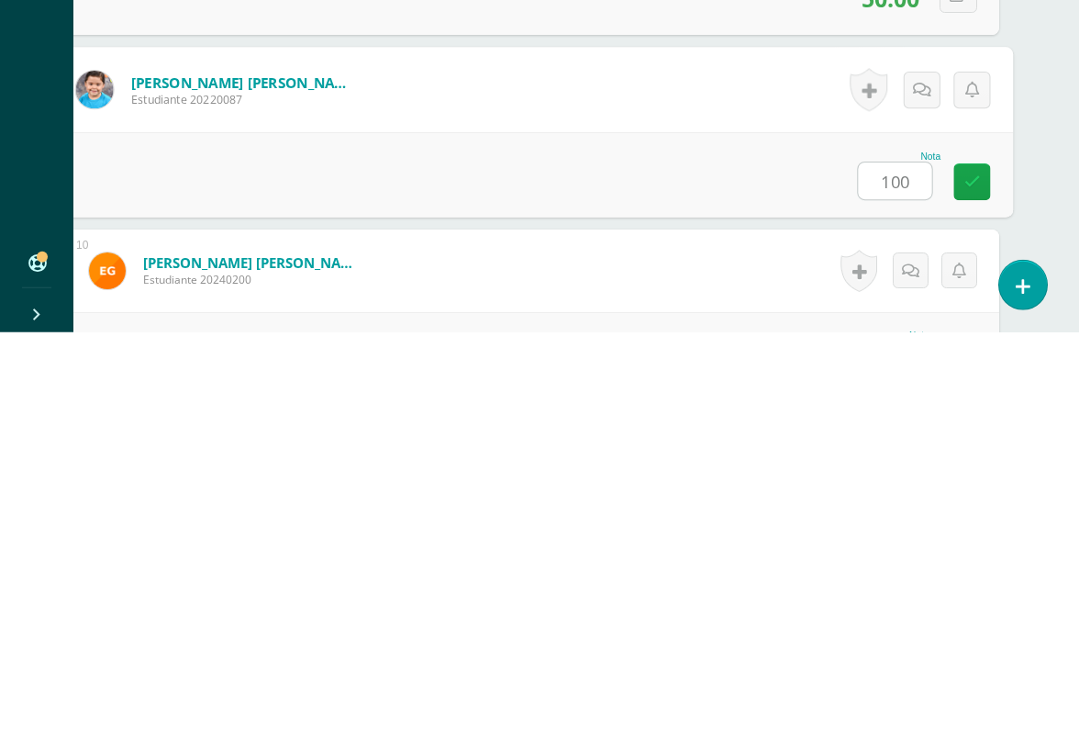
type input "100"
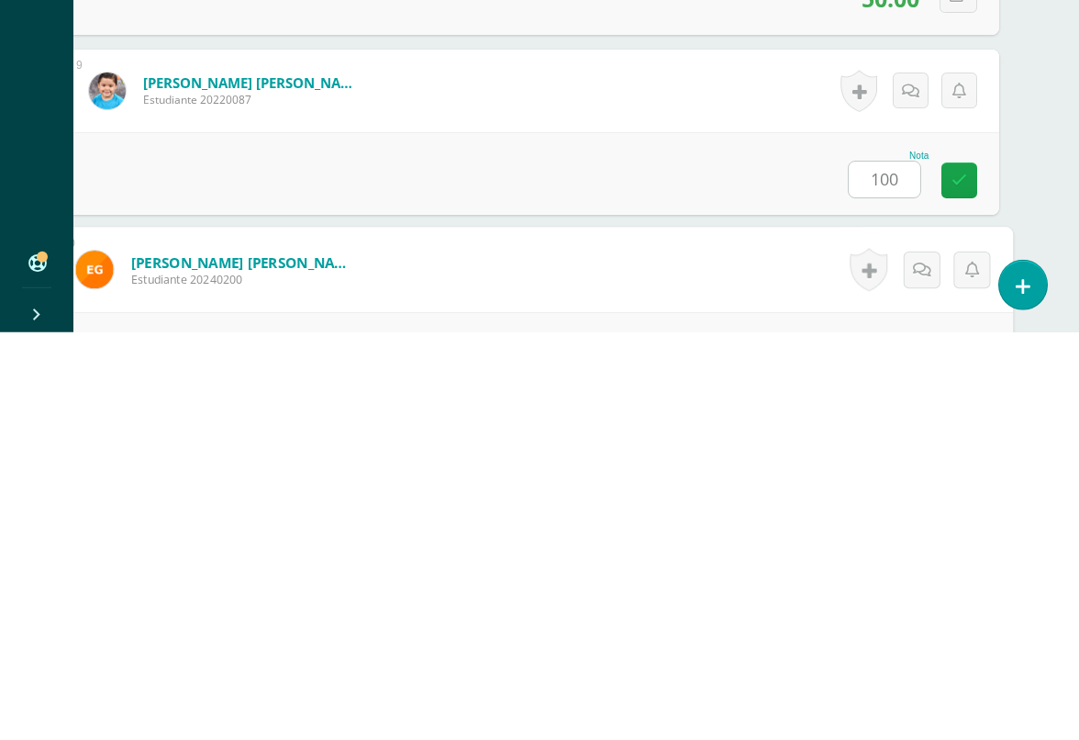
scroll to position [1800, 43]
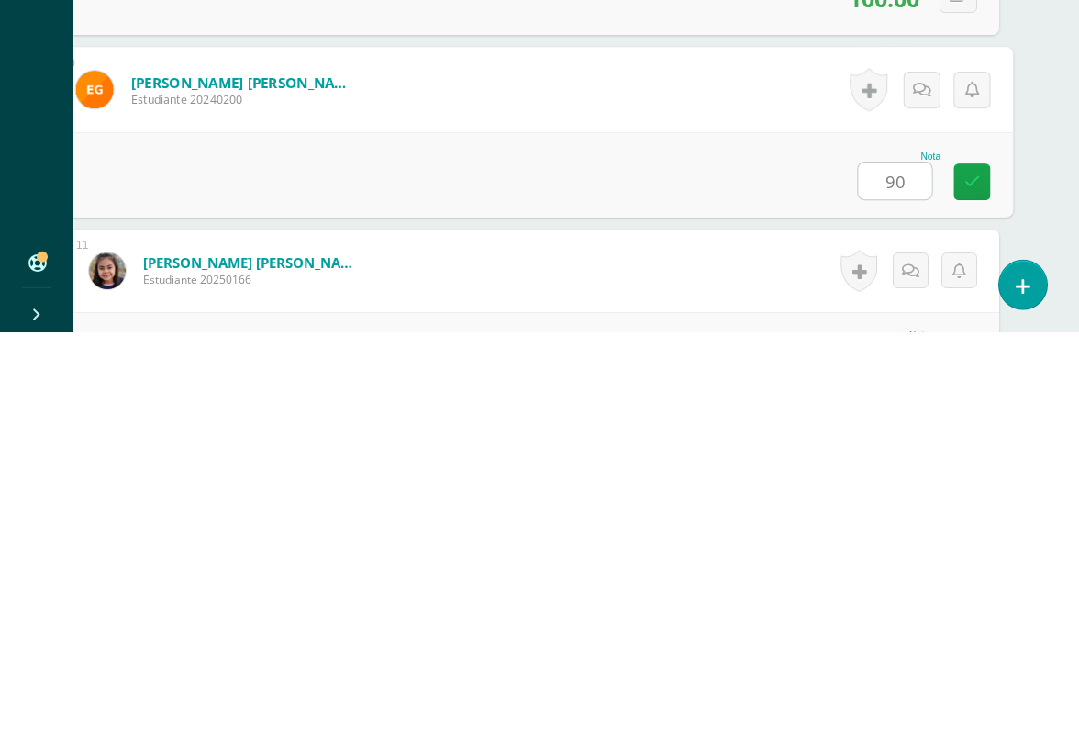
type input "90"
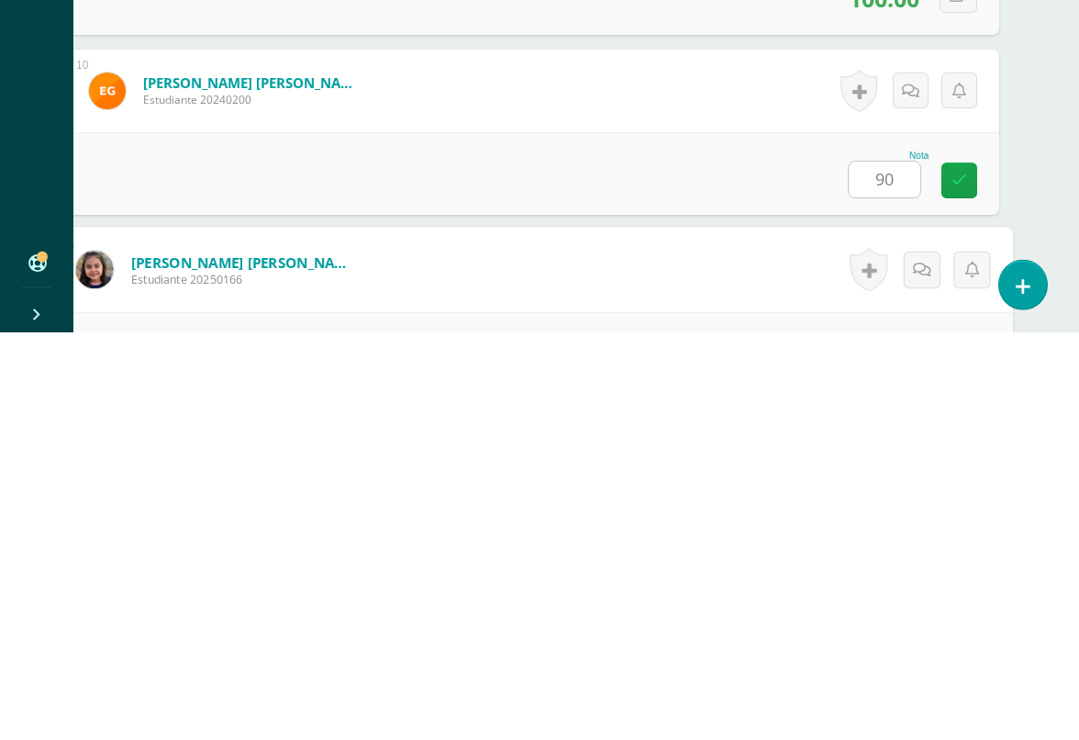
scroll to position [1980, 43]
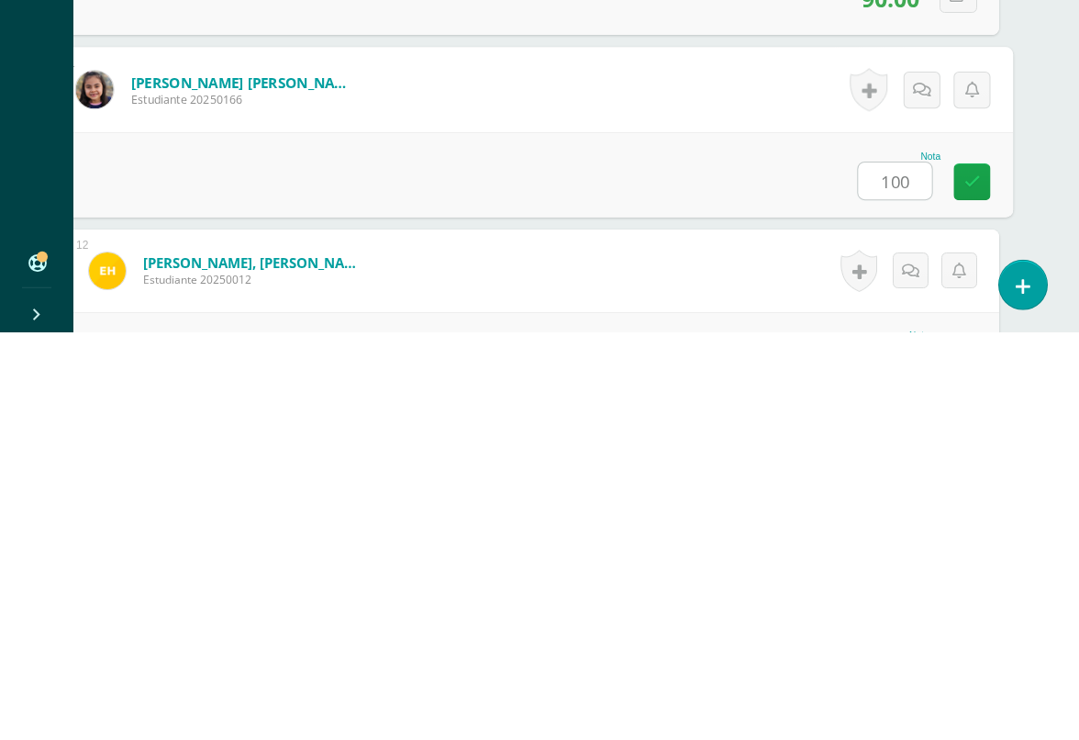
type input "100"
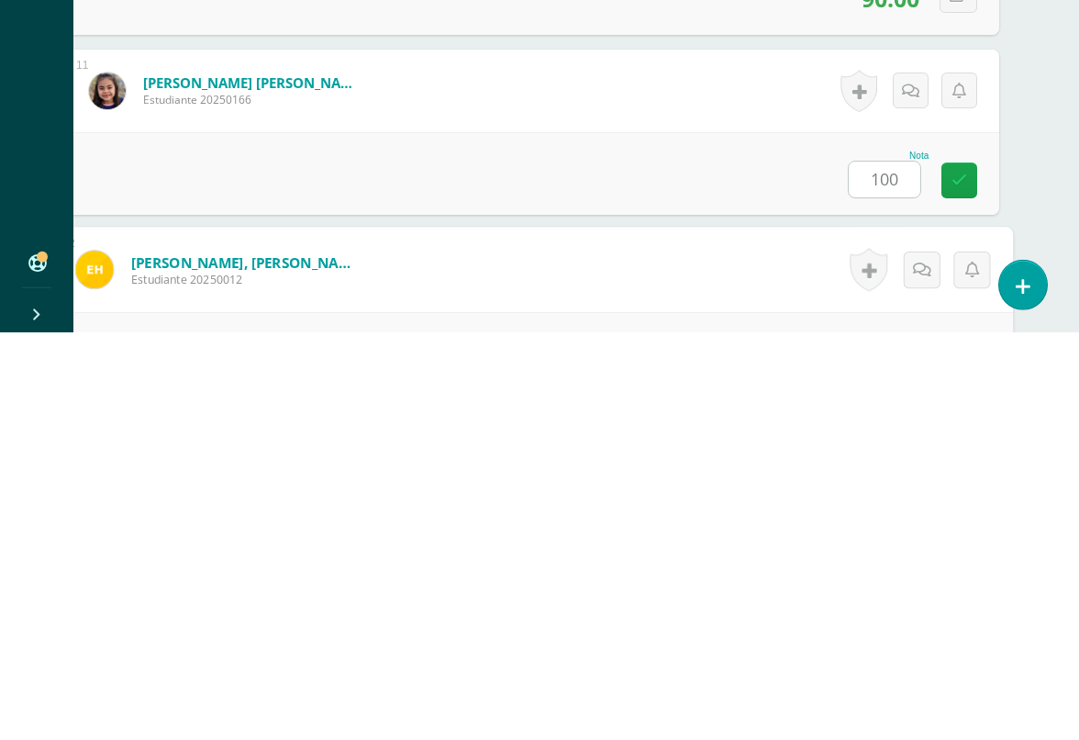
scroll to position [2160, 43]
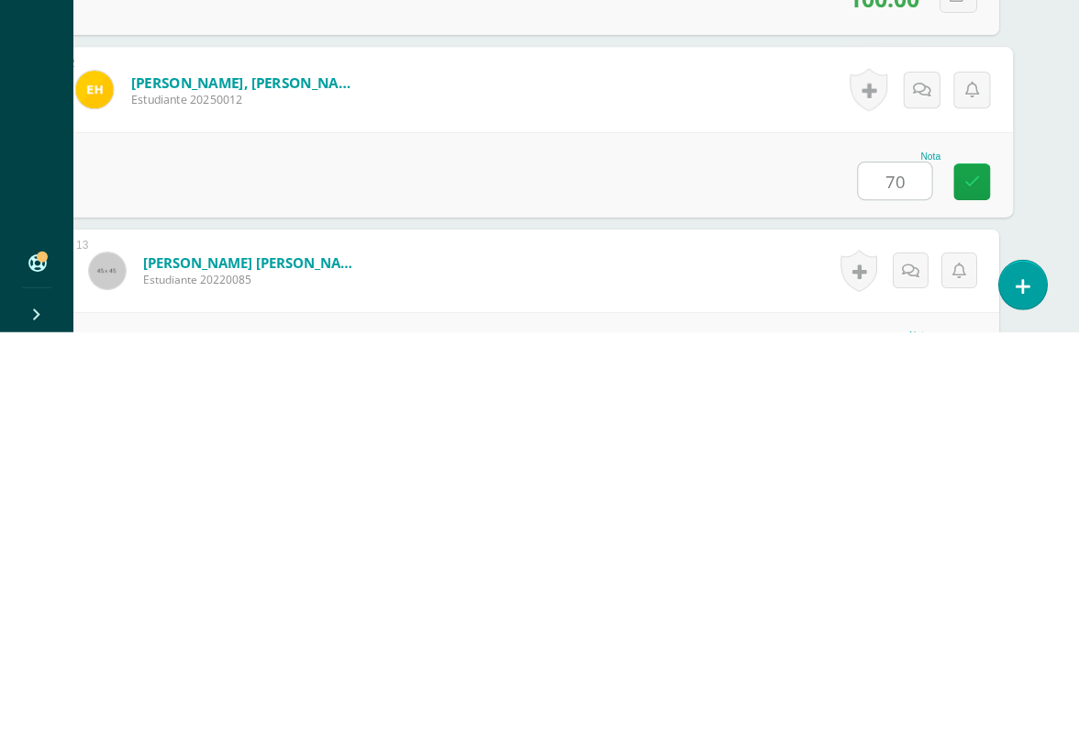
type input "70"
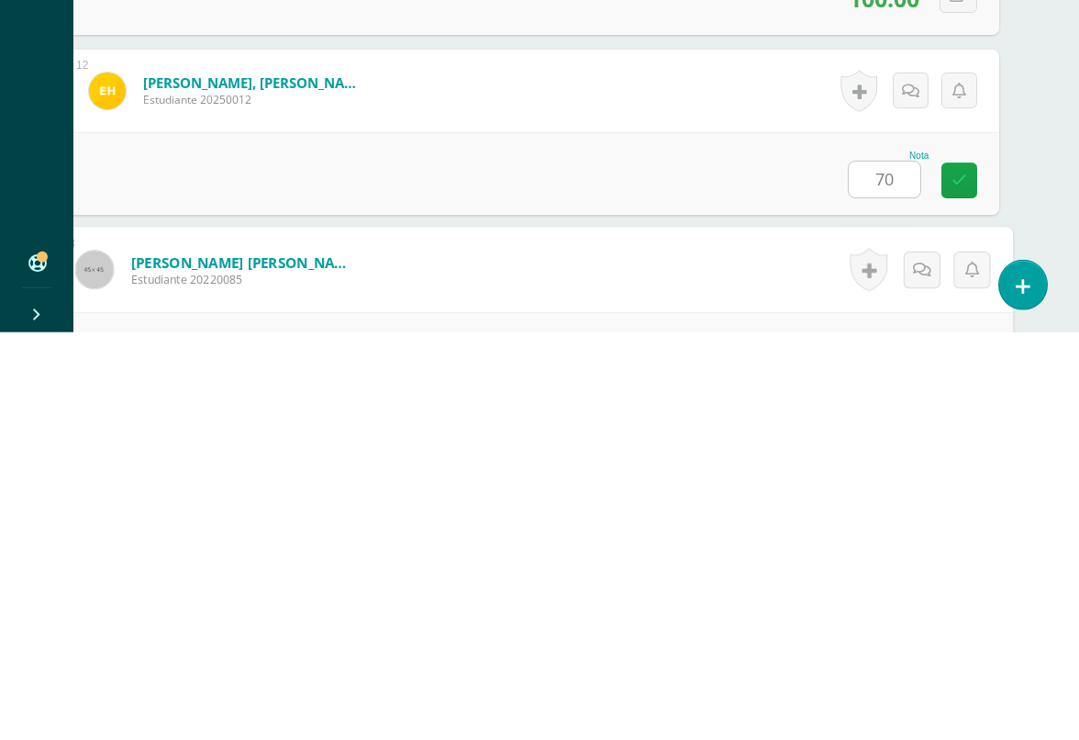
scroll to position [2340, 43]
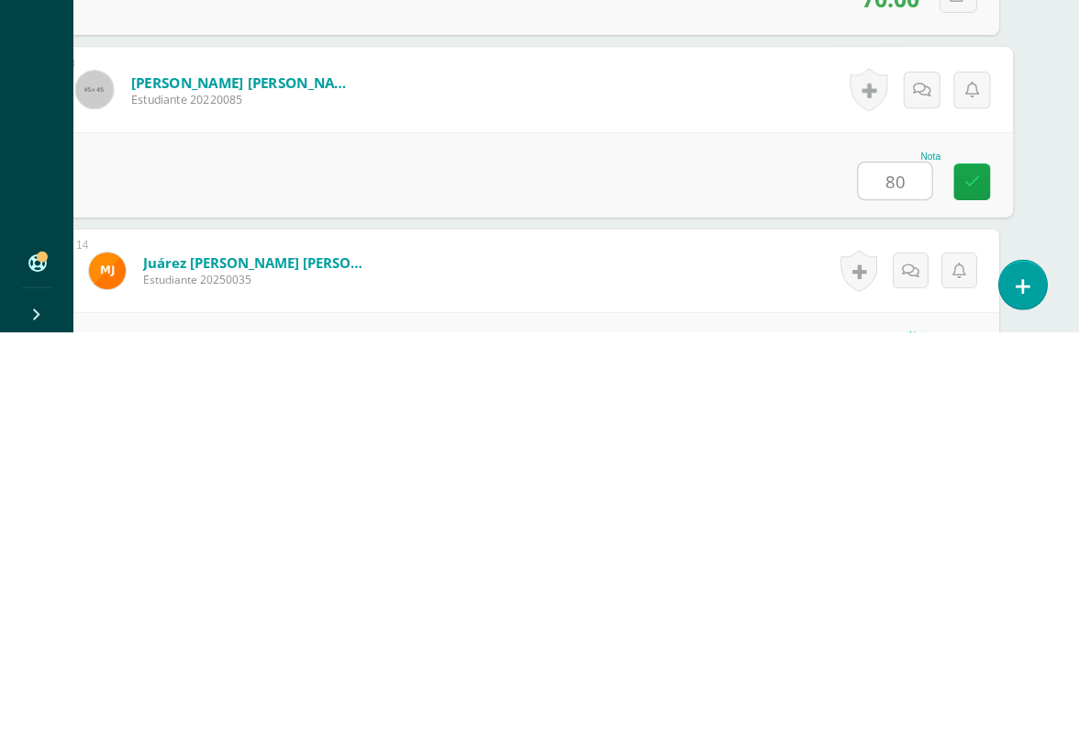
type input "80"
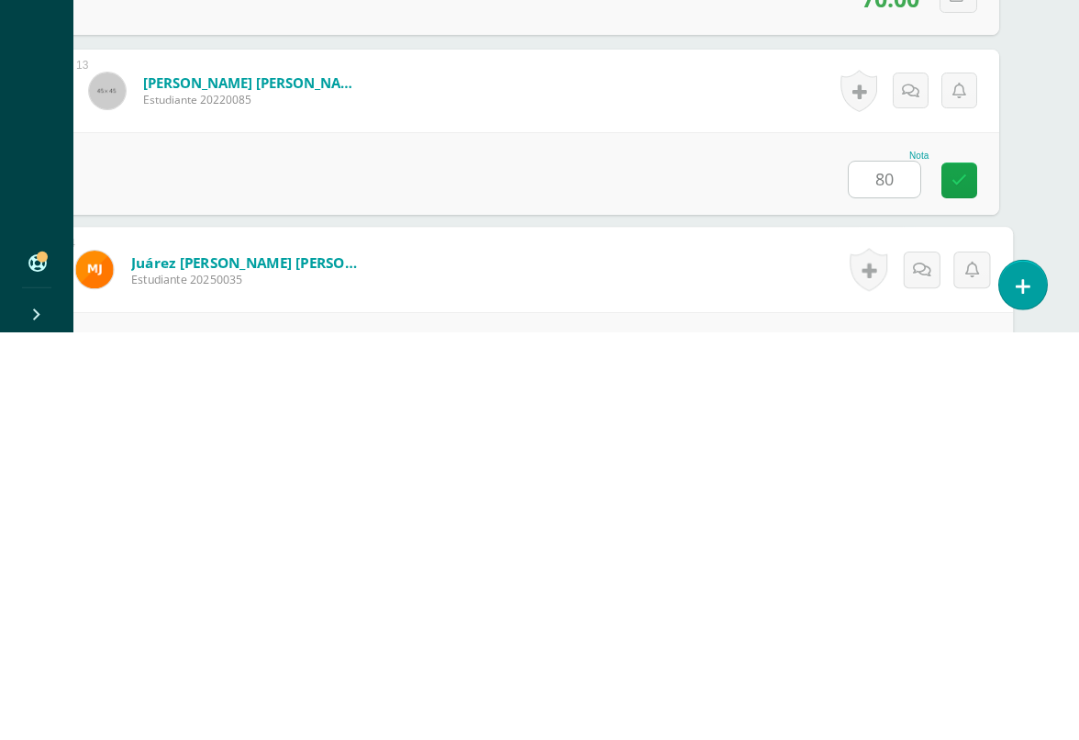
scroll to position [2520, 43]
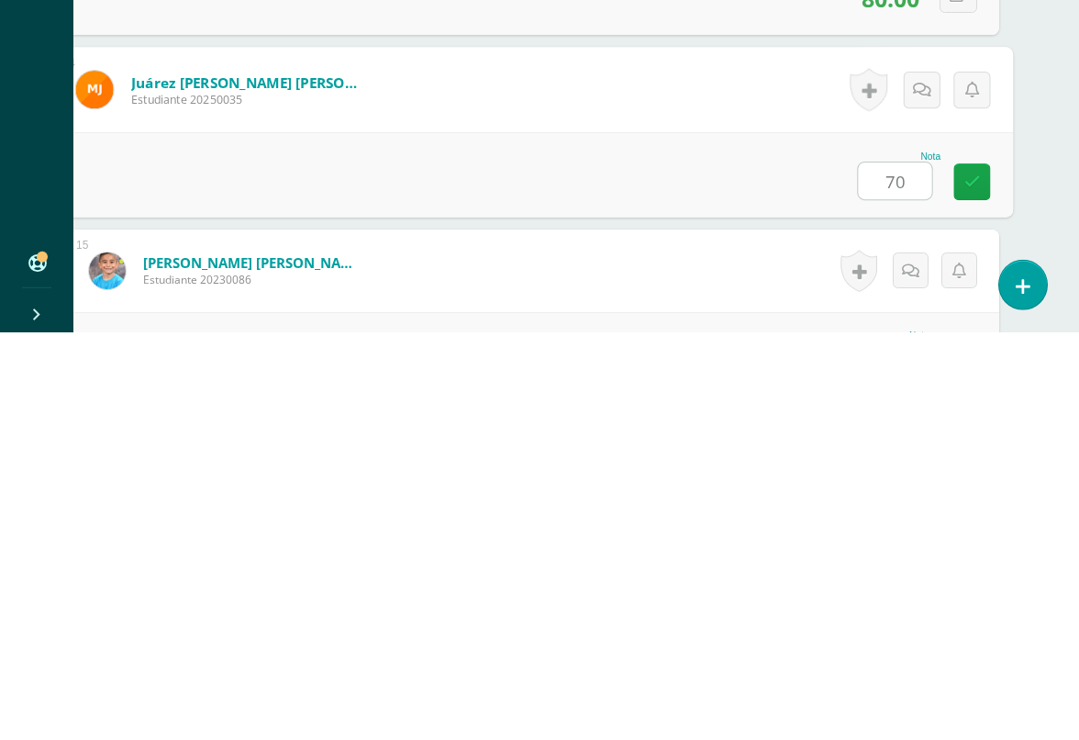
type input "70"
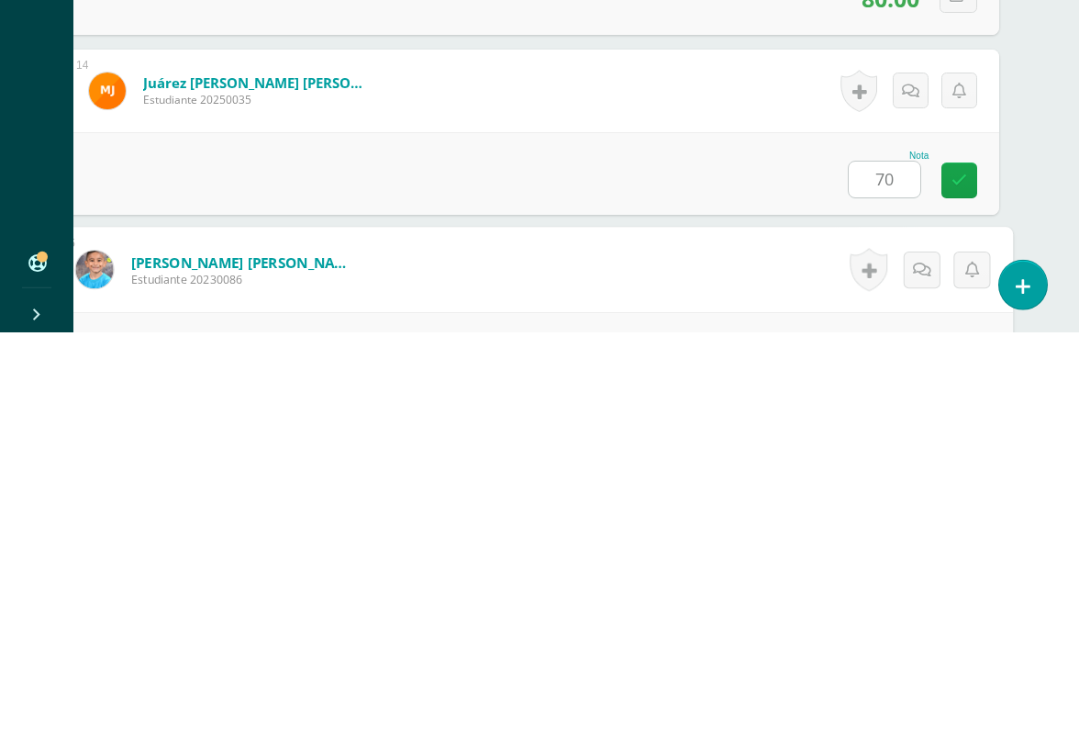
scroll to position [2699, 43]
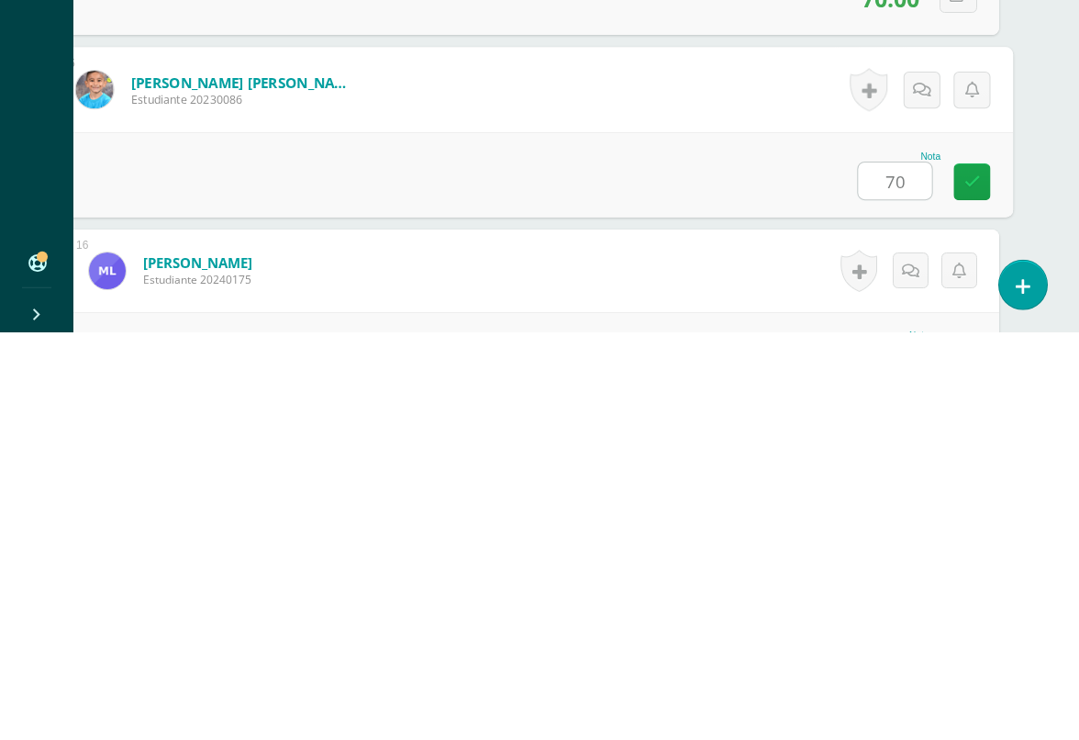
type input "70"
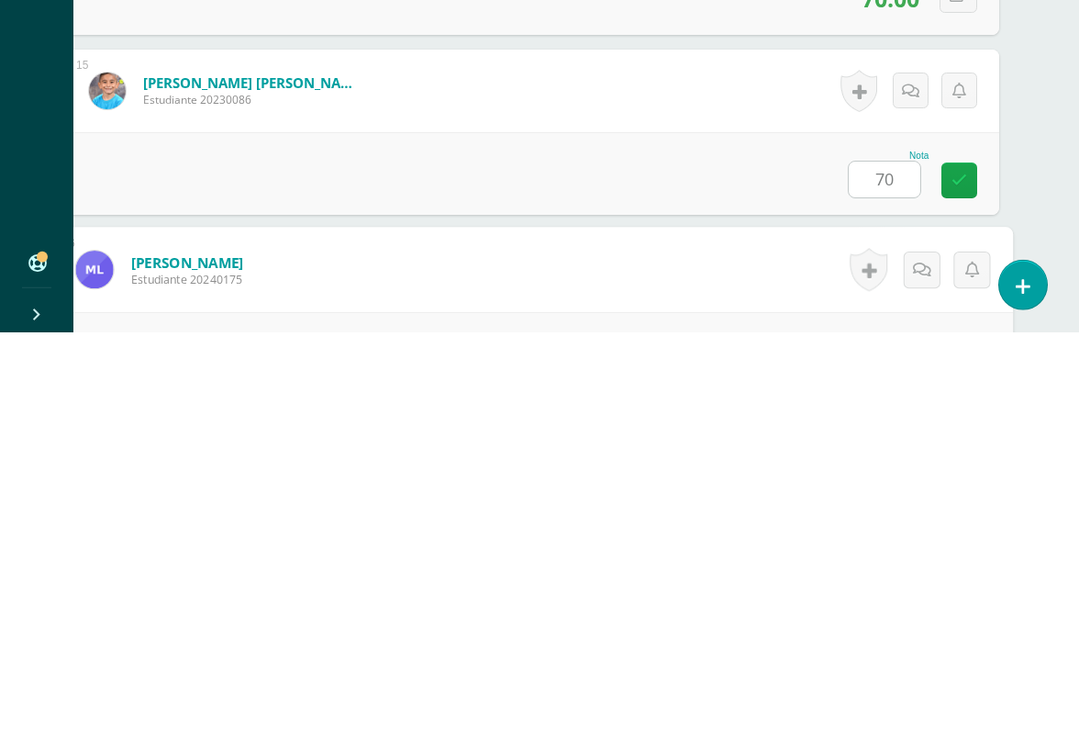
scroll to position [2879, 43]
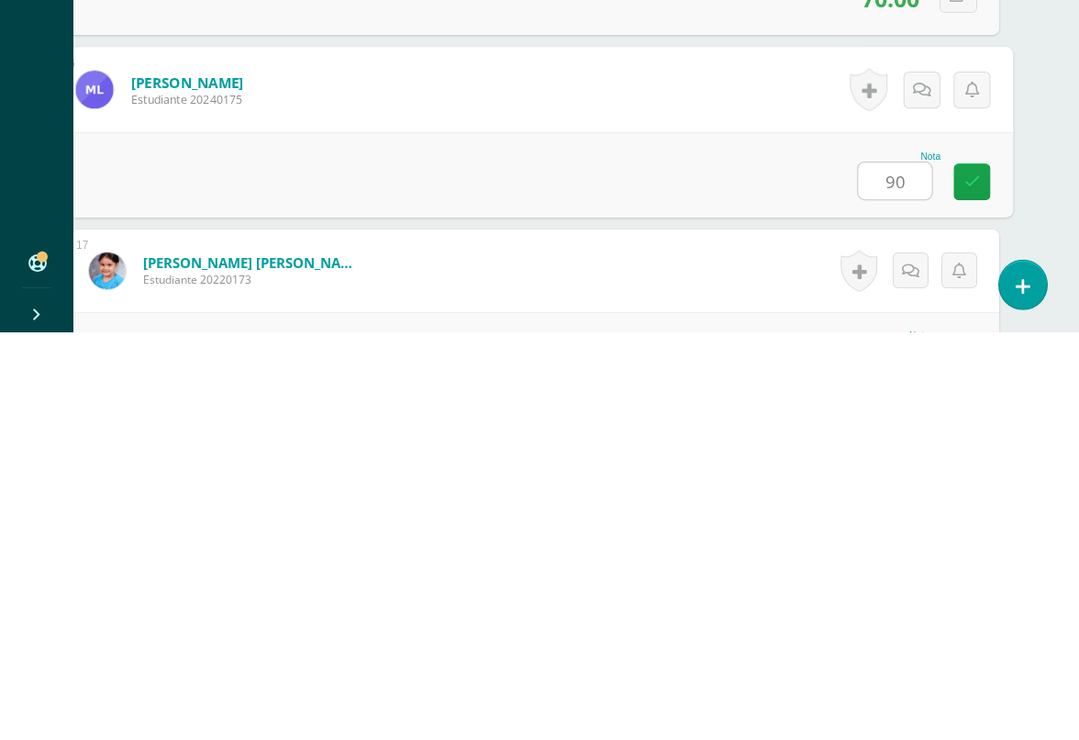
type input "90"
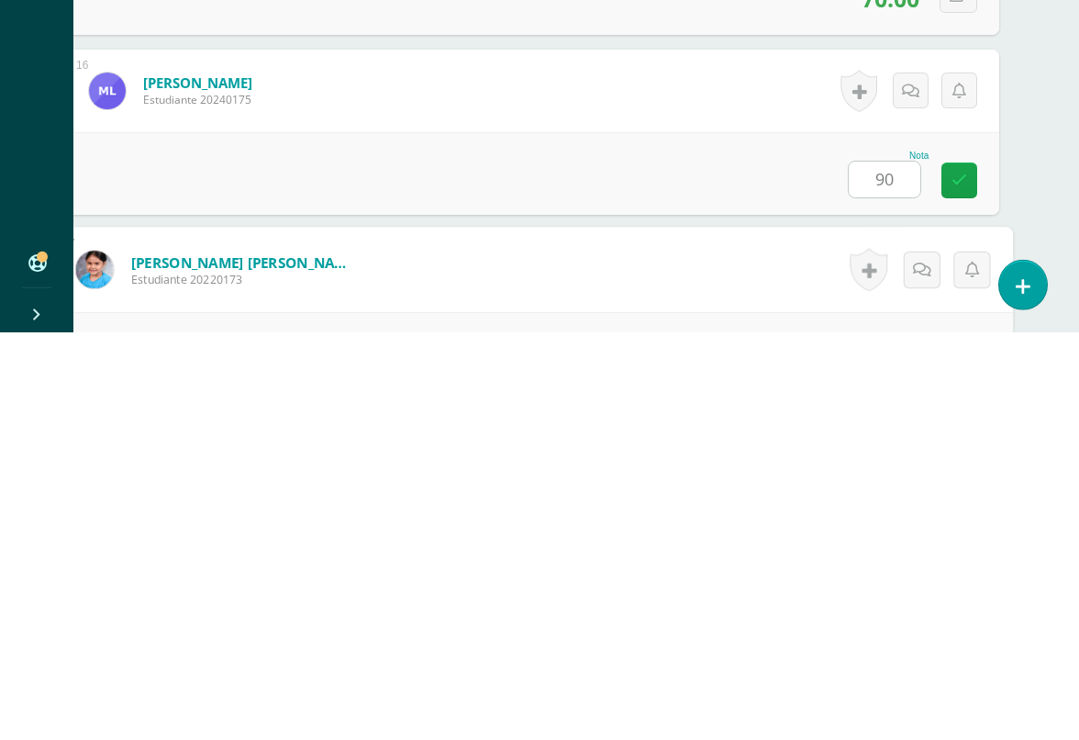
scroll to position [3059, 43]
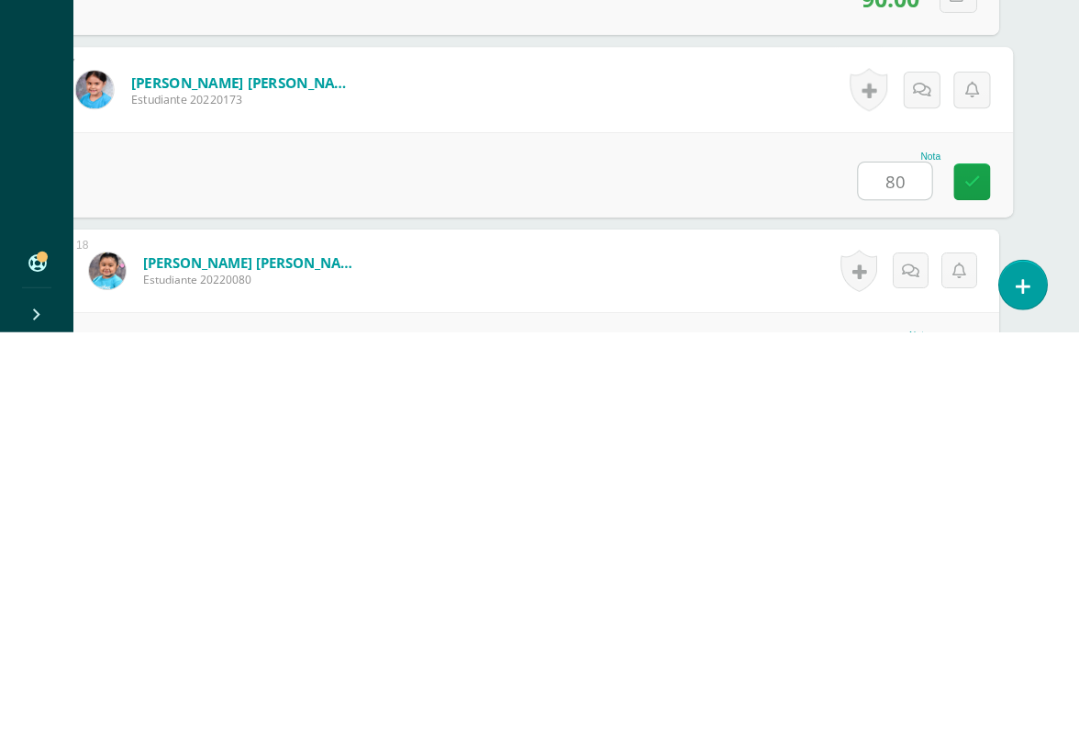
type input "80"
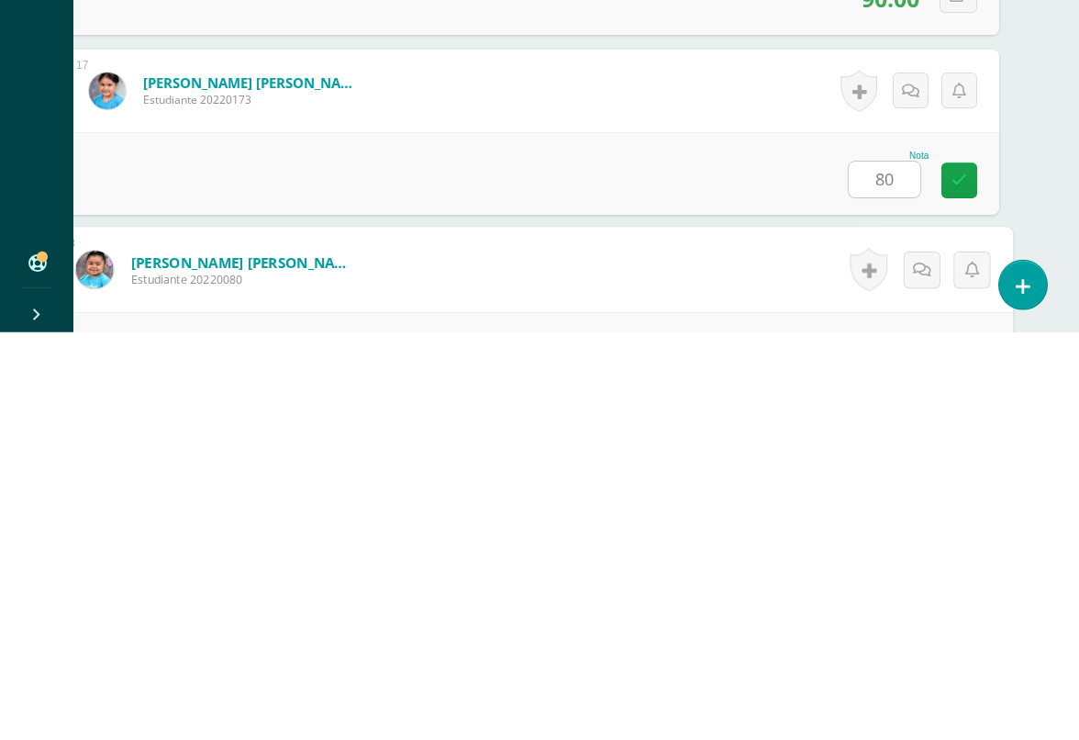
scroll to position [3239, 43]
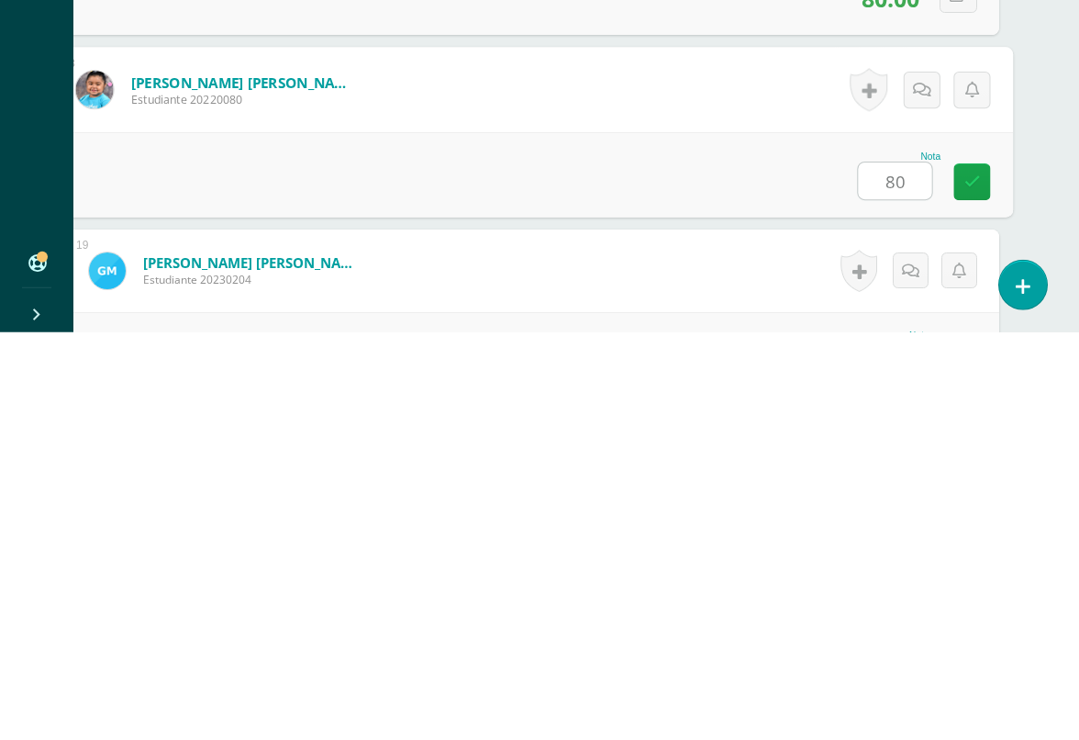
type input "80"
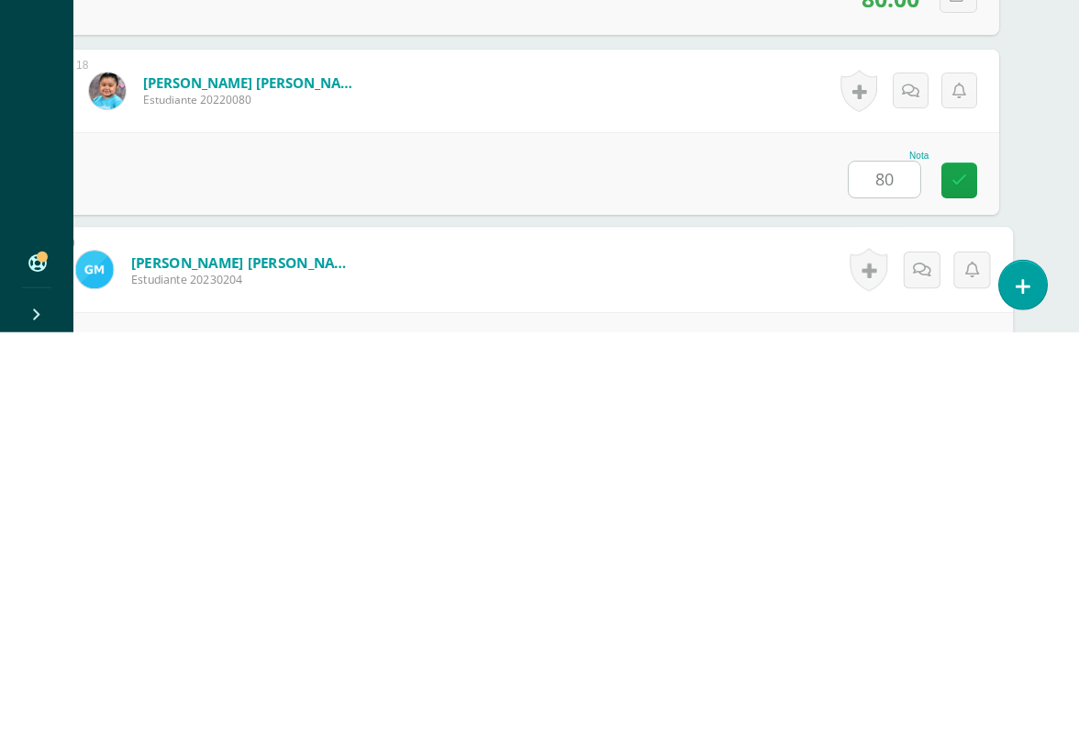
scroll to position [3419, 43]
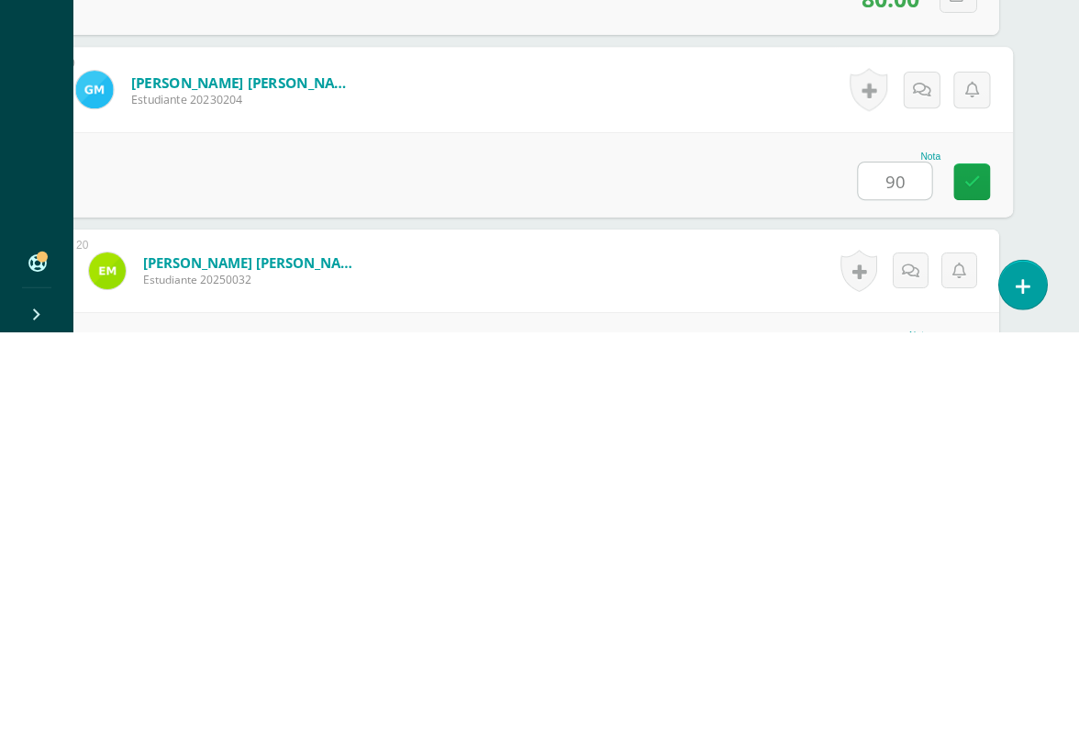
type input "90"
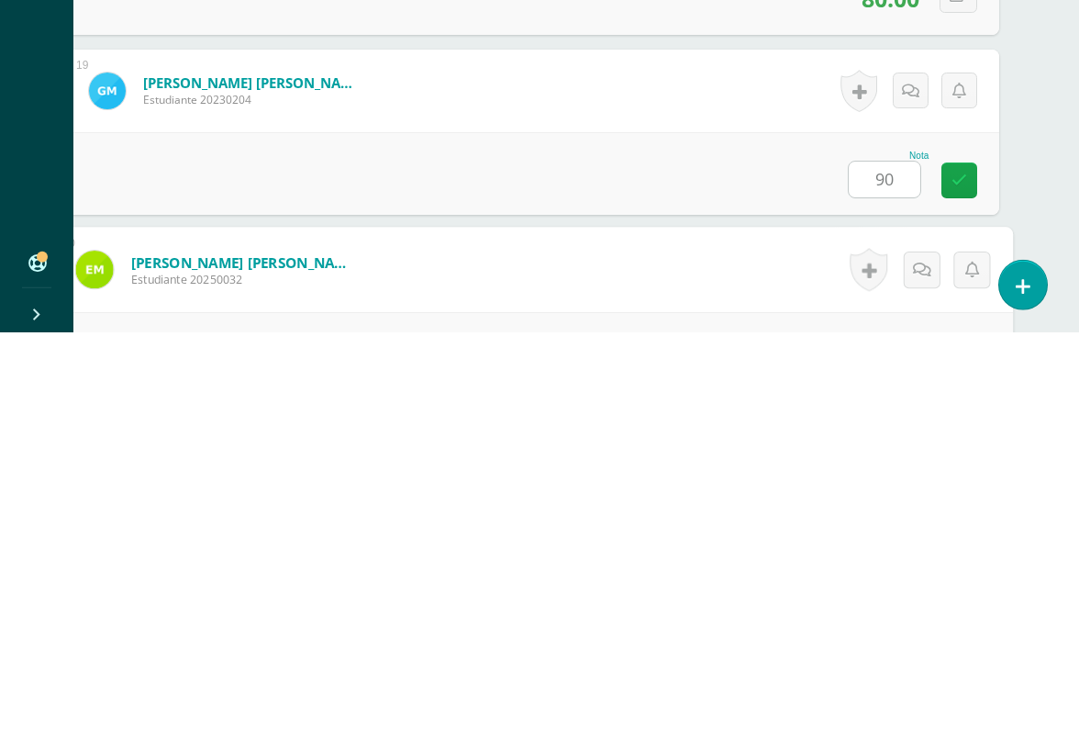
scroll to position [3599, 43]
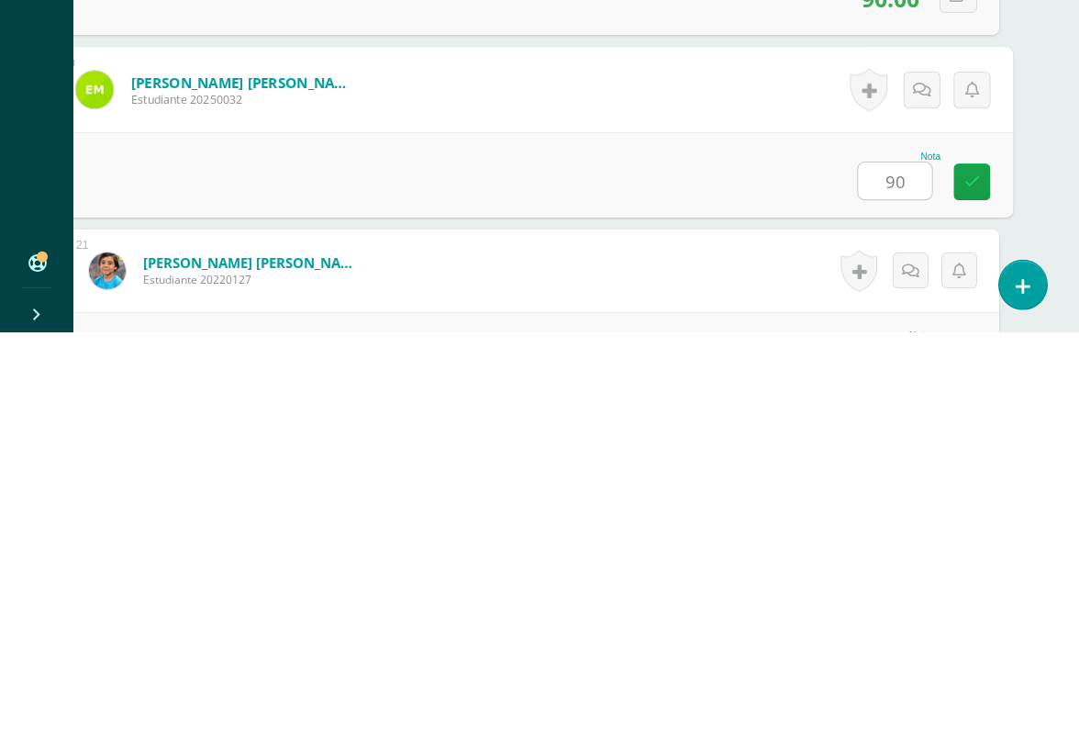
type input "90"
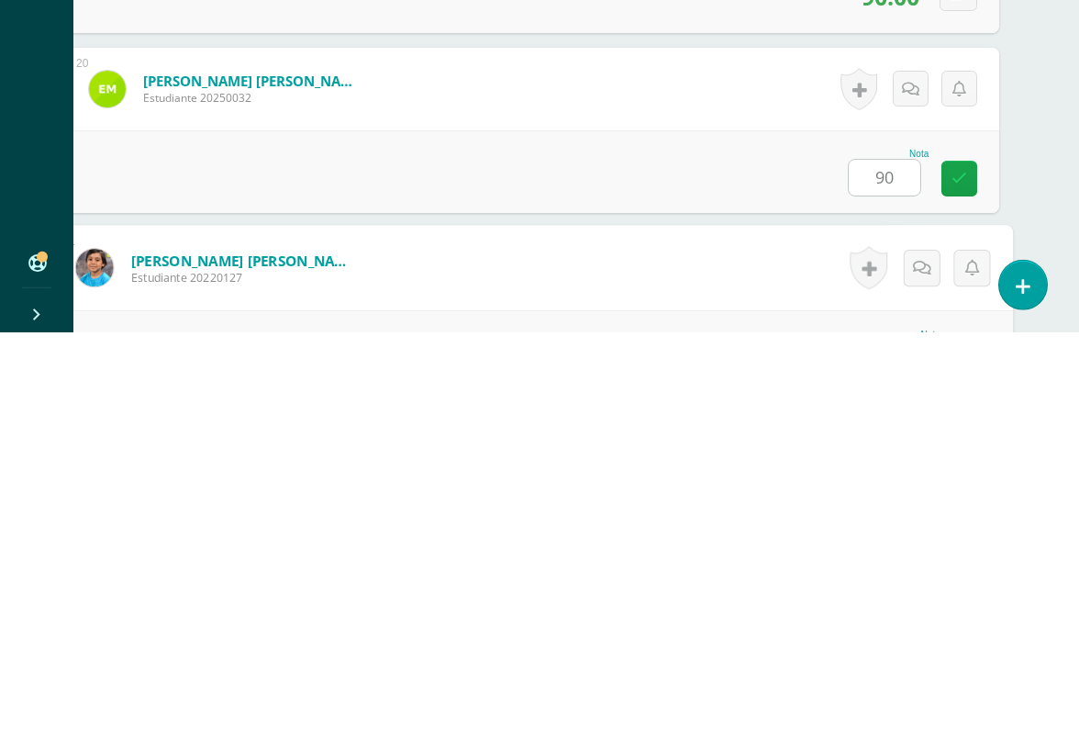
scroll to position [3779, 43]
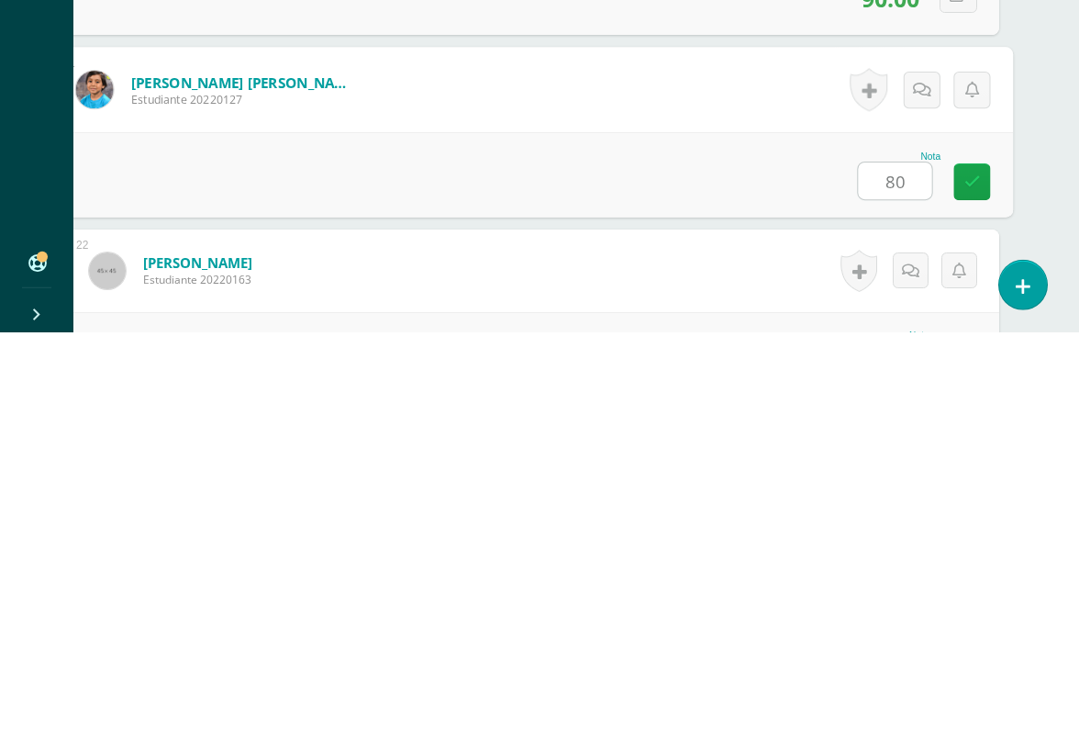
type input "80"
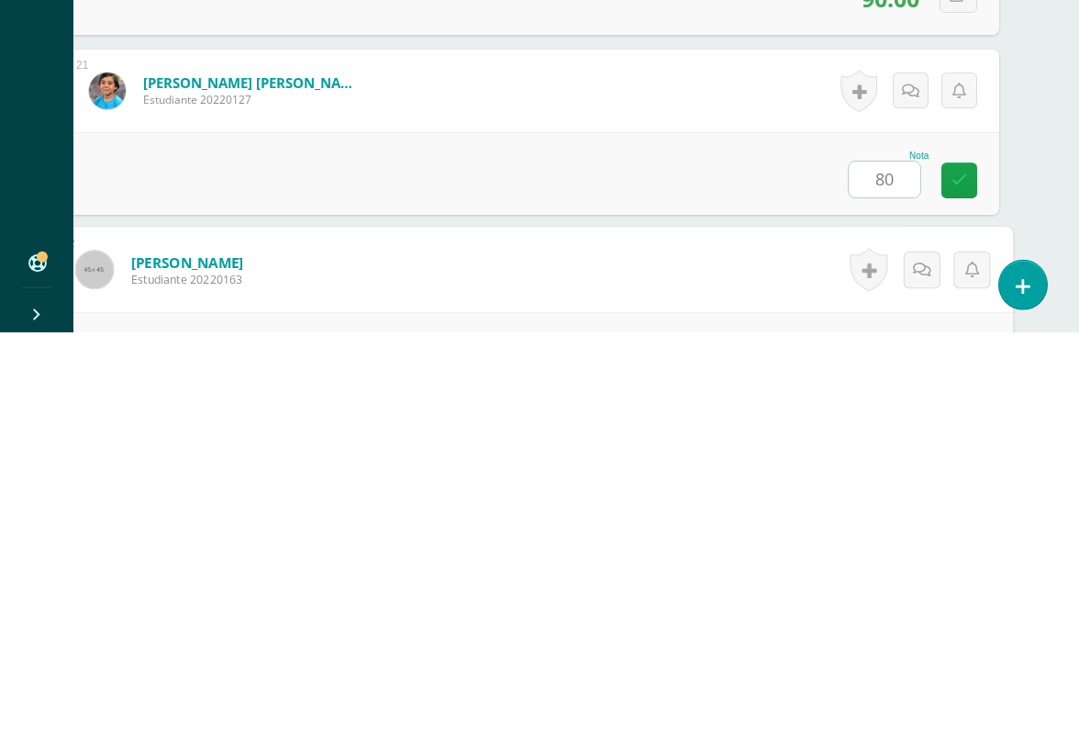
scroll to position [3959, 43]
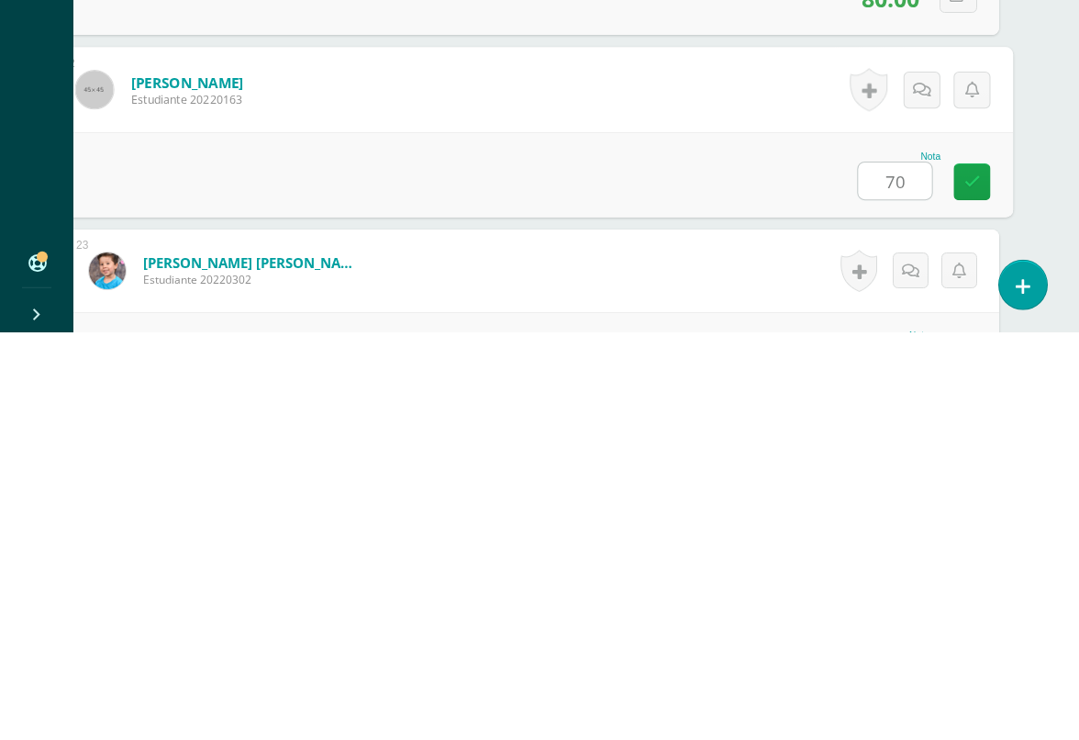
type input "70"
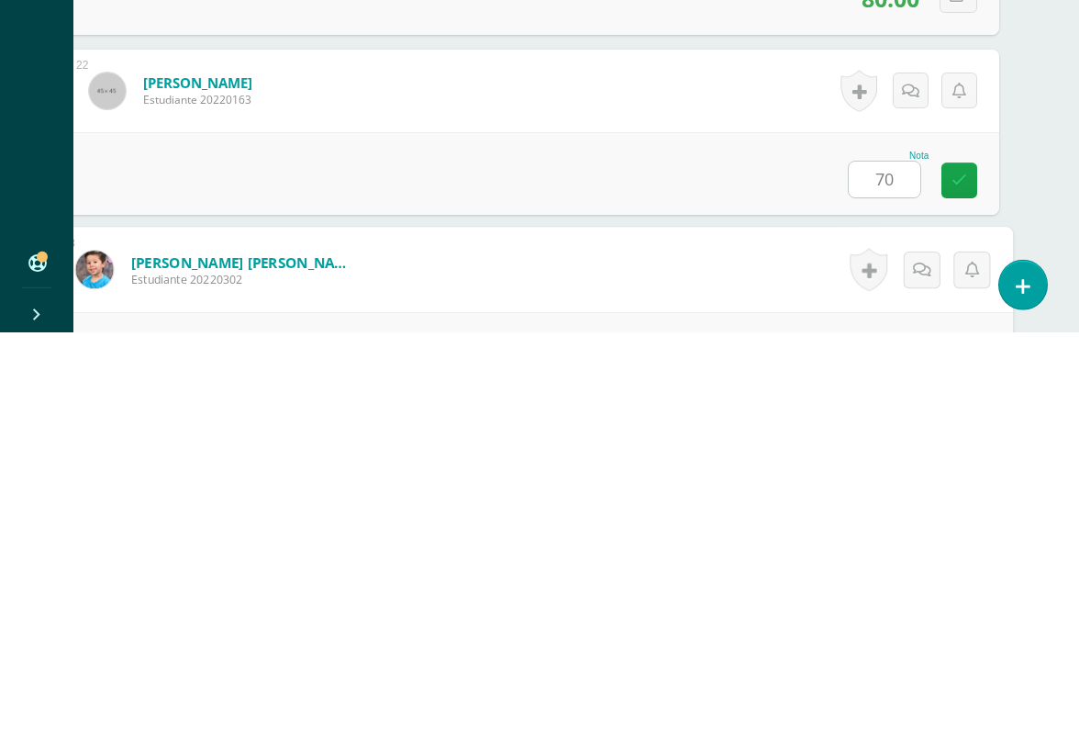
scroll to position [4139, 43]
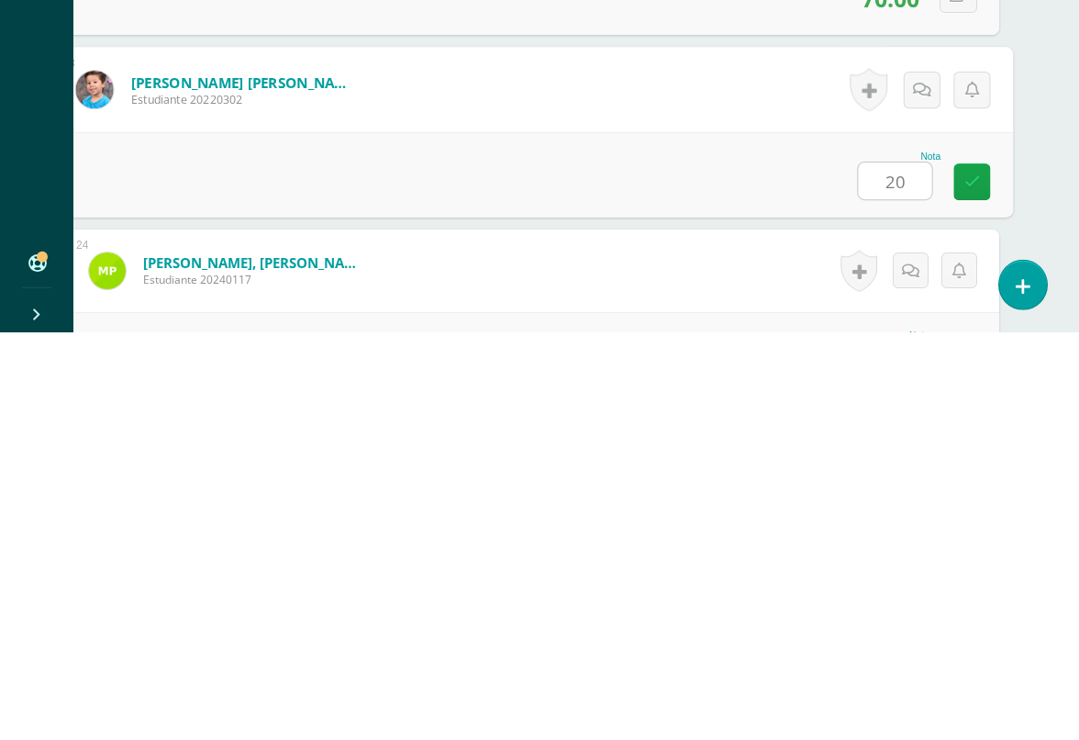
type input "20"
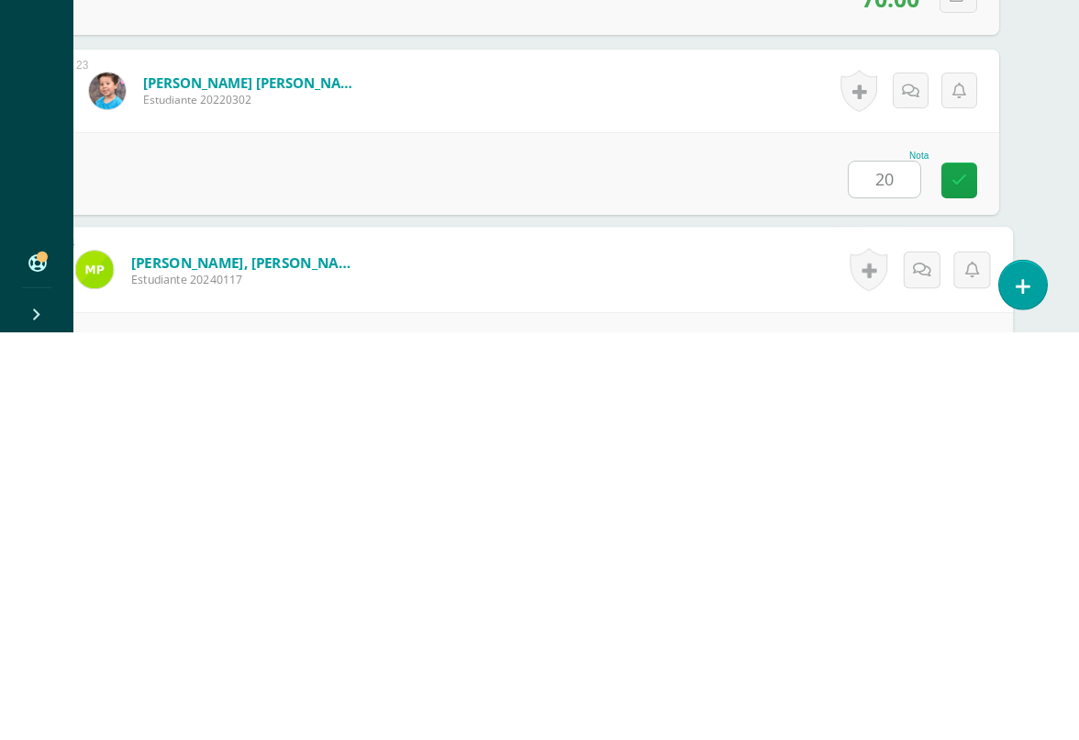
scroll to position [4319, 43]
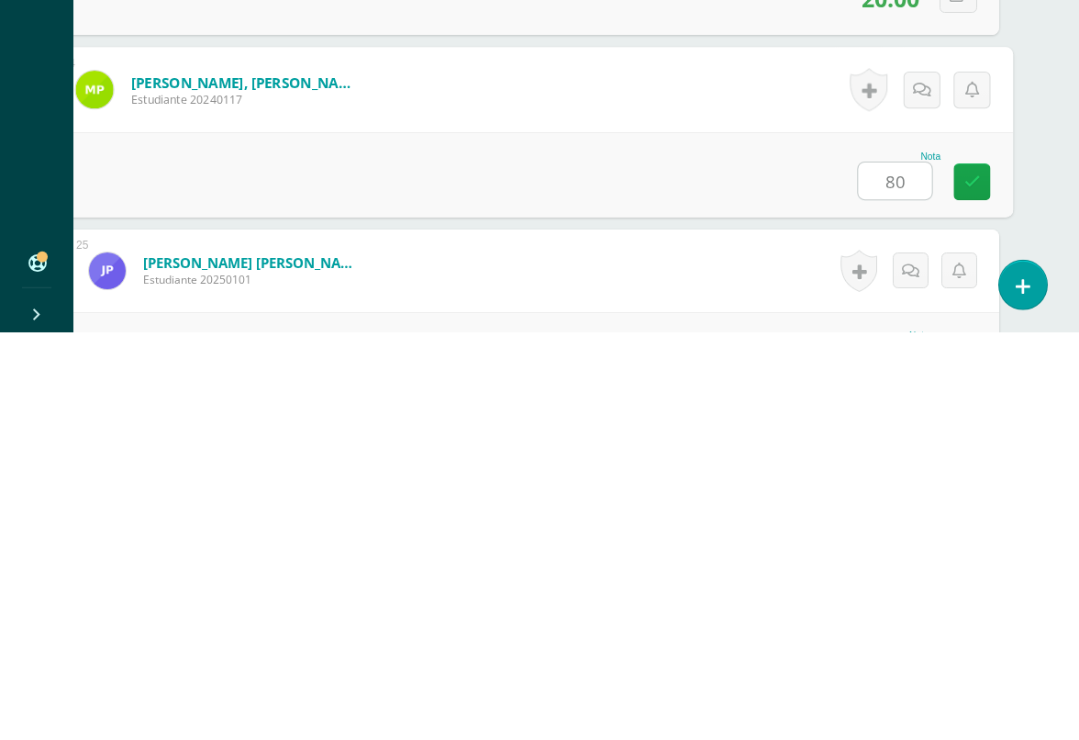
type input "80"
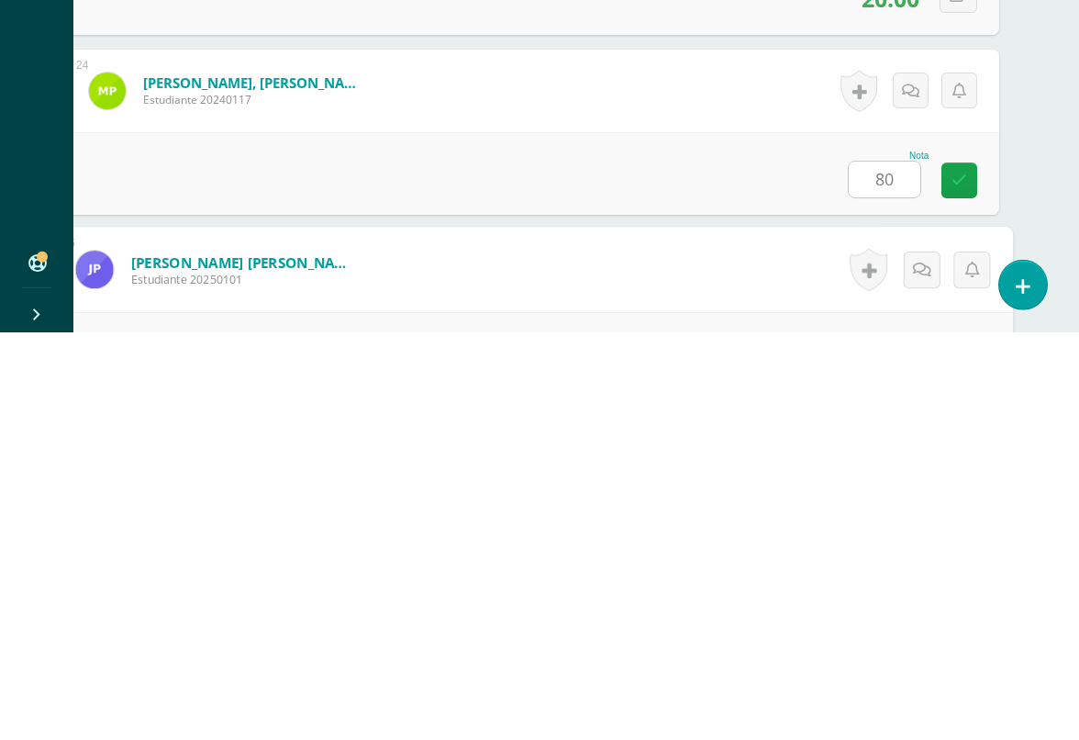
scroll to position [4498, 43]
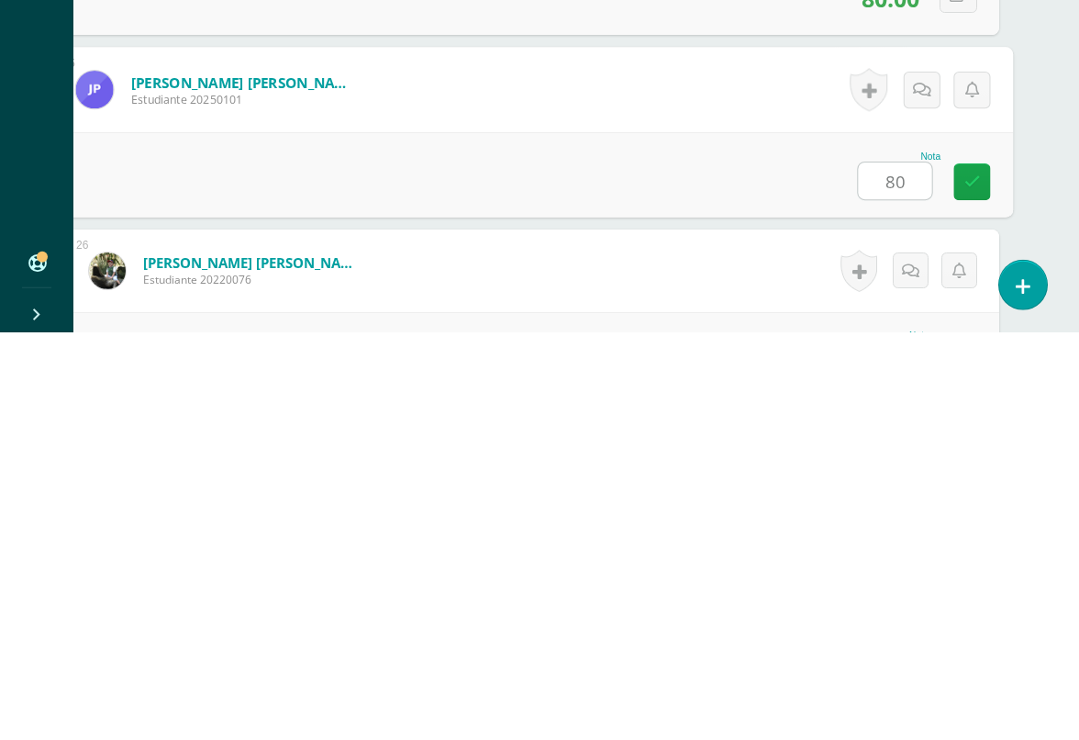
type input "80"
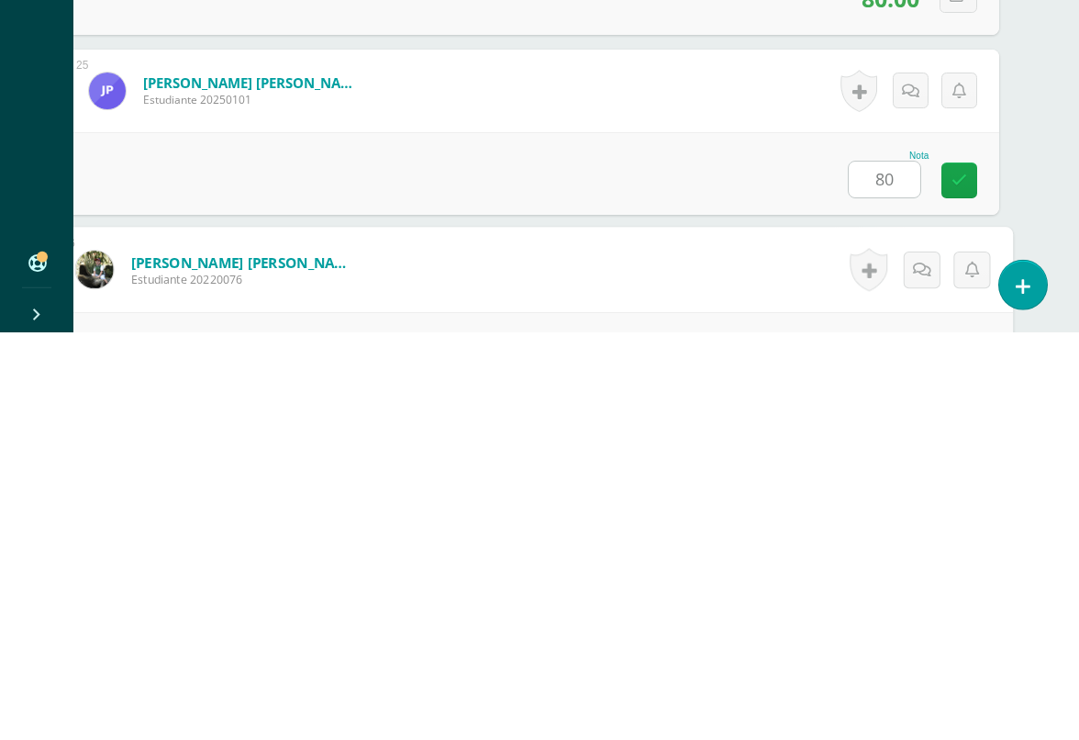
scroll to position [4678, 43]
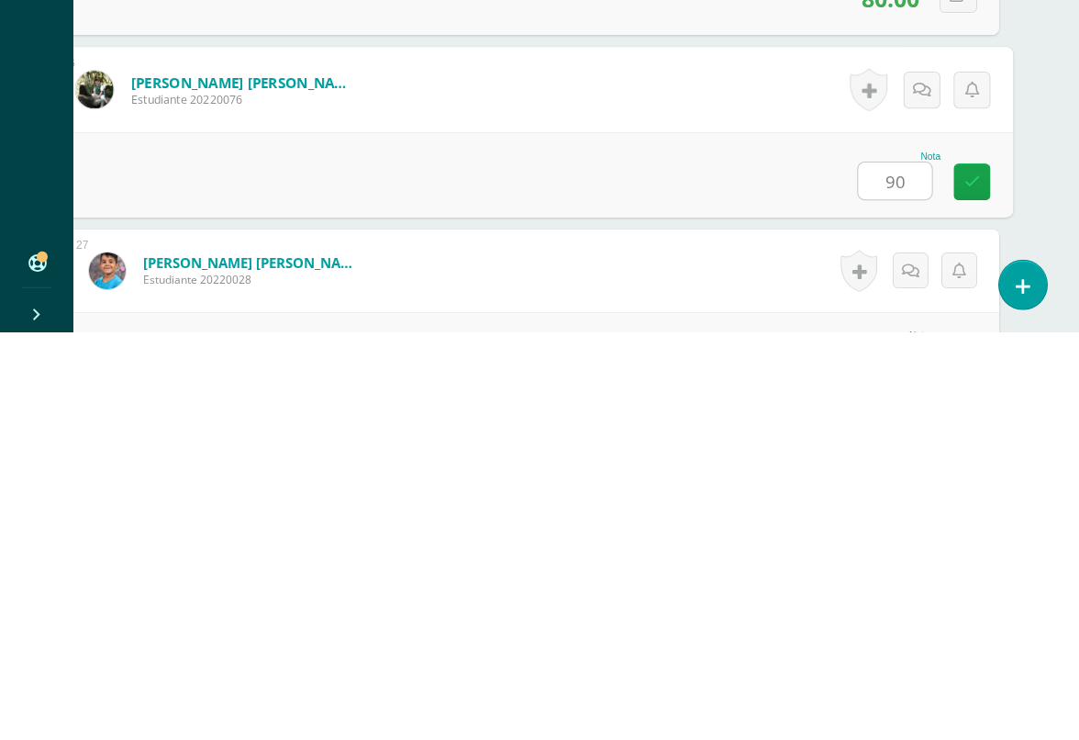
type input "90"
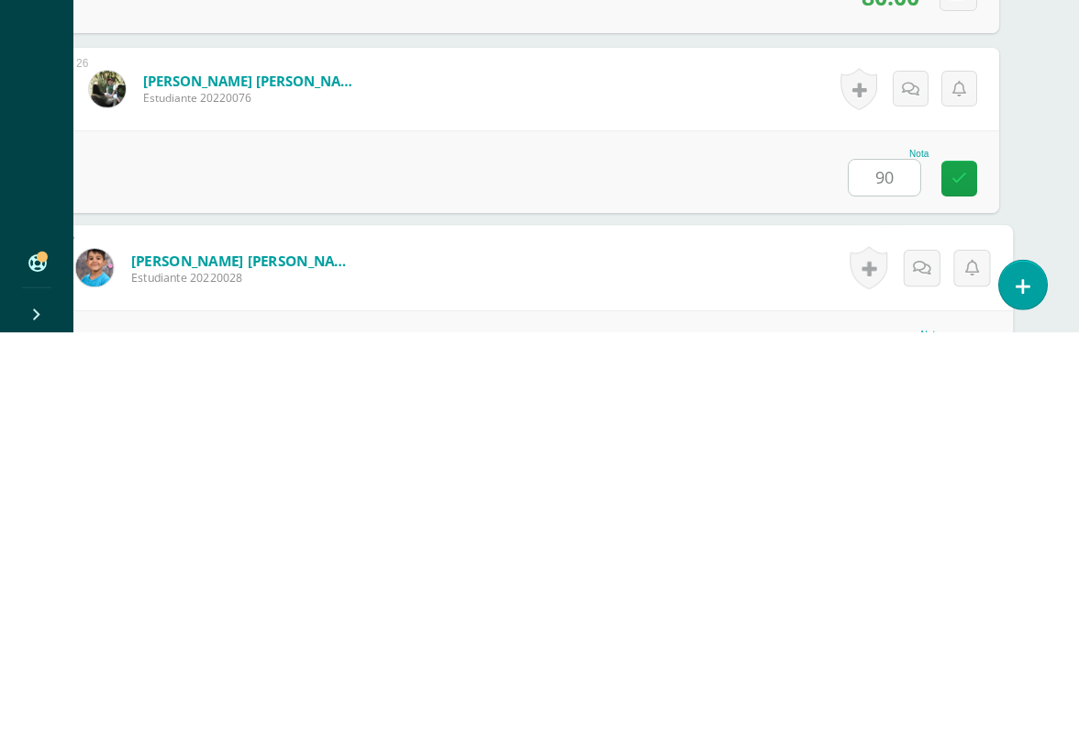
scroll to position [4858, 43]
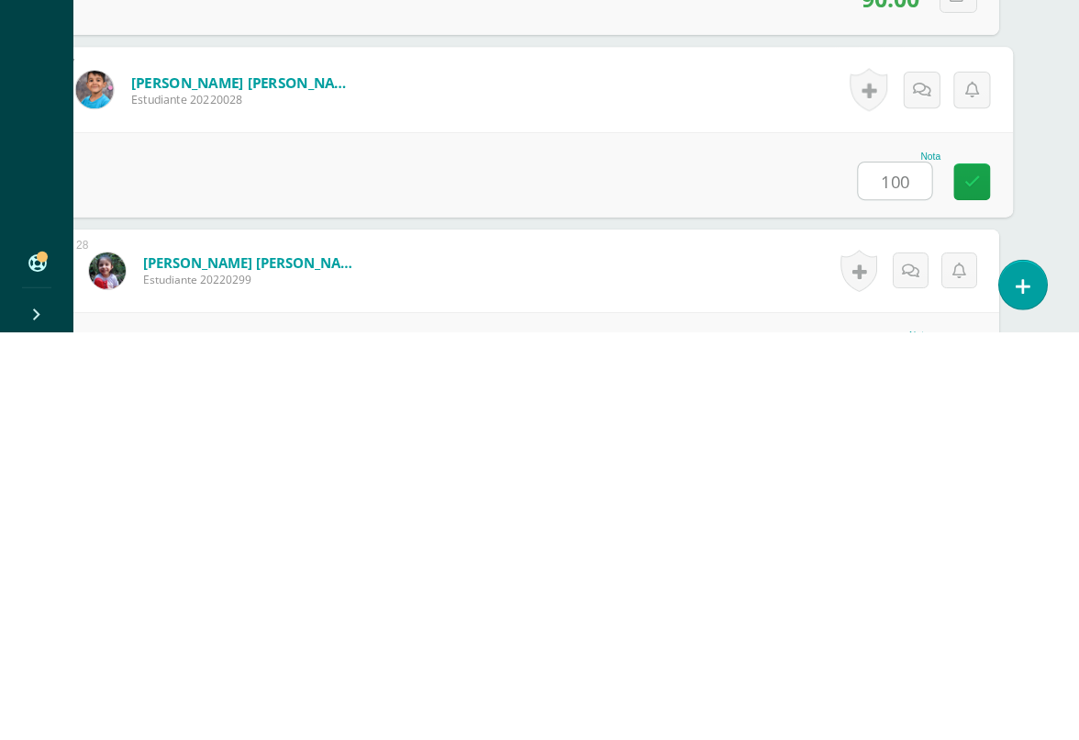
type input "100"
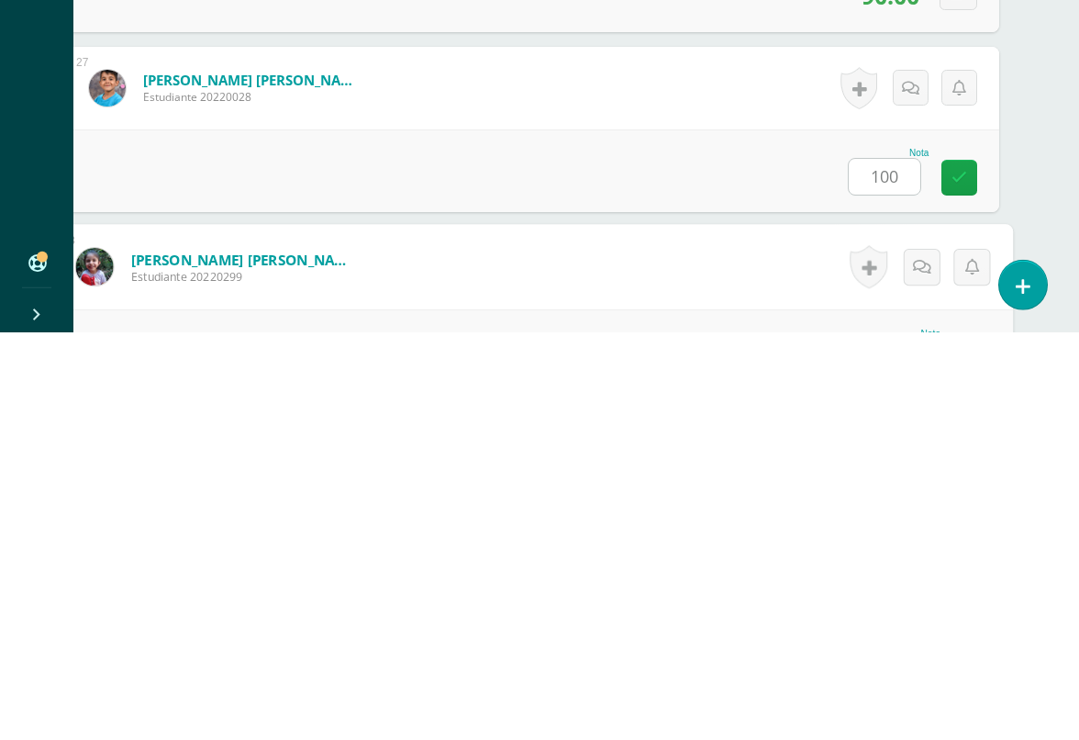
scroll to position [5038, 43]
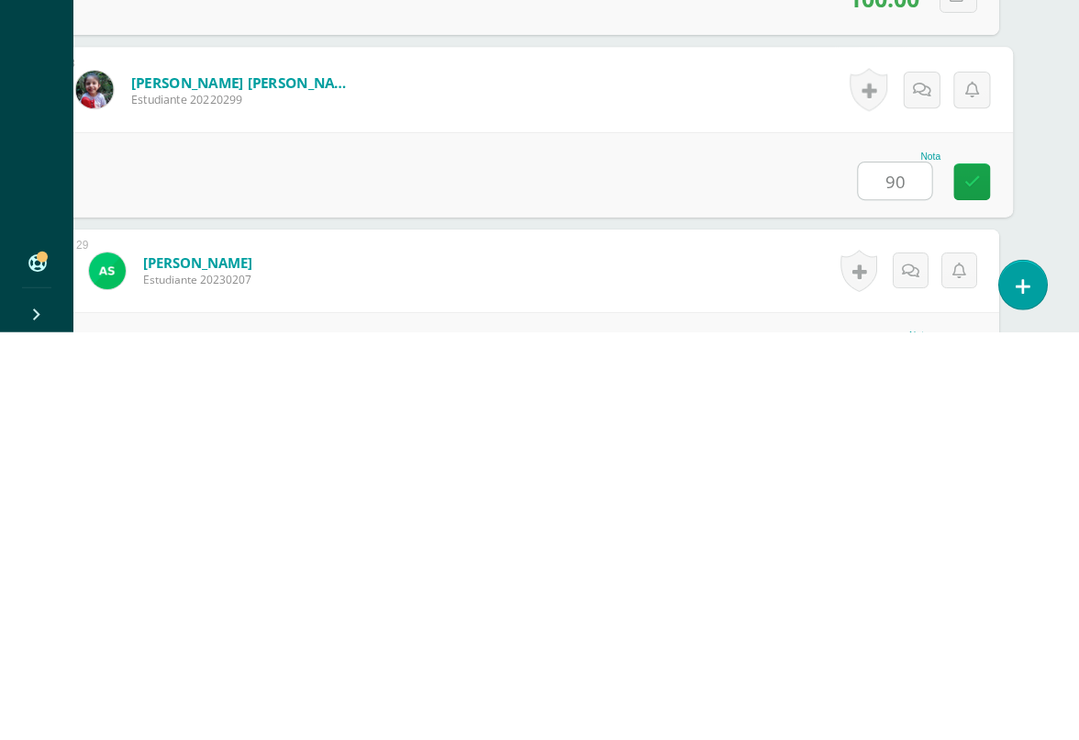
type input "90"
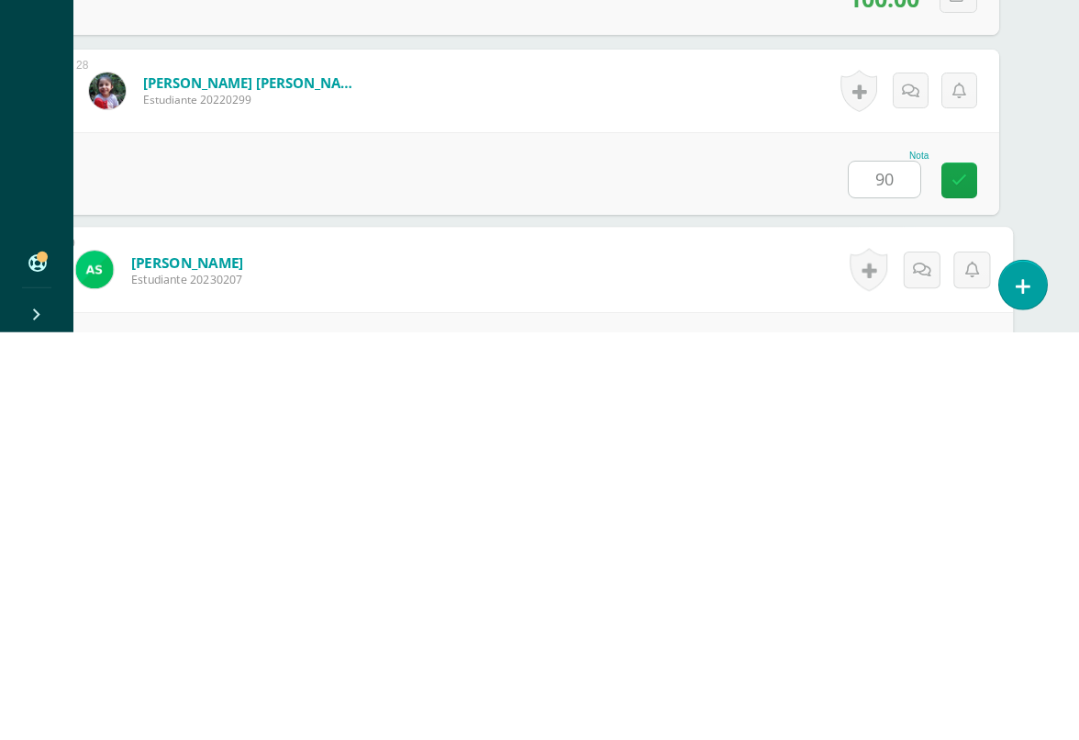
scroll to position [5218, 43]
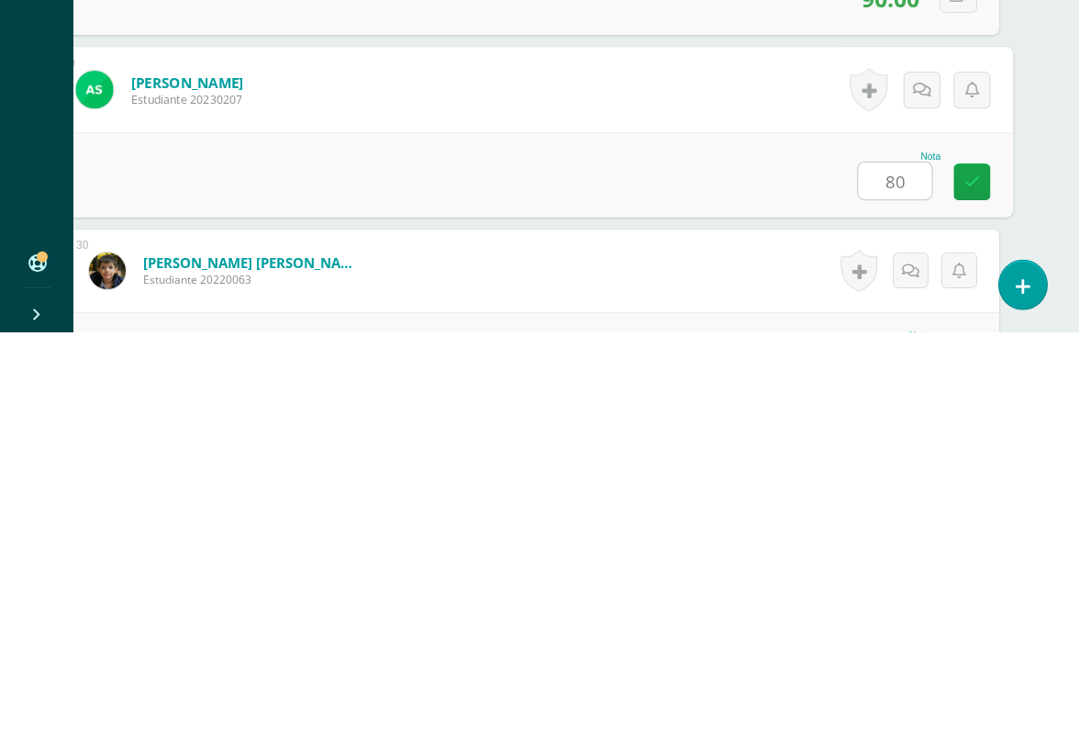
type input "80"
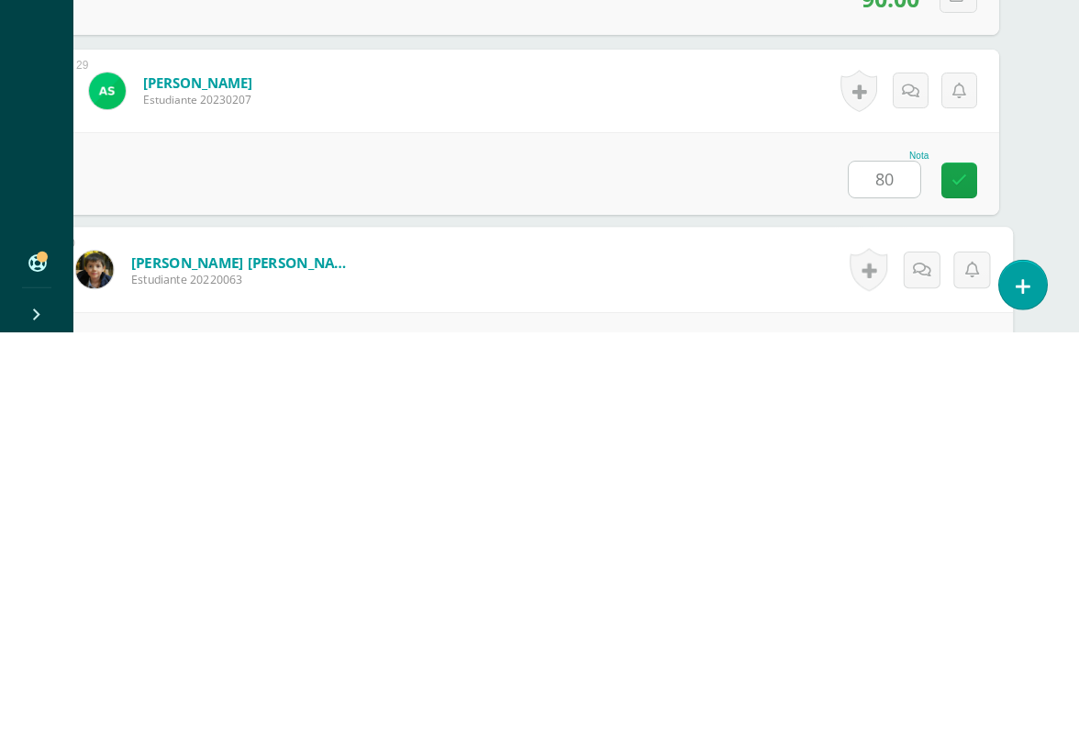
scroll to position [5398, 43]
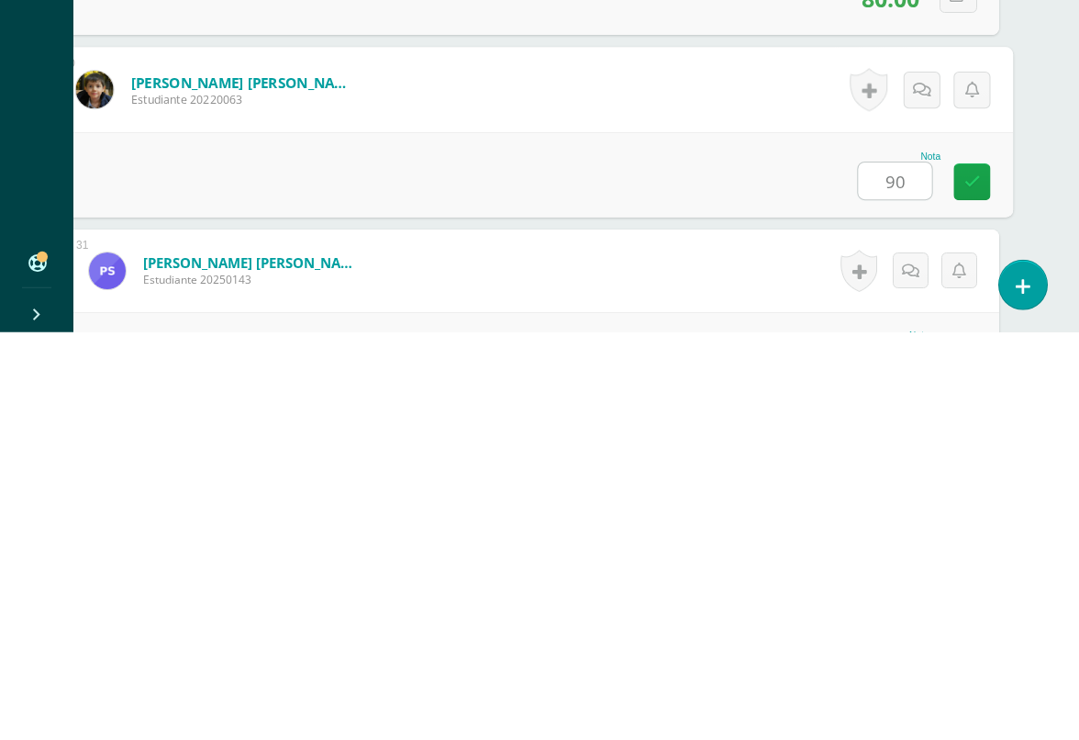
type input "90"
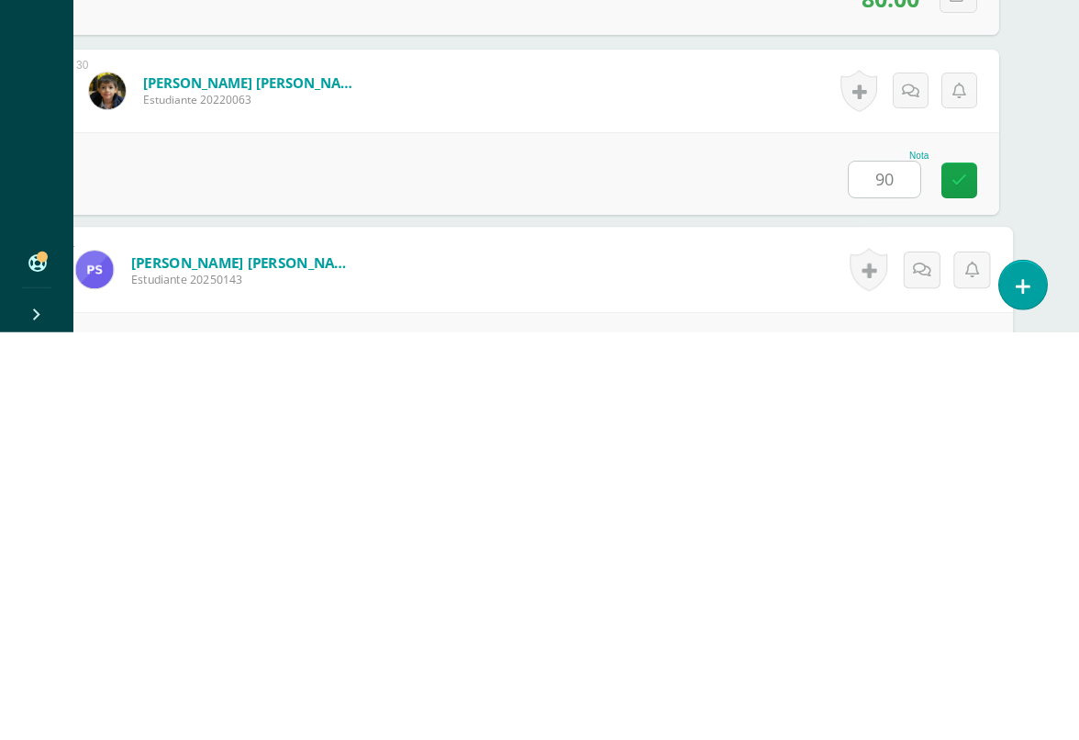
scroll to position [5578, 43]
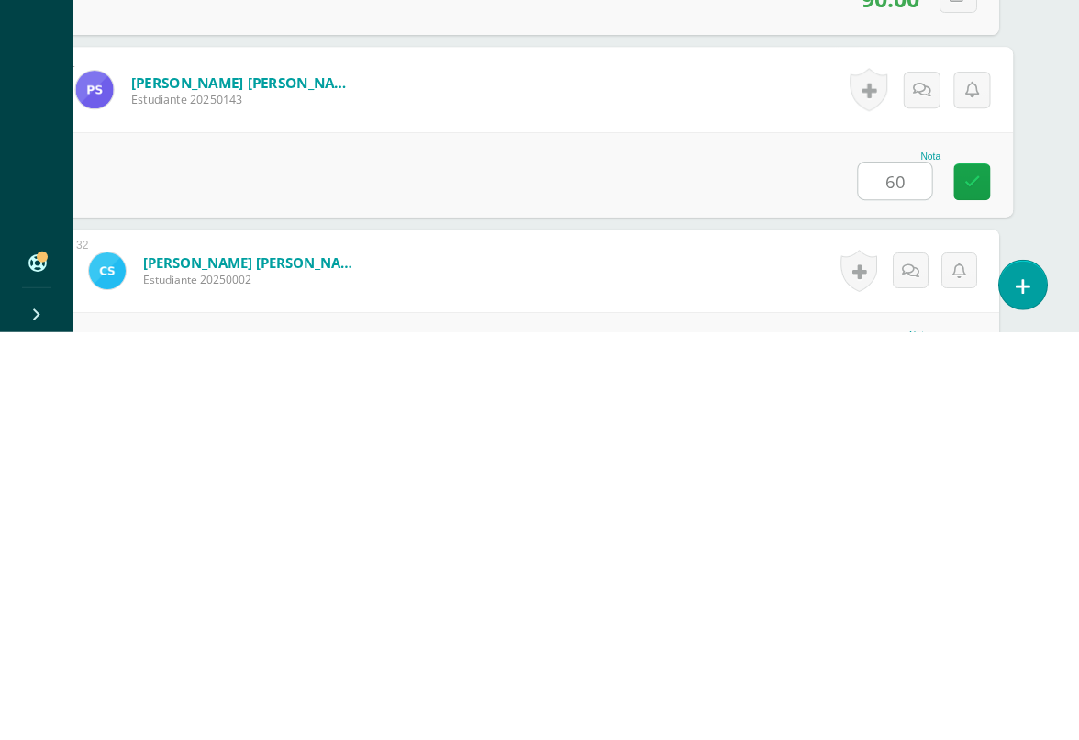
type input "60"
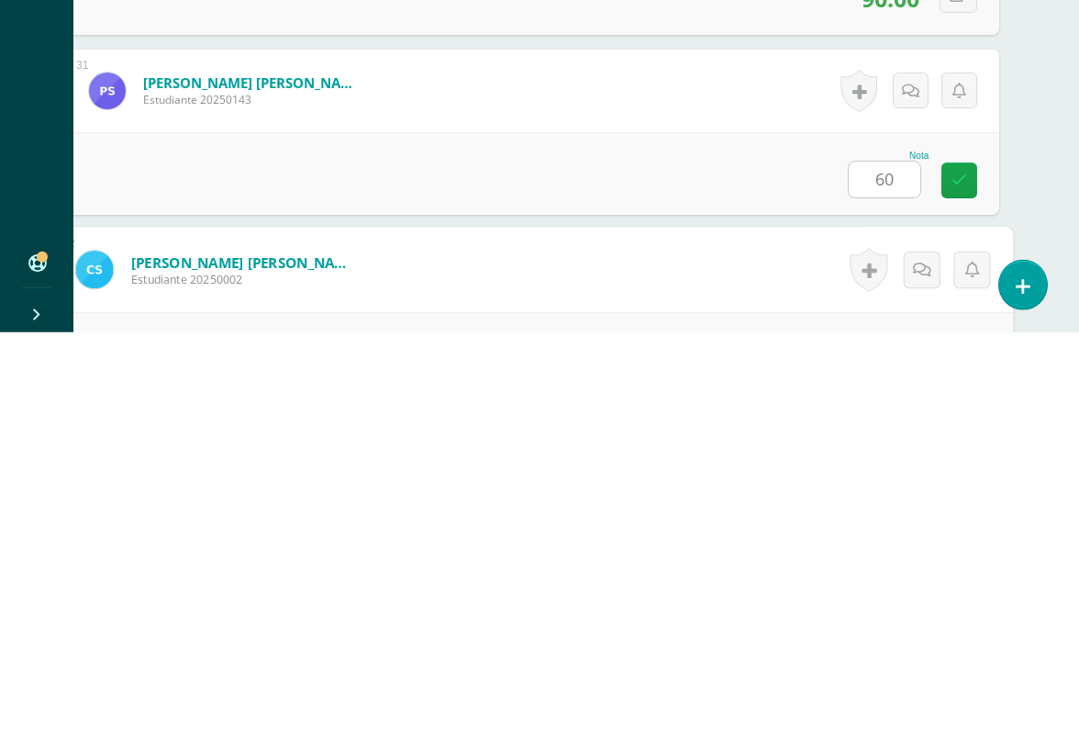
scroll to position [5758, 43]
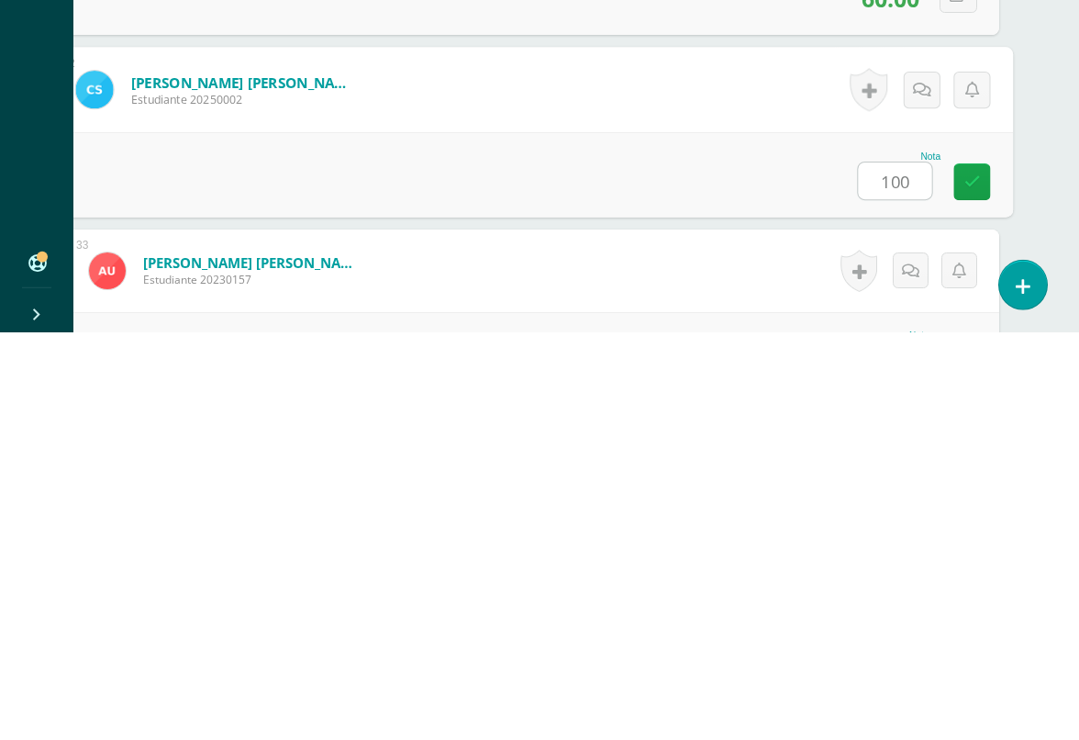
type input "100"
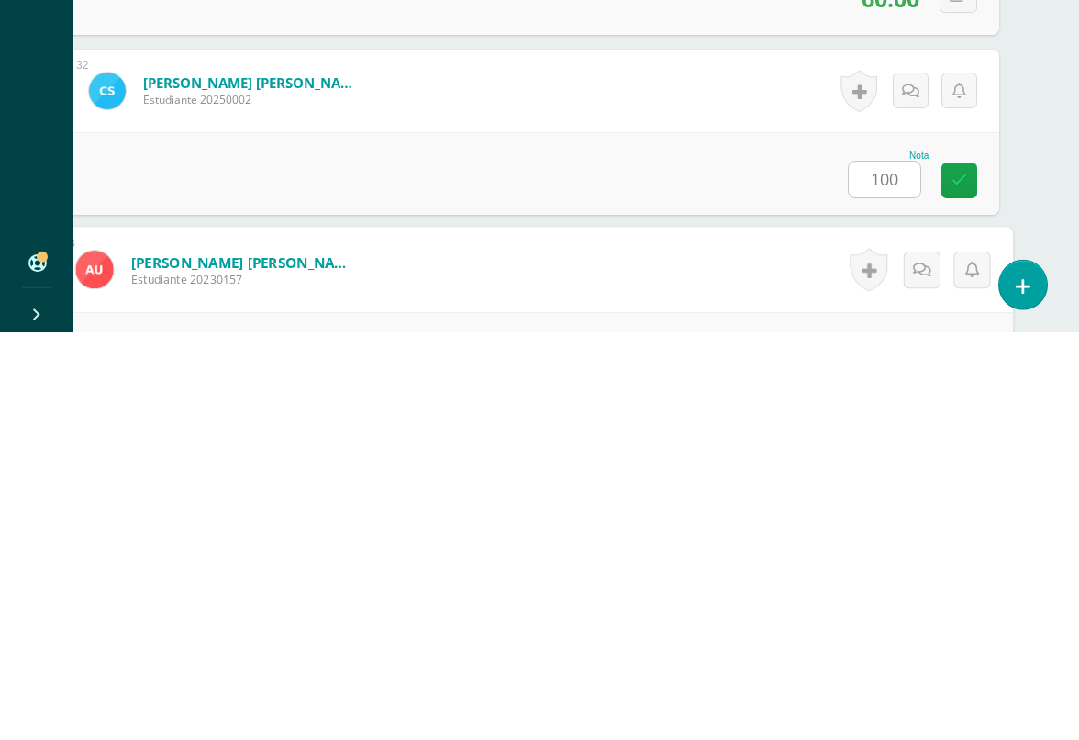
scroll to position [5938, 43]
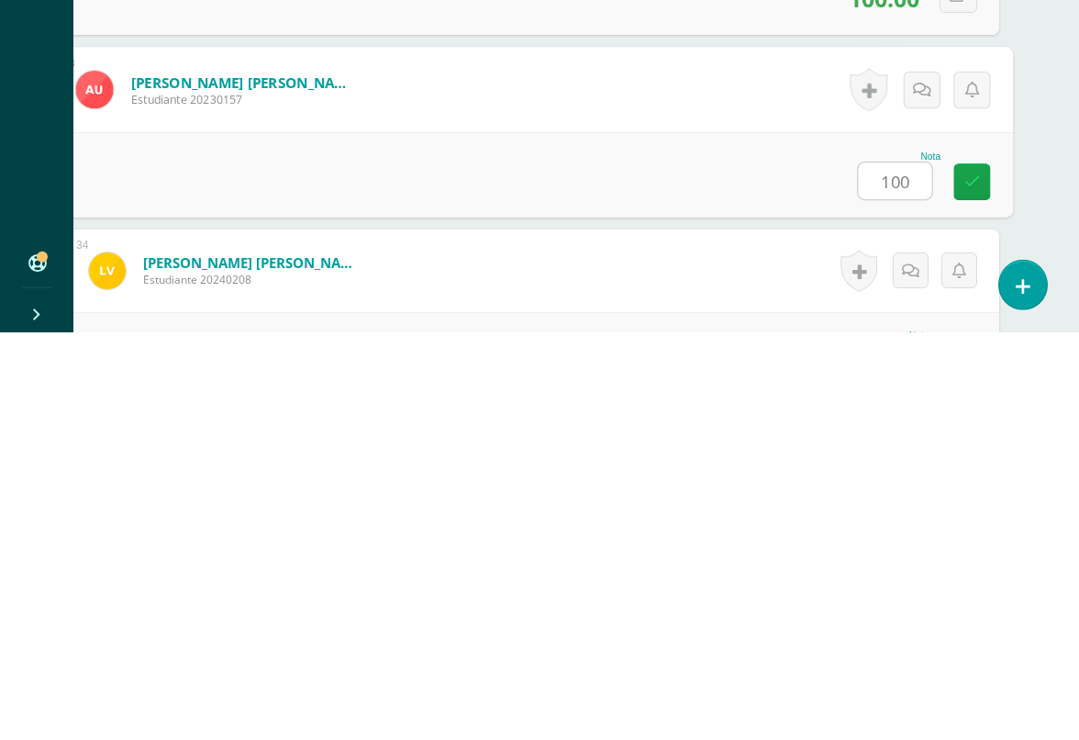
type input "100"
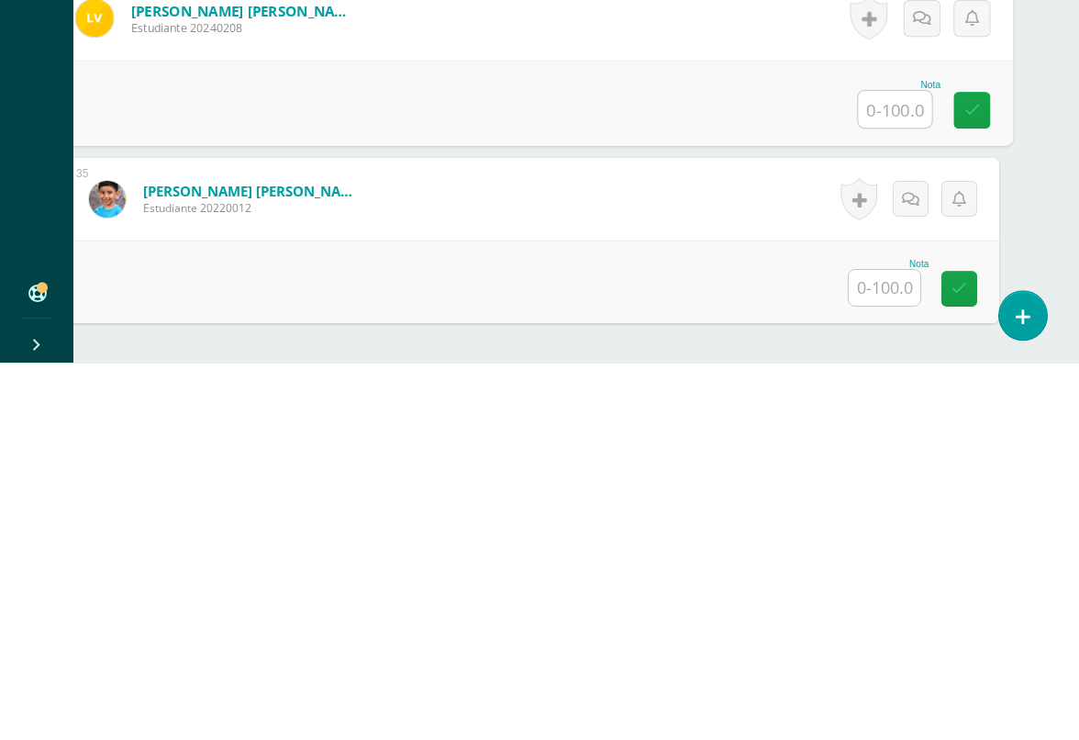
scroll to position [6232, 43]
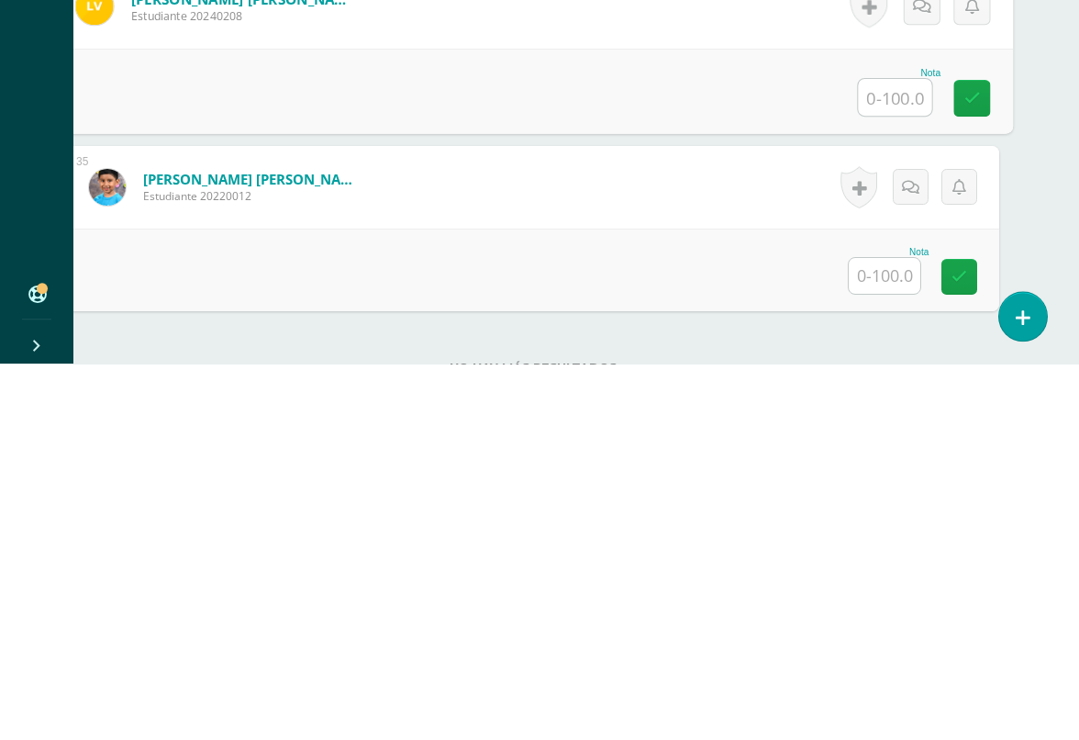
click at [888, 634] on input "text" at bounding box center [885, 652] width 72 height 36
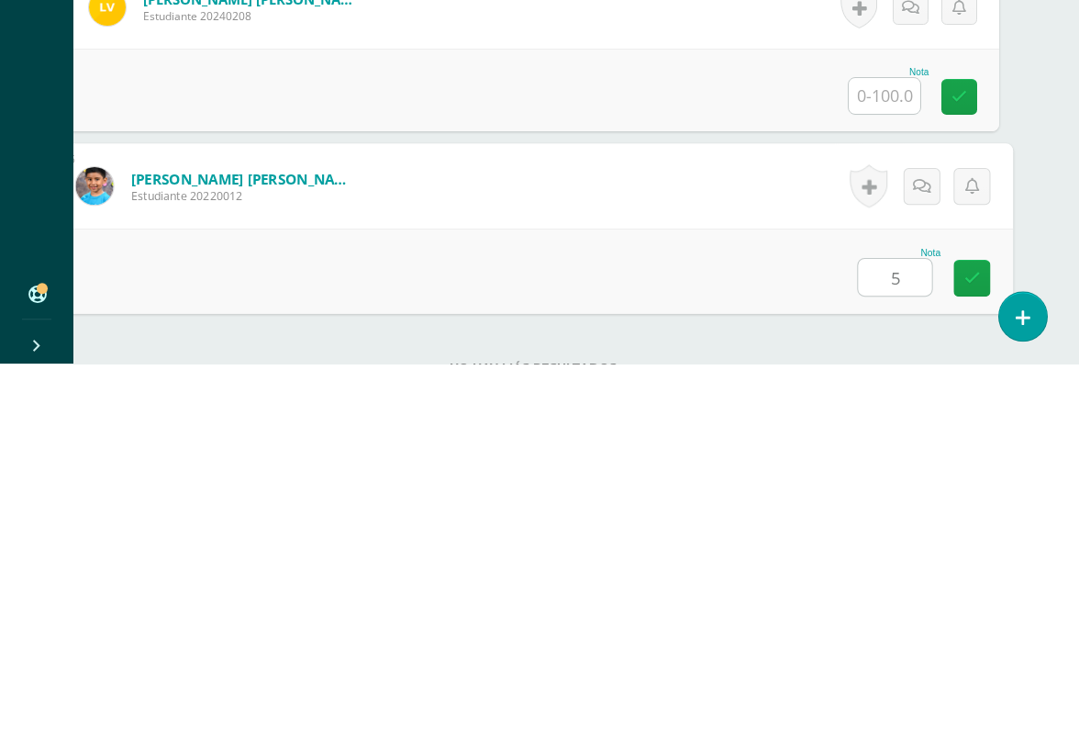
type input "50"
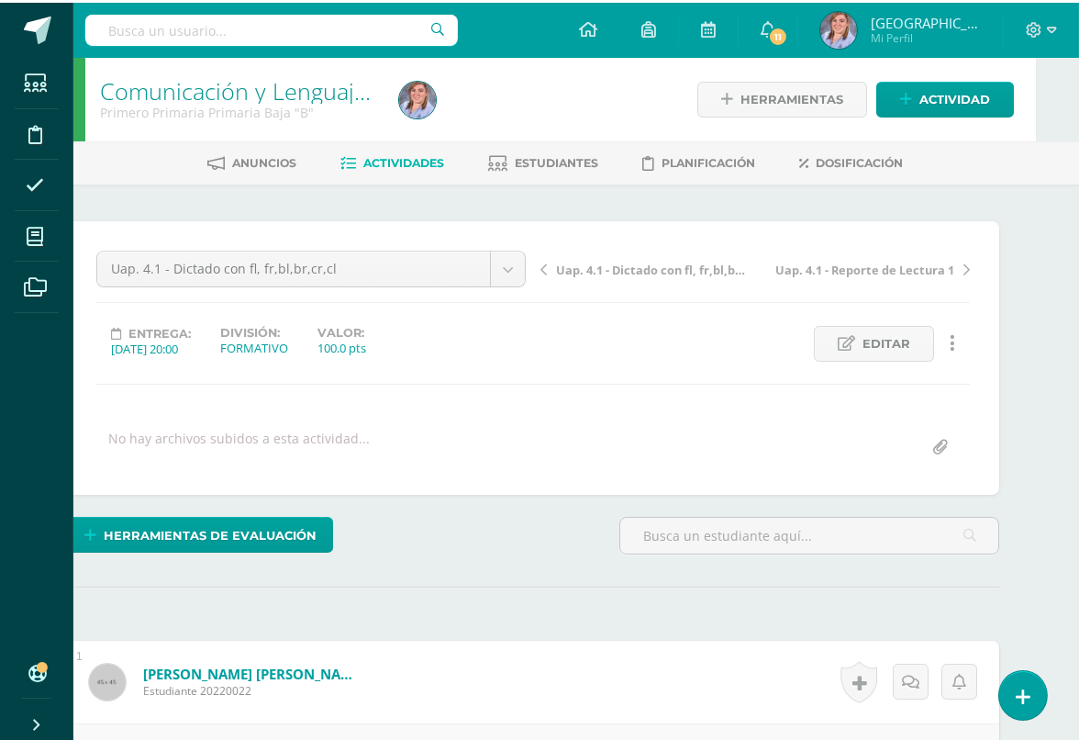
scroll to position [0, 44]
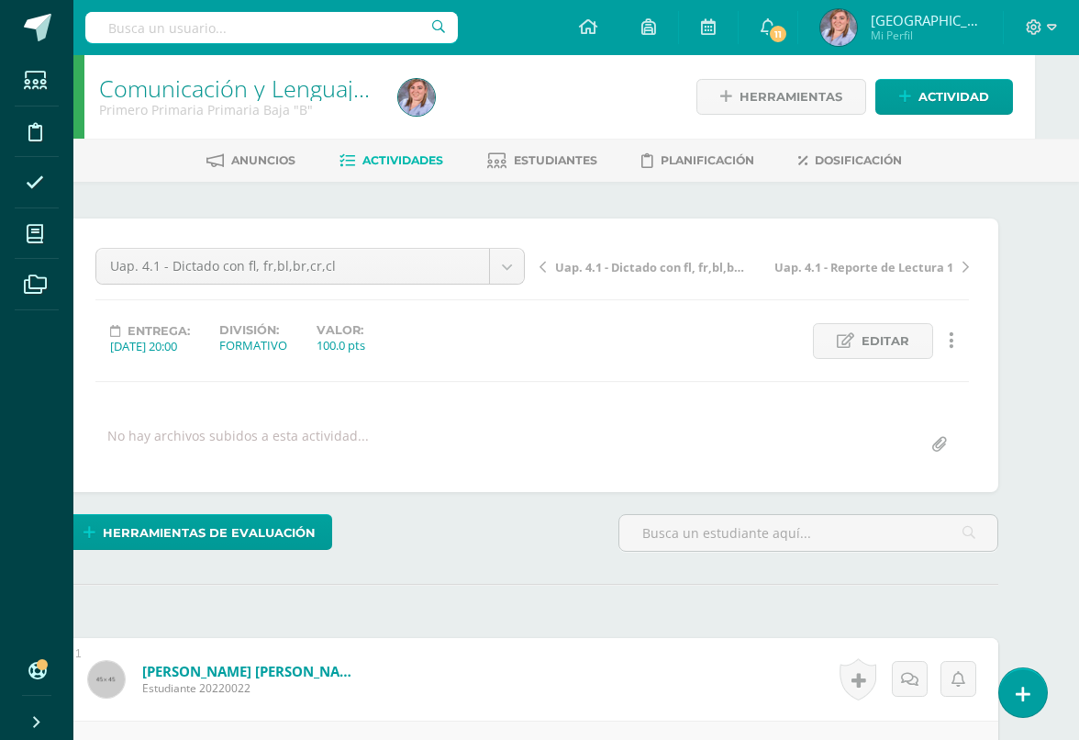
click at [410, 163] on span "Actividades" at bounding box center [403, 160] width 81 height 14
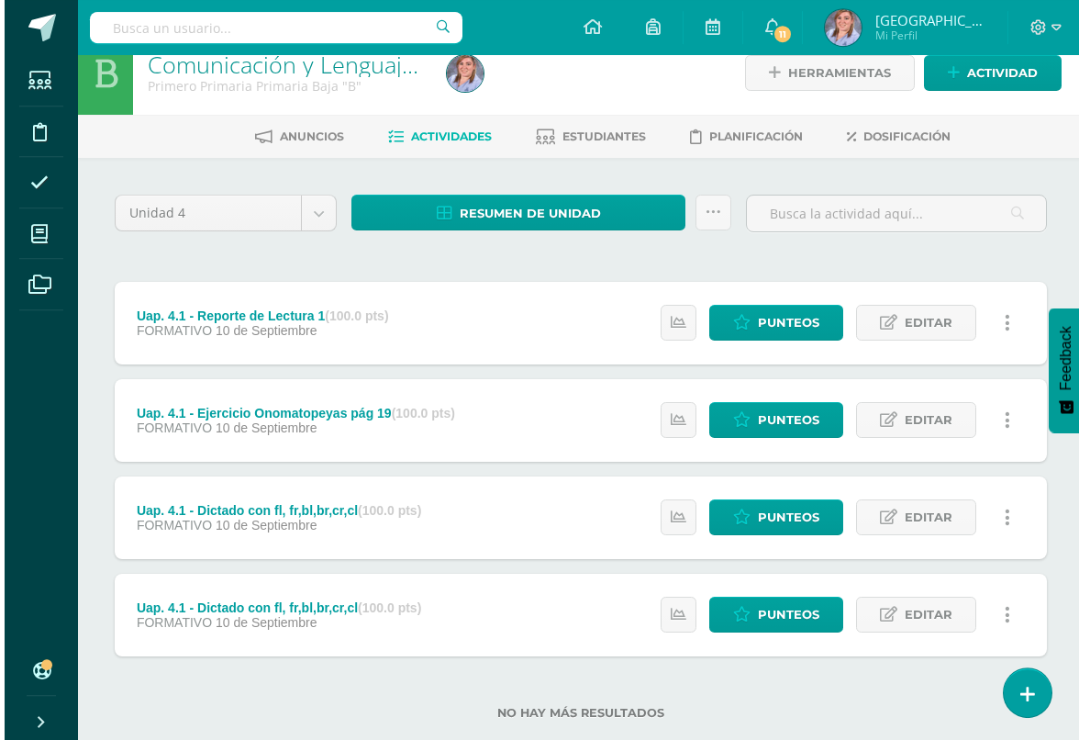
scroll to position [24, 0]
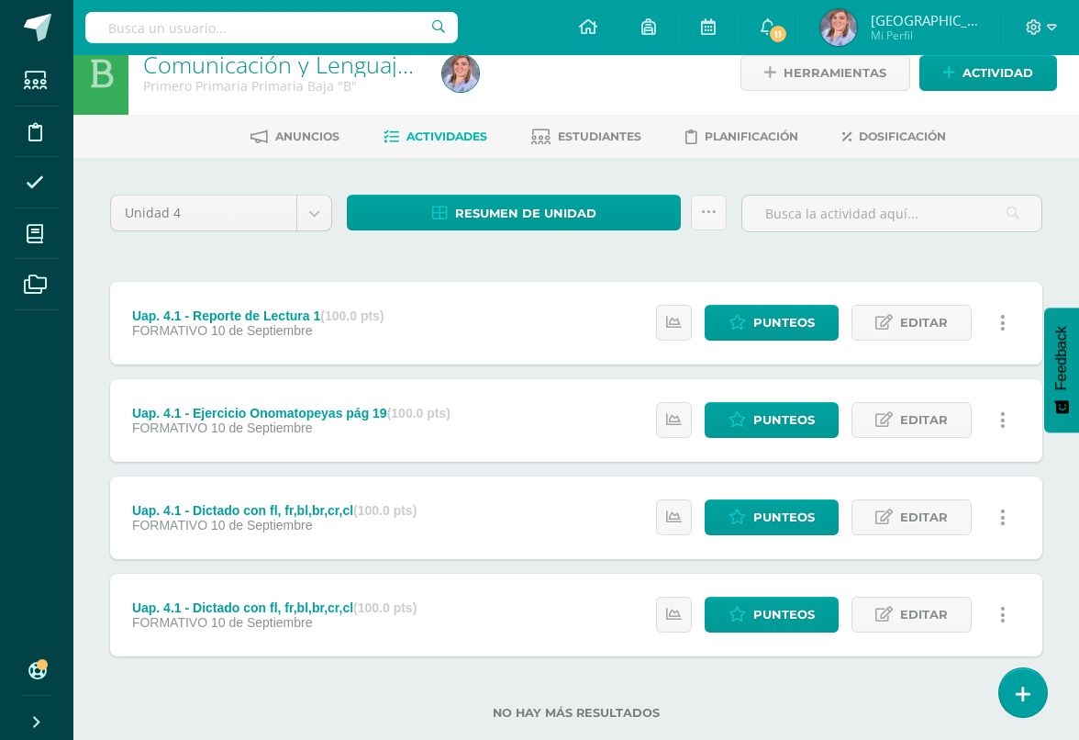
click at [656, 319] on link at bounding box center [674, 323] width 36 height 36
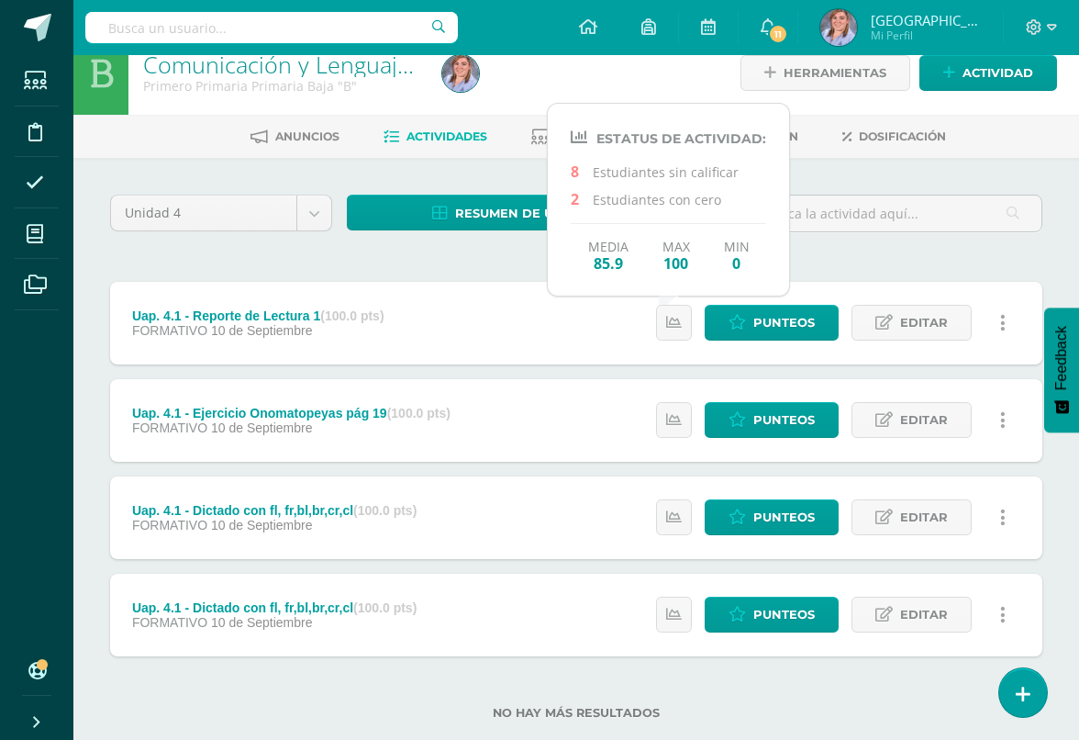
click at [676, 311] on link at bounding box center [674, 323] width 36 height 36
click at [666, 324] on icon at bounding box center [674, 323] width 16 height 16
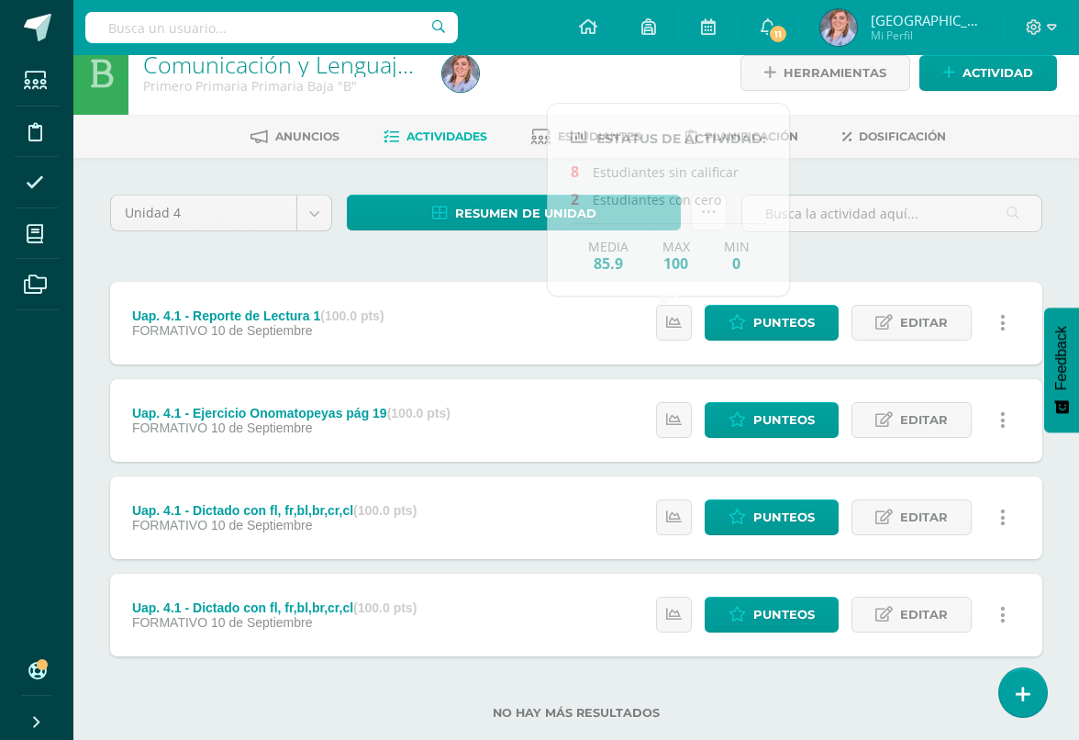
click at [672, 416] on icon at bounding box center [674, 420] width 16 height 16
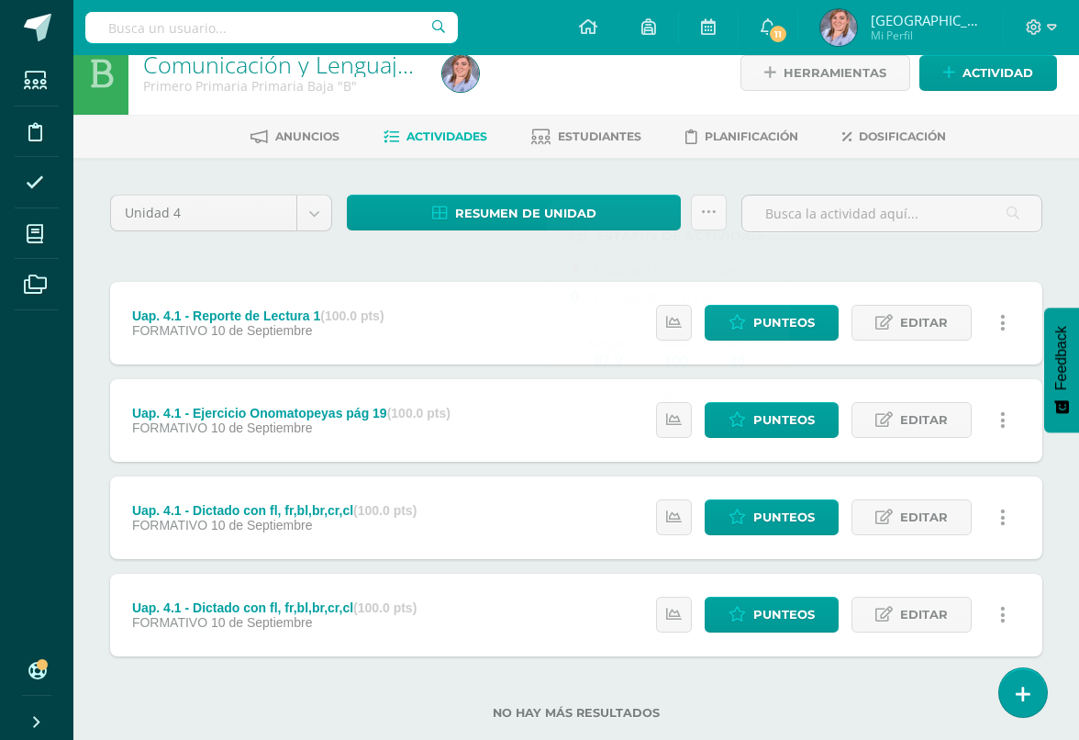
click at [659, 520] on link at bounding box center [674, 517] width 36 height 36
click at [666, 608] on icon at bounding box center [674, 615] width 16 height 16
click at [990, 625] on link at bounding box center [1003, 615] width 36 height 36
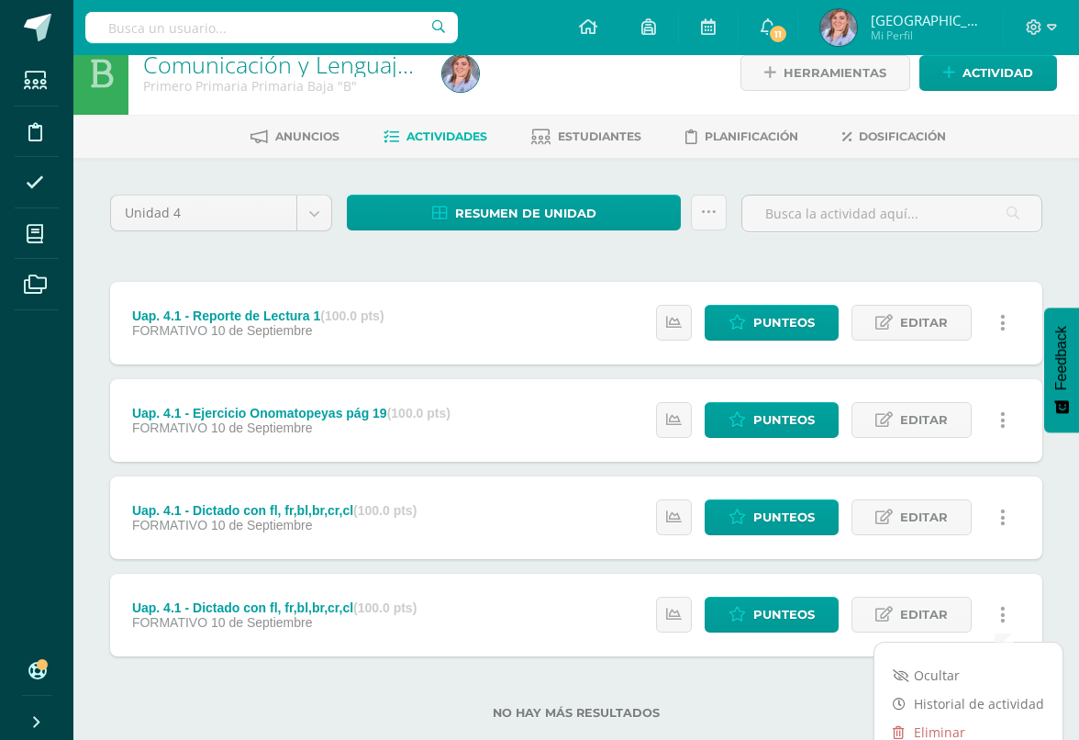
click at [942, 678] on link "Eliminar" at bounding box center [969, 732] width 188 height 28
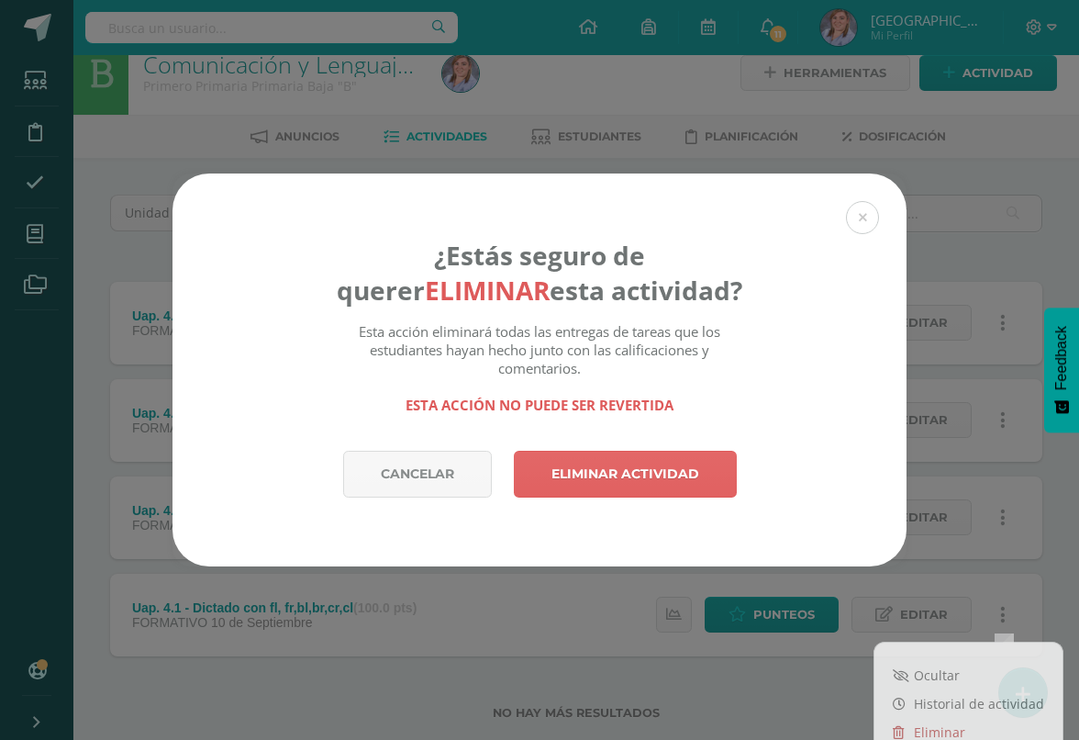
click at [704, 491] on link "Eliminar actividad" at bounding box center [625, 474] width 223 height 47
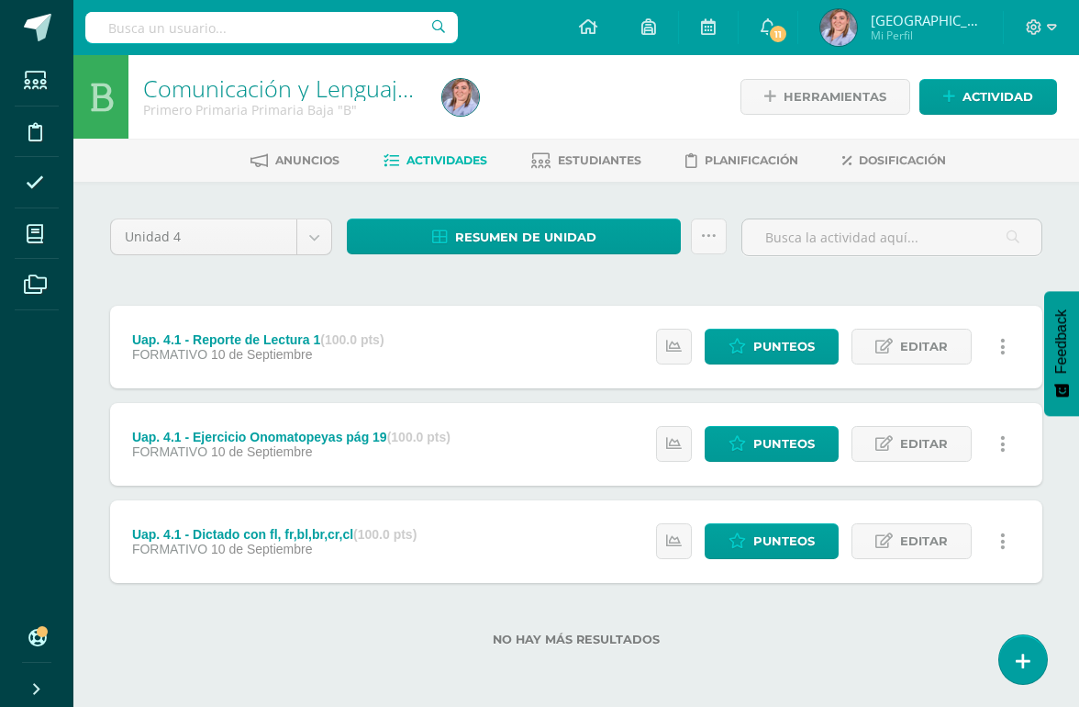
click at [938, 542] on span "Editar" at bounding box center [924, 541] width 48 height 34
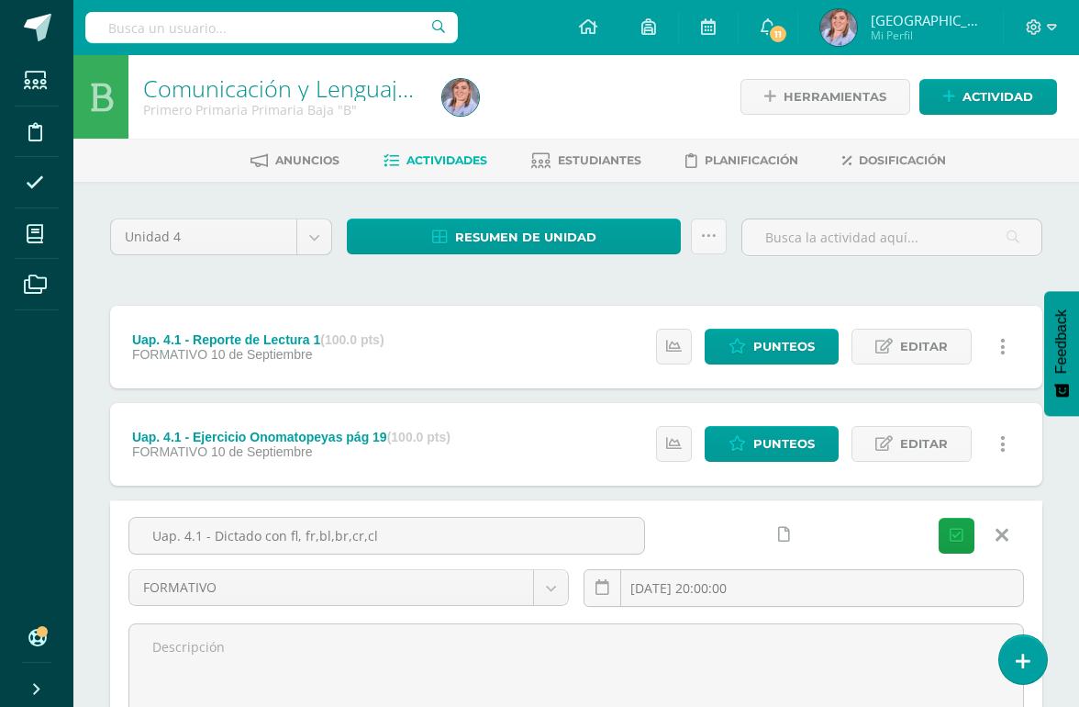
click at [559, 585] on body "Estudiantes Disciplina Asistencia Mis cursos Archivos Soporte Centro de ayuda Ú…" at bounding box center [539, 483] width 1079 height 967
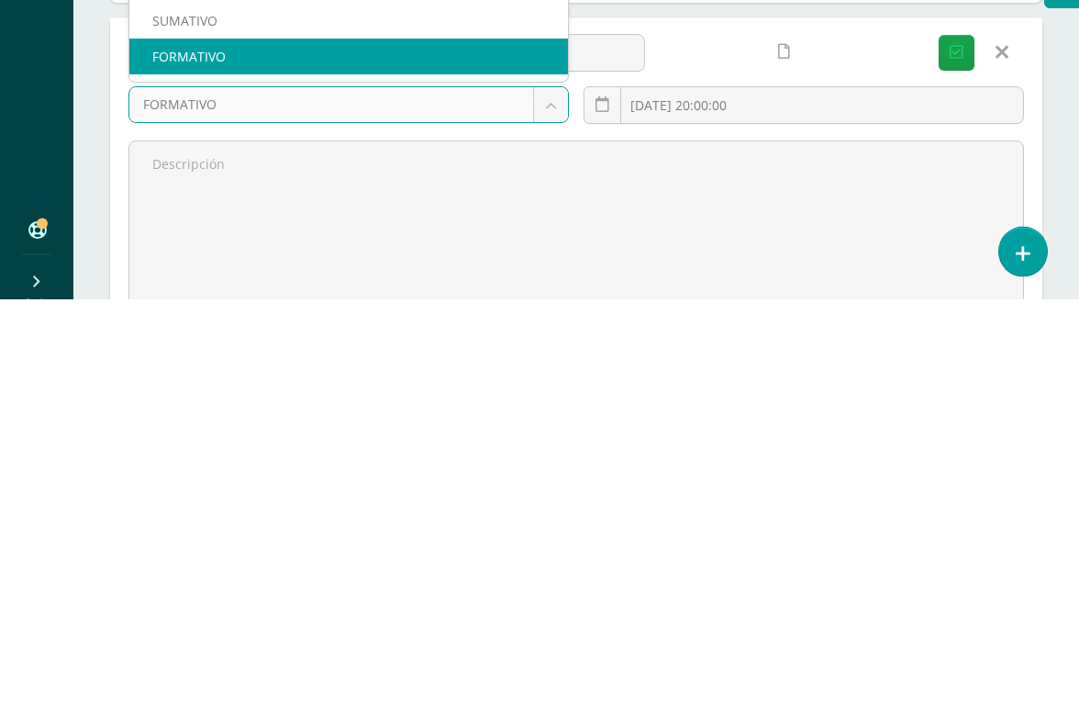
scroll to position [264, 0]
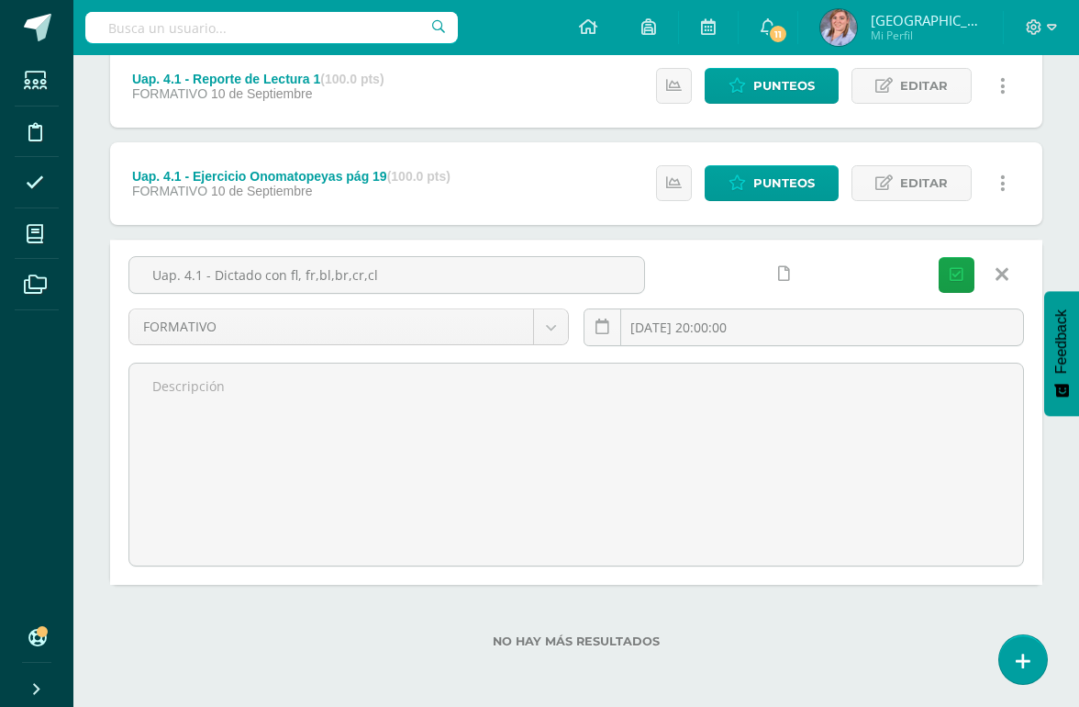
click at [549, 318] on body "Estudiantes Disciplina Asistencia Mis cursos Archivos Soporte Centro de ayuda Ú…" at bounding box center [539, 222] width 1079 height 967
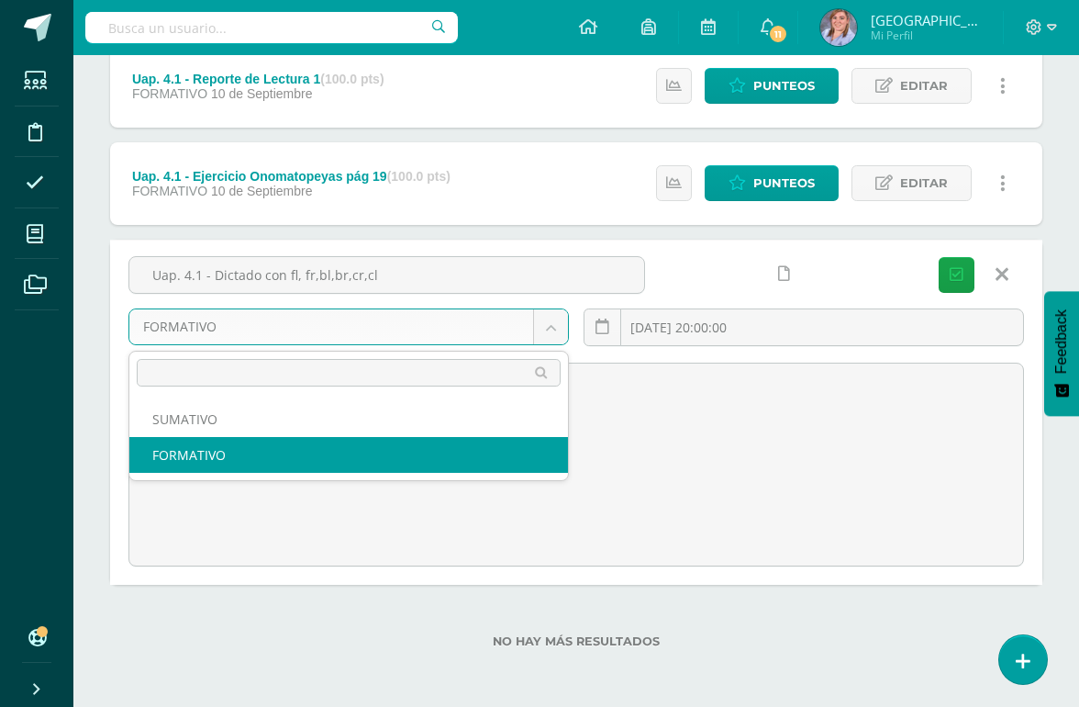
scroll to position [263, 0]
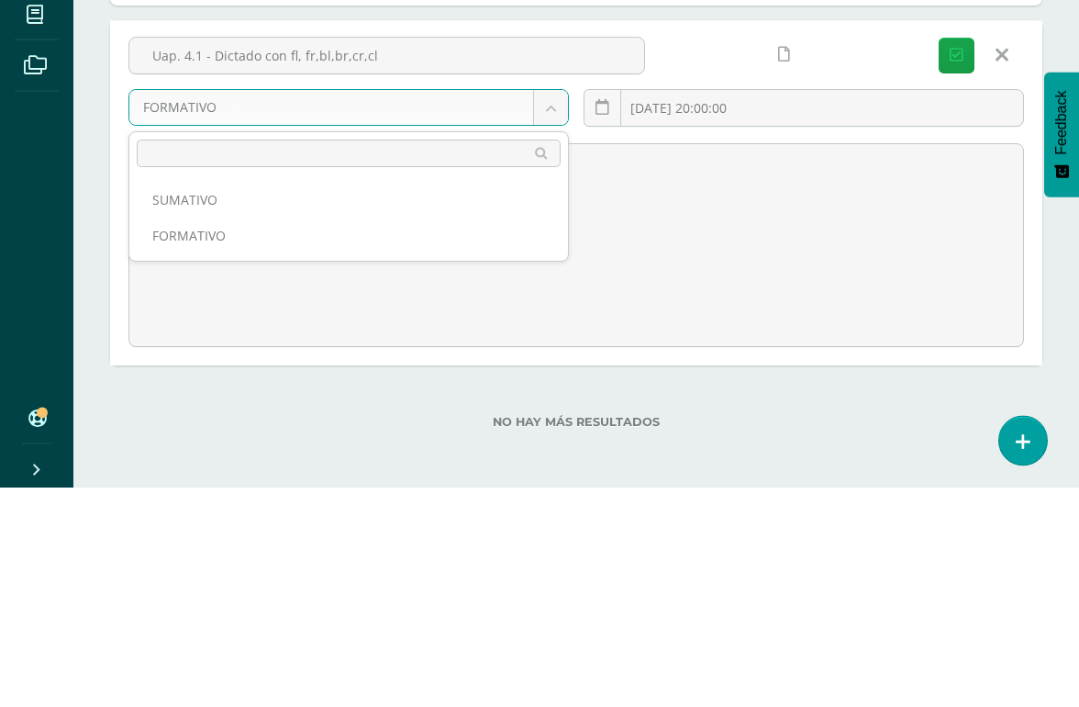
click at [292, 394] on ul "SUMATIVO FORMATIVO" at bounding box center [348, 437] width 439 height 86
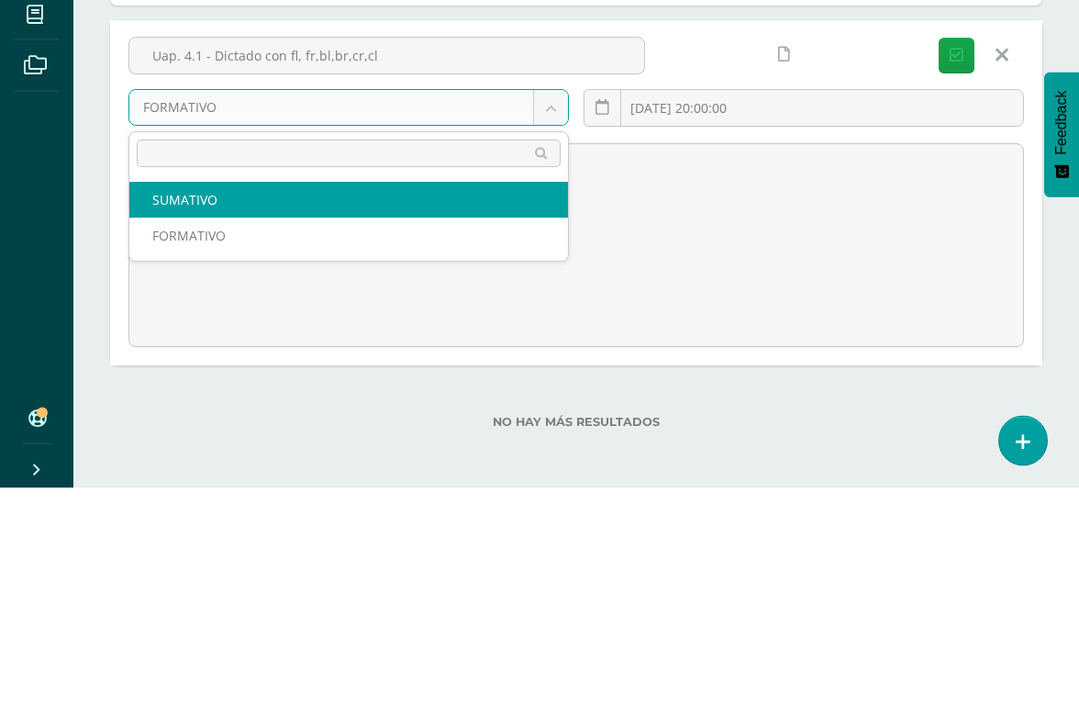
select select "205803"
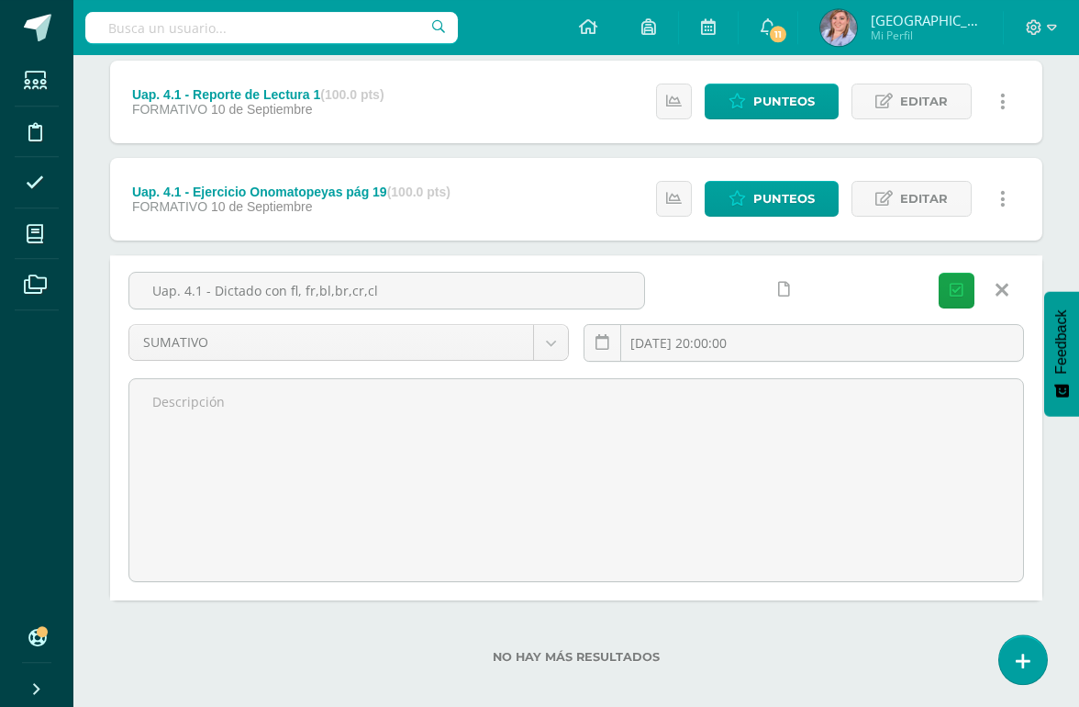
scroll to position [244, 0]
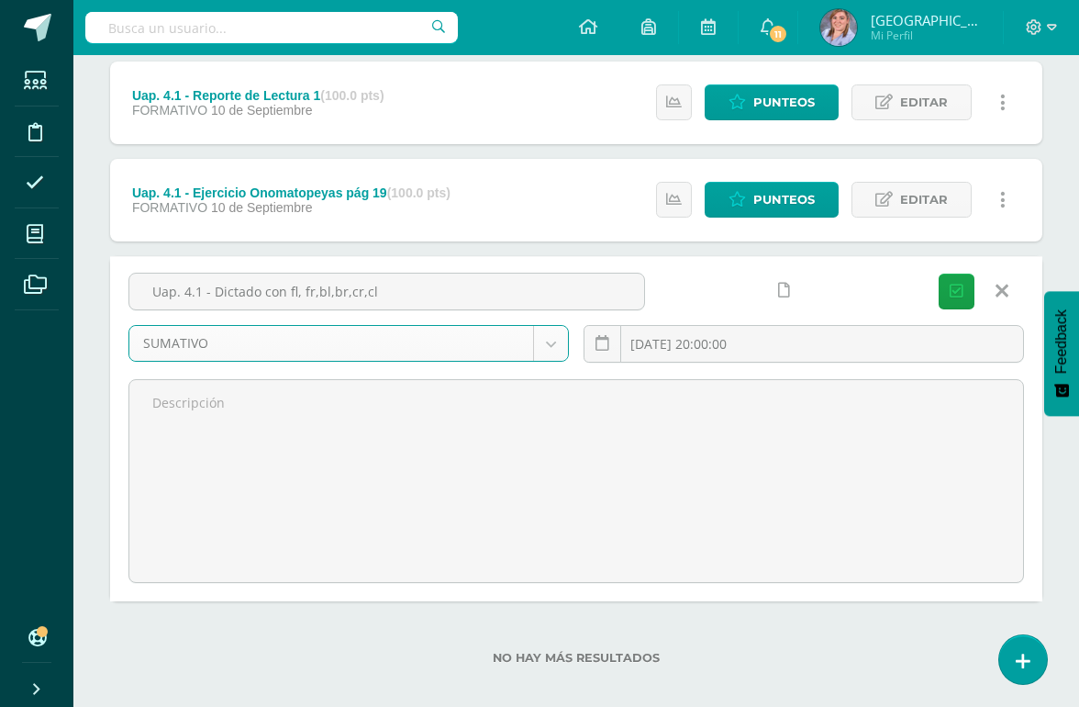
click at [1022, 654] on icon at bounding box center [1023, 661] width 15 height 19
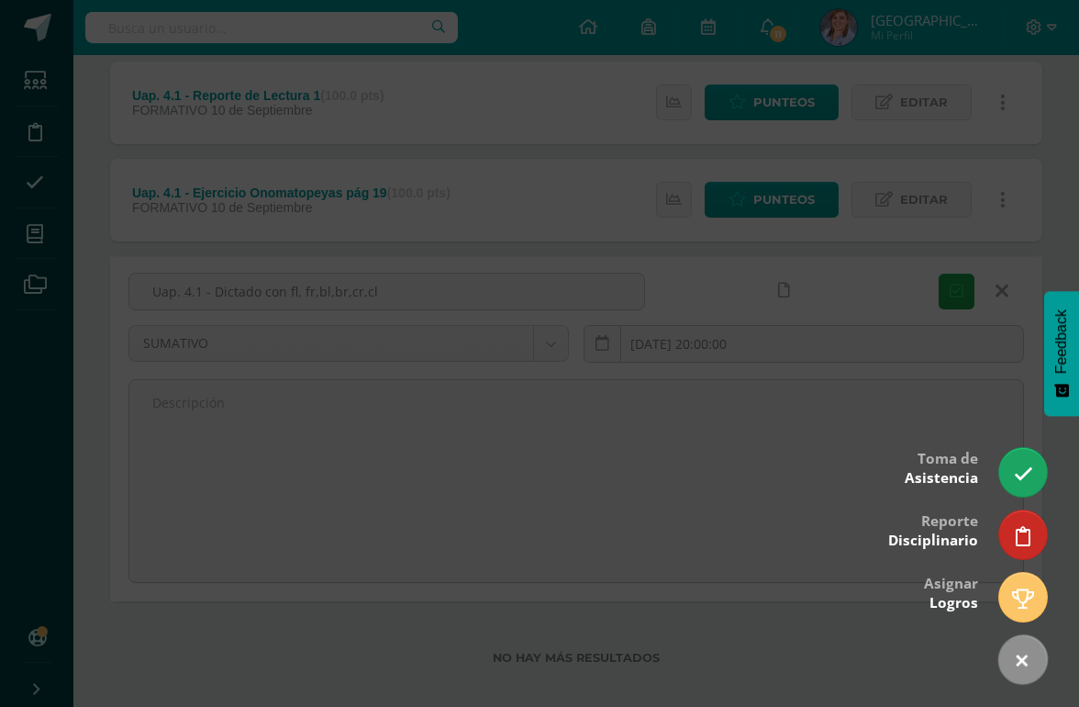
click at [806, 631] on div at bounding box center [539, 353] width 1079 height 707
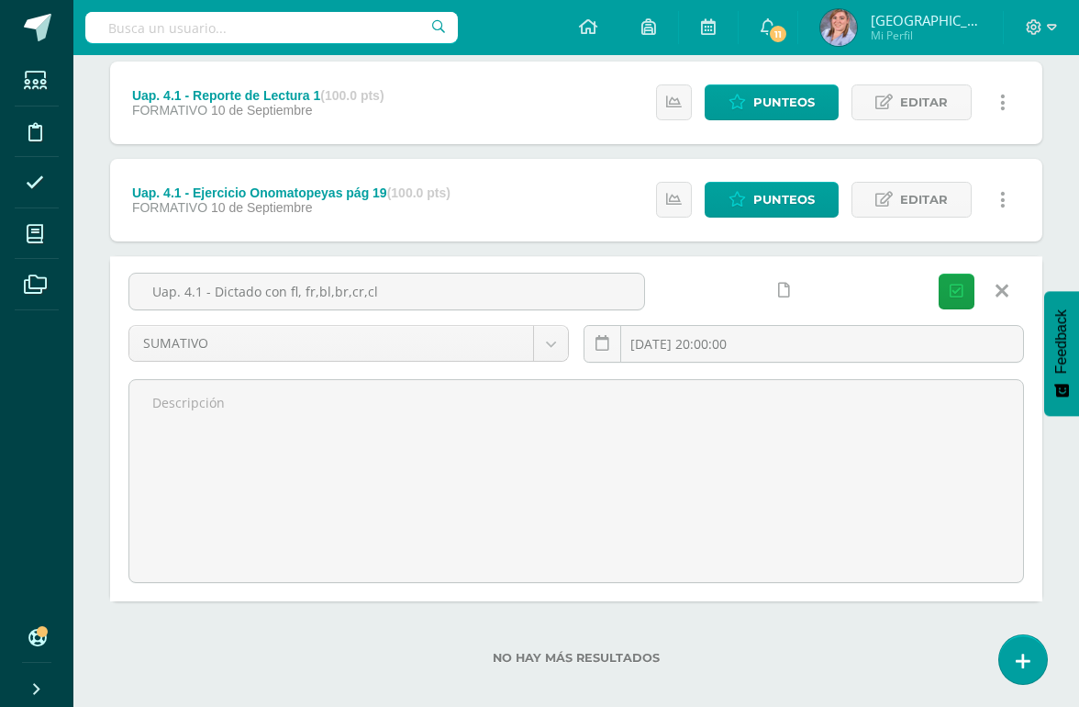
click at [989, 303] on link at bounding box center [1001, 291] width 47 height 35
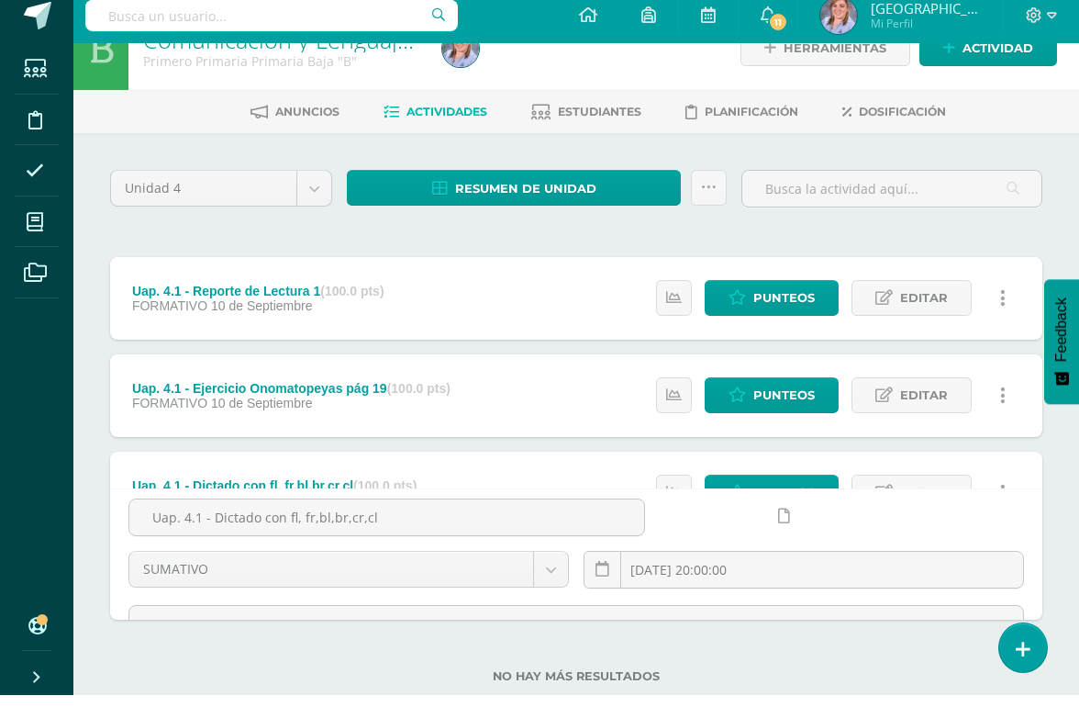
scroll to position [3, 0]
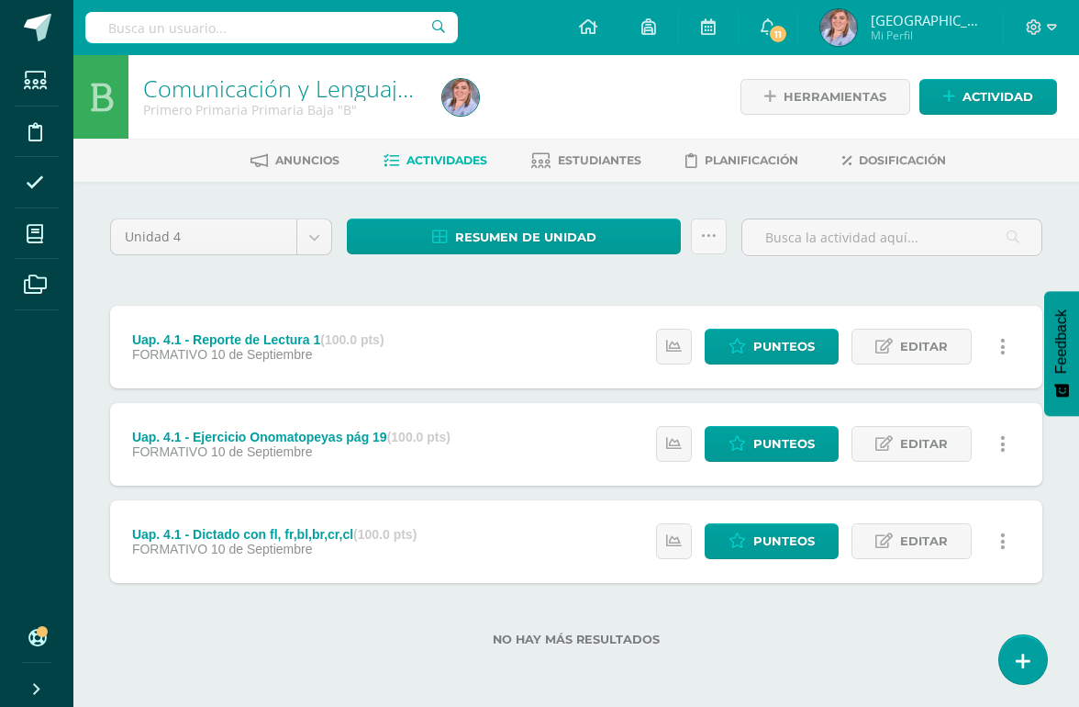
click at [910, 541] on span "Editar" at bounding box center [924, 541] width 48 height 34
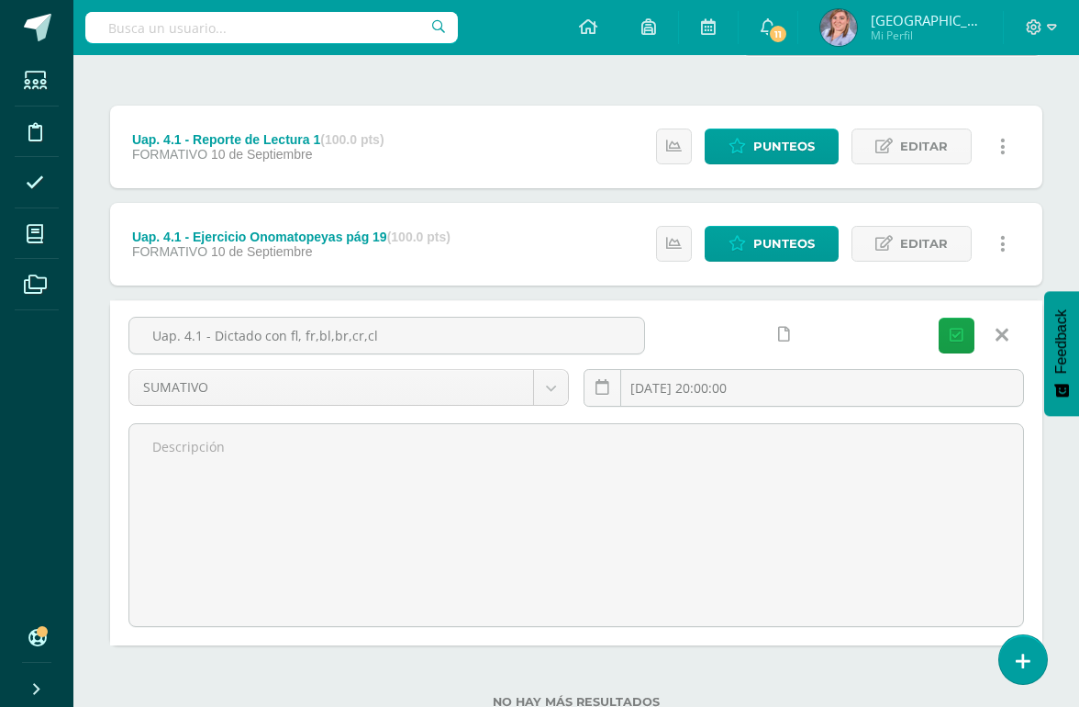
click at [996, 338] on icon at bounding box center [1002, 335] width 13 height 20
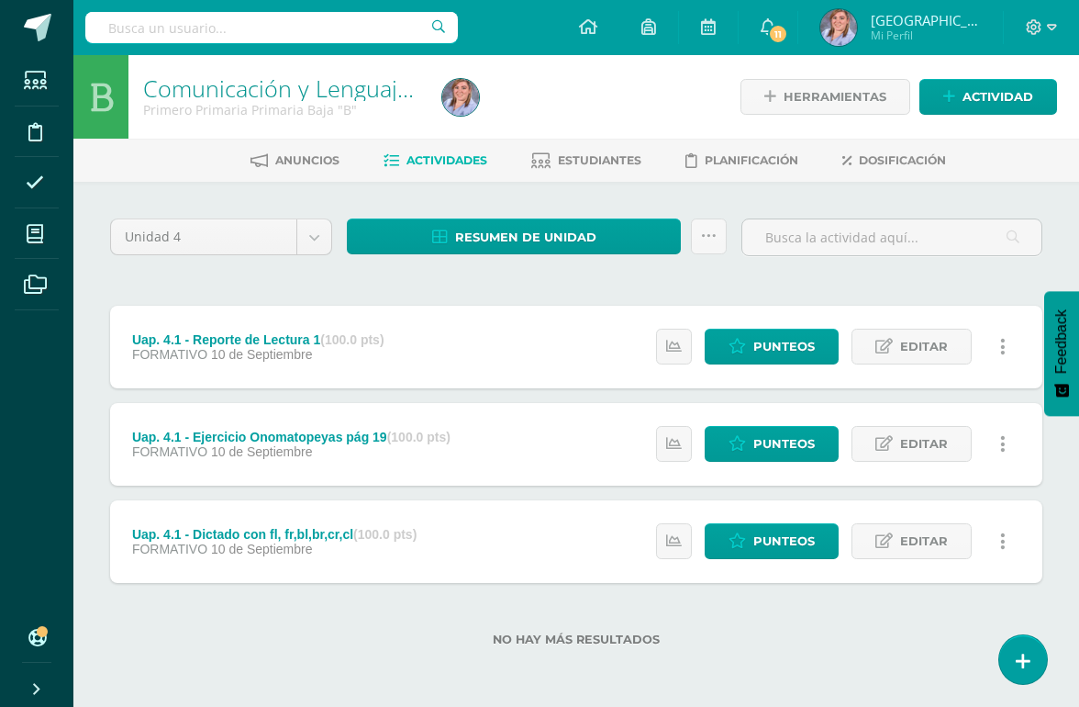
scroll to position [0, 0]
click at [905, 529] on span "Editar" at bounding box center [924, 541] width 48 height 34
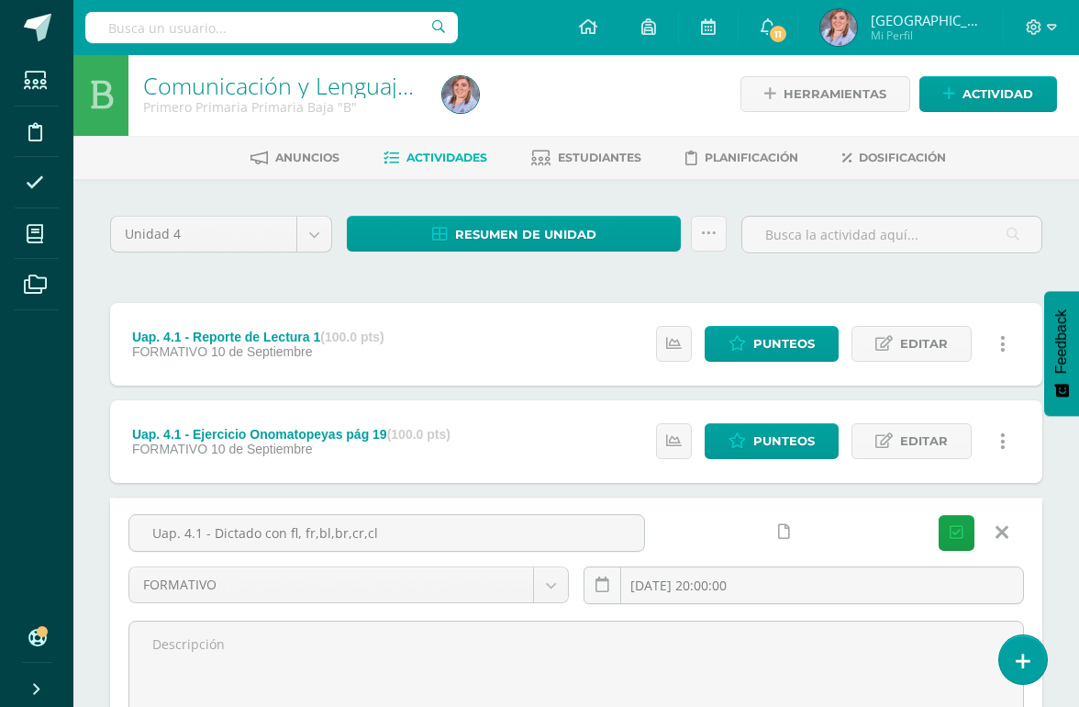
click at [564, 578] on body "Estudiantes Disciplina Asistencia Mis cursos Archivos Soporte Centro de ayuda Ú…" at bounding box center [539, 480] width 1079 height 967
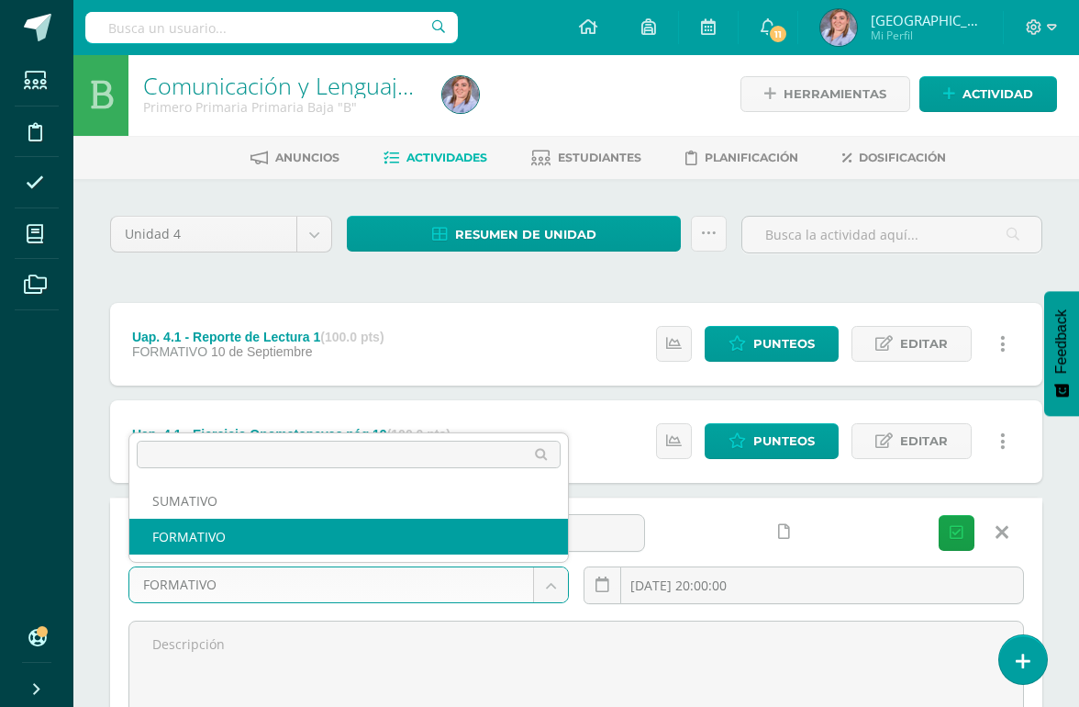
scroll to position [75, 0]
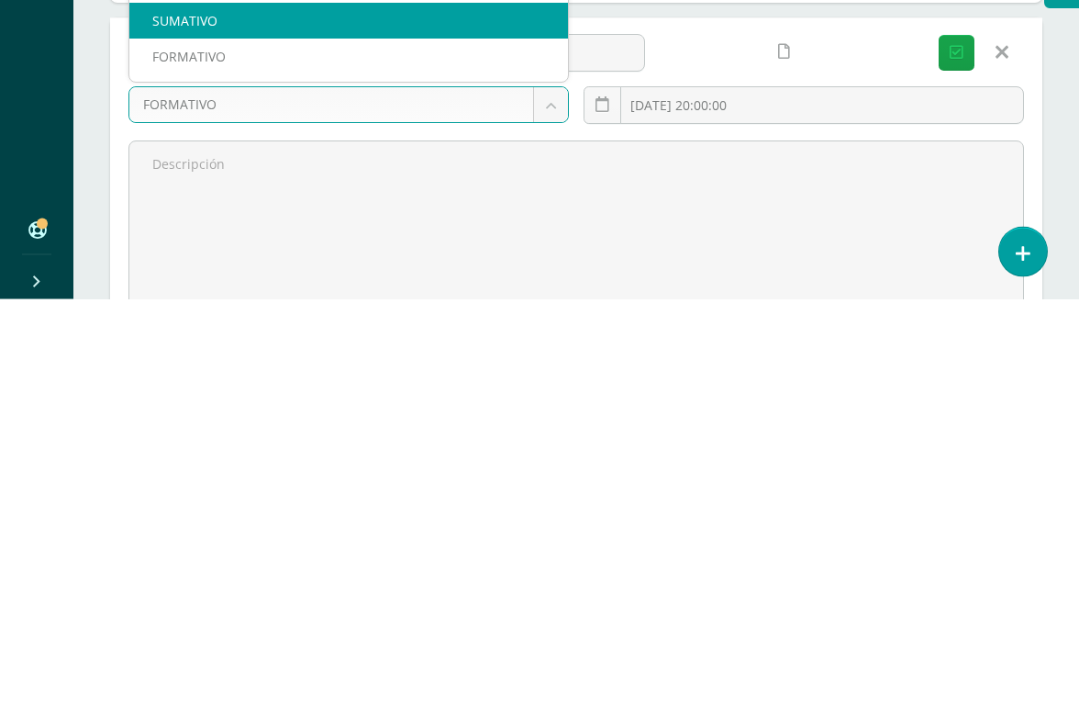
select select "205803"
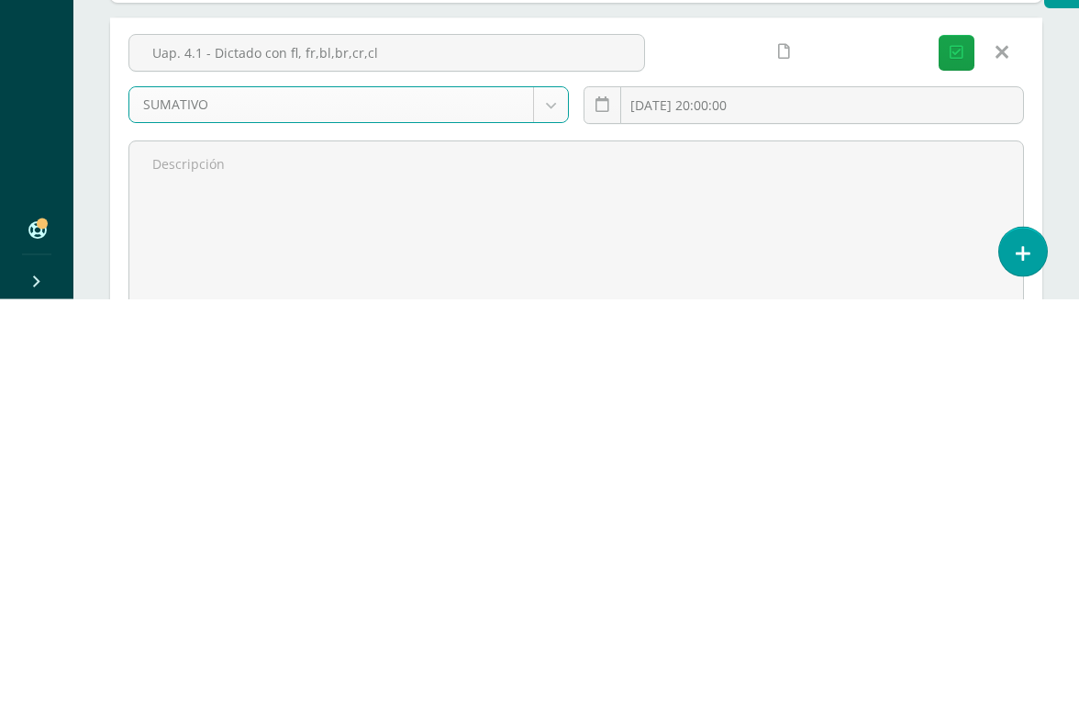
scroll to position [264, 0]
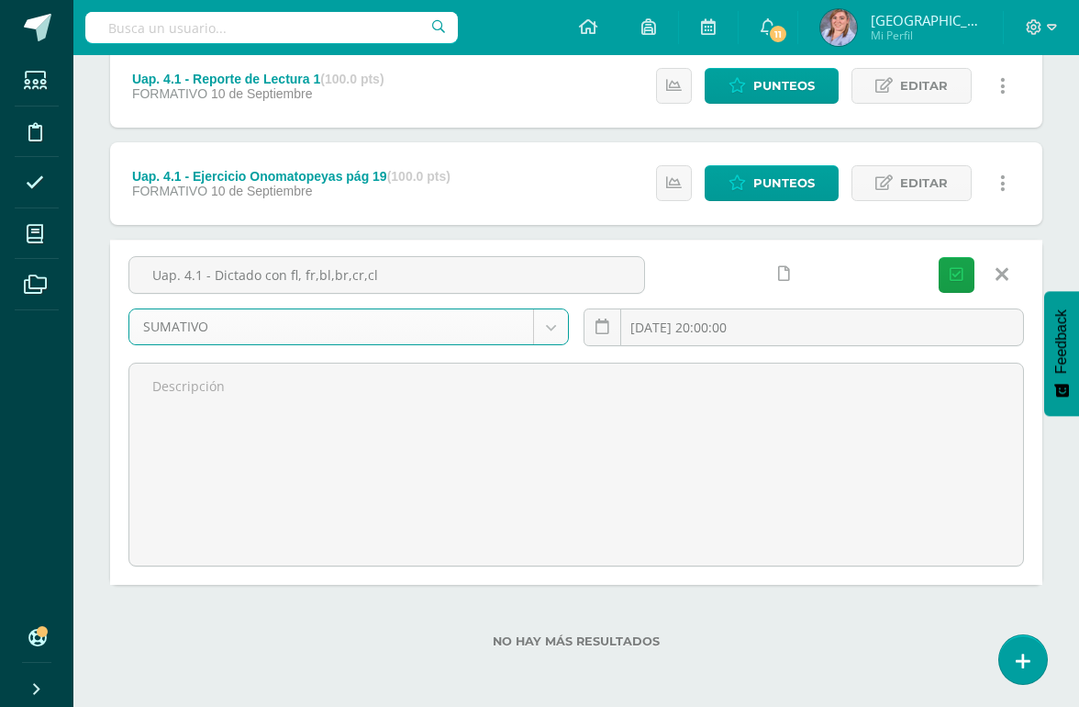
click at [951, 269] on icon "submit" at bounding box center [957, 275] width 14 height 16
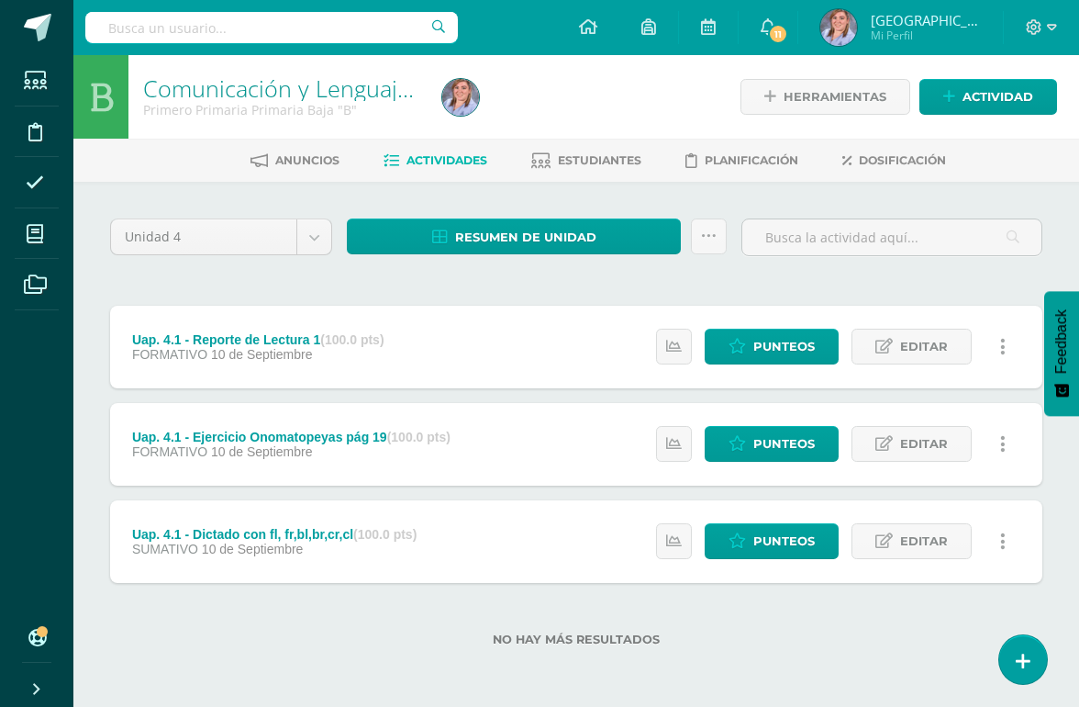
click at [606, 162] on span "Estudiantes" at bounding box center [600, 160] width 84 height 14
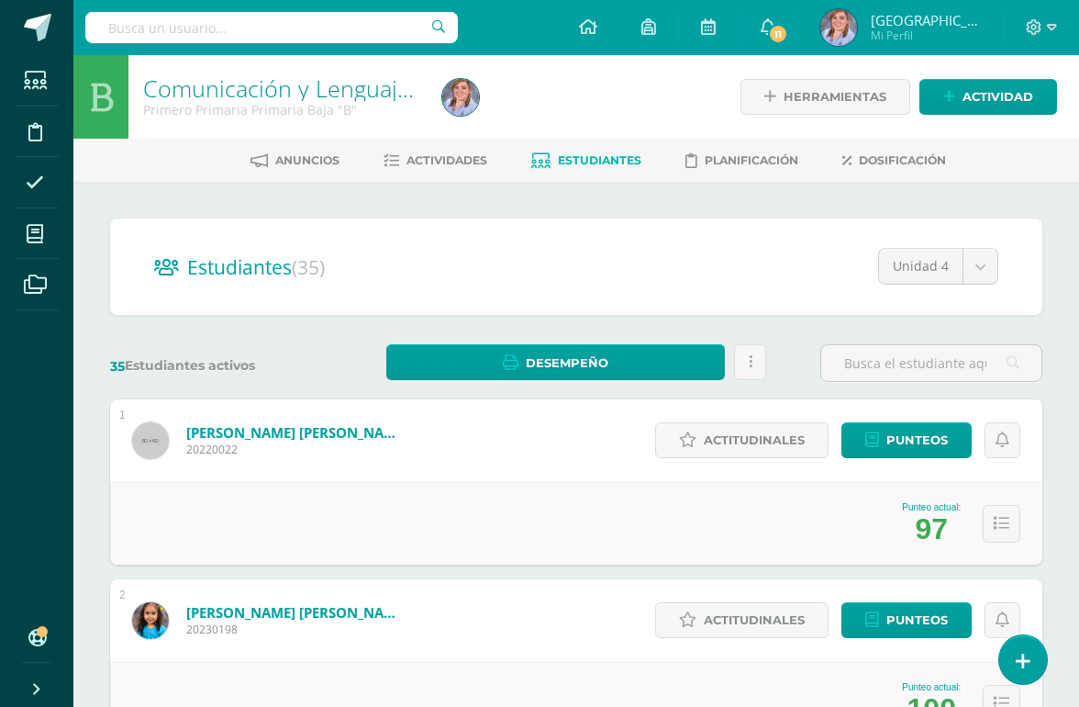
scroll to position [2, 0]
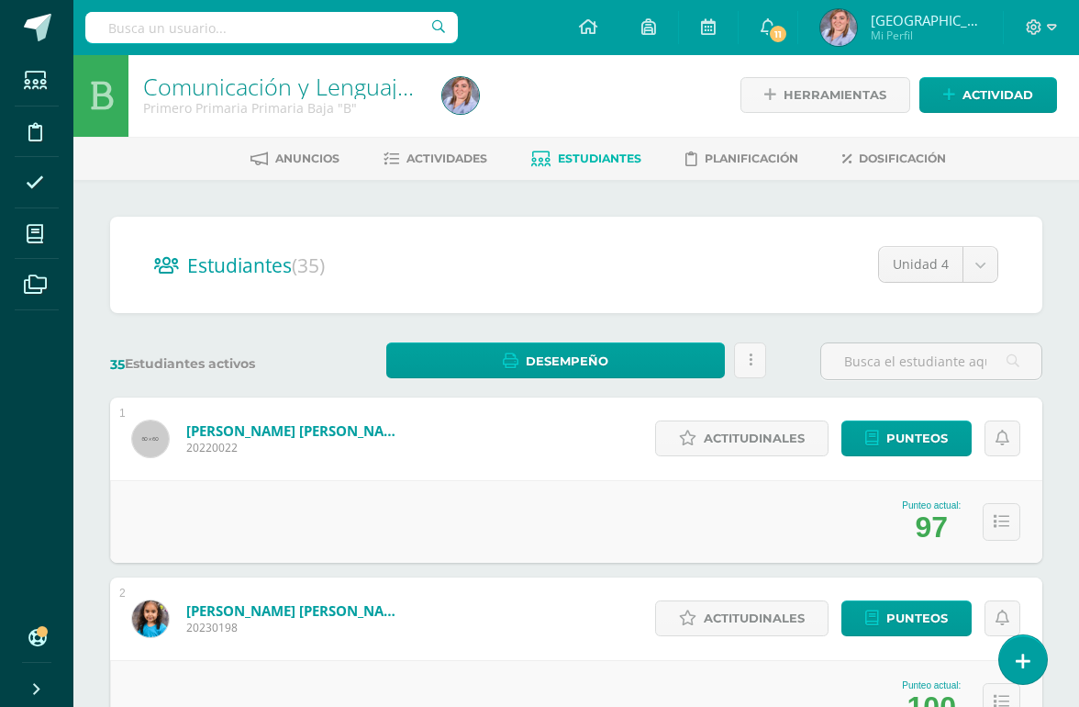
click at [28, 230] on icon at bounding box center [35, 234] width 17 height 18
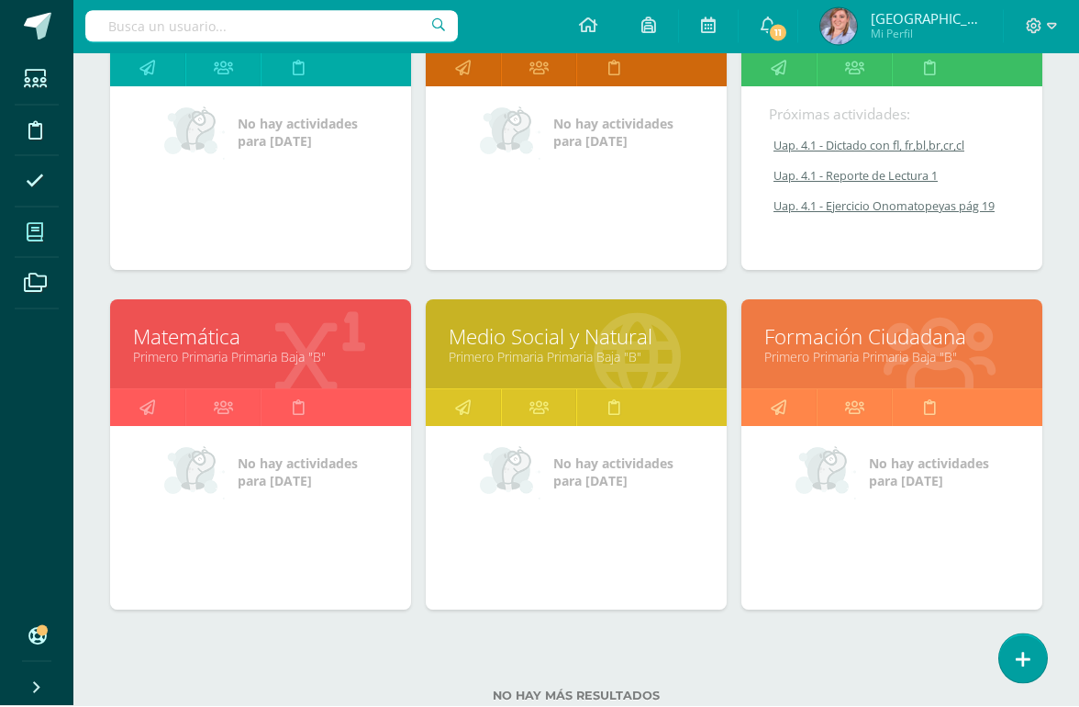
scroll to position [380, 0]
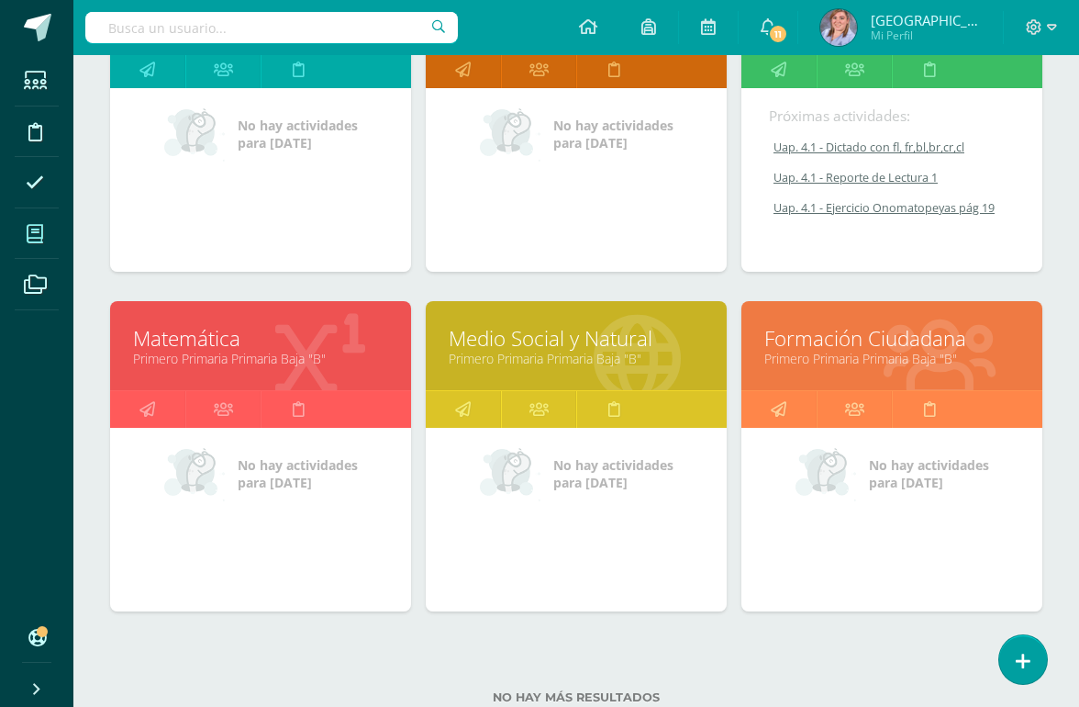
click at [303, 367] on link "Primero Primaria Primaria Baja "B"" at bounding box center [260, 358] width 255 height 17
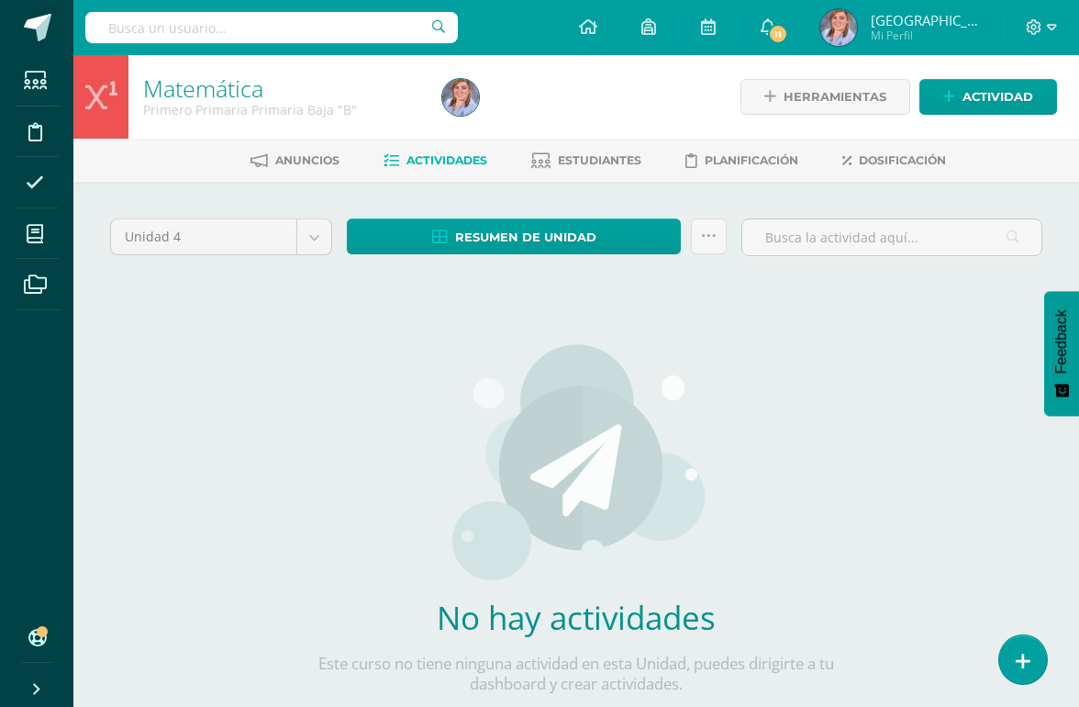
click at [167, 466] on div "Unidad 4 Unidad 1 Unidad 2 Unidad 3 Unidad 4 Resumen de unidad Descargar como H…" at bounding box center [576, 485] width 947 height 534
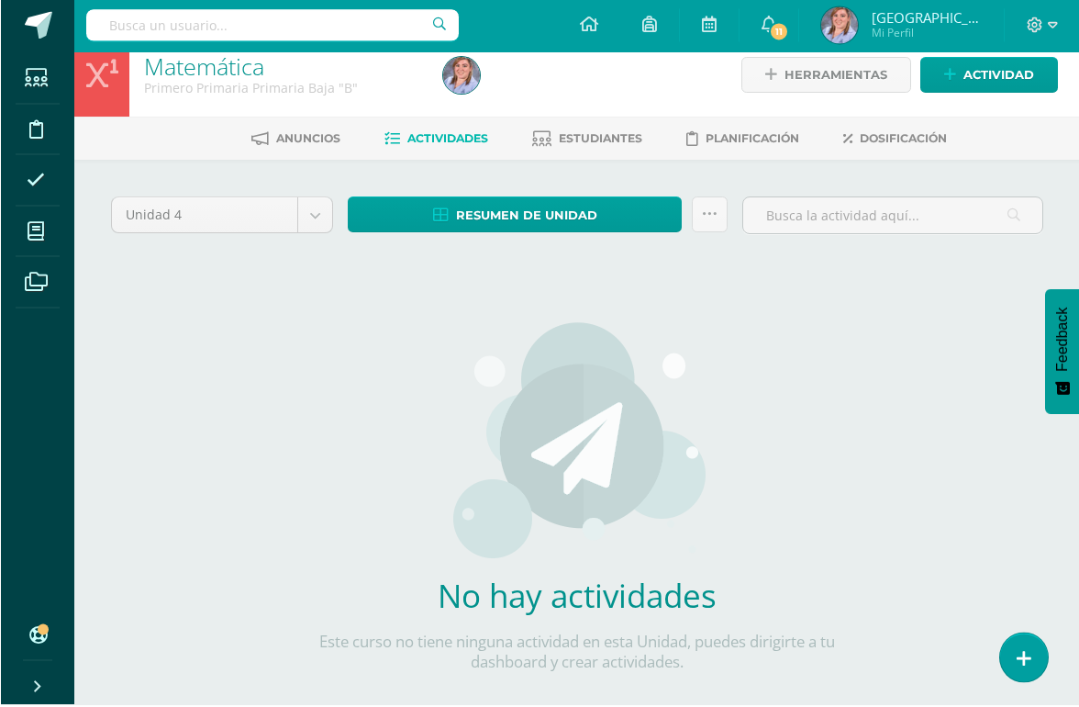
scroll to position [19, 0]
